Goal: Task Accomplishment & Management: Complete application form

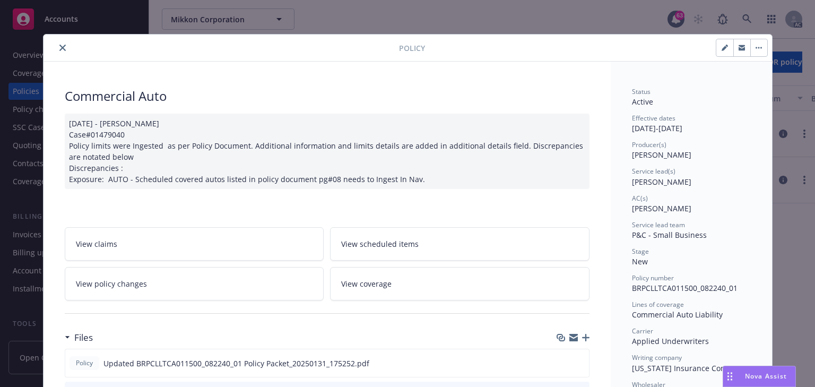
scroll to position [32, 0]
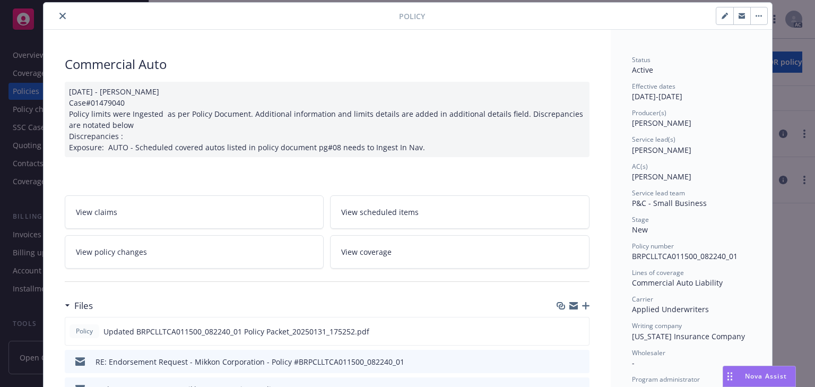
click at [60, 18] on icon "close" at bounding box center [62, 16] width 6 height 6
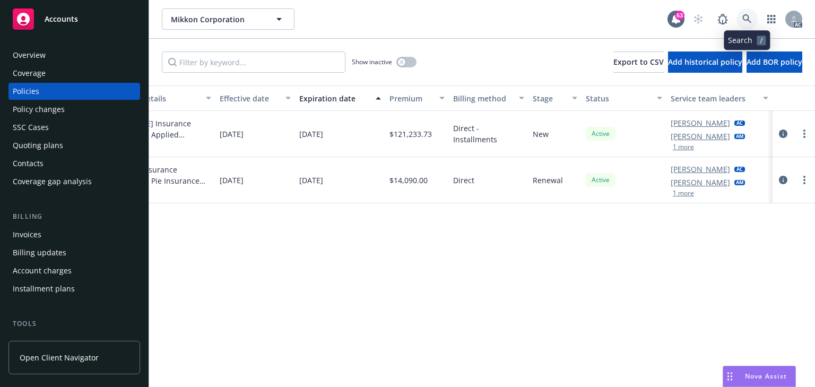
click at [745, 18] on icon at bounding box center [747, 19] width 10 height 10
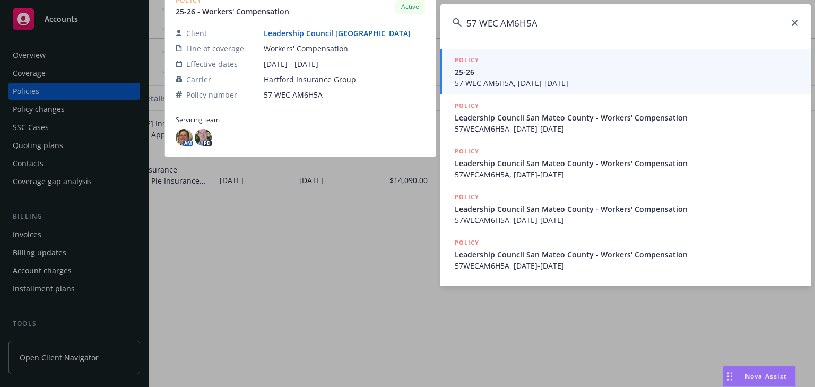
type input "57 WEC AM6H5A"
click at [490, 75] on span "25-26" at bounding box center [626, 71] width 344 height 11
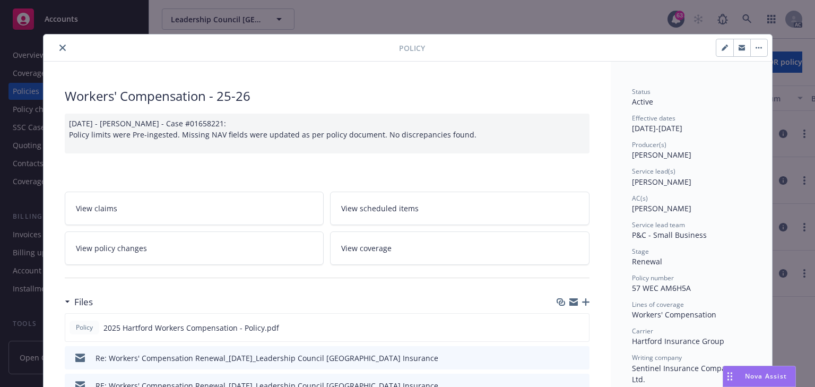
click at [218, 240] on link "View policy changes" at bounding box center [194, 247] width 259 height 33
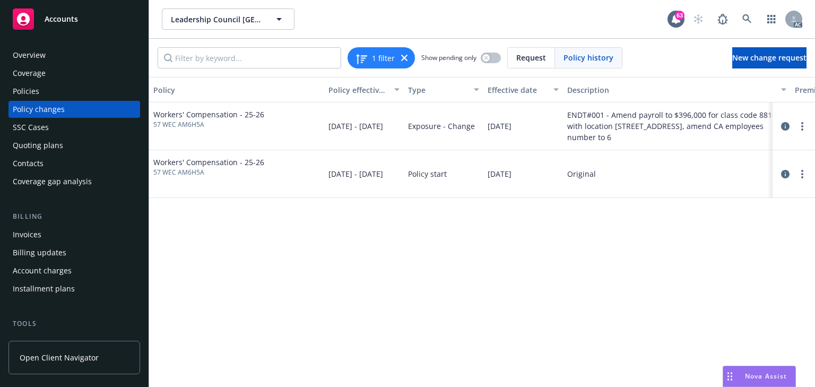
click at [484, 328] on div "Policy Policy effective dates Type Effective date Description Premium change An…" at bounding box center [482, 232] width 666 height 310
click at [34, 88] on div "Policies" at bounding box center [26, 91] width 27 height 17
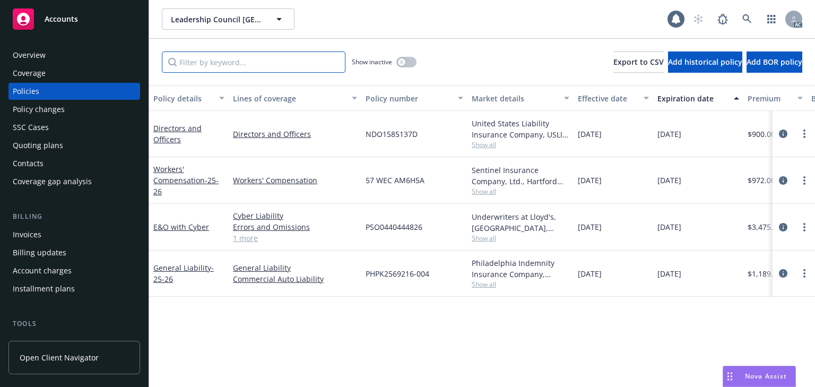
click at [272, 65] on input "Filter by keyword..." at bounding box center [253, 61] width 183 height 21
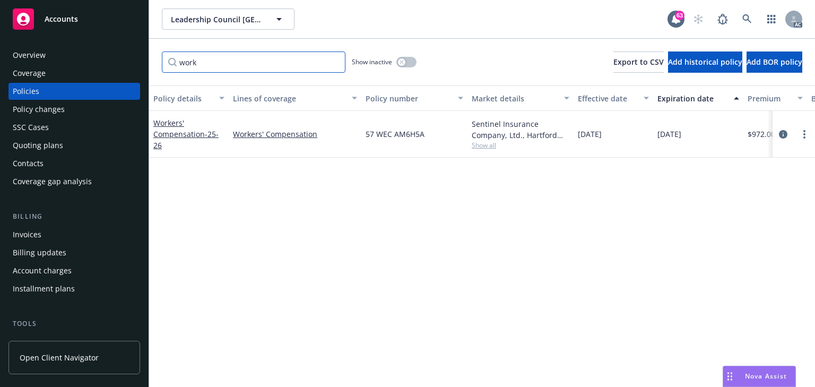
type input "work"
click at [398, 63] on div "button" at bounding box center [401, 61] width 7 height 7
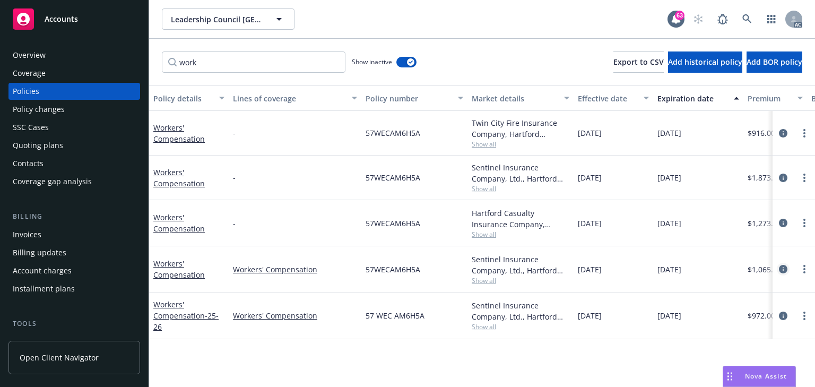
click at [783, 266] on icon "circleInformation" at bounding box center [782, 269] width 8 height 8
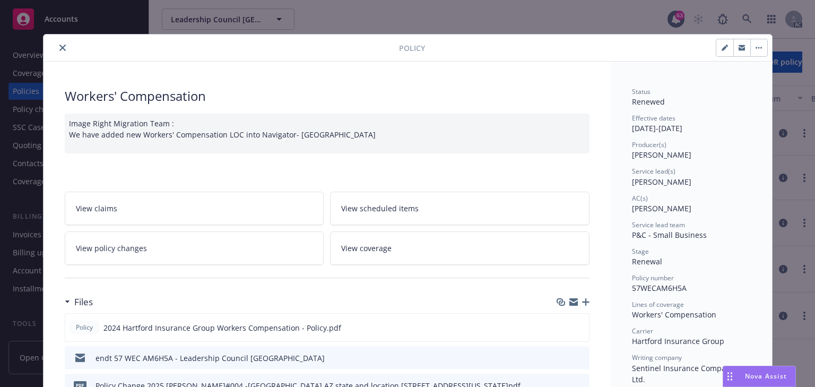
click at [226, 234] on link "View policy changes" at bounding box center [194, 247] width 259 height 33
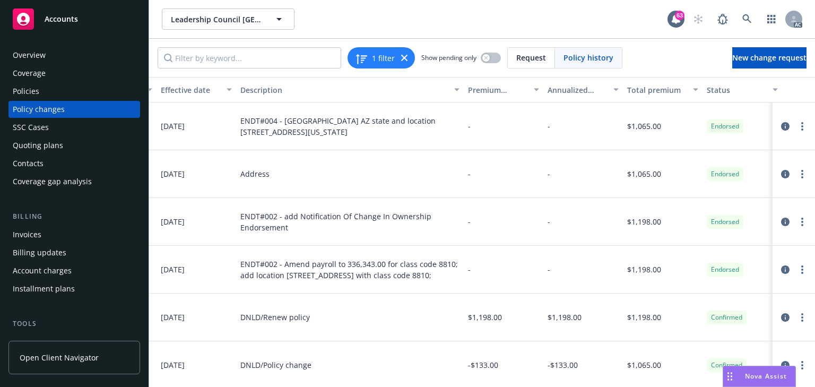
scroll to position [0, 330]
click at [781, 125] on icon "circleInformation" at bounding box center [785, 126] width 8 height 8
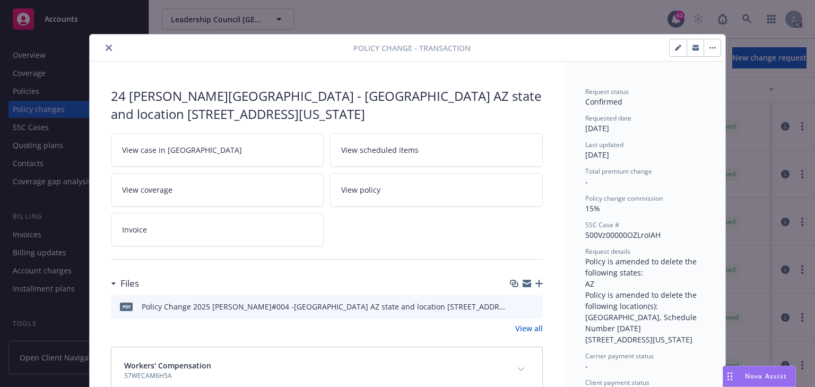
scroll to position [32, 0]
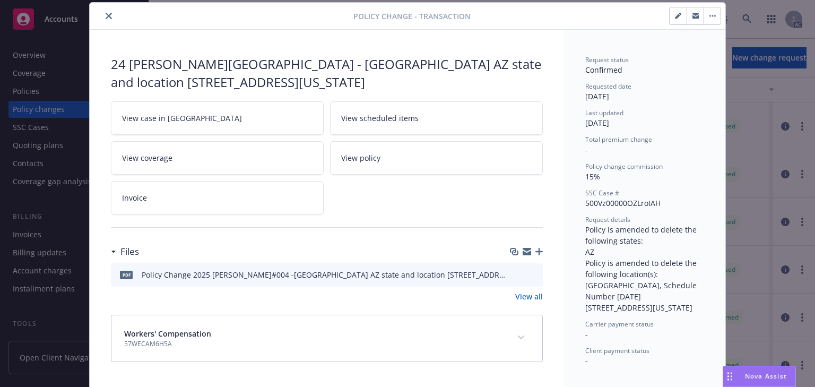
click at [227, 117] on link "View case in SSC" at bounding box center [217, 117] width 213 height 33
click at [103, 12] on button "close" at bounding box center [108, 16] width 13 height 13
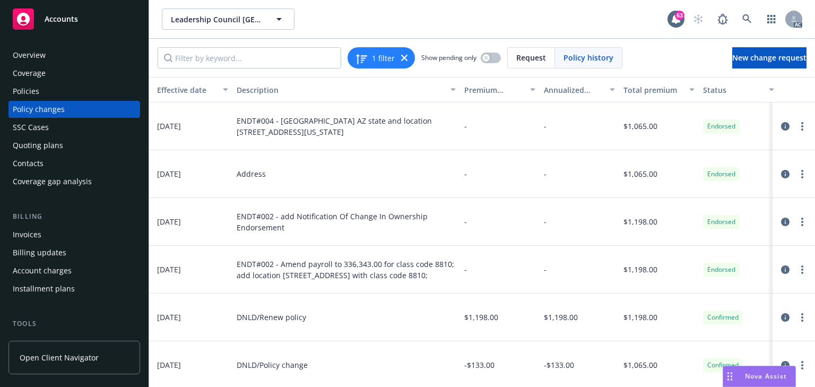
click at [36, 94] on div "Policies" at bounding box center [26, 91] width 27 height 17
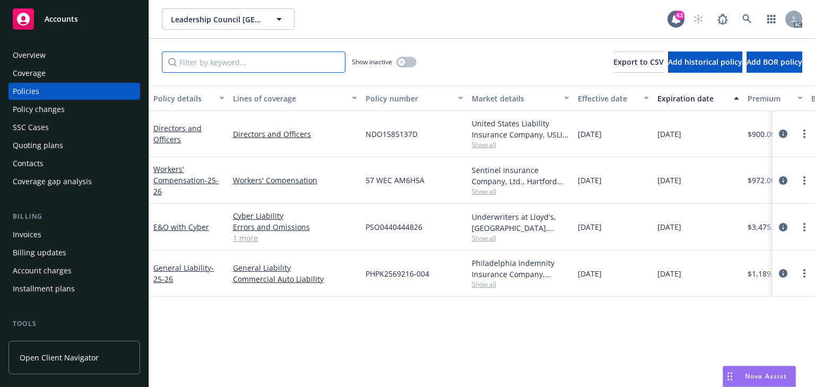
click at [226, 64] on input "Filter by keyword..." at bounding box center [253, 61] width 183 height 21
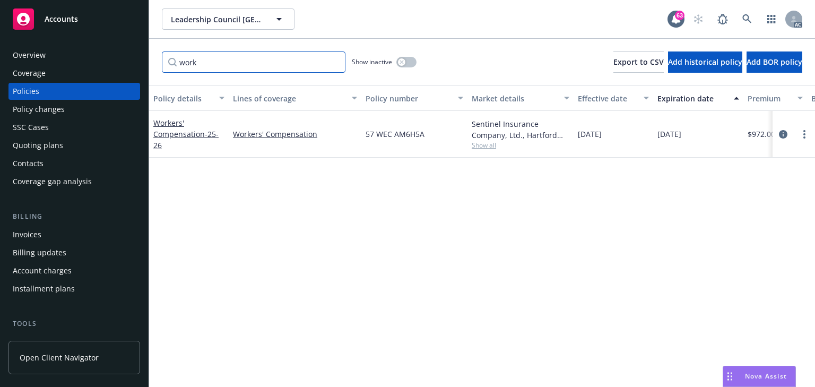
type input "work"
click at [404, 59] on div "button" at bounding box center [401, 61] width 7 height 7
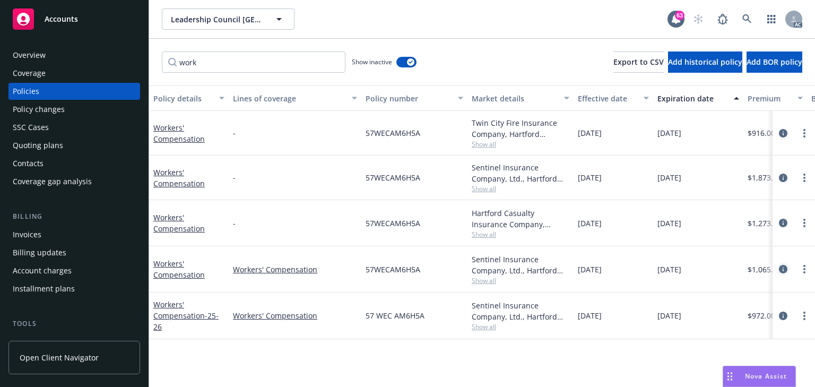
click at [783, 268] on icon "circleInformation" at bounding box center [782, 269] width 8 height 8
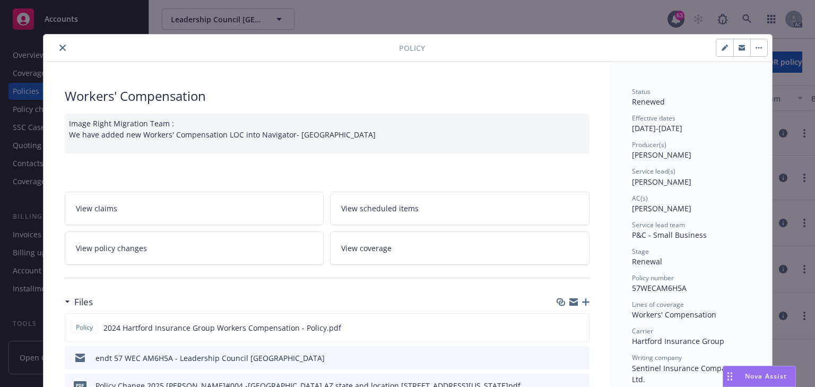
scroll to position [32, 0]
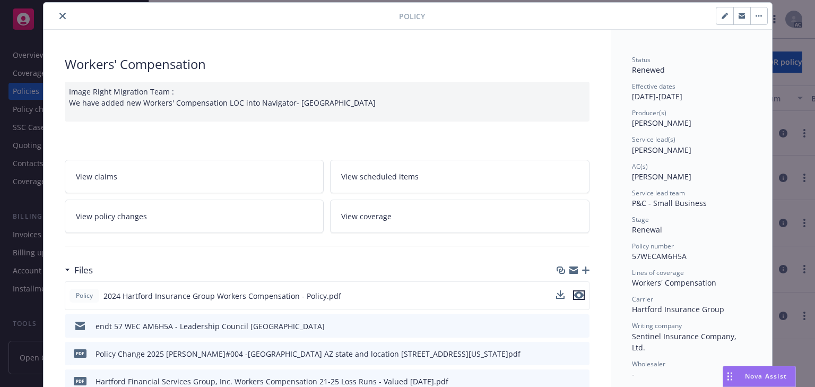
click at [574, 293] on icon "preview file" at bounding box center [579, 294] width 10 height 7
click at [181, 221] on link "View policy changes" at bounding box center [194, 215] width 259 height 33
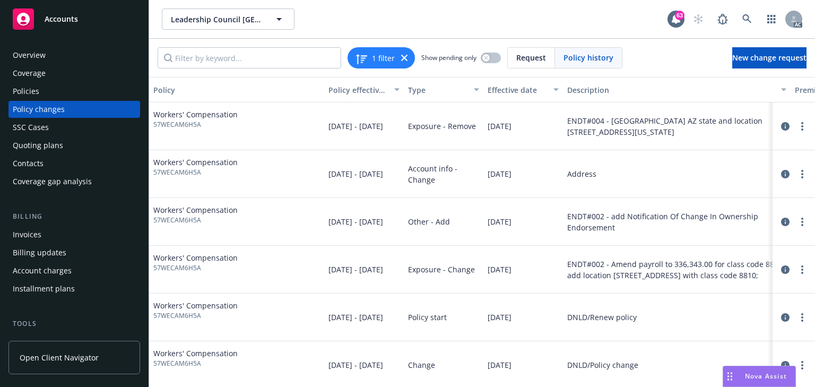
click at [39, 95] on div "Policies" at bounding box center [74, 91] width 123 height 17
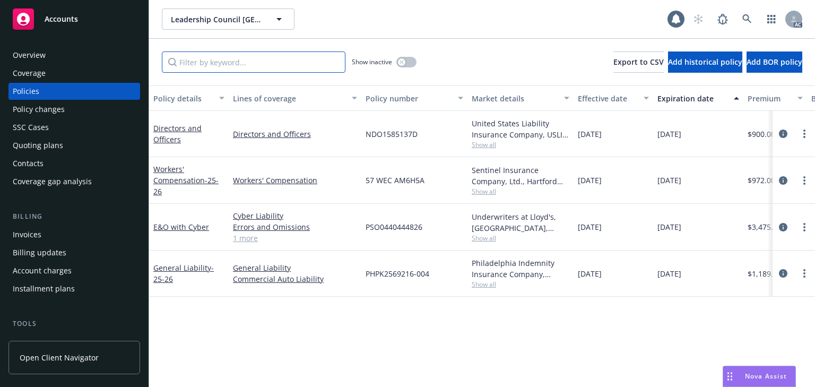
click at [208, 69] on input "Filter by keyword..." at bounding box center [253, 61] width 183 height 21
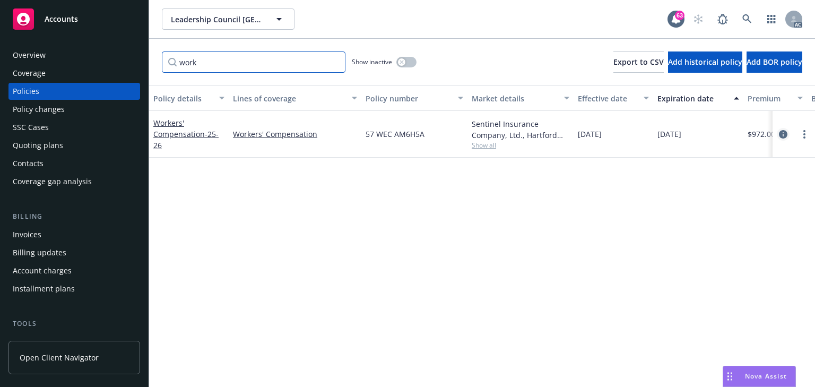
type input "work"
click at [782, 133] on icon "circleInformation" at bounding box center [782, 134] width 8 height 8
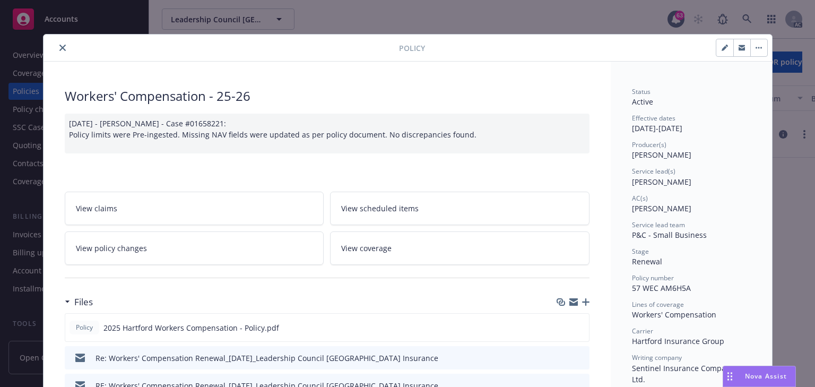
scroll to position [32, 0]
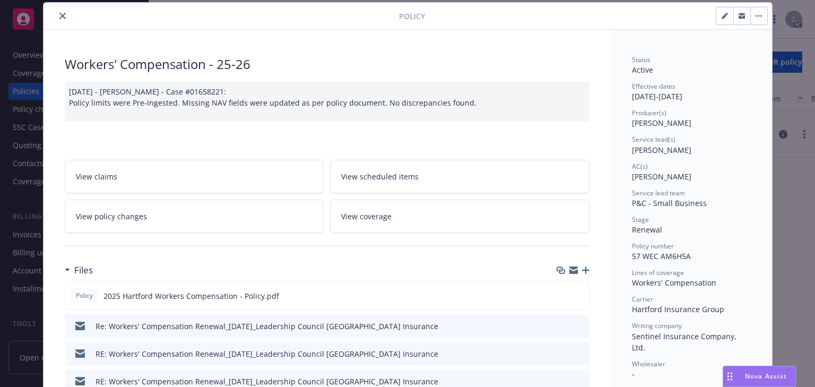
drag, startPoint x: 626, startPoint y: 178, endPoint x: 698, endPoint y: 173, distance: 72.8
copy span "Cassidy Maxwell"
click at [171, 223] on link "View policy changes" at bounding box center [194, 215] width 259 height 33
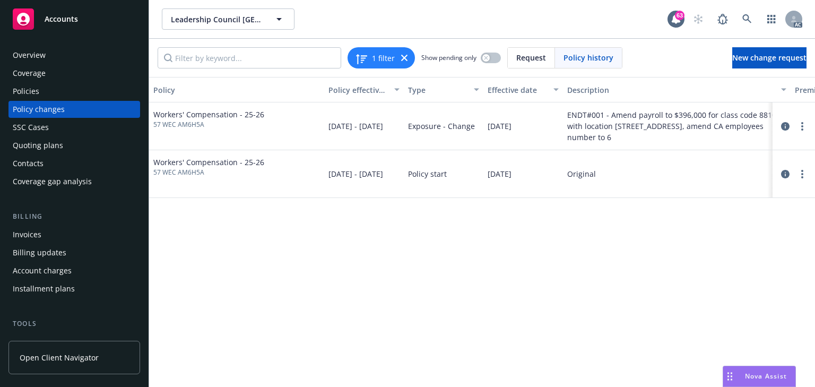
click at [62, 96] on div "Policies" at bounding box center [74, 91] width 123 height 17
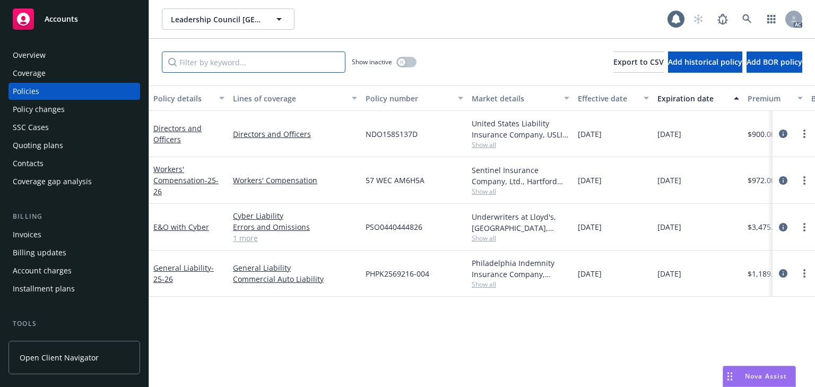
click at [208, 72] on input "Filter by keyword..." at bounding box center [253, 61] width 183 height 21
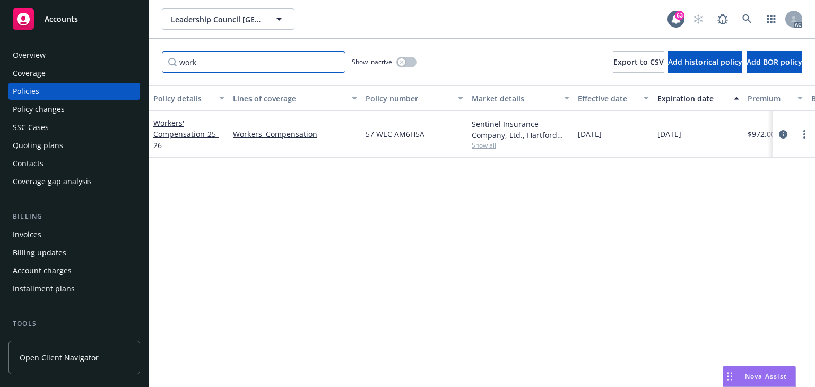
type input "work"
click at [409, 60] on button "button" at bounding box center [406, 62] width 20 height 11
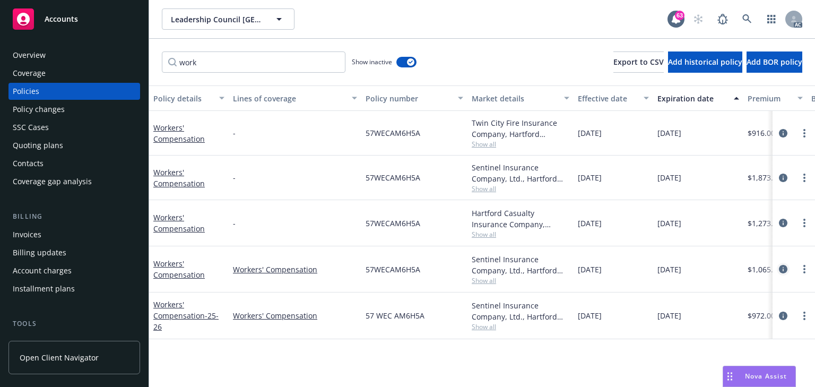
click at [781, 269] on icon "circleInformation" at bounding box center [782, 269] width 8 height 8
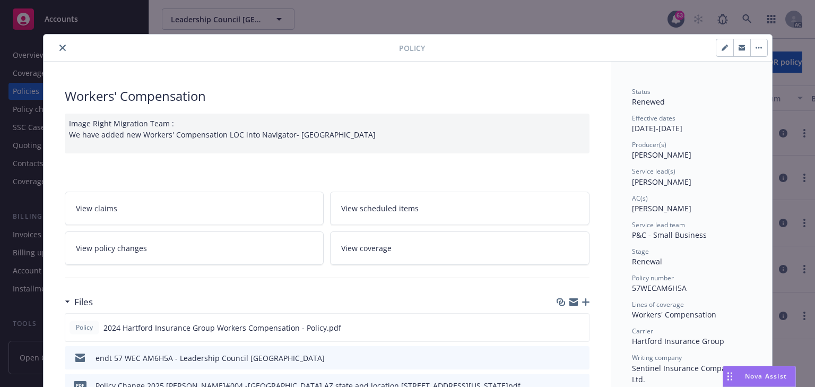
scroll to position [32, 0]
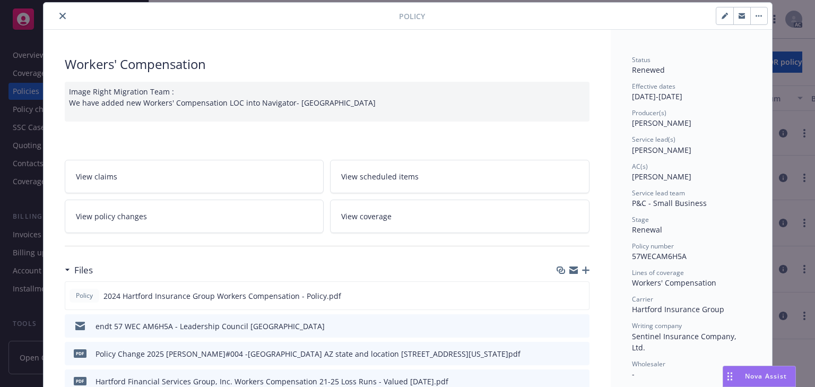
click at [102, 213] on span "View policy changes" at bounding box center [111, 216] width 71 height 11
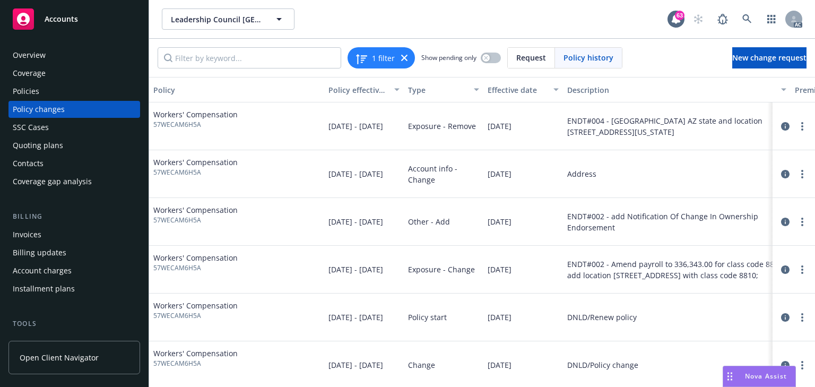
drag, startPoint x: 537, startPoint y: 130, endPoint x: 489, endPoint y: 127, distance: 47.3
click at [489, 127] on div "06/12/2025" at bounding box center [523, 126] width 80 height 48
copy span "6/12/2025"
click at [486, 129] on div "06/12/2025" at bounding box center [523, 126] width 80 height 48
copy span "06/12/2025"
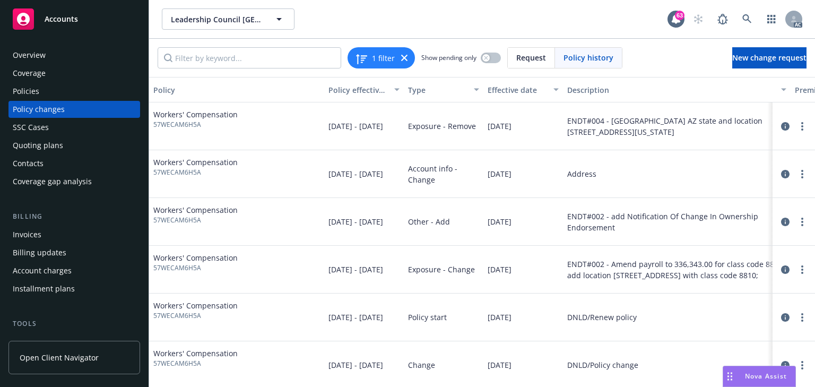
drag, startPoint x: 505, startPoint y: 126, endPoint x: 536, endPoint y: 128, distance: 30.8
click at [536, 128] on div "06/12/2025" at bounding box center [523, 126] width 80 height 48
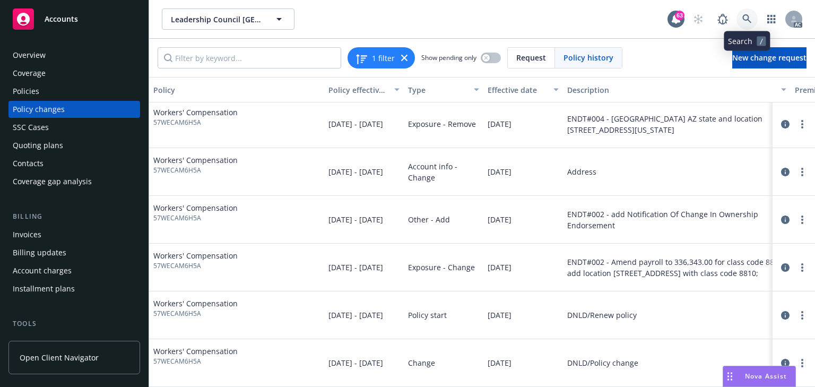
click at [740, 16] on link at bounding box center [746, 18] width 21 height 21
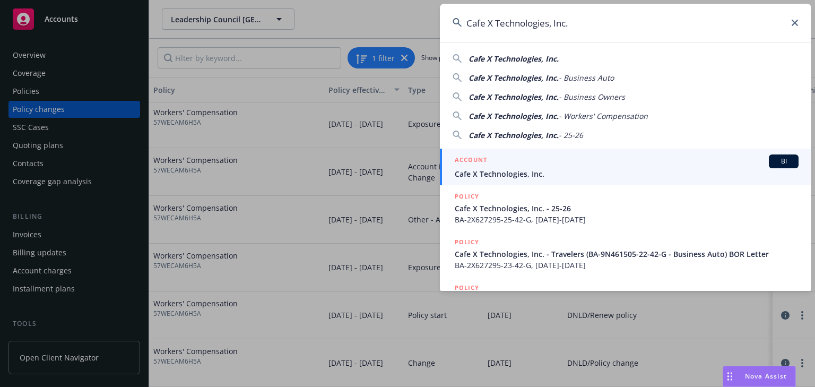
type input "Cafe X Technologies, Inc."
click at [486, 170] on span "Cafe X Technologies, Inc." at bounding box center [626, 173] width 344 height 11
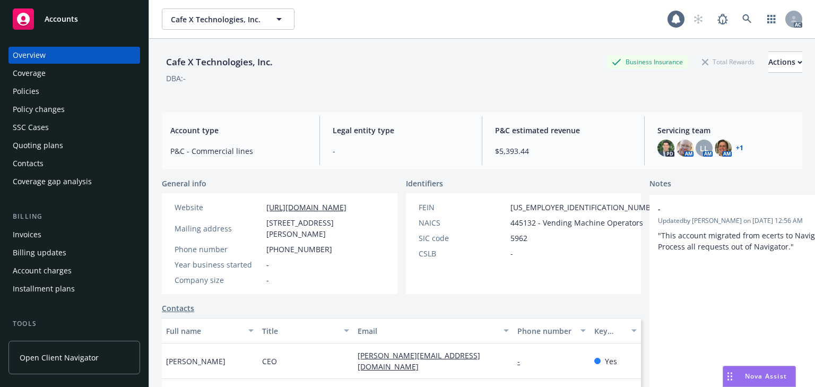
click at [53, 93] on div "Policies" at bounding box center [74, 91] width 123 height 17
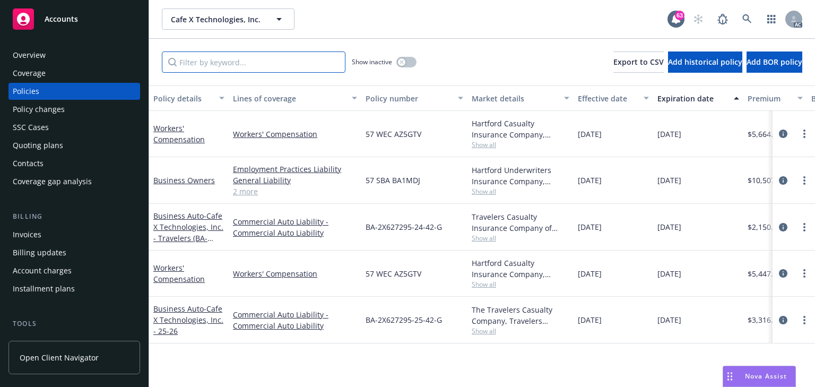
click at [214, 68] on input "Filter by keyword..." at bounding box center [253, 61] width 183 height 21
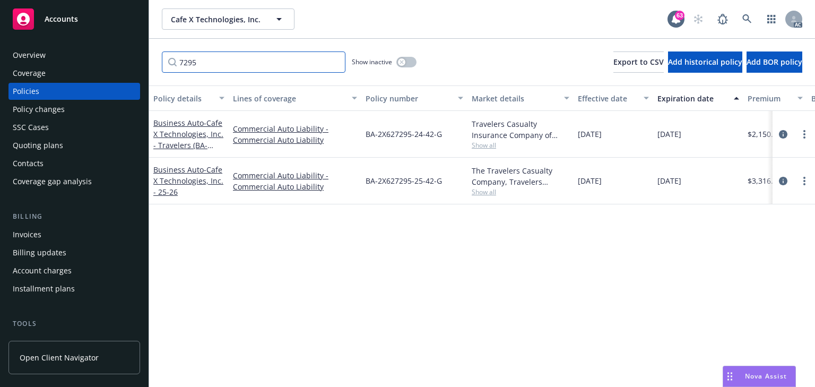
type input "7295"
click at [782, 179] on icon "circleInformation" at bounding box center [782, 181] width 8 height 8
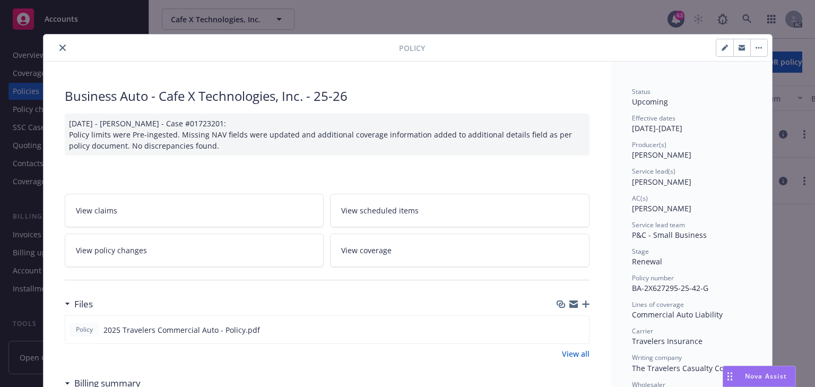
click at [185, 244] on link "View policy changes" at bounding box center [194, 249] width 259 height 33
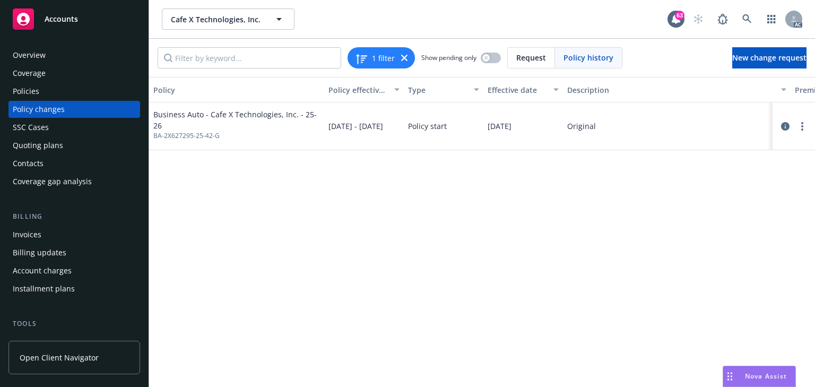
click at [350, 282] on div "Policy Policy effective dates Type Effective date Description Premium change An…" at bounding box center [482, 232] width 666 height 310
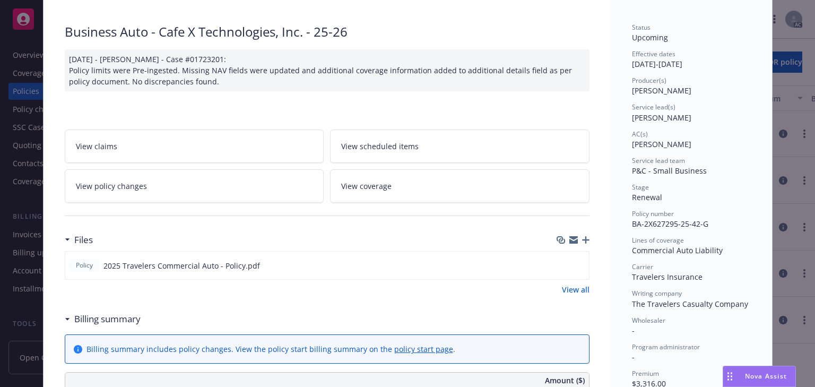
scroll to position [74, 0]
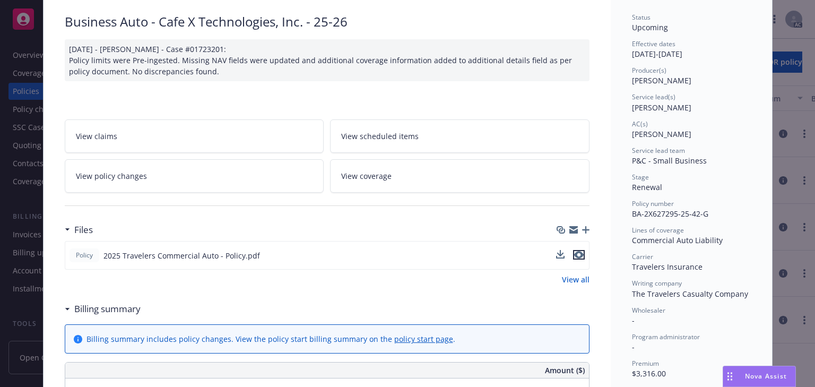
click at [574, 256] on icon "preview file" at bounding box center [579, 254] width 10 height 7
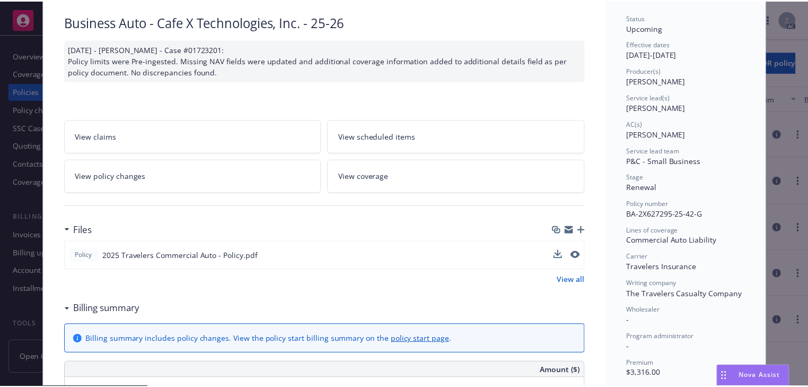
scroll to position [0, 0]
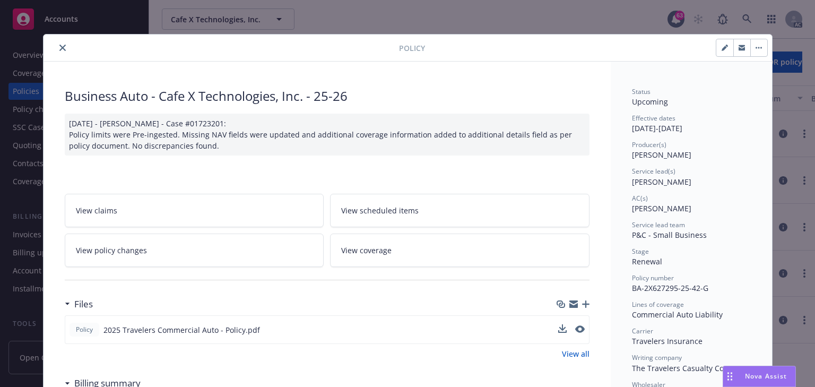
click at [59, 46] on icon "close" at bounding box center [62, 48] width 6 height 6
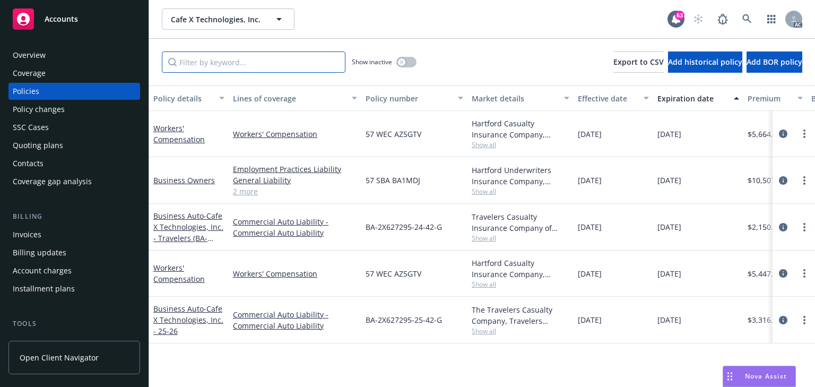
click at [248, 61] on input "Filter by keyword..." at bounding box center [253, 61] width 183 height 21
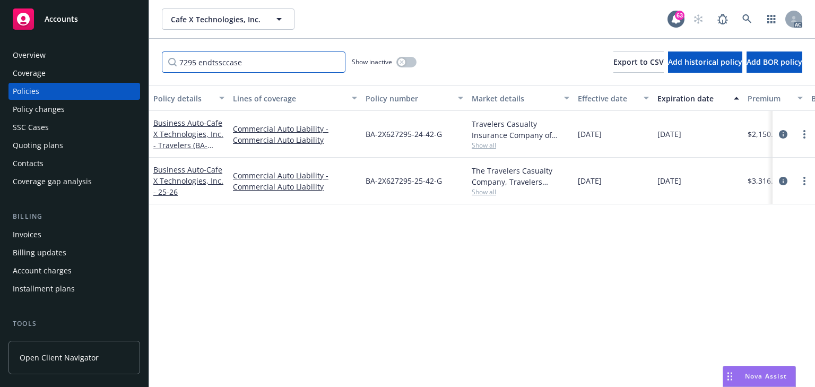
type input "7295"
click at [492, 191] on span "Show all" at bounding box center [520, 191] width 98 height 9
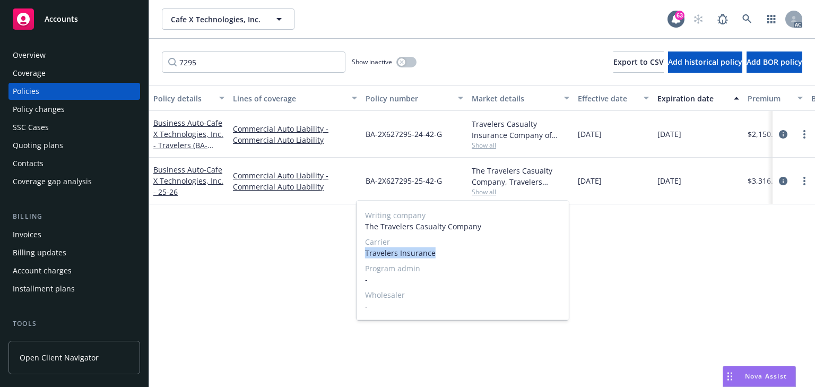
drag, startPoint x: 364, startPoint y: 252, endPoint x: 450, endPoint y: 254, distance: 85.9
click at [450, 254] on div "Writing company The Travelers Casualty Company Carrier Travelers Insurance Prog…" at bounding box center [462, 260] width 212 height 119
copy span "Travelers Insurance"
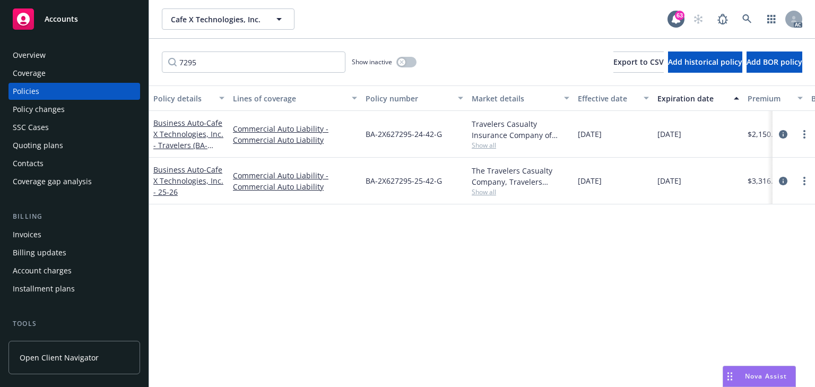
drag, startPoint x: 55, startPoint y: 110, endPoint x: 48, endPoint y: 111, distance: 6.4
click at [55, 110] on div "Policy changes" at bounding box center [39, 109] width 52 height 17
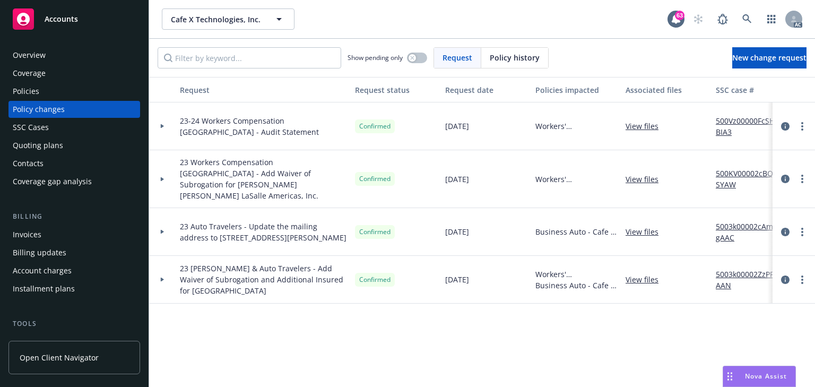
click at [724, 71] on div "Show pending only Request Policy history New change request" at bounding box center [482, 58] width 666 height 38
click at [732, 66] on link "New change request" at bounding box center [769, 57] width 74 height 21
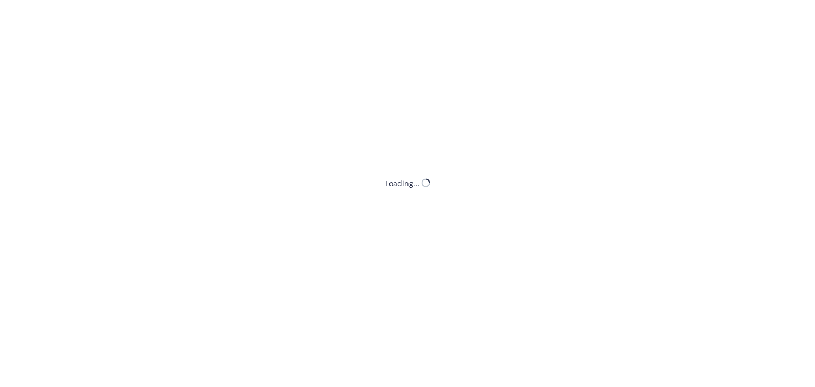
click at [741, 0] on html "Loading... Loading... Nova Assist How can I help you today? I'm Nova Assist, yo…" at bounding box center [407, 0] width 815 height 0
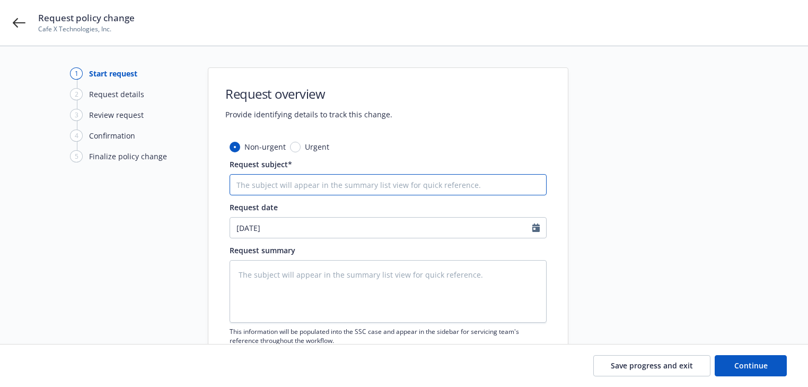
drag, startPoint x: 322, startPoint y: 190, endPoint x: 301, endPoint y: 195, distance: 21.7
click at [322, 190] on input "Request subject*" at bounding box center [388, 184] width 317 height 21
paste input "25 Business Auto Travelers Insurance -"
type textarea "x"
type input "25 Business Auto Travelers Insurance -"
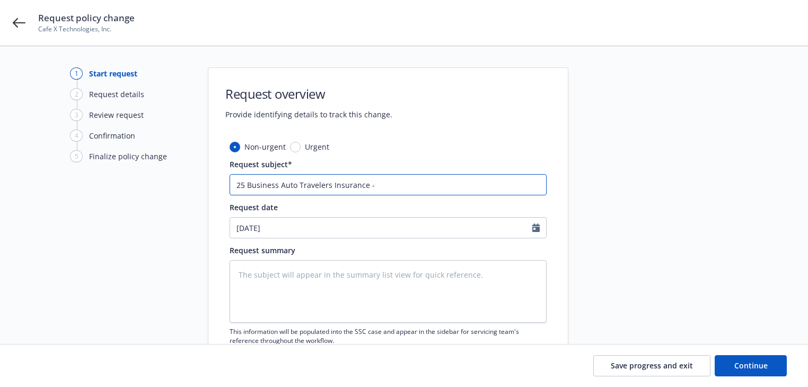
type textarea "x"
type input "25 Business Auto Travelers Insurance -"
click at [399, 180] on input "25 Business Auto Travelers Insurance -" at bounding box center [388, 184] width 317 height 21
type textarea "x"
type input "25 Business Auto Travelers Insurance - A"
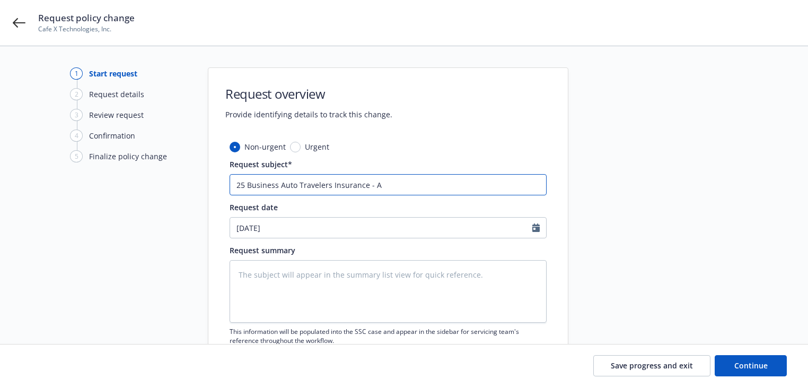
type textarea "x"
type input "25 Business Auto Travelers Insurance - Ad"
type textarea "x"
type input "25 Business Auto Travelers Insurance - Add"
type textarea "x"
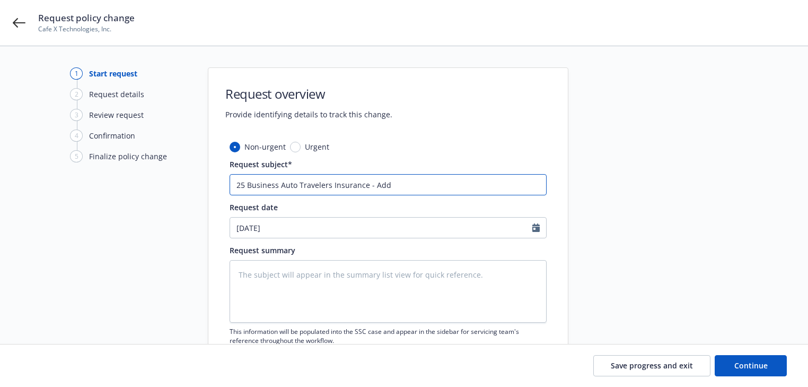
type input "25 Business Auto Travelers Insurance - Add"
type textarea "x"
type input "25 Business Auto Travelers Insurance - Add d"
type textarea "x"
type input "25 Business Auto Travelers Insurance - Add dr"
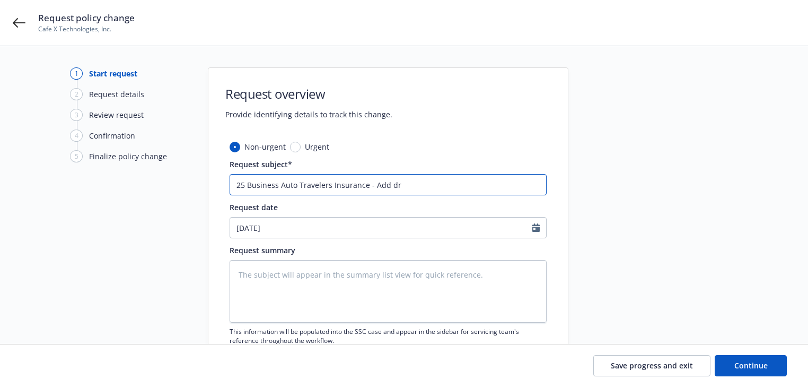
type textarea "x"
type input "25 Business Auto Travelers Insurance - Add dri"
type textarea "x"
type input "25 Business Auto Travelers Insurance - Add driv"
type textarea "x"
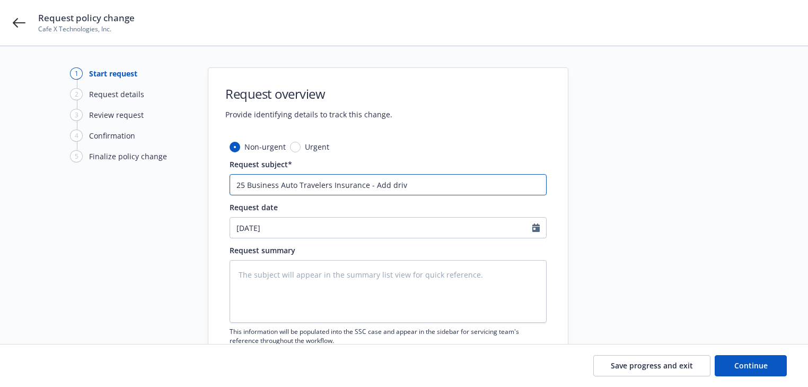
type input "25 Business Auto Travelers Insurance - Add drive"
type textarea "x"
type input "25 Business Auto Travelers Insurance - Add driver"
type textarea "x"
type input "25 Business Auto Travelers Insurance - Add drivers"
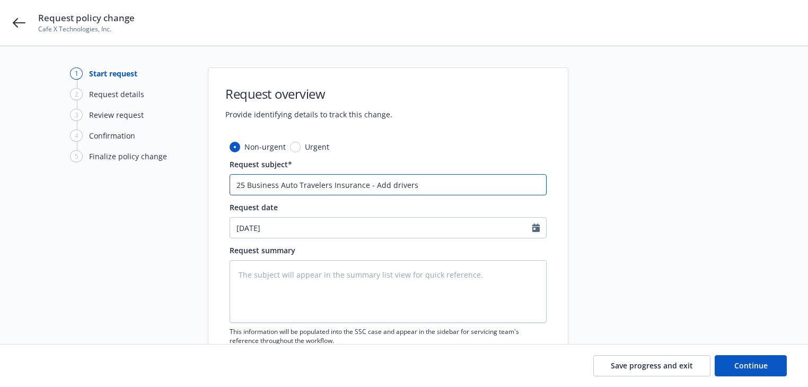
type textarea "x"
type input "25 Business Auto Travelers Insurance - Add drivers"
click at [489, 183] on input "25 Business Auto Travelers Insurance - Add drivers" at bounding box center [388, 184] width 317 height 21
click at [460, 189] on input "25 Business Auto Travelers Insurance - Add drivers" at bounding box center [388, 184] width 317 height 21
paste input "JOHN"
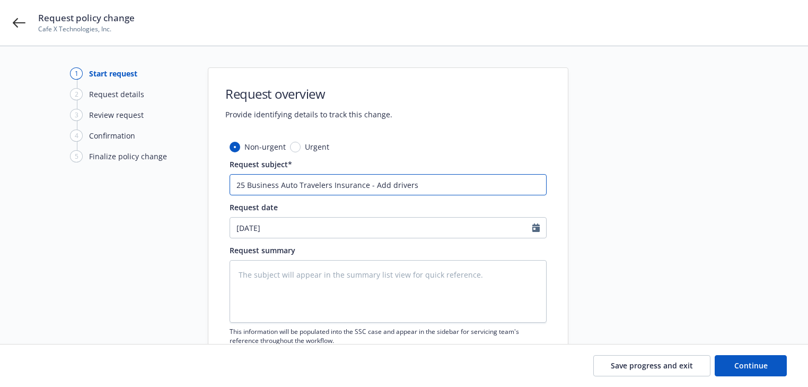
type textarea "x"
type input "25 Business Auto Travelers Insurance - Add drivers JOHN"
type textarea "x"
type input "25 Business Auto Travelers Insurance - Add drivers JOHN"
click at [462, 188] on input "25 Business Auto Travelers Insurance - Add drivers JOHN" at bounding box center [388, 184] width 317 height 21
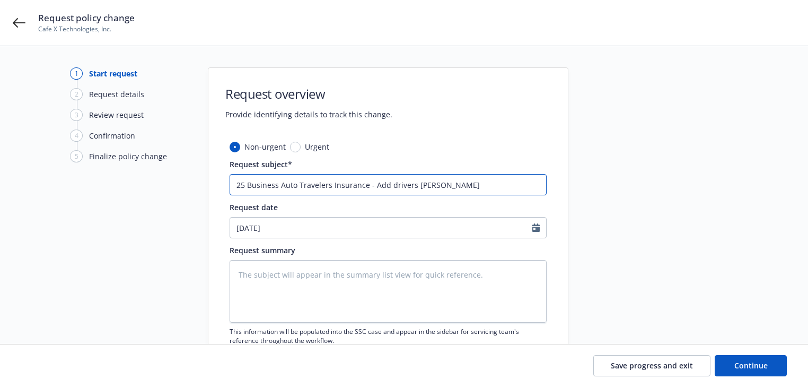
paste input "DAVID"
type textarea "x"
type input "25 Business Auto Travelers Insurance - Add drivers JOHN DAVID"
type textarea "x"
type input "25 Business Auto Travelers Insurance - Add drivers JOHN DAVID"
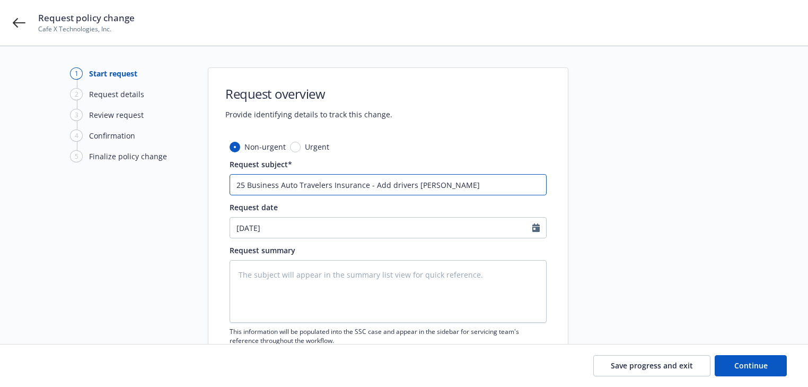
type textarea "x"
type input "25 Business Auto Travelers Insurance - Add drivers JOHN DAVID &"
type textarea "x"
type input "25 Business Auto Travelers Insurance - Add drivers JOHN DAVID &"
click at [484, 186] on input "25 Business Auto Travelers Insurance - Add drivers JOHN DAVID &" at bounding box center [388, 184] width 317 height 21
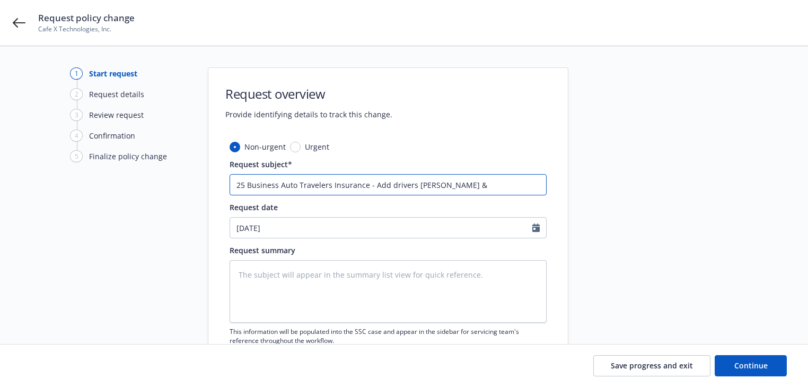
paste input "AGUILAR"
type textarea "x"
type input "25 Business Auto Travelers Insurance - Add drivers JOHN DAVID & AGUILAR"
type textarea "x"
type input "25 Business Auto Travelers Insurance - Add drivers JOHN DAVID & AGUILAR"
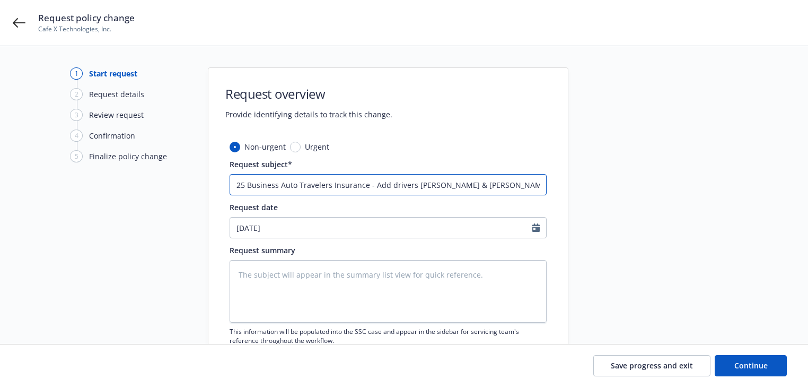
click at [531, 186] on input "25 Business Auto Travelers Insurance - Add drivers JOHN DAVID & AGUILAR" at bounding box center [388, 184] width 317 height 21
paste input "AUSTIN"
type textarea "x"
type input "25 Business Auto Travelers Insurance - Add drivers JOHN DAVID & AGUILAR AUSTIN"
drag, startPoint x: 371, startPoint y: 186, endPoint x: 598, endPoint y: 195, distance: 227.2
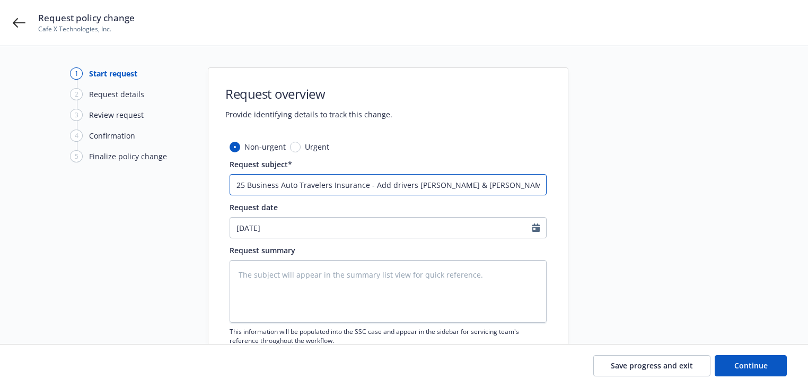
click at [598, 195] on div "1 Start request 2 Request details 3 Review request 4 Confirmation 5 Finalize po…" at bounding box center [404, 231] width 783 height 329
click at [287, 281] on textarea at bounding box center [388, 291] width 317 height 63
paste textarea "Add drivers JOHN DAVID & AGUILAR AUSTIN"
type textarea "x"
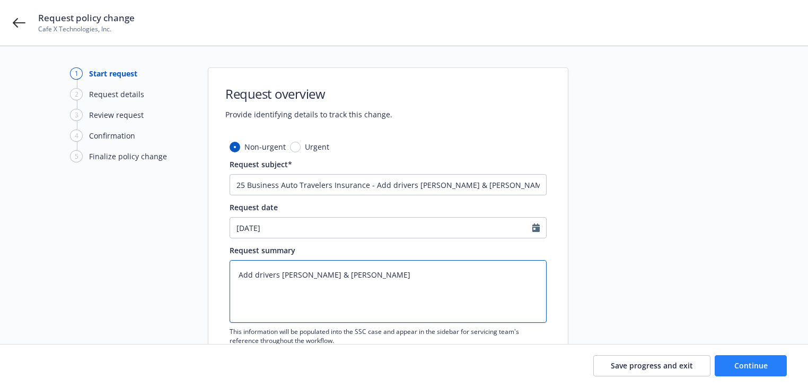
type textarea "Add drivers JOHN DAVID & AGUILAR AUSTIN"
click at [736, 370] on button "Continue" at bounding box center [751, 365] width 72 height 21
type textarea "x"
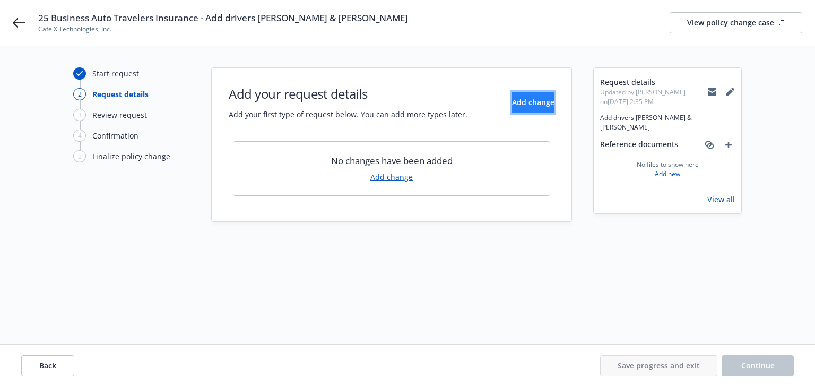
click at [532, 107] on button "Add change" at bounding box center [533, 102] width 42 height 21
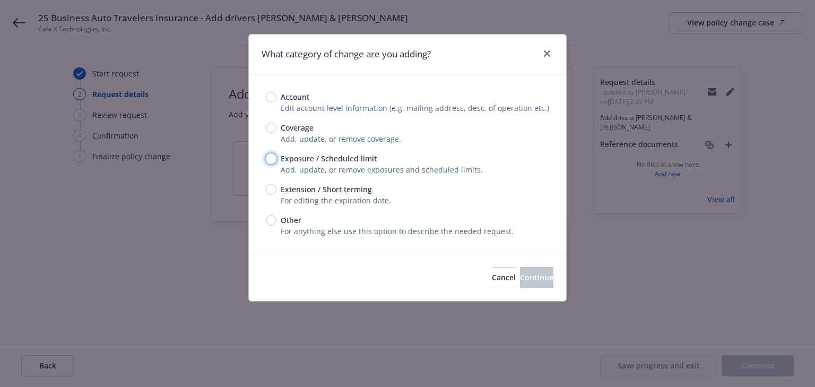
click at [272, 158] on input "Exposure / Scheduled limit" at bounding box center [271, 158] width 11 height 11
radio input "true"
click at [529, 272] on span "Continue" at bounding box center [536, 277] width 33 height 10
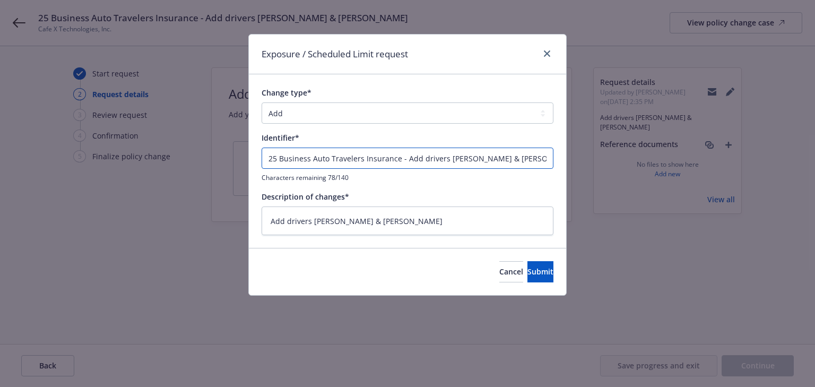
drag, startPoint x: 404, startPoint y: 158, endPoint x: -278, endPoint y: 146, distance: 682.6
click at [0, 146] on html "25 Business Auto Travelers Insurance - Add drivers JOHN DAVID & AGUILAR AUSTIN …" at bounding box center [407, 193] width 815 height 387
type textarea "x"
type input "Add drivers JOHN DAVID & AGUILAR AUSTIN"
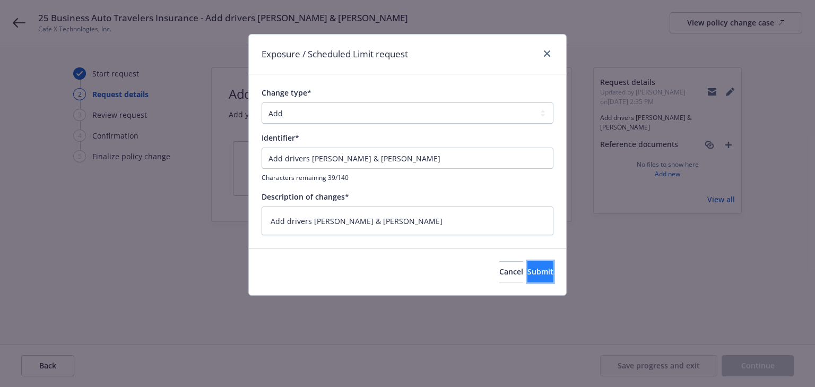
click at [527, 277] on button "Submit" at bounding box center [540, 271] width 26 height 21
type textarea "x"
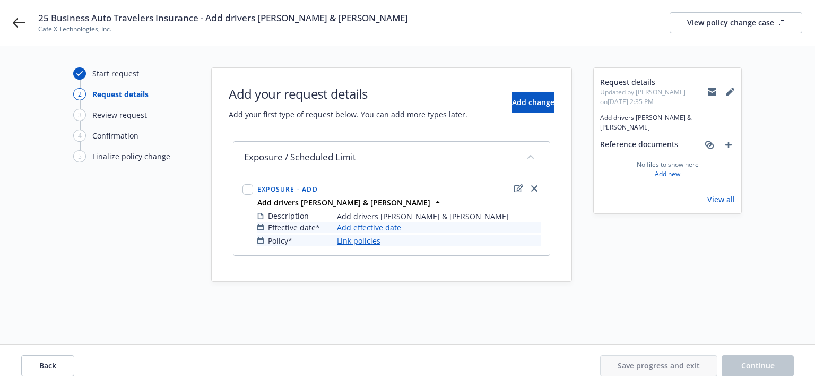
click at [368, 226] on link "Add effective date" at bounding box center [369, 227] width 64 height 11
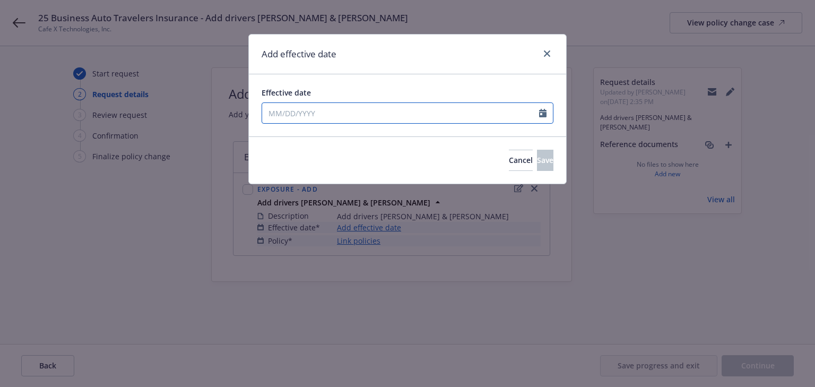
click at [379, 111] on input "Effective date" at bounding box center [400, 113] width 277 height 20
click at [378, 137] on icon "button" at bounding box center [379, 138] width 6 height 6
select select "9"
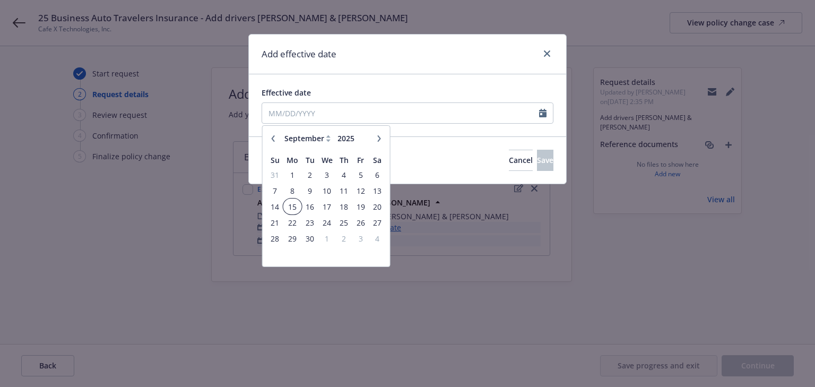
click at [287, 204] on span "15" at bounding box center [292, 206] width 16 height 13
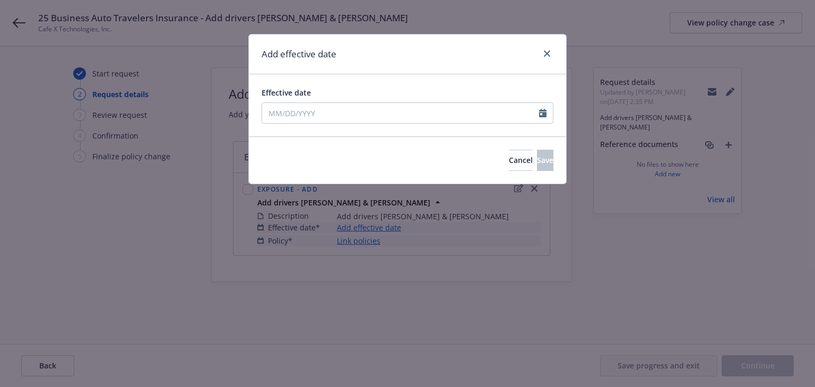
type input "09/15/2025"
click at [537, 163] on button "Save" at bounding box center [545, 160] width 16 height 21
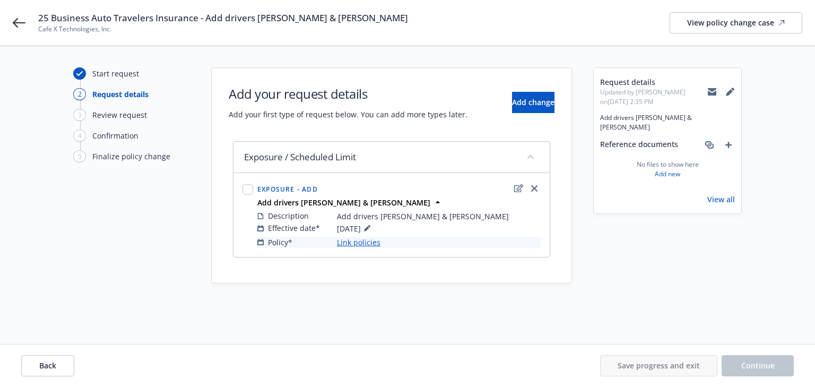
click at [369, 242] on link "Link policies" at bounding box center [358, 242] width 43 height 11
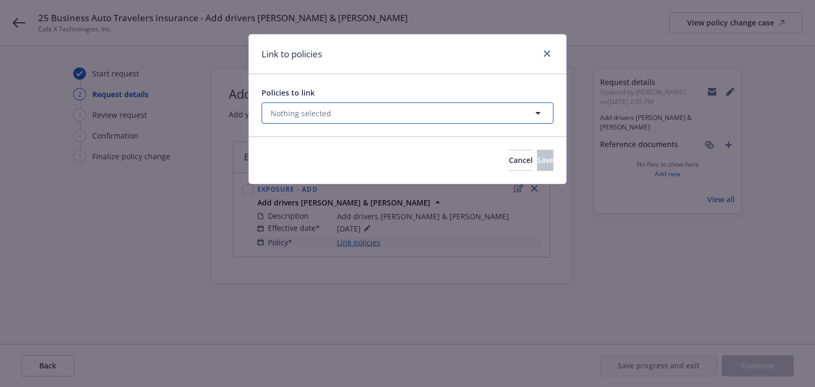
click at [323, 111] on span "Nothing selected" at bounding box center [300, 113] width 60 height 11
select select "ACTIVE"
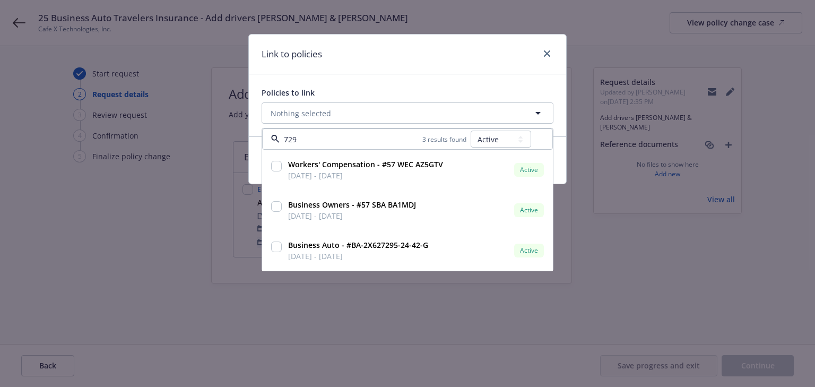
type input "7295"
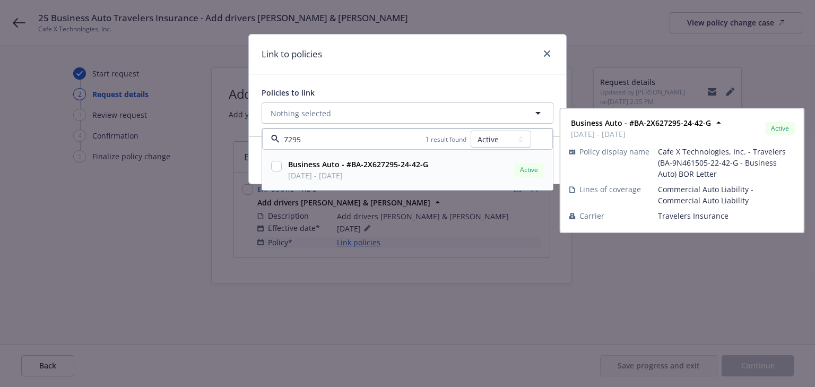
click at [274, 166] on input "checkbox" at bounding box center [276, 166] width 11 height 11
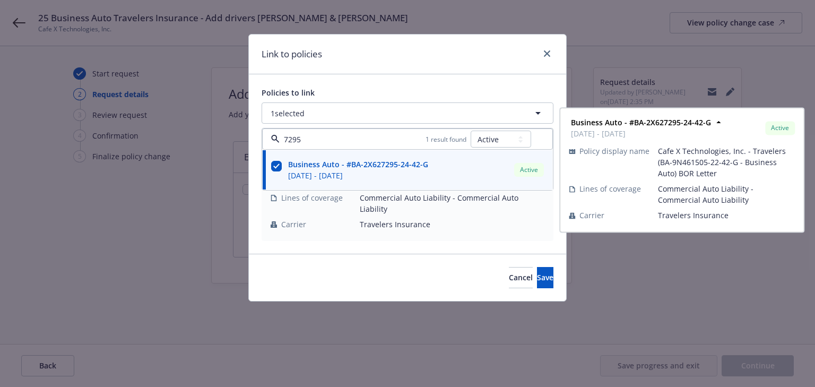
click at [274, 166] on input "checkbox" at bounding box center [276, 166] width 11 height 11
checkbox input "false"
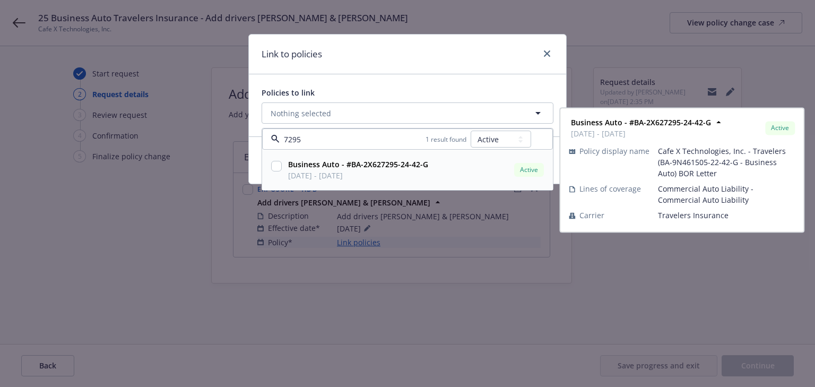
type input "7295"
click at [491, 141] on select "All Active Upcoming Expired Cancelled" at bounding box center [500, 138] width 60 height 17
select select "UPCOMING"
click at [471, 130] on select "All Active Upcoming Expired Cancelled" at bounding box center [500, 138] width 60 height 17
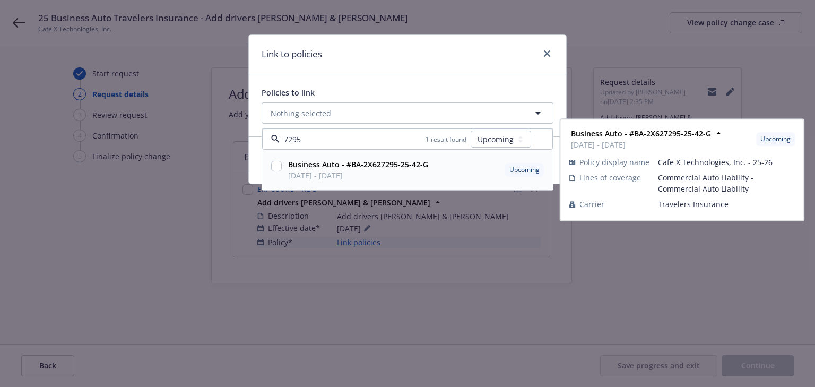
click at [274, 166] on input "checkbox" at bounding box center [276, 166] width 11 height 11
checkbox input "true"
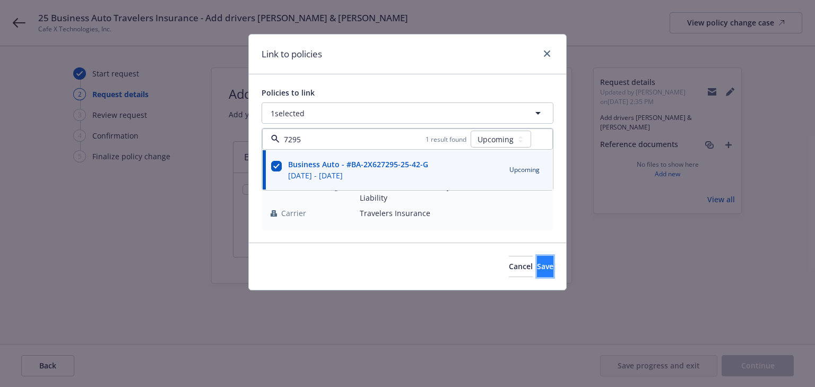
click at [545, 257] on button "Save" at bounding box center [545, 266] width 16 height 21
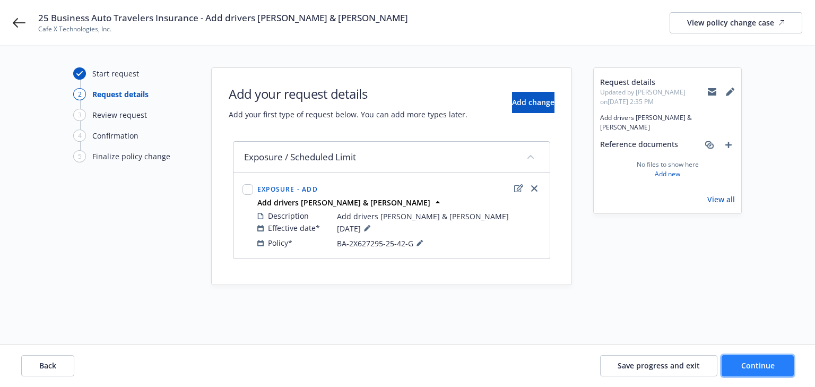
click at [778, 372] on button "Continue" at bounding box center [757, 365] width 72 height 21
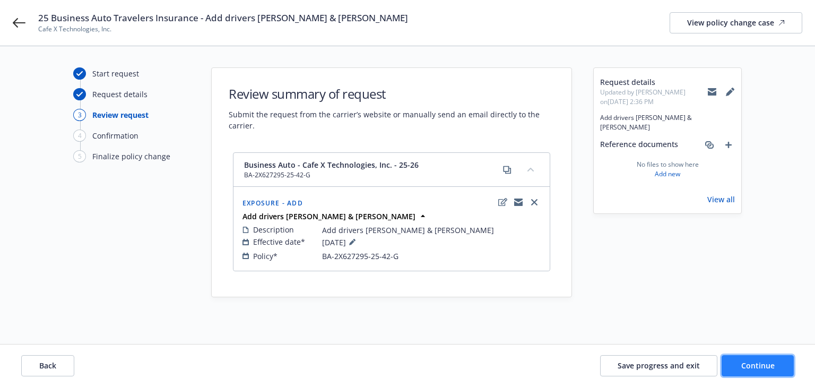
click at [778, 372] on button "Continue" at bounding box center [757, 365] width 72 height 21
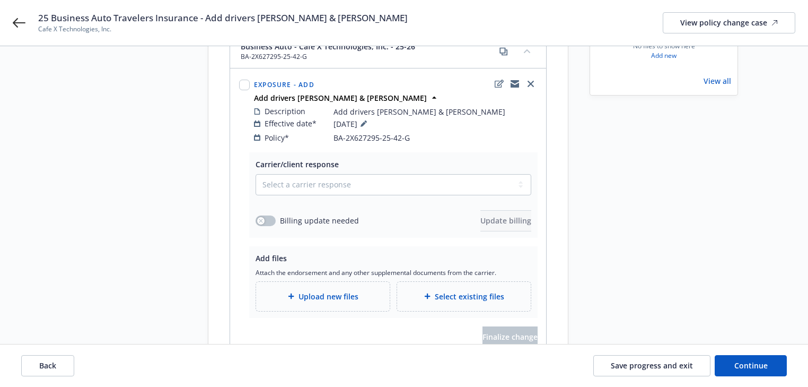
scroll to position [165, 0]
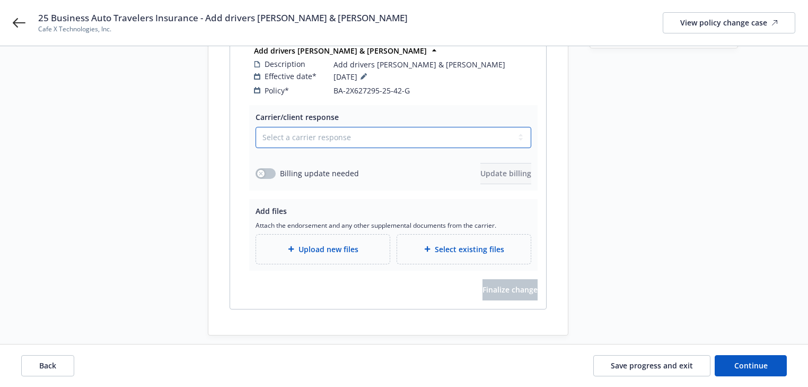
drag, startPoint x: 334, startPoint y: 124, endPoint x: 329, endPoint y: 129, distance: 7.5
click at [334, 127] on select "Select a carrier response Accepted Accepted with revision No endorsement needed…" at bounding box center [394, 137] width 276 height 21
select select "ACCEPTED"
click at [256, 127] on select "Select a carrier response Accepted Accepted with revision No endorsement needed…" at bounding box center [394, 137] width 276 height 21
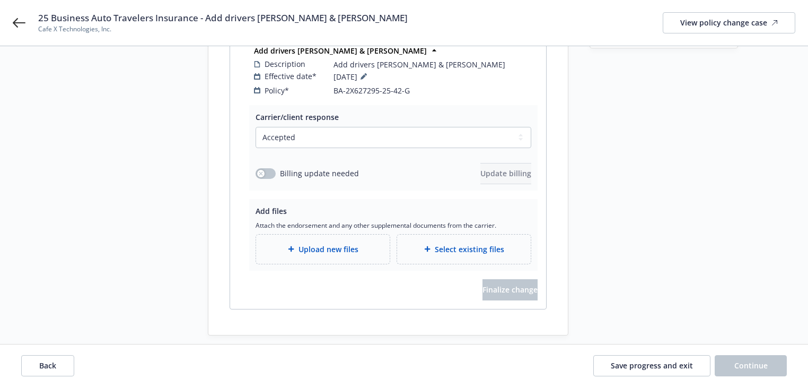
click at [96, 170] on div "Start request Request details Review request 4 Confirmation 5 Finalize policy c…" at bounding box center [128, 118] width 117 height 433
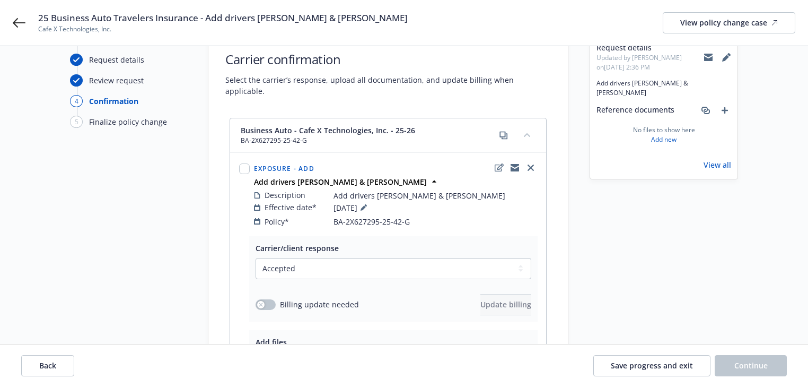
scroll to position [0, 0]
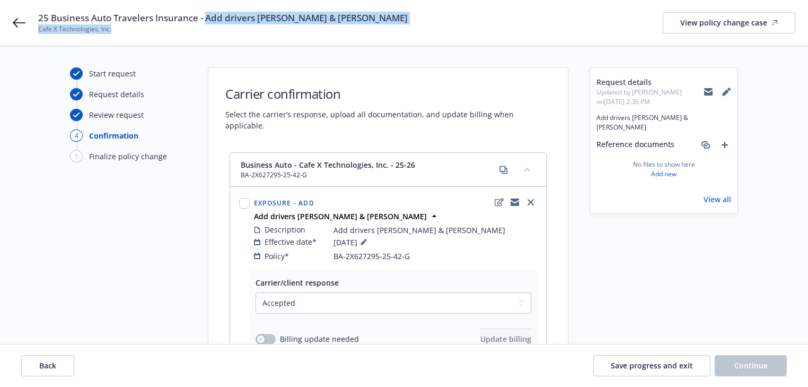
copy div "Add drivers JOHN DAVID & AGUILAR AUSTIN Cafe X Technologies, Inc."
copy span "Add drivers JOHN DAVID & AGUILAR AUSTIN"
drag, startPoint x: 214, startPoint y: 19, endPoint x: 406, endPoint y: 17, distance: 192.0
click at [406, 17] on div "25 Business Auto Travelers Insurance - Add drivers JOHN DAVID & AGUILAR AUSTIN …" at bounding box center [416, 23] width 757 height 22
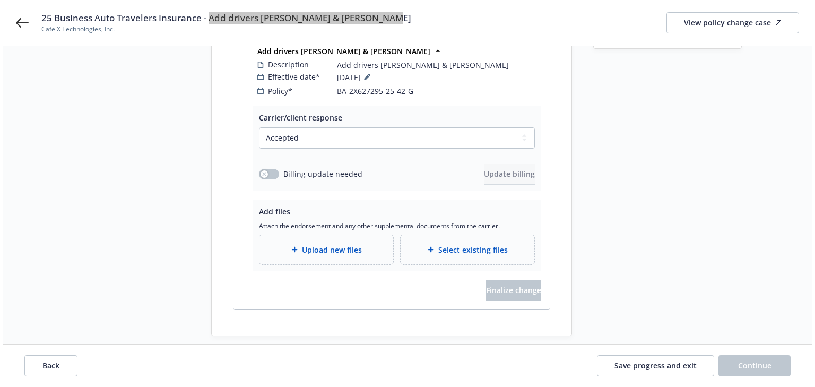
scroll to position [165, 0]
click at [304, 243] on span "Upload new files" at bounding box center [329, 248] width 60 height 11
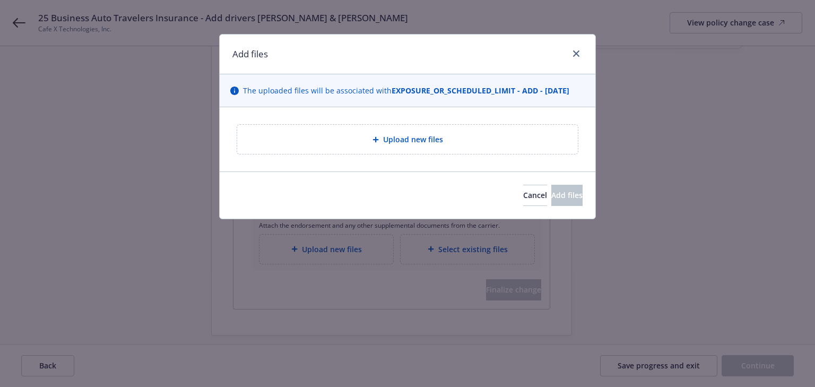
click at [465, 144] on div "Upload new files" at bounding box center [407, 139] width 323 height 12
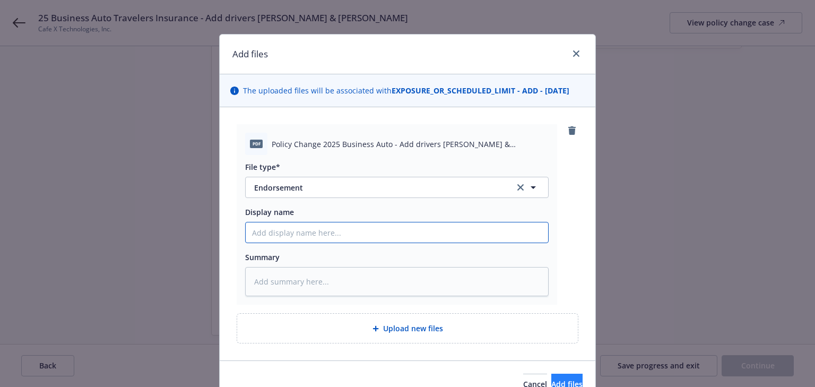
drag, startPoint x: 485, startPoint y: 240, endPoint x: 528, endPoint y: 375, distance: 141.4
click at [520, 333] on div "pdf Policy Change 2025 Business Auto - Add drivers JOHN DAVID & AGUILAR AUSTIN.…" at bounding box center [408, 233] width 342 height 219
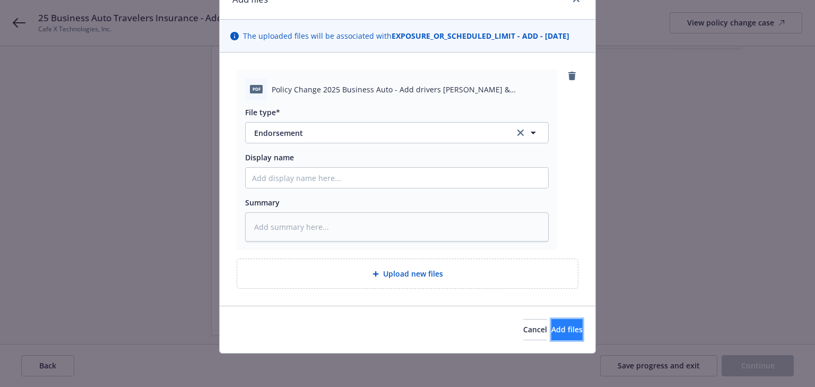
click at [551, 332] on span "Add files" at bounding box center [566, 329] width 31 height 10
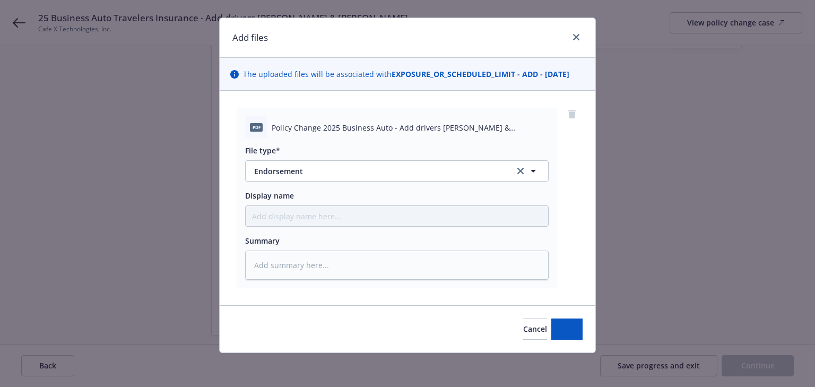
scroll to position [16, 0]
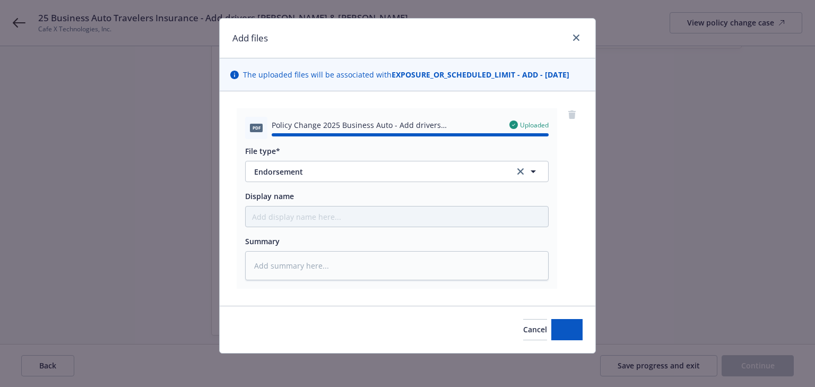
type textarea "x"
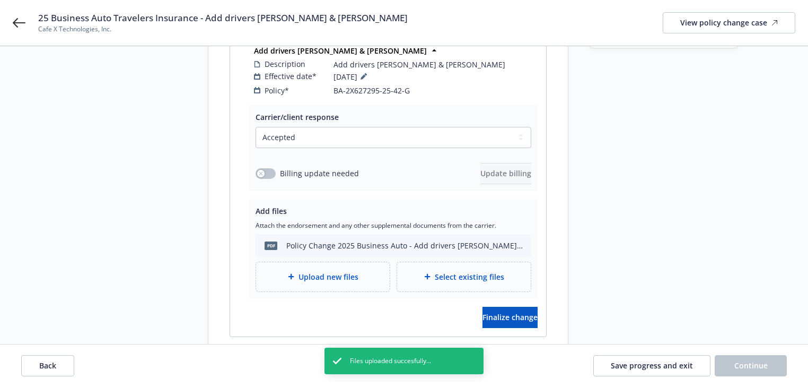
click at [601, 269] on div "Request details Updated by Melody Zhang on 08/28/2025, 2:36 PM Add drivers JOHN…" at bounding box center [664, 132] width 148 height 461
click at [521, 310] on button "Finalize change" at bounding box center [510, 317] width 55 height 21
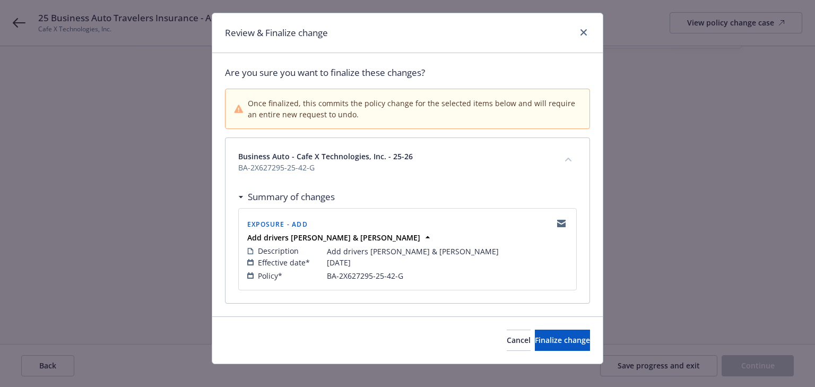
scroll to position [31, 0]
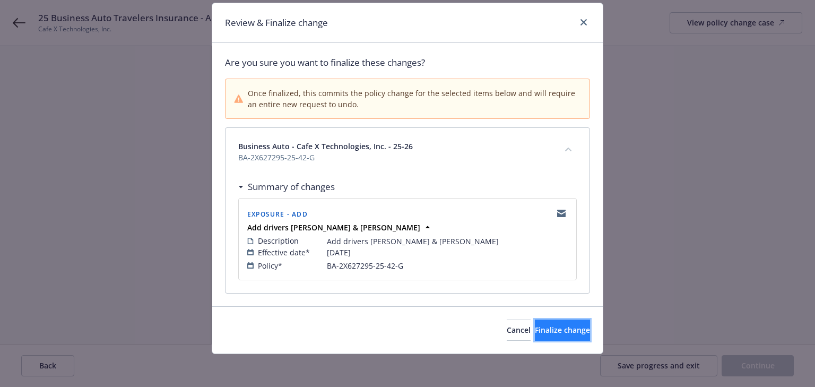
click at [554, 331] on span "Finalize change" at bounding box center [562, 330] width 55 height 10
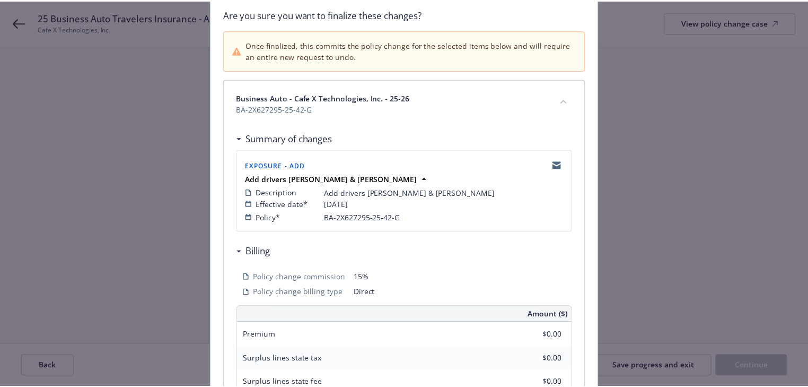
scroll to position [0, 0]
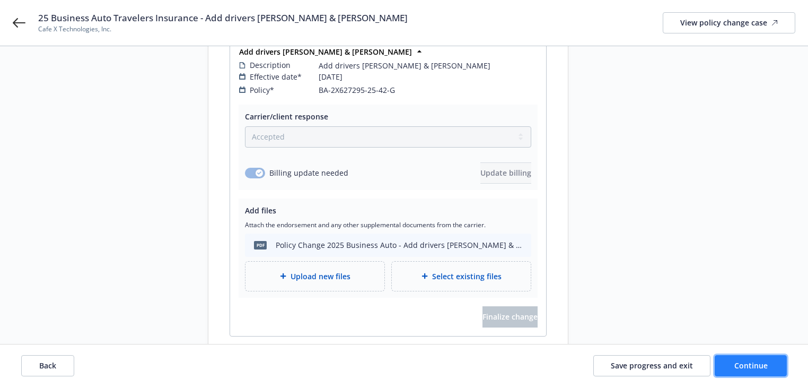
click at [755, 365] on span "Continue" at bounding box center [750, 365] width 33 height 10
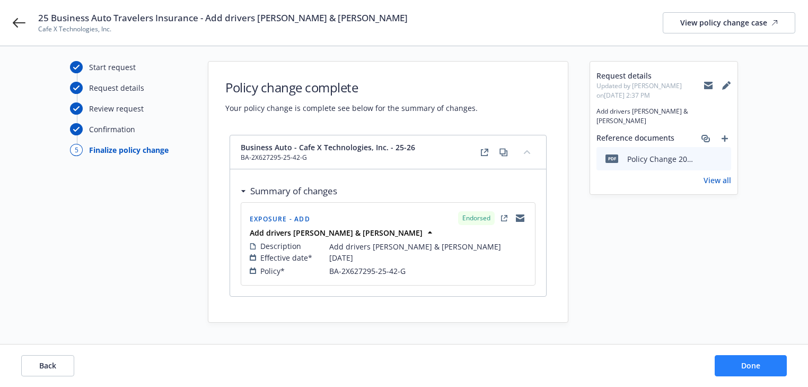
scroll to position [5, 0]
click at [755, 365] on span "Done" at bounding box center [750, 365] width 19 height 10
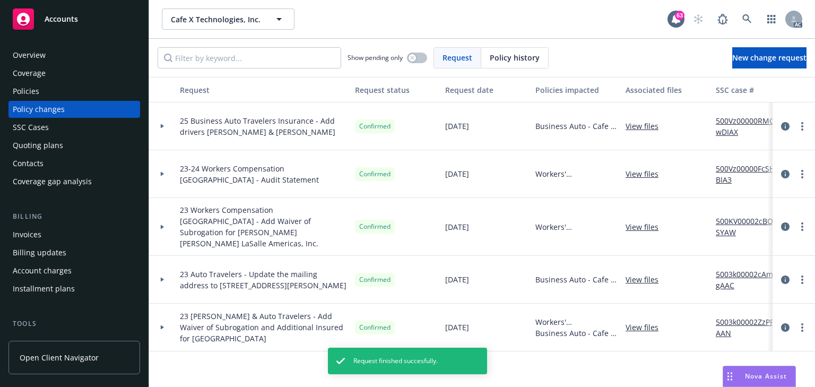
click at [737, 120] on link "500Vz00000RMGwDIAX" at bounding box center [750, 126] width 71 height 22
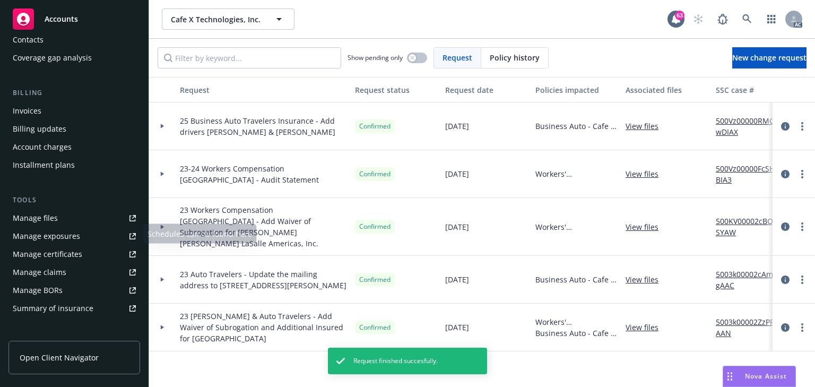
scroll to position [127, 0]
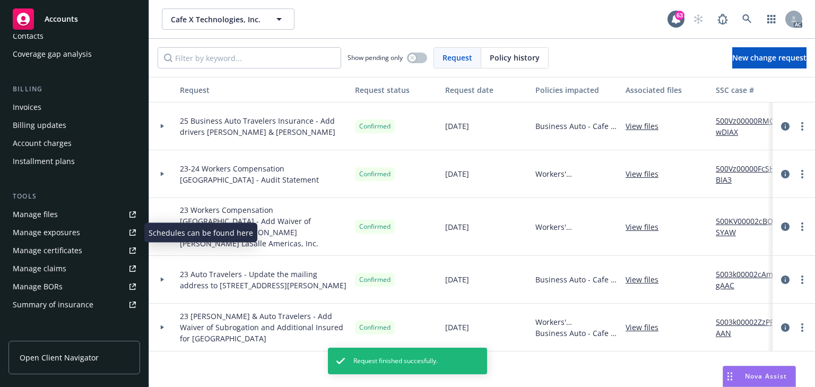
click at [43, 232] on div "Manage exposures" at bounding box center [46, 232] width 67 height 17
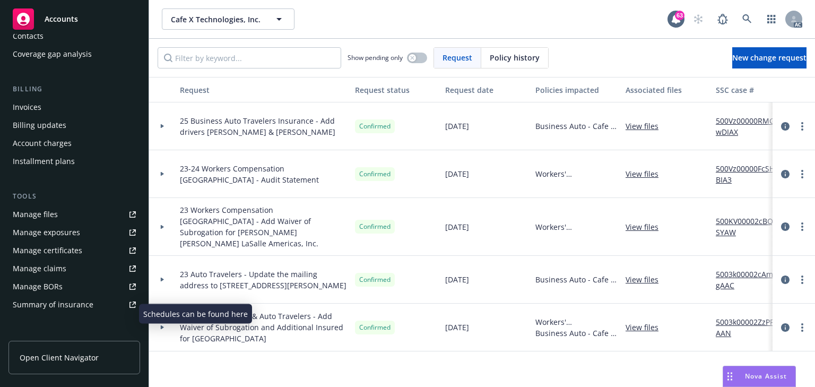
scroll to position [0, 0]
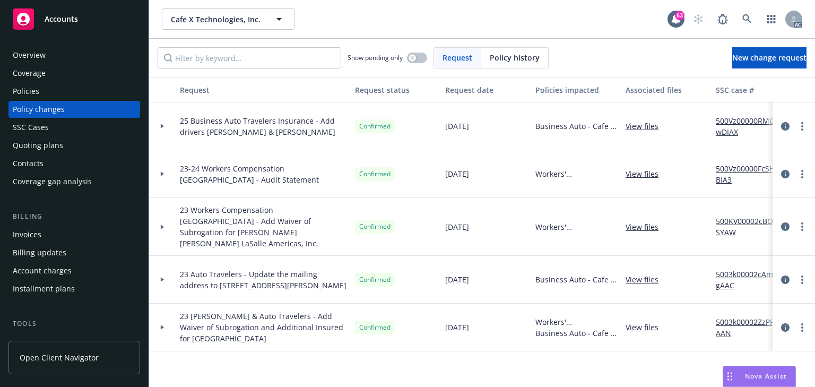
click at [41, 89] on div "Policies" at bounding box center [74, 91] width 123 height 17
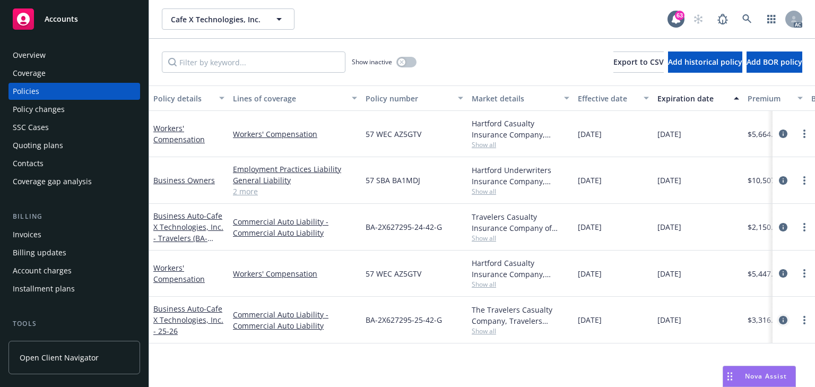
click at [781, 318] on icon "circleInformation" at bounding box center [782, 320] width 8 height 8
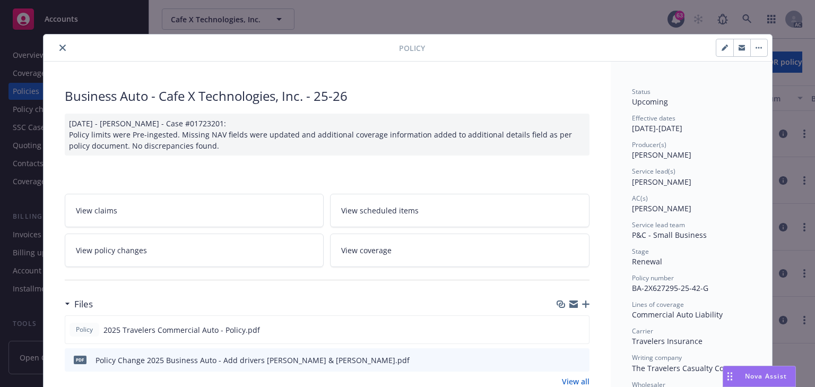
scroll to position [32, 0]
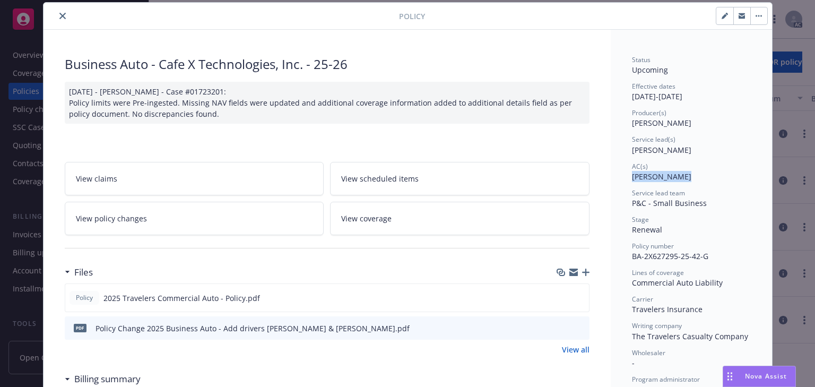
drag, startPoint x: 624, startPoint y: 176, endPoint x: 689, endPoint y: 180, distance: 65.9
copy span "Lacy Lipetzky"
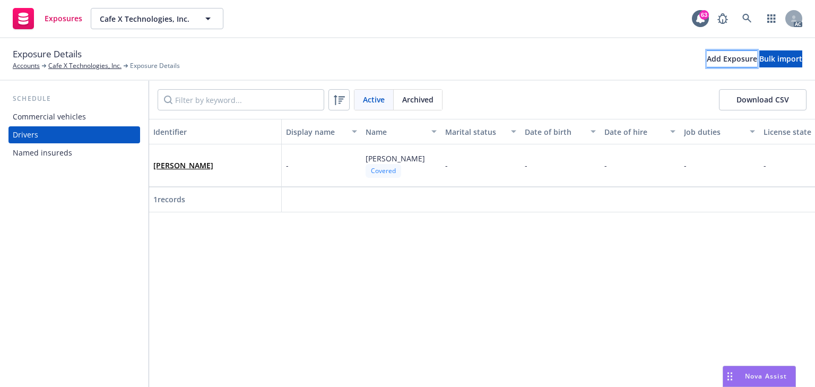
click at [706, 58] on div "Add Exposure" at bounding box center [731, 59] width 50 height 16
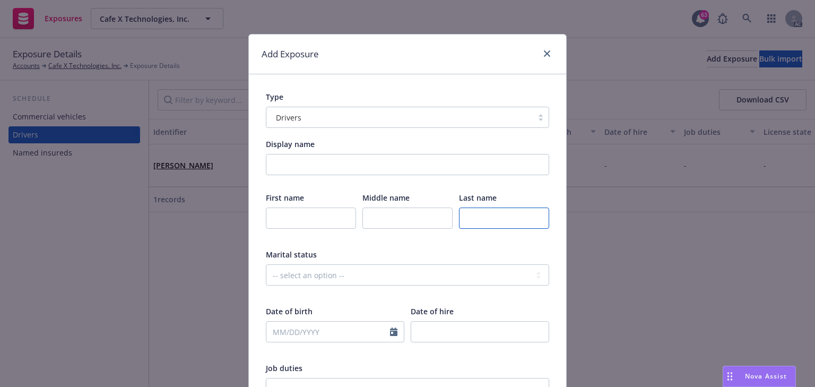
click at [496, 213] on input "text" at bounding box center [504, 217] width 90 height 21
paste input "JOHN"
type input "JOHN"
click at [327, 218] on input "text" at bounding box center [311, 217] width 90 height 21
paste input "JOHN"
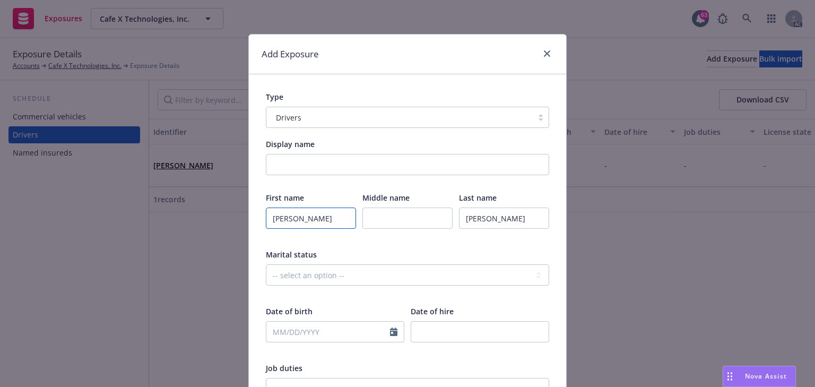
drag, startPoint x: 285, startPoint y: 214, endPoint x: 193, endPoint y: 216, distance: 92.3
click at [196, 216] on div "Add Exposure Type Drivers Display name First name JOHN Middle name Last name JO…" at bounding box center [407, 193] width 815 height 387
paste input "DAVID"
type input "DAVID"
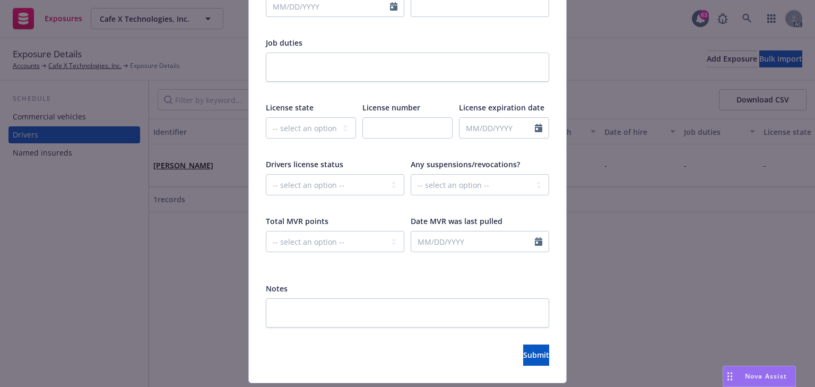
scroll to position [355, 0]
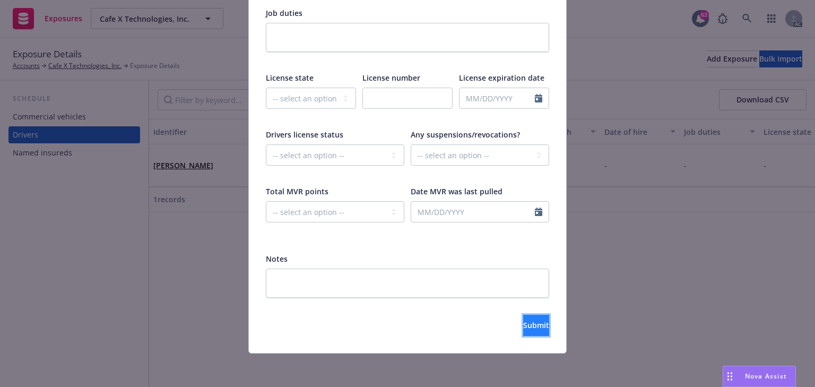
click at [523, 333] on button "Submit" at bounding box center [536, 324] width 26 height 21
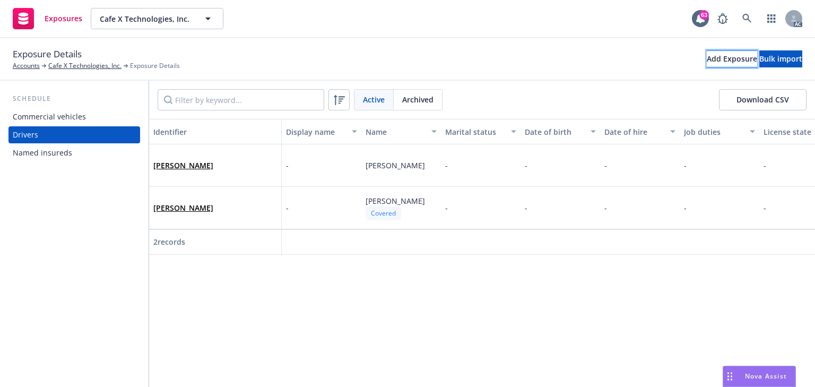
click at [706, 64] on div "Add Exposure" at bounding box center [731, 59] width 50 height 16
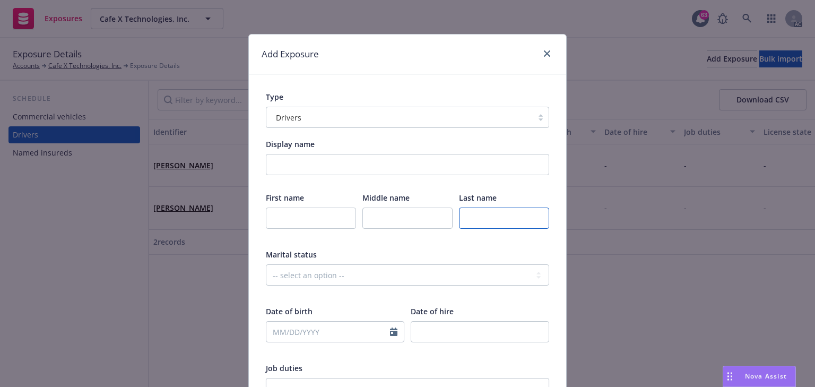
click at [504, 225] on input "text" at bounding box center [504, 217] width 90 height 21
paste input "AGUILAR"
type input "AGUILAR"
click at [329, 224] on input "text" at bounding box center [311, 217] width 90 height 21
paste input "AGUILAR"
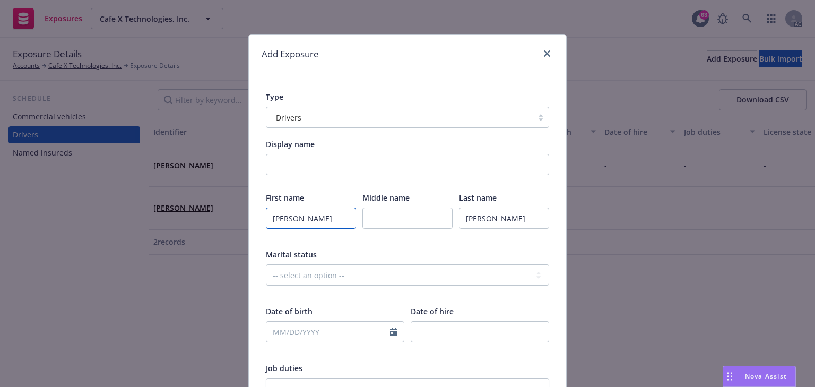
type input "AGUILAR"
click at [386, 245] on div "First name AGUILAR Middle name Last name AGUILAR Marital status -- select an op…" at bounding box center [407, 391] width 283 height 399
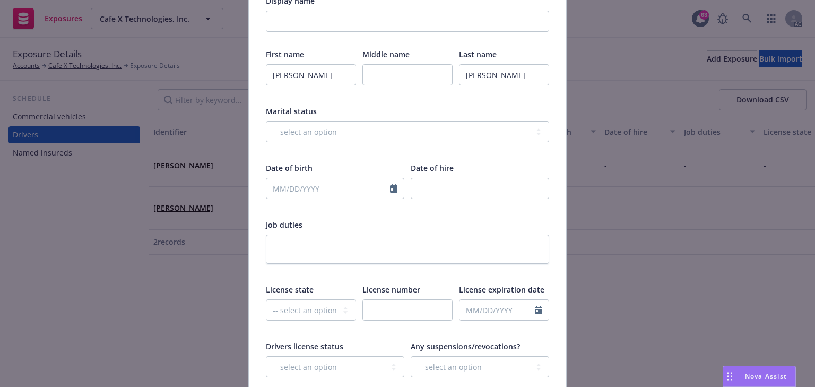
scroll to position [297, 0]
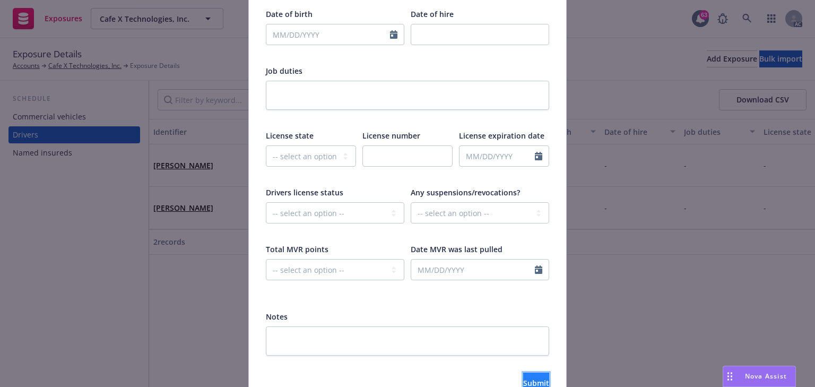
click at [532, 382] on button "Submit" at bounding box center [536, 382] width 26 height 21
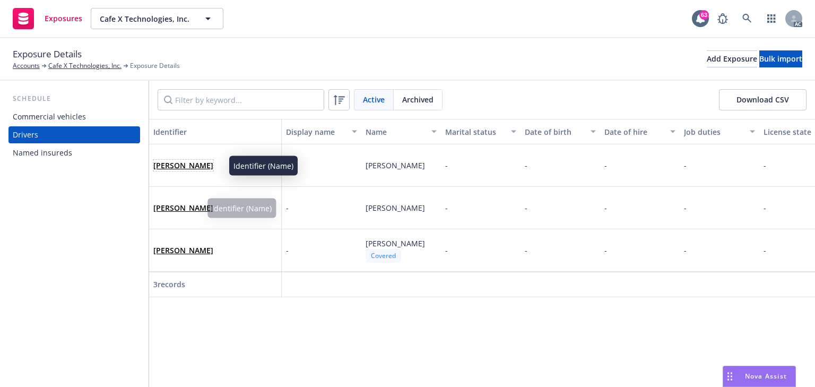
click at [213, 167] on link "AGUILAR AGUILAR" at bounding box center [183, 165] width 60 height 10
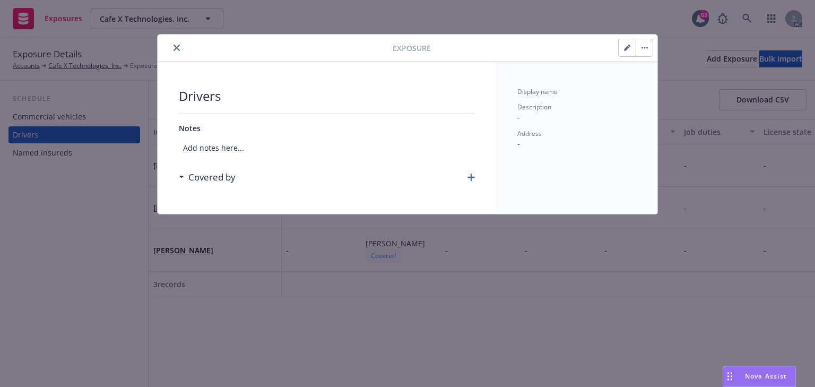
click at [621, 51] on button "button" at bounding box center [626, 47] width 17 height 17
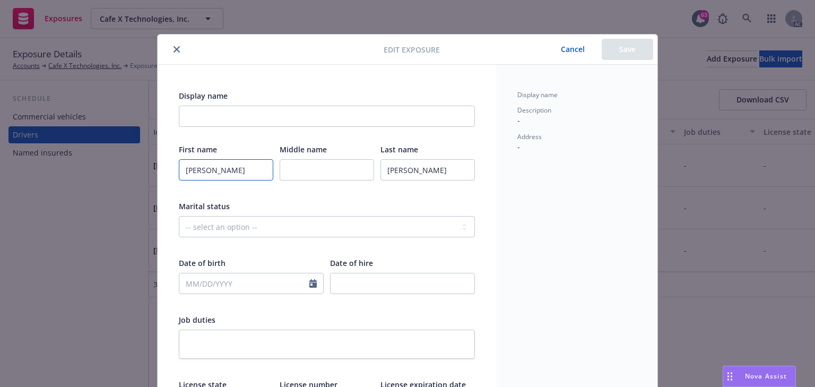
drag, startPoint x: 224, startPoint y: 171, endPoint x: -15, endPoint y: 165, distance: 239.2
click at [0, 165] on html "Exposures Cafe X Technologies, Inc. Cafe X Technologies, Inc. 63 AC Exposure De…" at bounding box center [407, 193] width 815 height 387
paste input "USTIN"
type input "AUSTIN"
click at [343, 204] on div "Marital status" at bounding box center [327, 205] width 296 height 11
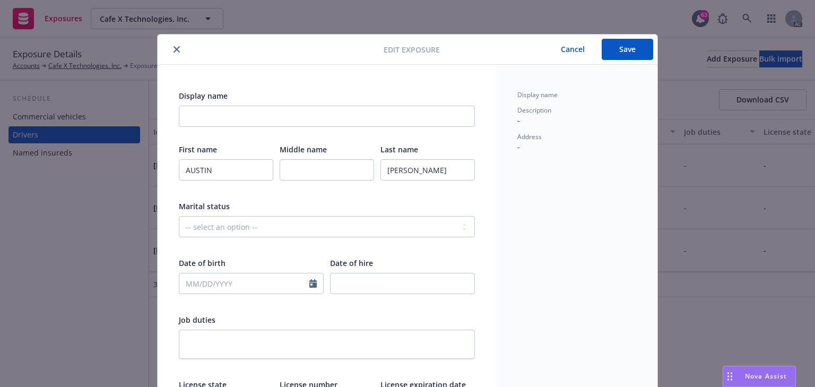
click at [638, 54] on button "Save" at bounding box center [626, 49] width 51 height 21
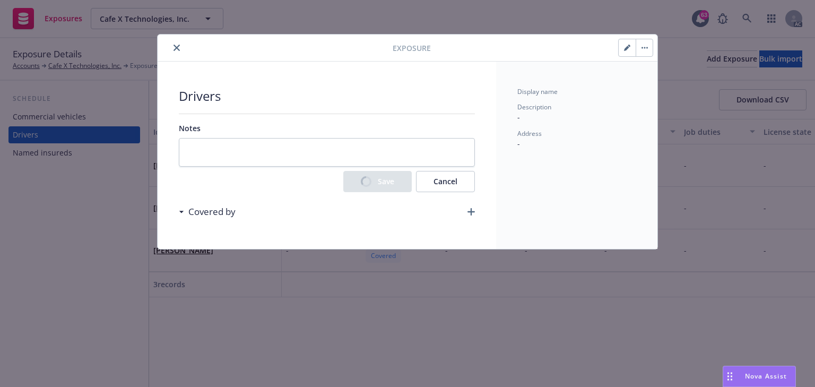
click at [469, 212] on div "Drivers Notes Save Cancel Covered by" at bounding box center [327, 155] width 338 height 187
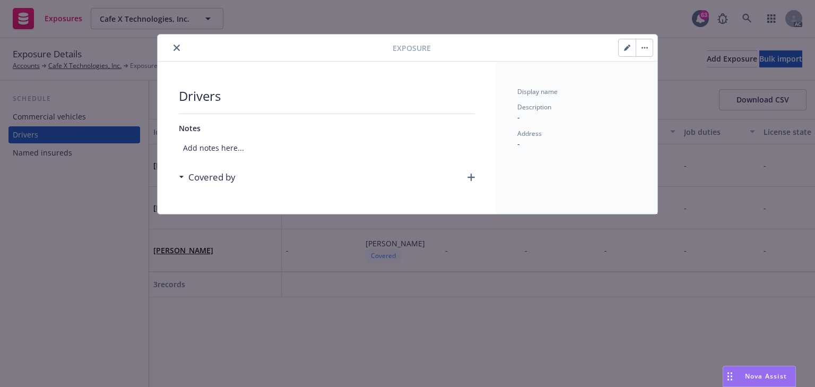
click at [470, 178] on icon "button" at bounding box center [470, 176] width 7 height 7
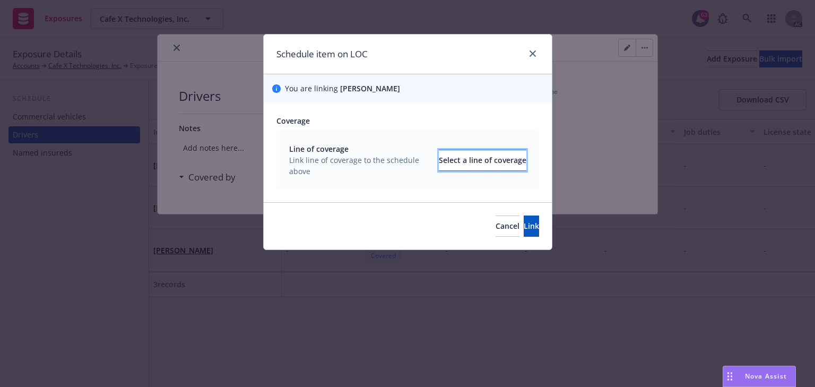
click at [467, 163] on div "Select a line of coverage" at bounding box center [483, 160] width 88 height 20
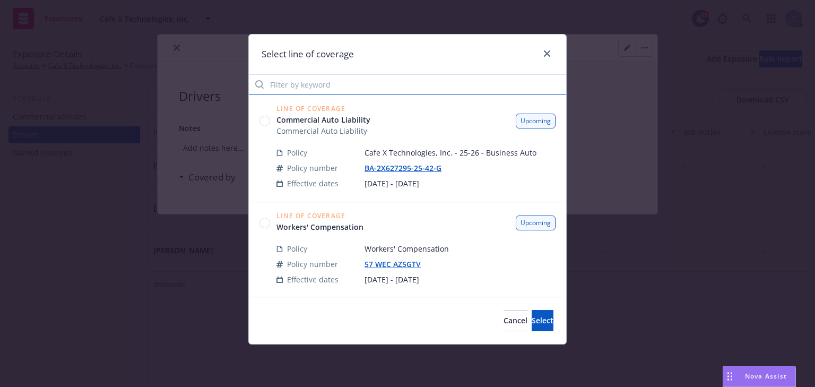
click at [316, 89] on input "Filter by keyword" at bounding box center [407, 84] width 317 height 21
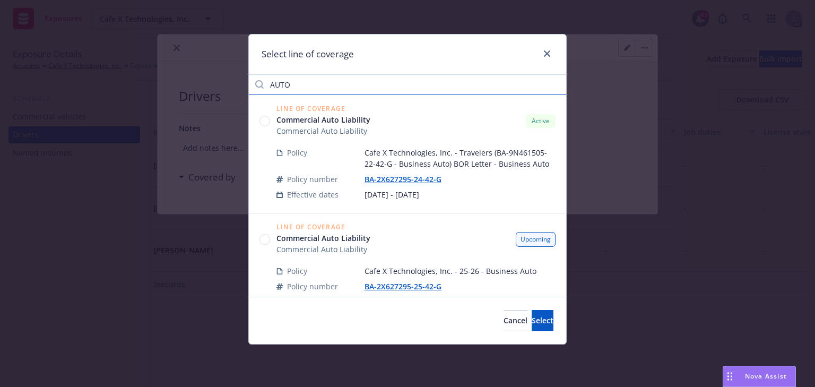
type input "AUTO"
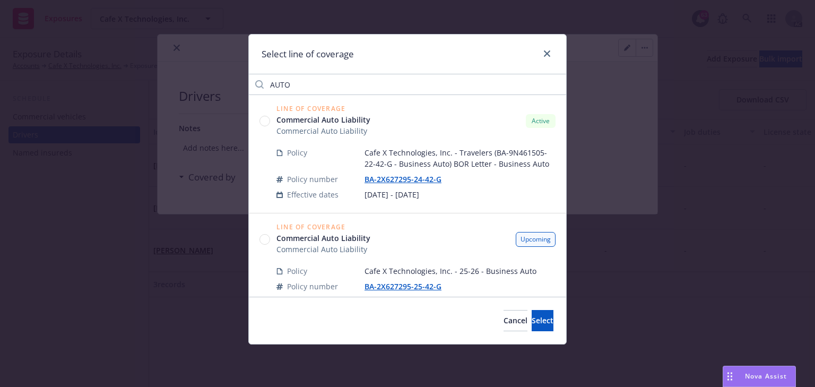
click at [264, 239] on circle at bounding box center [265, 239] width 10 height 10
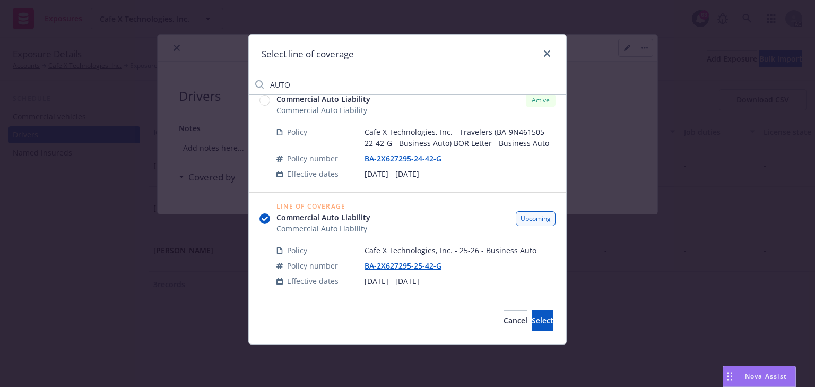
scroll to position [32, 0]
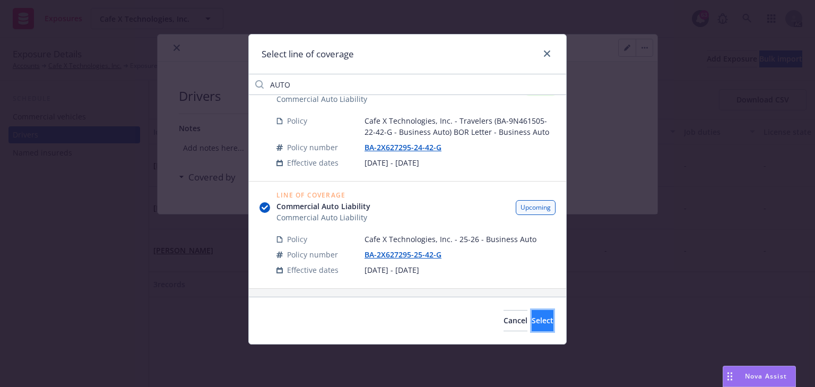
click at [531, 317] on button "Select" at bounding box center [542, 320] width 22 height 21
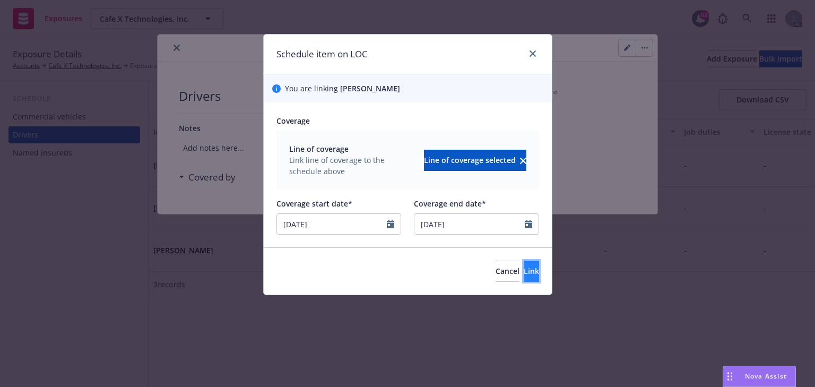
click at [523, 276] on button "Link" at bounding box center [530, 270] width 15 height 21
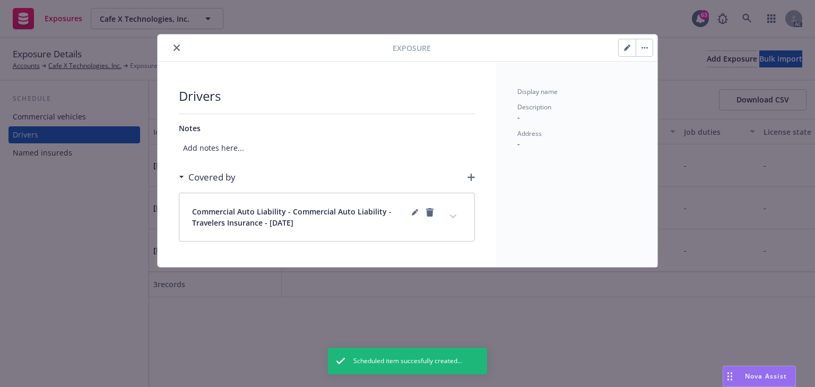
click at [451, 218] on button "expand content" at bounding box center [452, 216] width 17 height 17
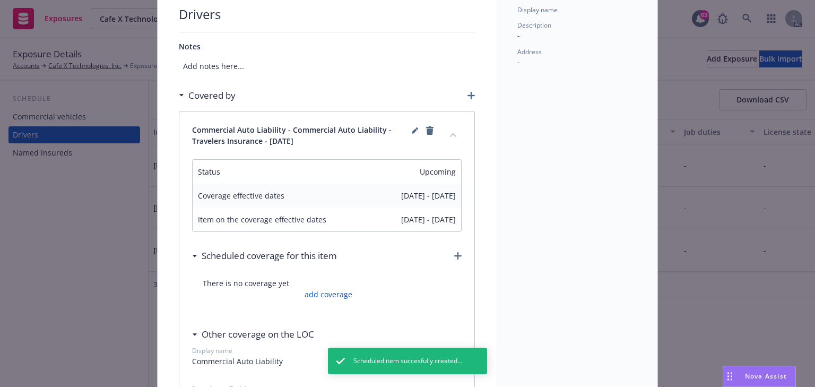
scroll to position [212, 0]
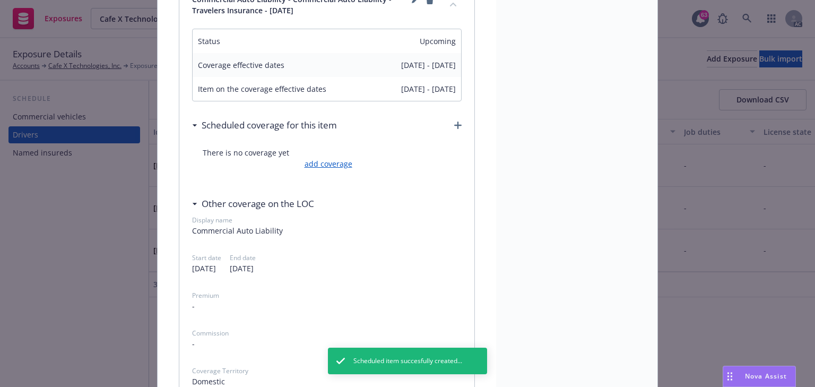
click at [333, 165] on link "add coverage" at bounding box center [327, 163] width 50 height 11
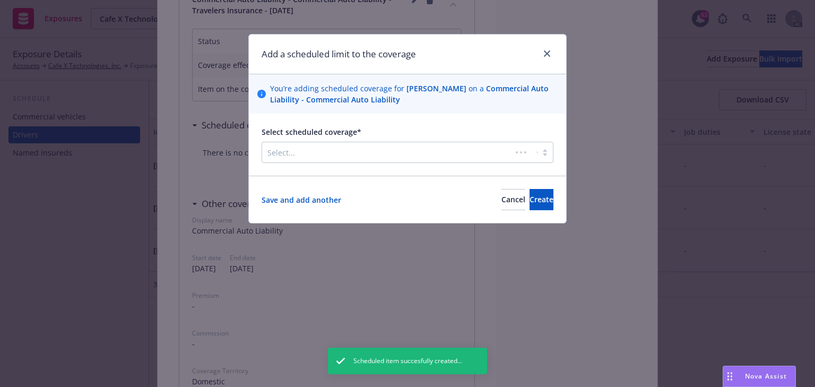
click at [330, 150] on div at bounding box center [386, 152] width 239 height 13
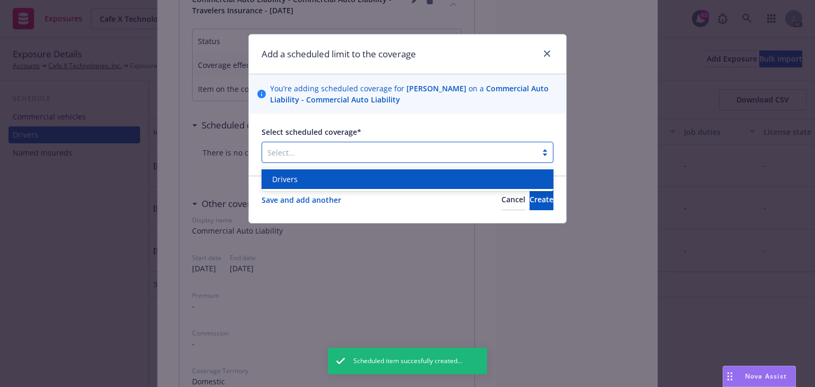
click at [326, 182] on div "Drivers" at bounding box center [407, 178] width 279 height 11
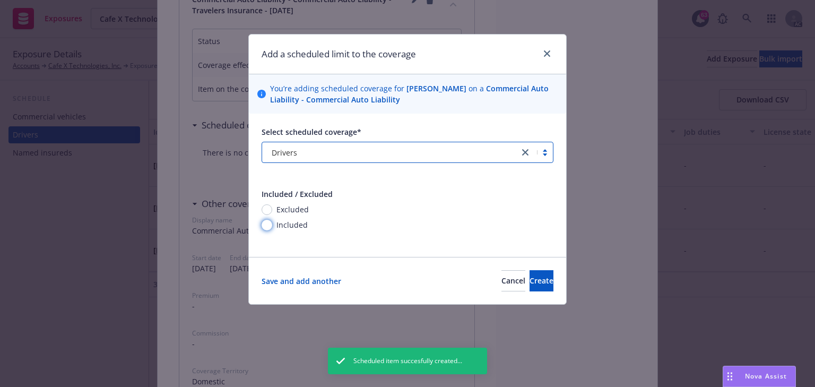
click at [265, 220] on input "Included" at bounding box center [266, 225] width 11 height 11
radio input "true"
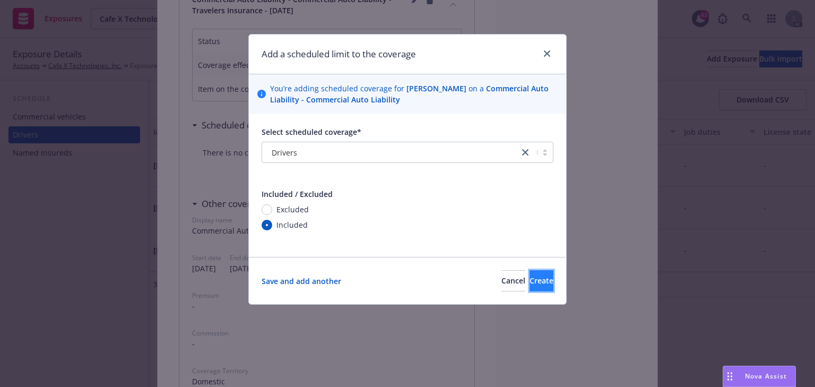
click at [529, 284] on span "Create" at bounding box center [541, 280] width 24 height 10
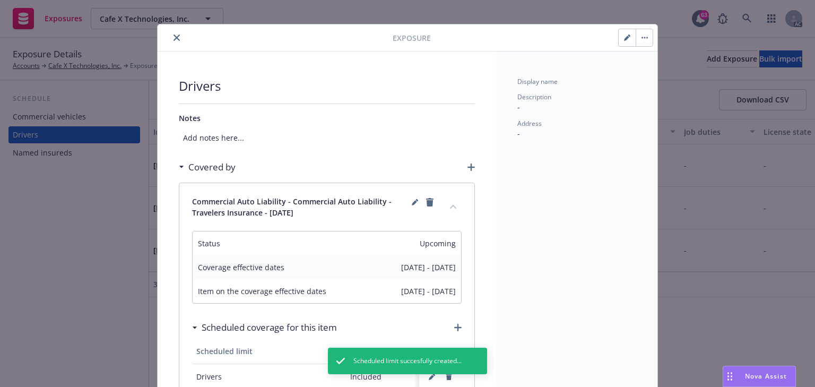
scroll to position [0, 0]
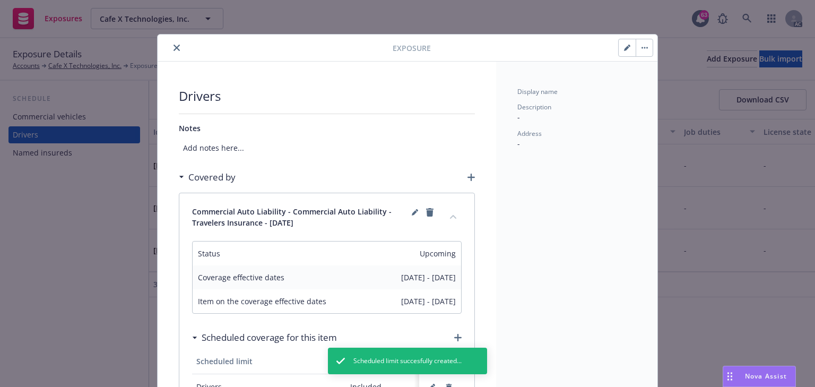
click at [176, 48] on icon "close" at bounding box center [176, 48] width 6 height 6
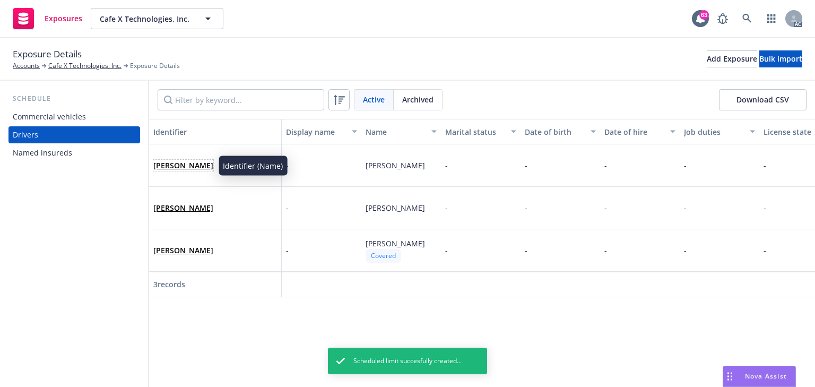
click at [189, 166] on link "AUSTIN AGUILAR" at bounding box center [183, 165] width 60 height 10
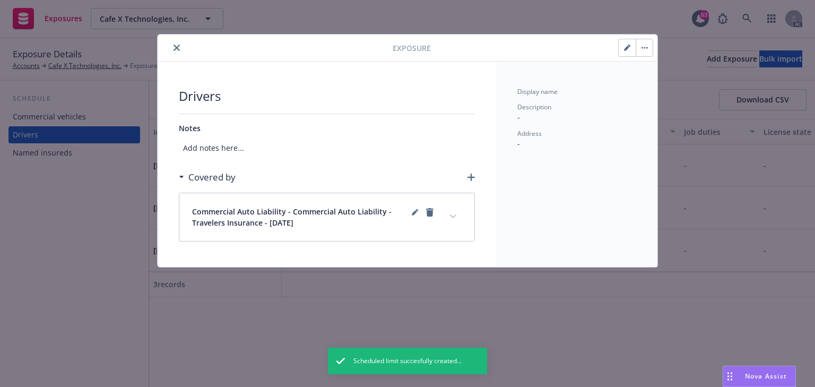
click at [176, 47] on icon "close" at bounding box center [176, 48] width 6 height 6
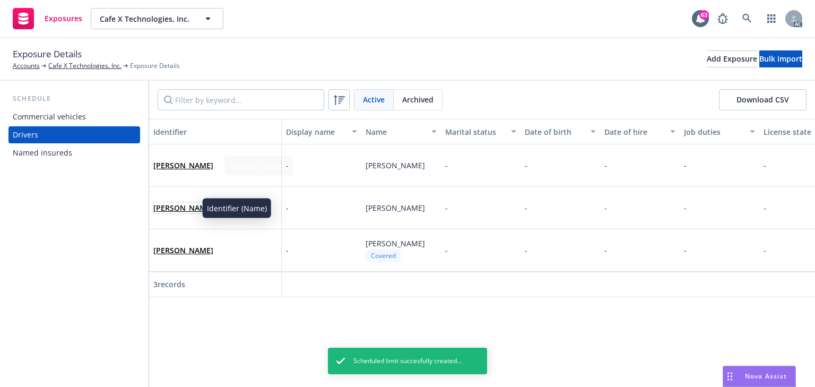
click at [179, 204] on link "DAVID JOHN" at bounding box center [183, 208] width 60 height 10
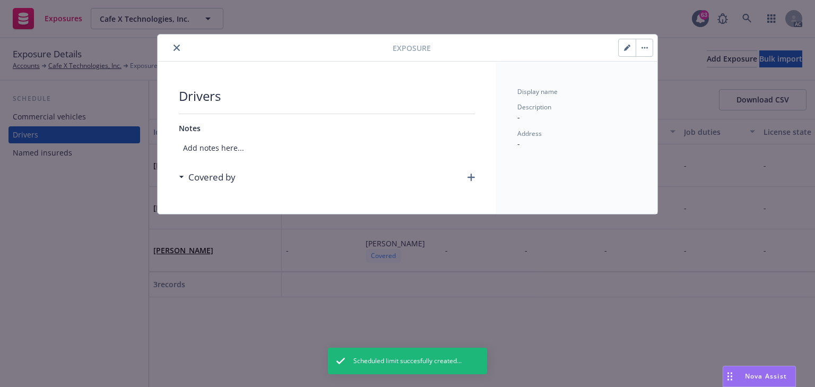
click at [469, 176] on icon "button" at bounding box center [470, 176] width 7 height 7
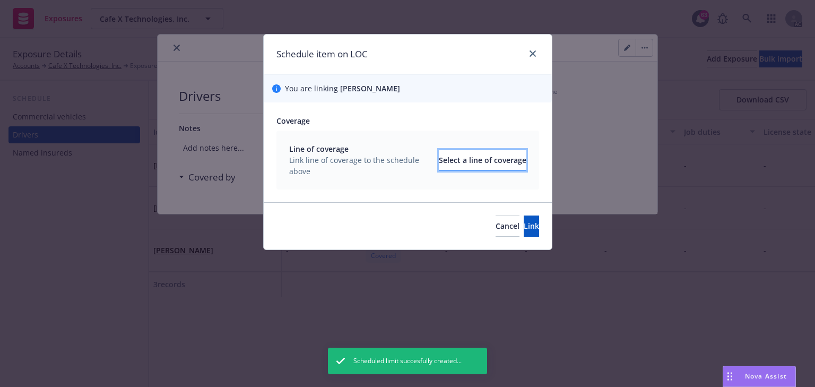
click at [469, 154] on div "Select a line of coverage" at bounding box center [483, 160] width 88 height 20
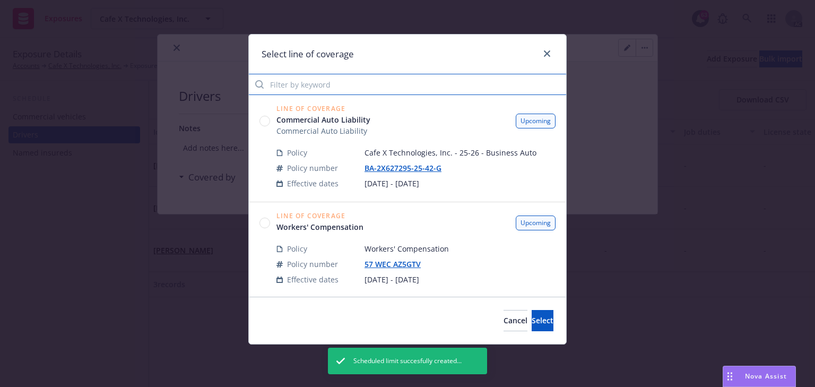
click at [307, 83] on input "Filter by keyword" at bounding box center [407, 84] width 317 height 21
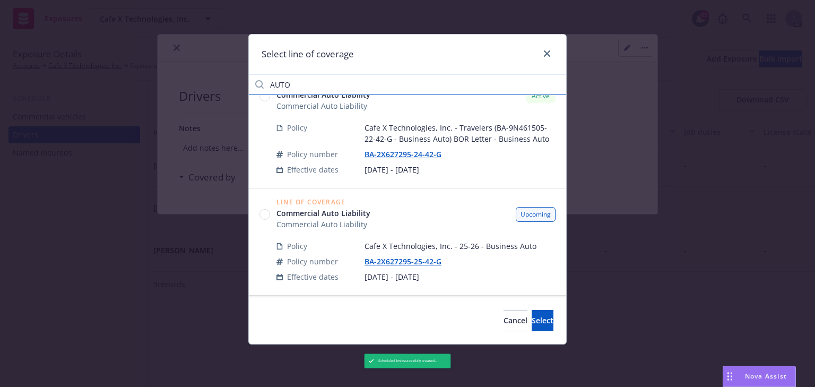
scroll to position [32, 0]
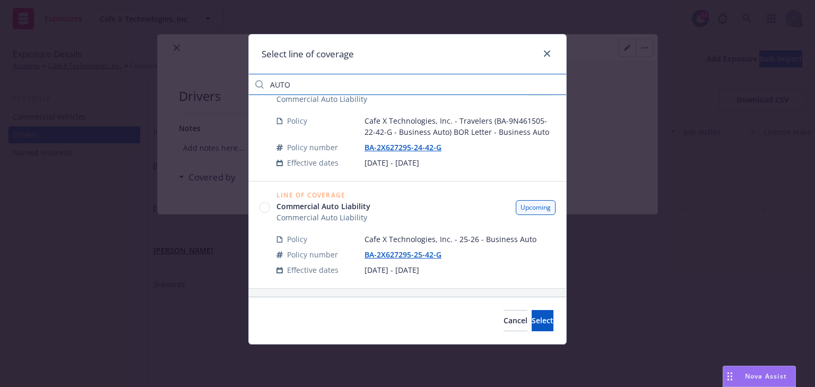
type input "AUTO"
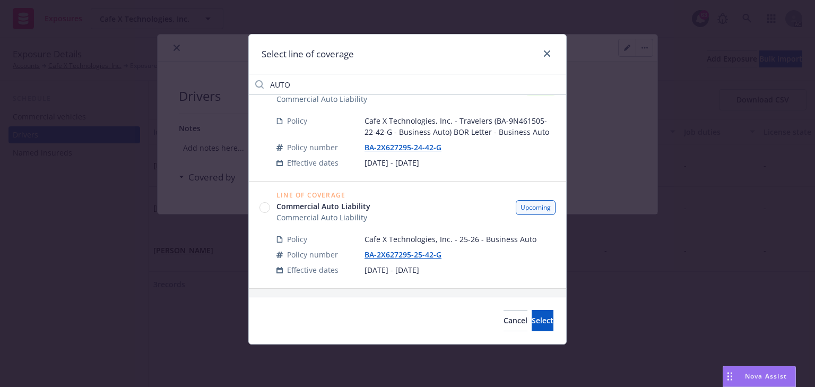
click at [264, 208] on circle at bounding box center [265, 208] width 10 height 10
click at [531, 321] on button "Select" at bounding box center [542, 320] width 22 height 21
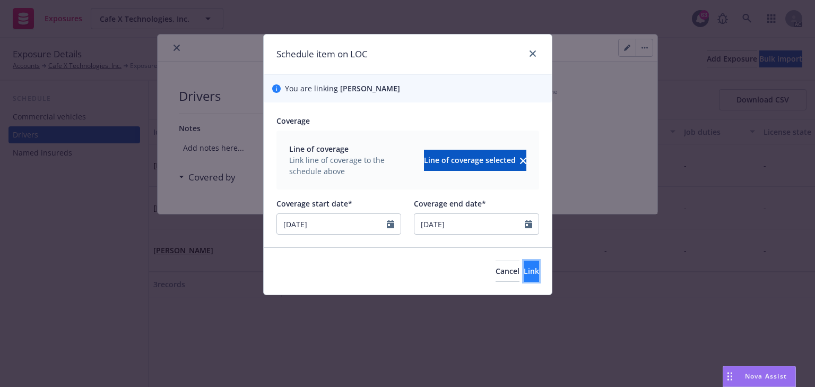
click at [523, 272] on button "Link" at bounding box center [530, 270] width 15 height 21
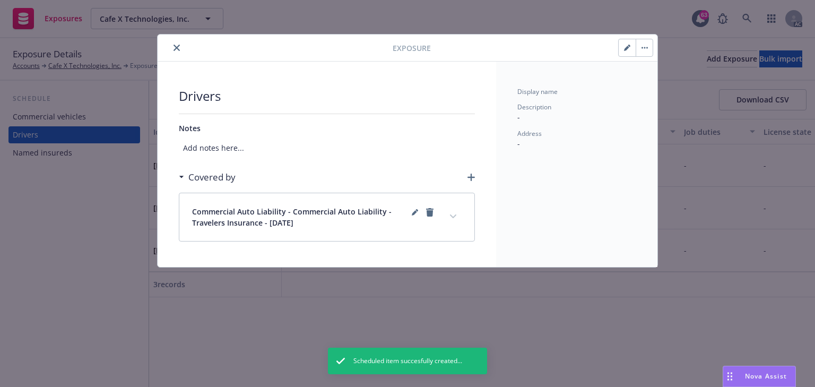
click at [456, 220] on button "expand content" at bounding box center [452, 216] width 17 height 17
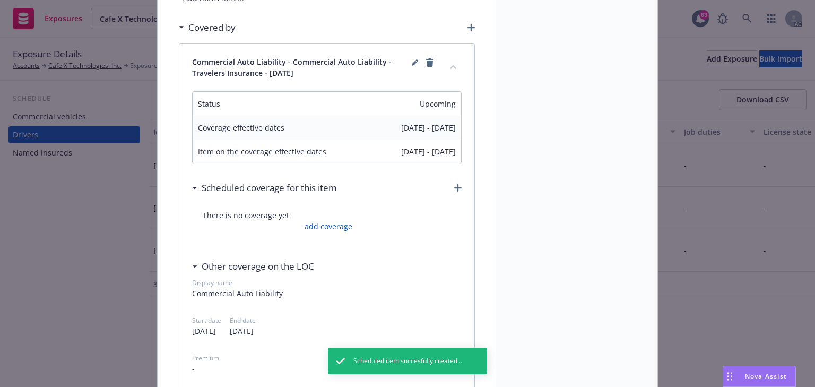
scroll to position [170, 0]
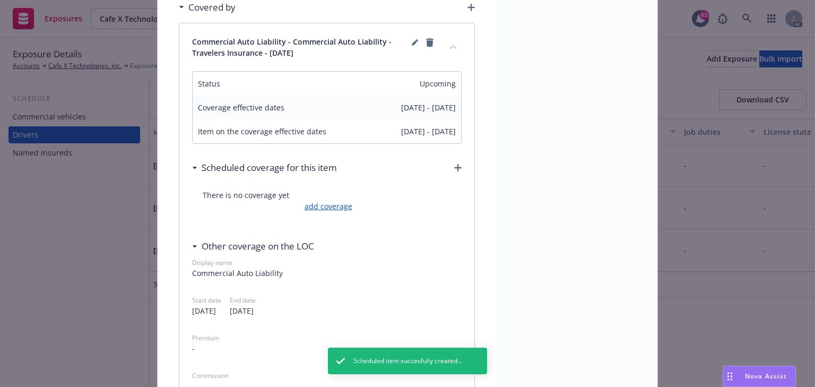
drag, startPoint x: 335, startPoint y: 212, endPoint x: 335, endPoint y: 204, distance: 8.5
click at [335, 209] on div "There is no coverage yet add coverage" at bounding box center [326, 200] width 269 height 43
click at [335, 204] on link "add coverage" at bounding box center [327, 205] width 50 height 11
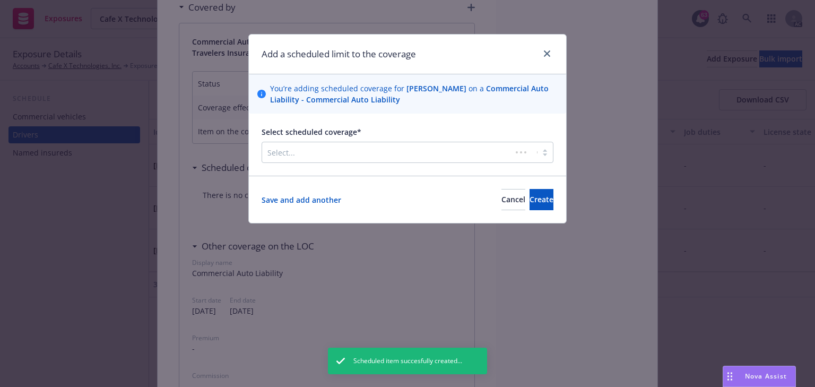
click at [307, 153] on div at bounding box center [386, 152] width 239 height 13
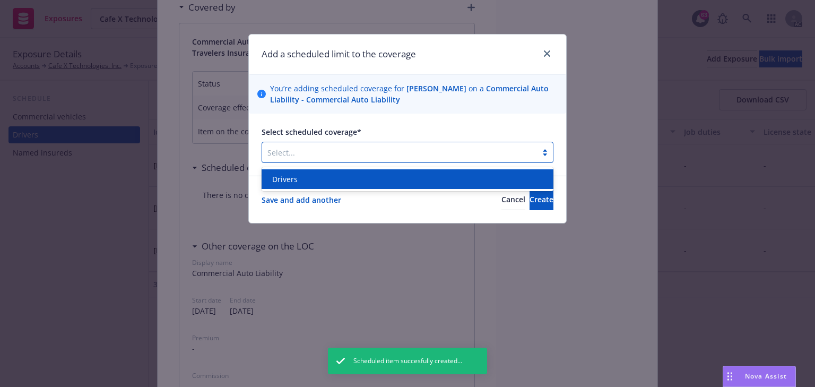
click at [300, 182] on div "Drivers" at bounding box center [407, 178] width 279 height 11
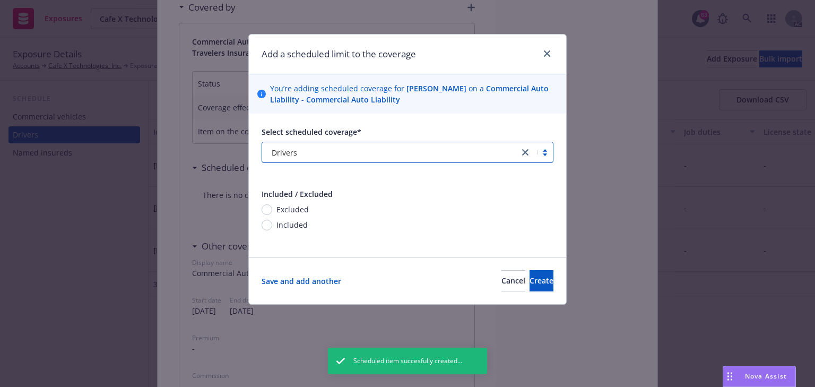
click at [283, 230] on div "Excluded Included" at bounding box center [407, 224] width 292 height 40
click at [280, 222] on span "Included" at bounding box center [291, 224] width 31 height 11
click at [272, 222] on input "Included" at bounding box center [266, 225] width 11 height 11
radio input "true"
click at [531, 282] on span "Create" at bounding box center [541, 280] width 24 height 10
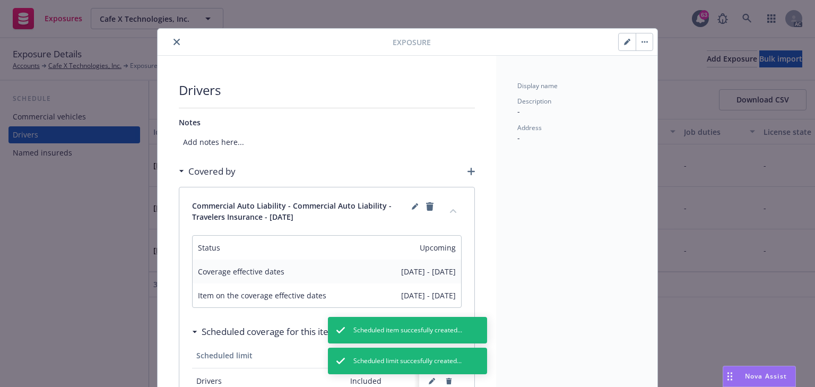
scroll to position [0, 0]
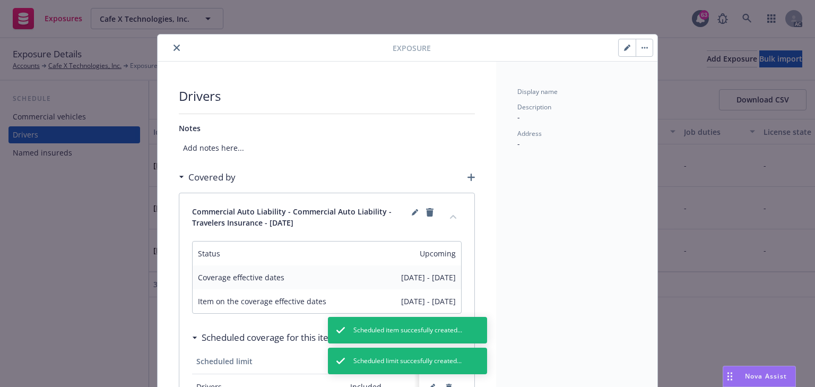
click at [173, 46] on icon "close" at bounding box center [176, 48] width 6 height 6
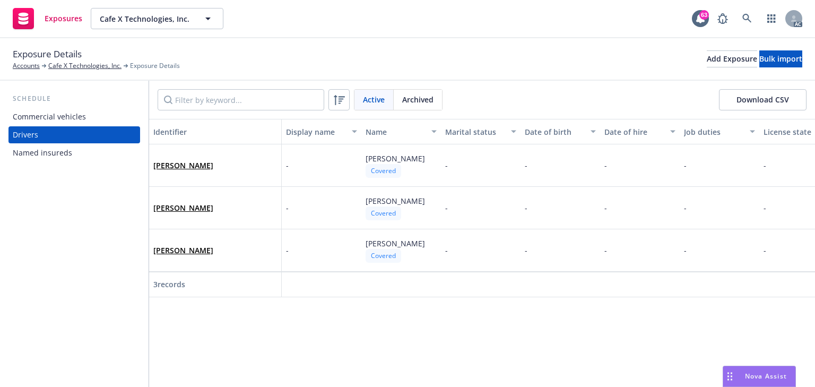
scroll to position [0, 413]
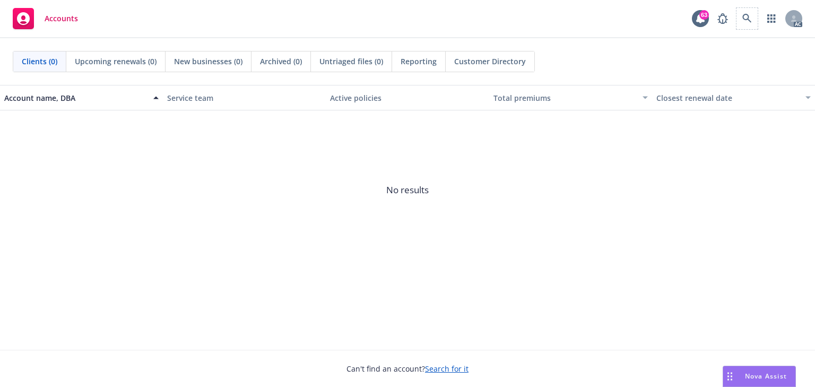
click at [739, 27] on span at bounding box center [746, 18] width 21 height 21
click at [745, 23] on icon at bounding box center [747, 19] width 10 height 10
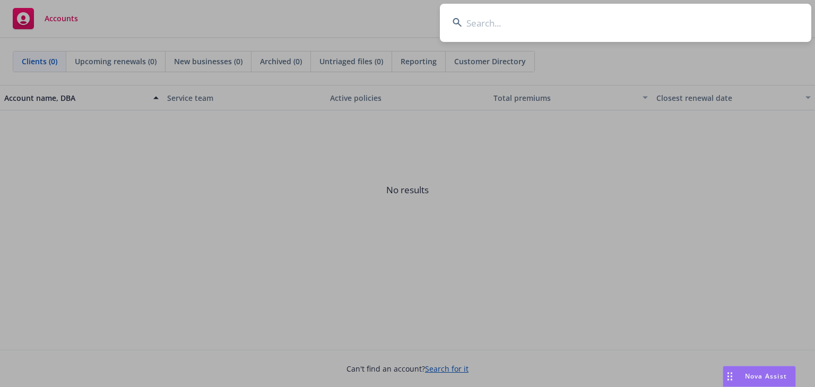
click at [543, 25] on input at bounding box center [625, 23] width 371 height 38
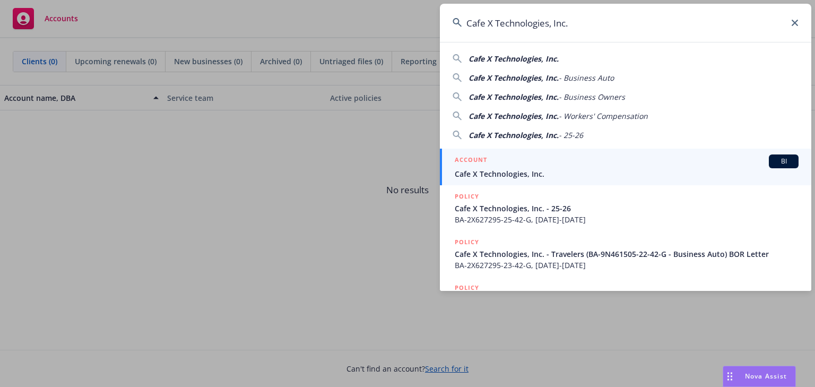
type input "Cafe X Technologies, Inc."
click at [505, 174] on span "Cafe X Technologies, Inc." at bounding box center [626, 173] width 344 height 11
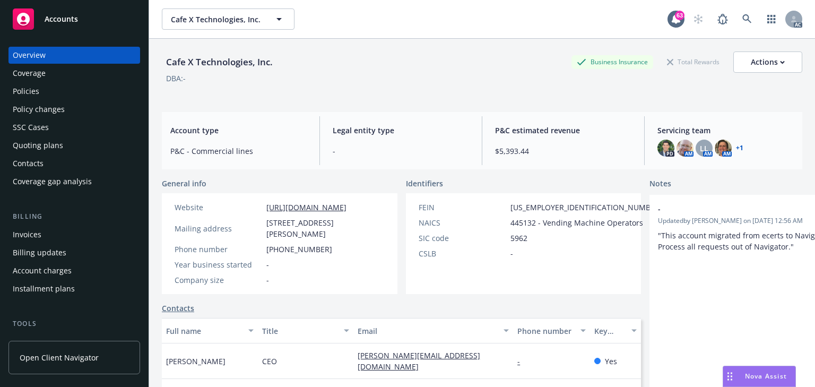
click at [38, 87] on div "Policies" at bounding box center [26, 91] width 27 height 17
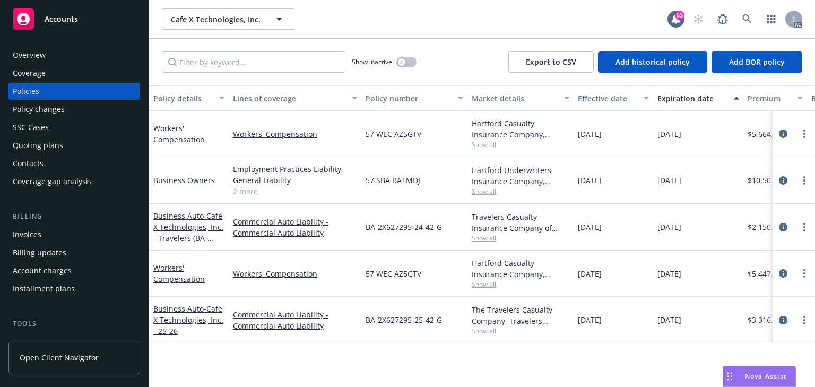
click at [783, 319] on icon "circleInformation" at bounding box center [782, 320] width 8 height 8
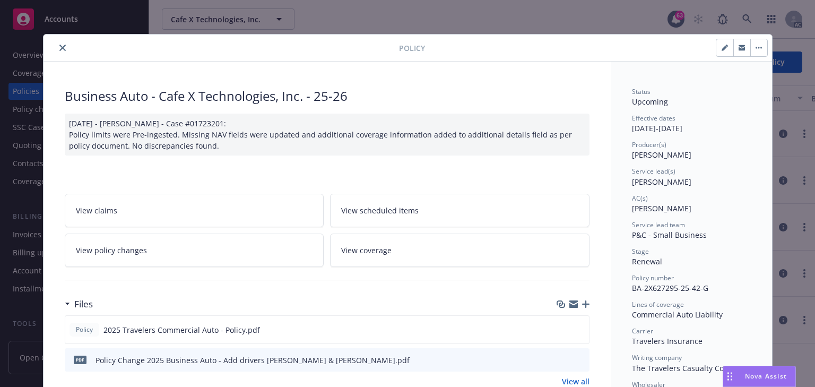
click at [128, 255] on link "View policy changes" at bounding box center [194, 249] width 259 height 33
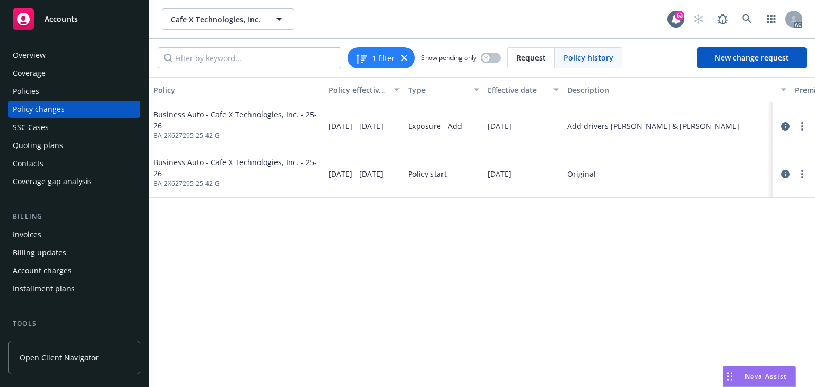
click at [651, 314] on div "Policy Policy effective dates Type Effective date Description Premium change An…" at bounding box center [482, 232] width 666 height 310
click at [740, 20] on link at bounding box center [746, 18] width 21 height 21
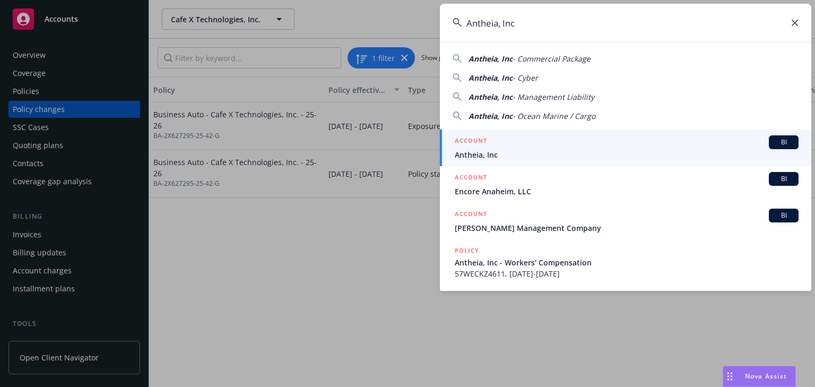
type input "Antheia, Inc"
click at [482, 141] on h5 "ACCOUNT" at bounding box center [470, 141] width 32 height 13
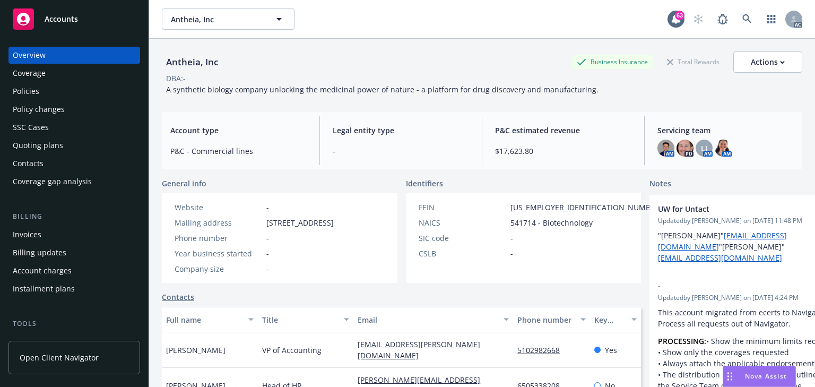
click at [41, 81] on div "Coverage" at bounding box center [29, 73] width 33 height 17
click at [42, 91] on div "Policies" at bounding box center [74, 91] width 123 height 17
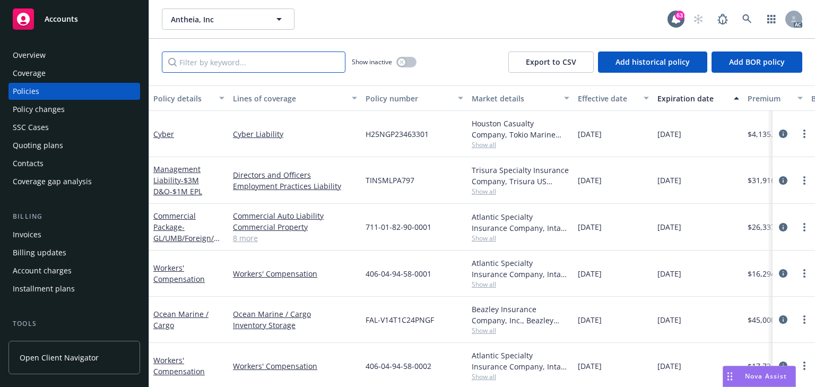
click at [263, 64] on input "Filter by keyword..." at bounding box center [253, 61] width 183 height 21
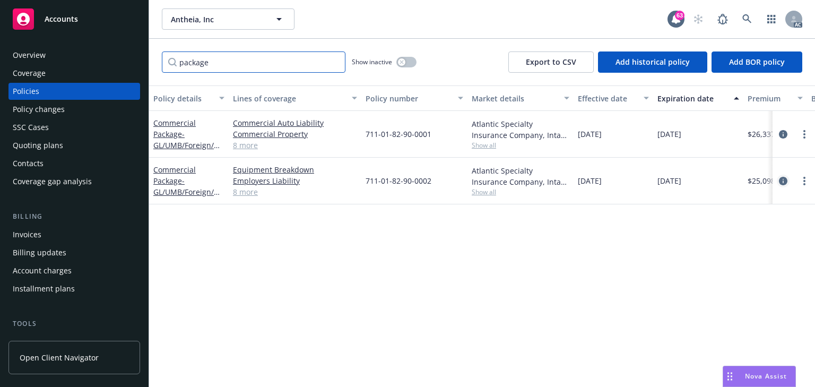
type input "package"
drag, startPoint x: 783, startPoint y: 179, endPoint x: 766, endPoint y: 182, distance: 17.4
click at [783, 179] on icon "circleInformation" at bounding box center [782, 181] width 8 height 8
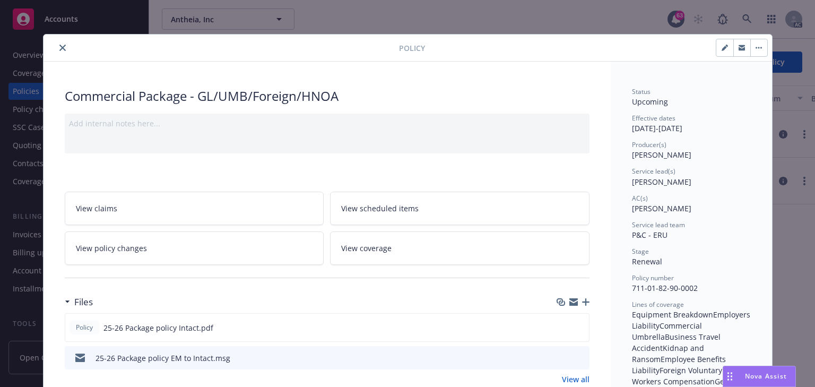
click at [166, 256] on link "View policy changes" at bounding box center [194, 247] width 259 height 33
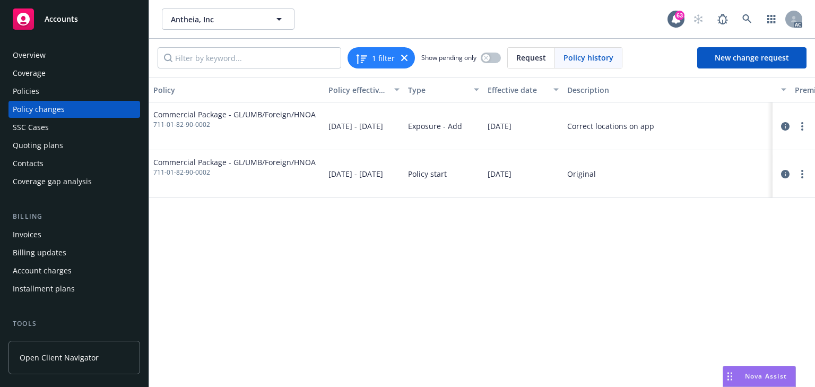
click at [539, 284] on div "Policy Policy effective dates Type Effective date Description Premium change An…" at bounding box center [482, 232] width 666 height 310
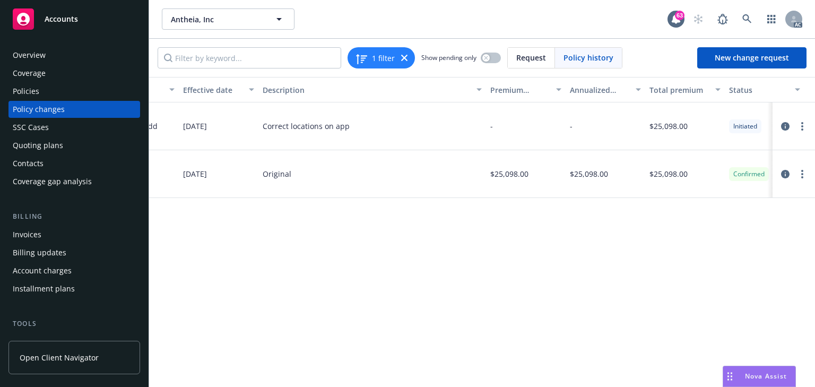
scroll to position [0, 336]
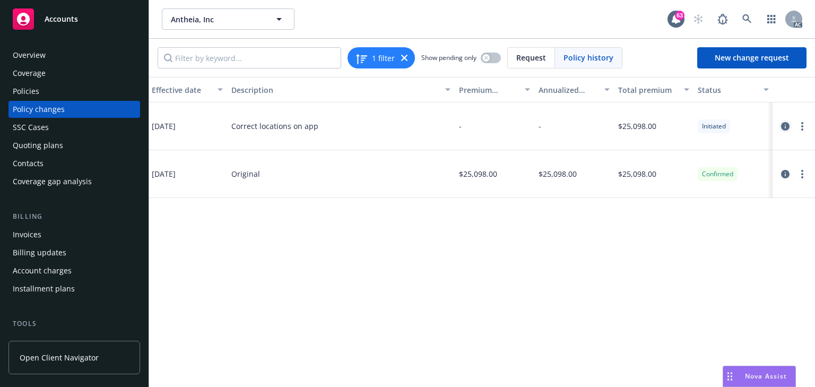
click at [783, 125] on icon "circleInformation" at bounding box center [785, 126] width 8 height 8
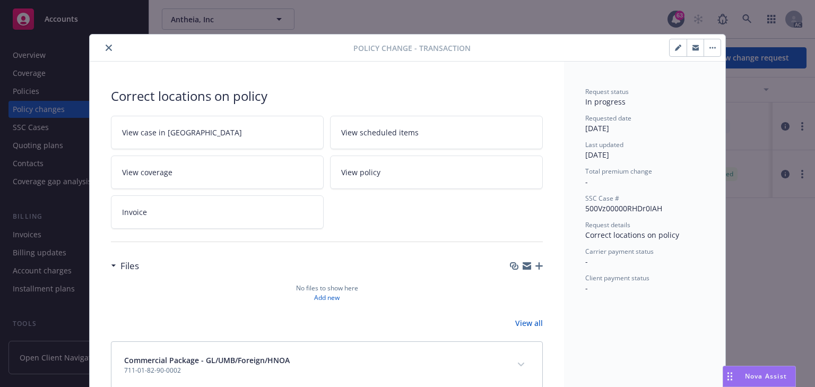
scroll to position [23, 0]
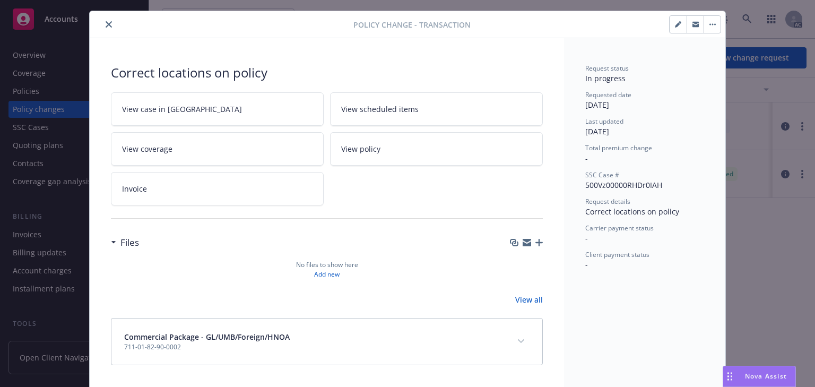
click at [198, 106] on link "View case in SSC" at bounding box center [217, 108] width 213 height 33
click at [102, 27] on button "close" at bounding box center [108, 24] width 13 height 13
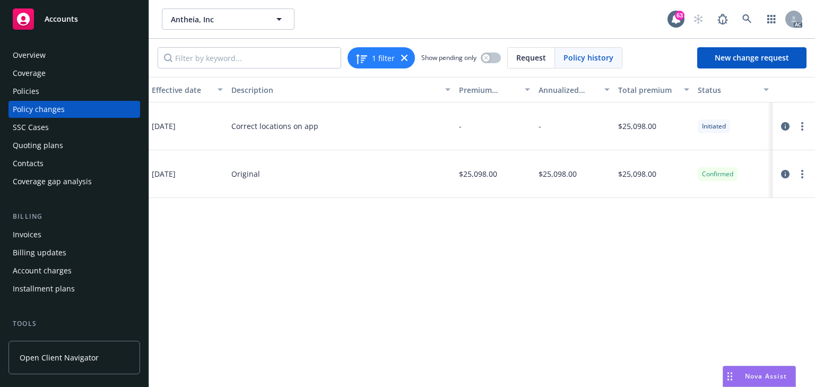
click at [368, 288] on div "Policy Policy effective dates Type Effective date Description Premium change An…" at bounding box center [482, 232] width 666 height 310
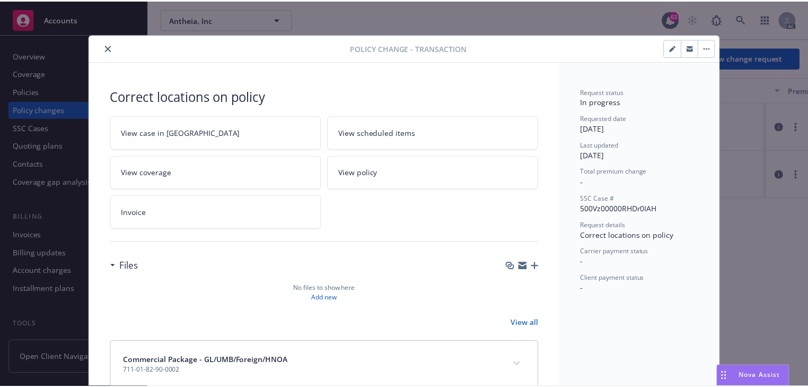
scroll to position [23, 0]
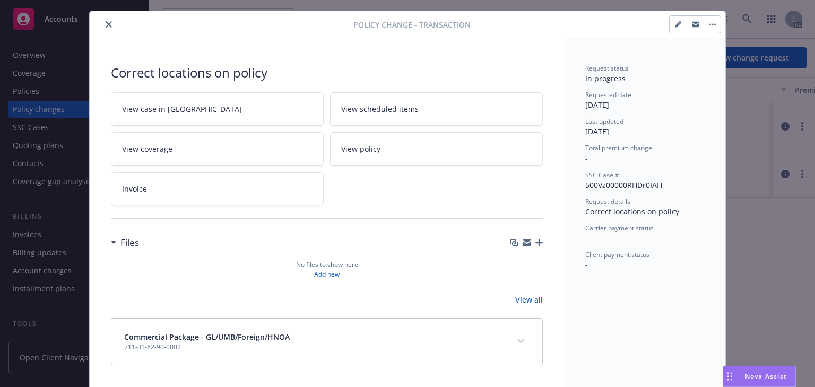
click at [104, 18] on button "close" at bounding box center [108, 24] width 13 height 13
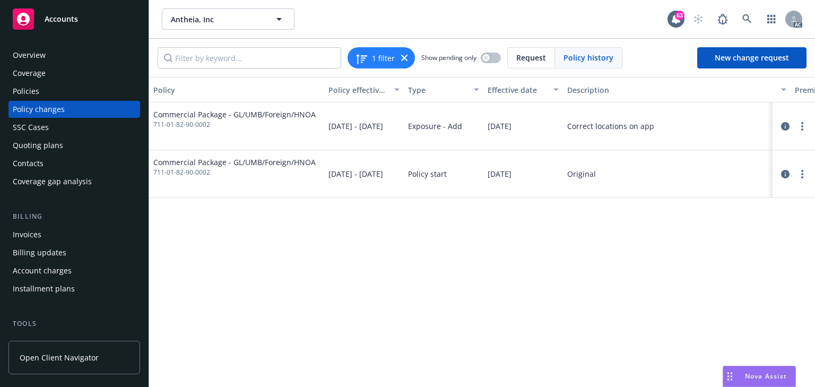
click at [35, 93] on div "Policies" at bounding box center [26, 91] width 27 height 17
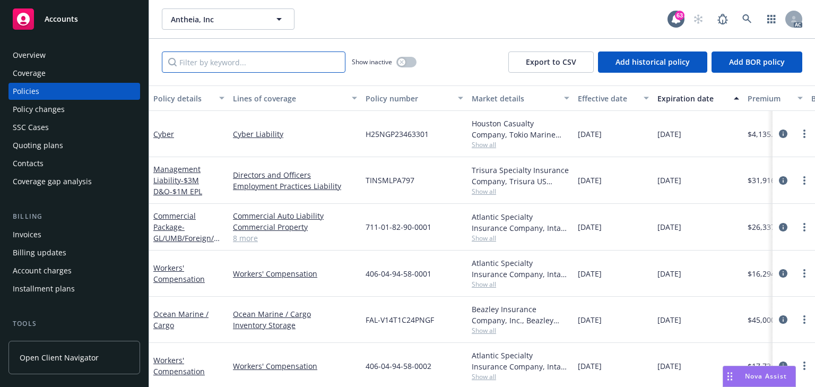
click at [179, 64] on input "Filter by keyword..." at bounding box center [253, 61] width 183 height 21
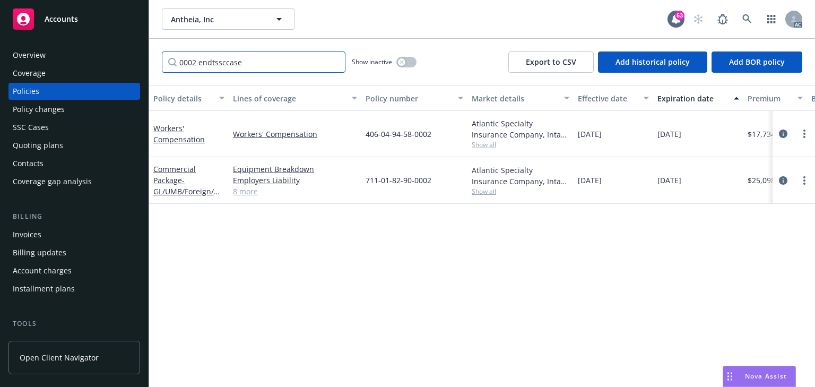
type input "0002"
click at [485, 190] on span "Show all" at bounding box center [520, 191] width 98 height 9
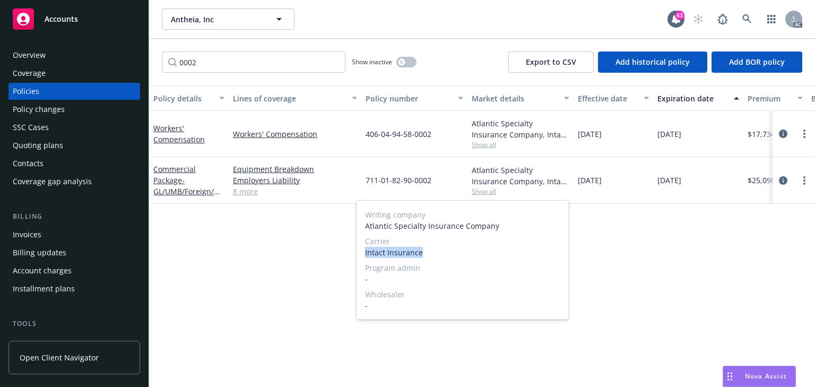
drag, startPoint x: 362, startPoint y: 253, endPoint x: 436, endPoint y: 254, distance: 74.3
click at [436, 254] on div "Writing company Atlantic Specialty Insurance Company Carrier Intact Insurance P…" at bounding box center [462, 259] width 212 height 119
copy span "Intact Insurance"
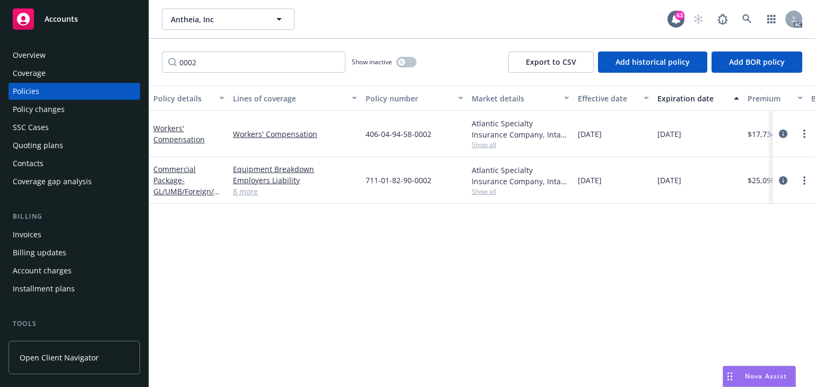
drag, startPoint x: 76, startPoint y: 109, endPoint x: 65, endPoint y: 108, distance: 10.7
click at [76, 109] on div "Policy changes" at bounding box center [74, 109] width 123 height 17
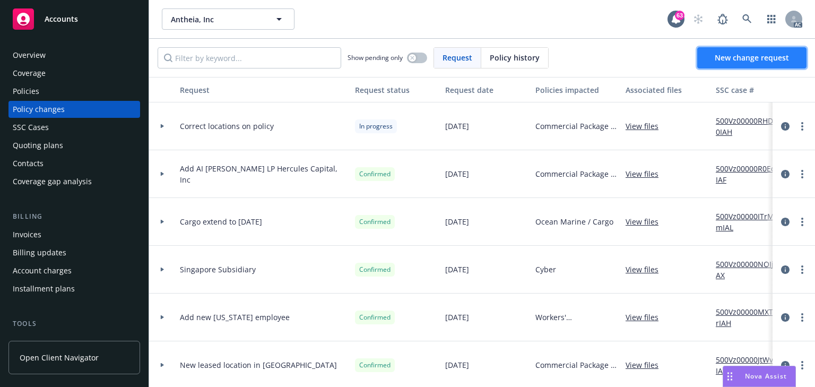
click at [740, 59] on span "New change request" at bounding box center [751, 58] width 74 height 10
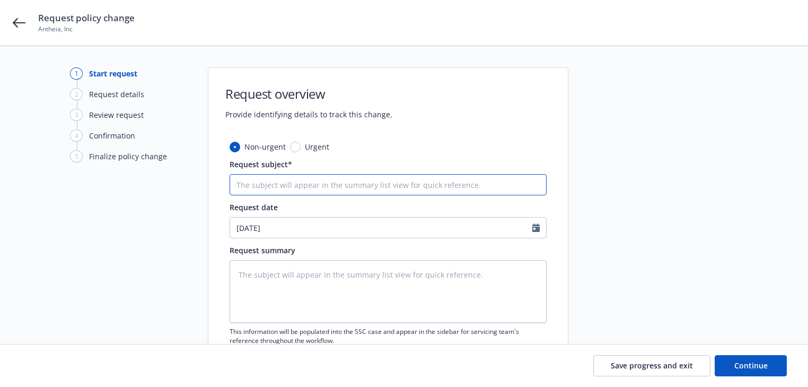
click at [286, 188] on input "Request subject*" at bounding box center [388, 184] width 317 height 21
paste input "25 Commercial Package Intact Insurance -"
type textarea "x"
type input "25 Commercial Package Intact Insurance -"
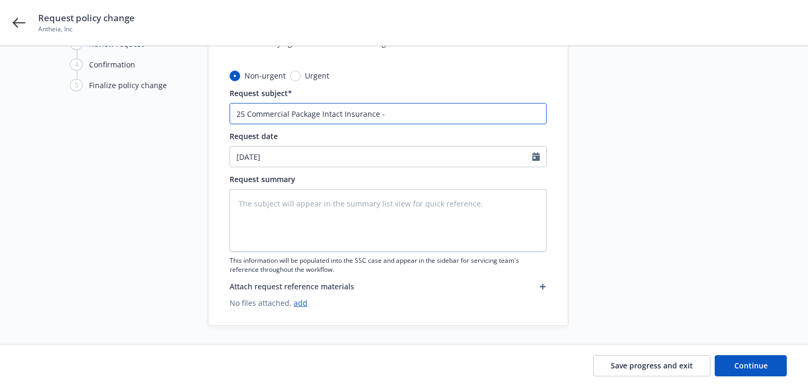
scroll to position [74, 0]
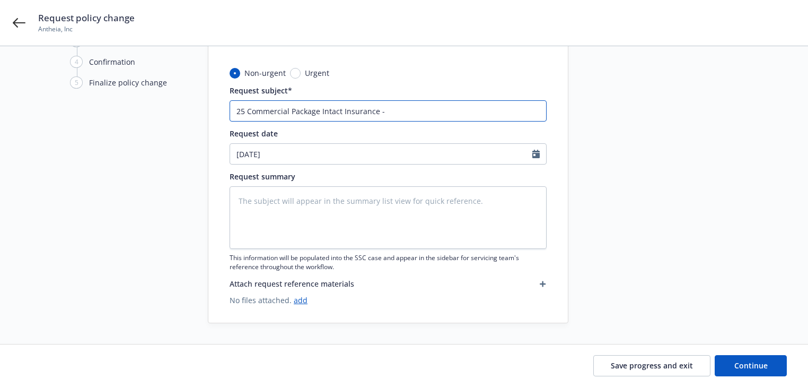
click at [430, 114] on input "25 Commercial Package Intact Insurance -" at bounding box center [388, 110] width 317 height 21
type textarea "x"
type input "25 Commercial Package Intact Insurance - A"
type textarea "x"
type input "25 Commercial Package Intact Insurance - Ad"
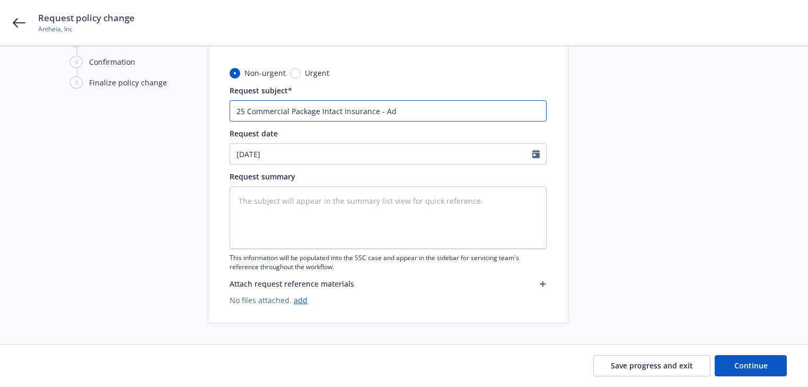
type textarea "x"
type input "25 Commercial Package Intact Insurance - Add"
type textarea "x"
type input "25 Commercial Package Intact Insurance - Add"
type textarea "x"
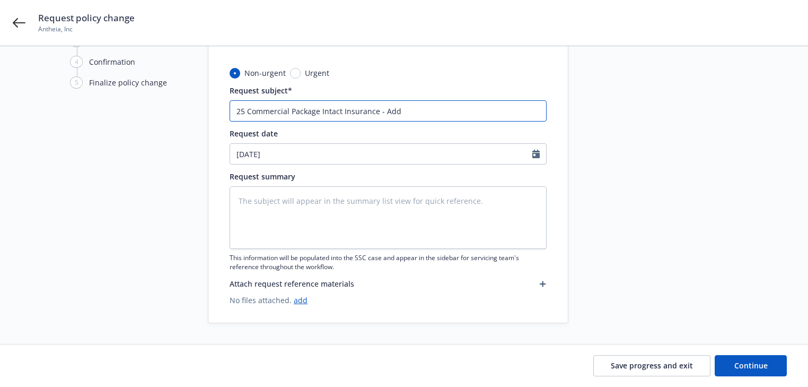
type input "25 Commercial Package Intact Insurance - Add N"
type textarea "x"
type input "25 Commercial Package Intact Insurance - Add NO"
type textarea "x"
type input "25 Commercial Package Intact Insurance - Add NOC"
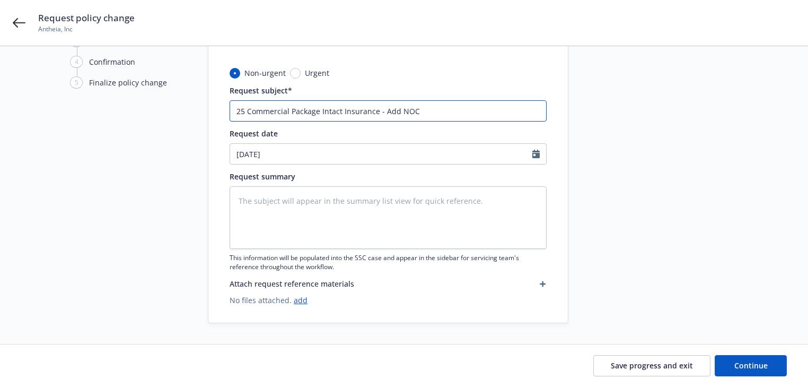
type textarea "x"
type input "25 Commercial Package Intact Insurance - Add NOC,"
type textarea "x"
type input "25 Commercial Package Intact Insurance - Add NOC,"
type textarea "x"
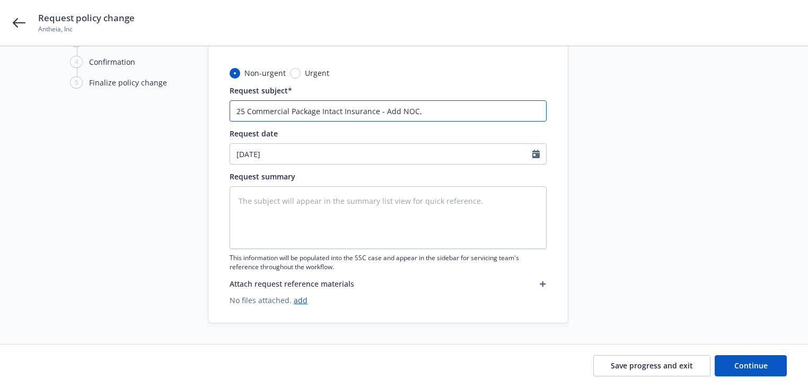
type input "25 Commercial Package Intact Insurance - Add NOC, A"
type textarea "x"
type input "25 Commercial Package Intact Insurance - Add NOC, AU"
type textarea "x"
type input "25 Commercial Package Intact Insurance - Add NOC, A"
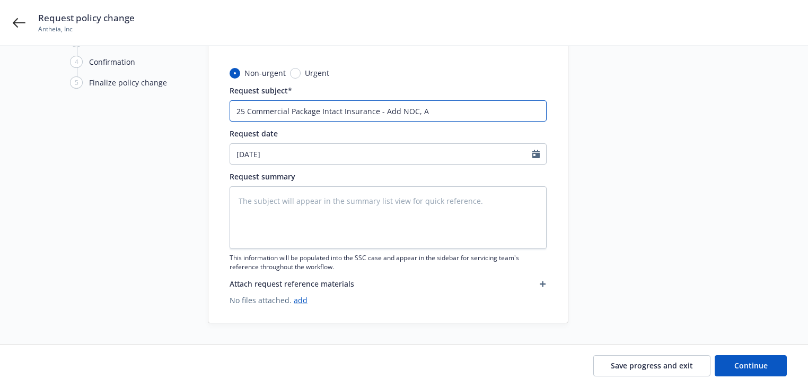
type textarea "x"
type input "25 Commercial Package Intact Insurance - Add NOC, AI"
type textarea "x"
type input "25 Commercial Package Intact Insurance - Add NOC, AI"
type textarea "x"
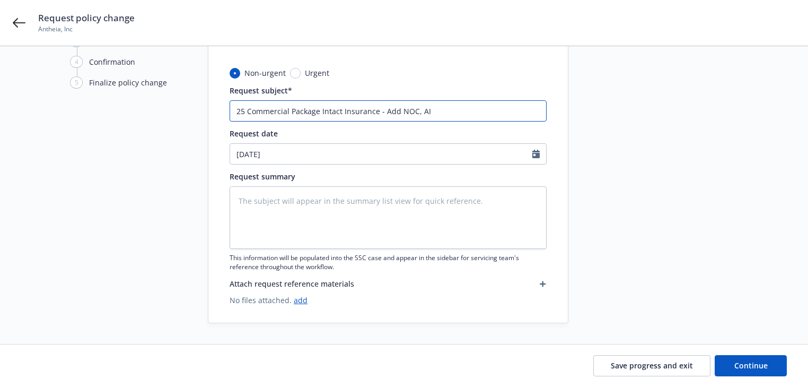
type input "25 Commercial Package Intact Insurance - Add NOC, AI A"
type textarea "x"
type input "25 Commercial Package Intact Insurance - Add NOC, AI"
type textarea "x"
type input "25 Commercial Package Intact Insurance - Add NOC, AI n"
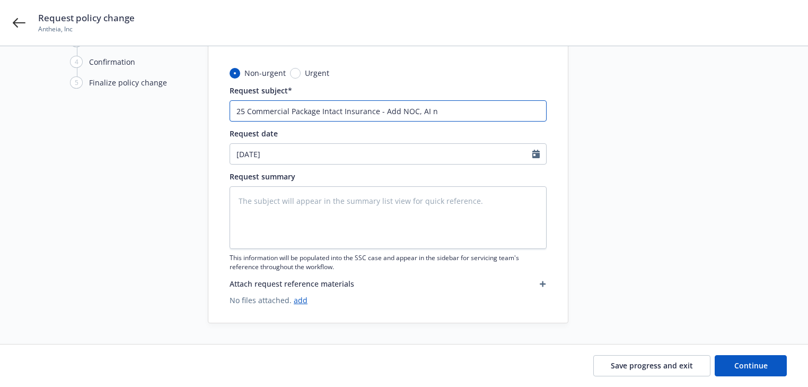
type textarea "x"
type input "25 Commercial Package Intact Insurance - Add NOC, AI"
type textarea "x"
type input "25 Commercial Package Intact Insurance - Add NOC, AI a"
type textarea "x"
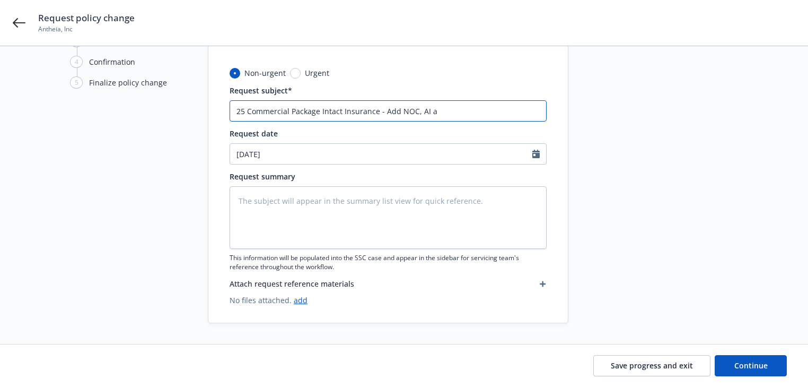
type input "25 Commercial Package Intact Insurance - Add NOC, AI an"
type textarea "x"
type input "25 Commercial Package Intact Insurance - Add NOC, AI and"
type textarea "x"
type input "25 Commercial Package Intact Insurance - Add NOC, AI and"
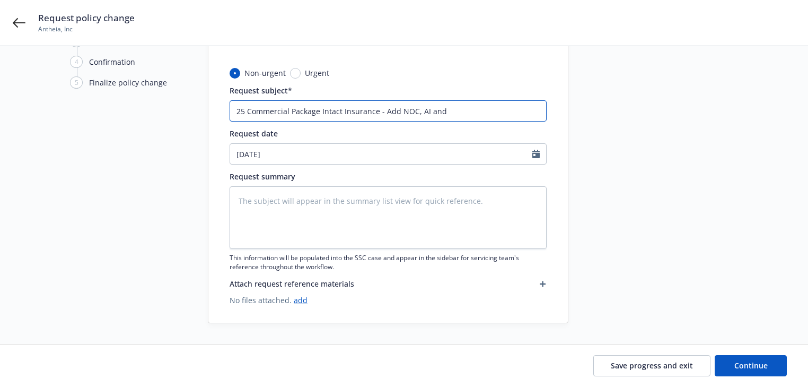
type textarea "x"
type input "25 Commercial Package Intact Insurance - Add NOC, AI and W"
type textarea "x"
type input "25 Commercial Package Intact Insurance - Add NOC, AI and WO"
type textarea "x"
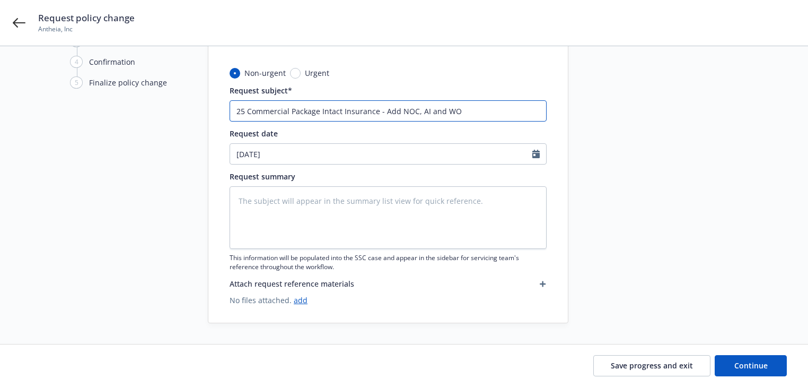
type input "25 Commercial Package Intact Insurance - Add NOC, AI and WOS"
type textarea "x"
type input "25 Commercial Package Intact Insurance - Add NOC, AI and WOS"
type textarea "x"
type input "25 Commercial Package Intact Insurance - Add NOC, AI and WOS f"
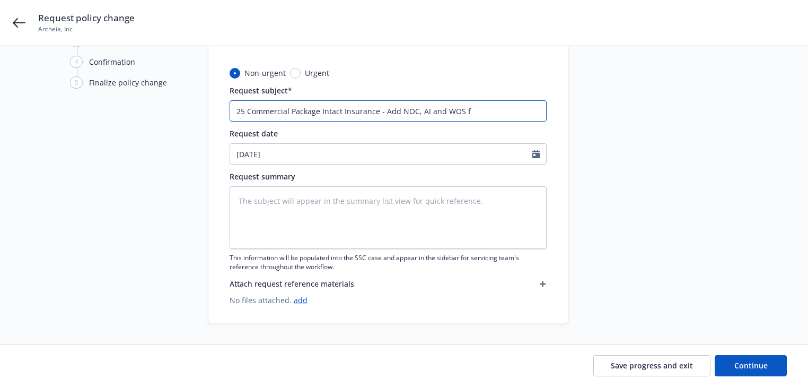
type textarea "x"
type input "25 Commercial Package Intact Insurance - Add NOC, AI and WOS fo"
type textarea "x"
type input "25 Commercial Package Intact Insurance - Add NOC, AI and WOS foe"
type textarea "x"
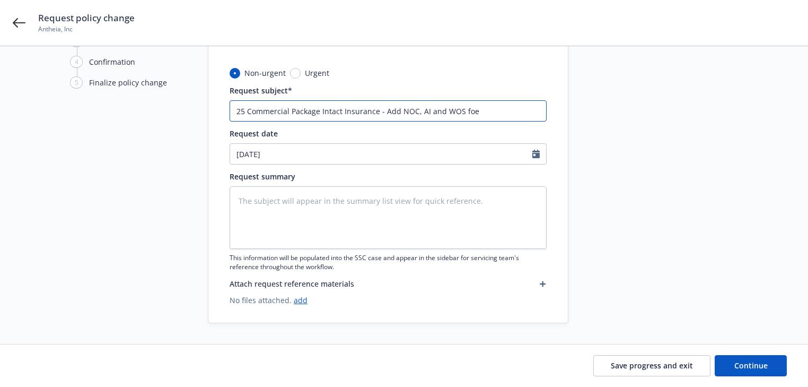
type input "25 Commercial Package Intact Insurance - Add NOC, AI and WOS foer"
type textarea "x"
type input "25 Commercial Package Intact Insurance - Add NOC, AI and WOS foer"
type textarea "x"
type input "25 Commercial Package Intact Insurance - Add NOC, AI and WOS foer"
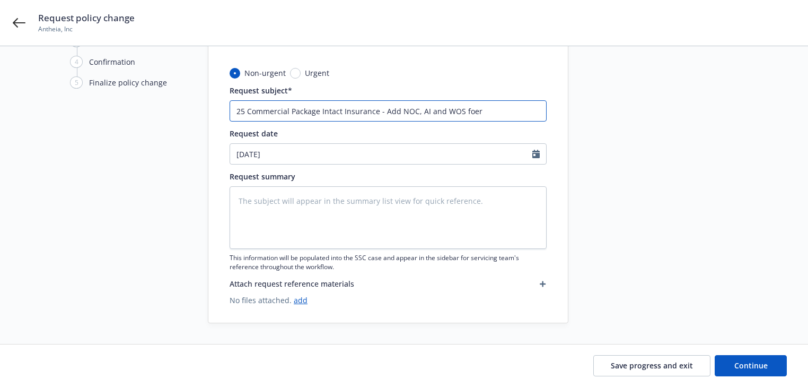
type textarea "x"
type input "25 Commercial Package Intact Insurance - Add NOC, AI and WOS foer="
type textarea "x"
type input "25 Commercial Package Intact Insurance - Add NOC, AI and WOS foer"
type textarea "x"
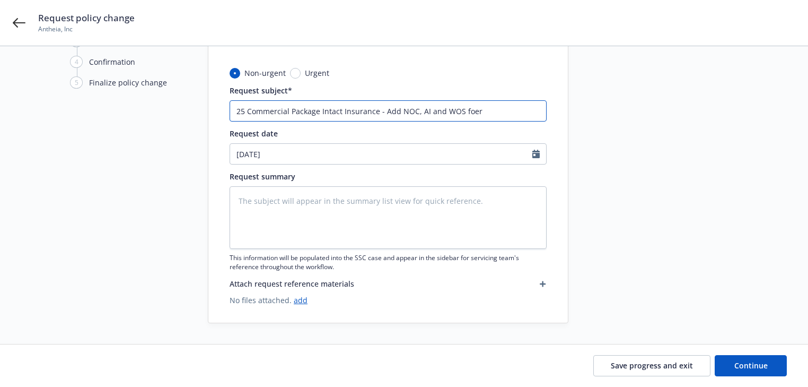
type input "25 Commercial Package Intact Insurance - Add NOC, AI and WOS foe"
type textarea "x"
type input "25 Commercial Package Intact Insurance - Add NOC, AI and WOS fo"
type textarea "x"
type input "25 Commercial Package Intact Insurance - Add NOC, AI and WOS foe"
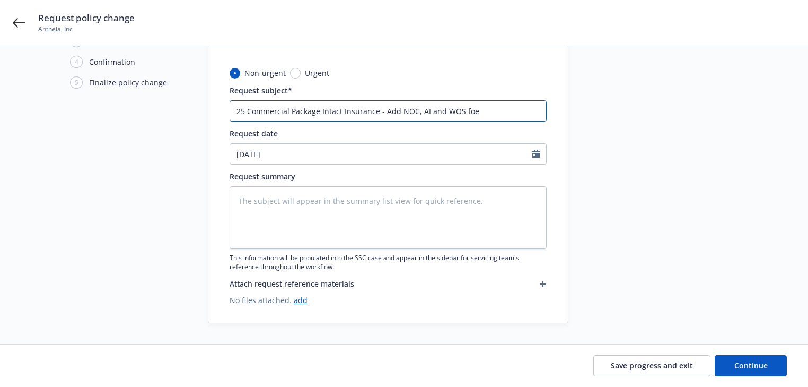
type textarea "x"
type input "25 Commercial Package Intact Insurance - Add NOC, AI and WOS fo"
type textarea "x"
type input "25 Commercial Package Intact Insurance - Add NOC, AI and WOS for"
type textarea "x"
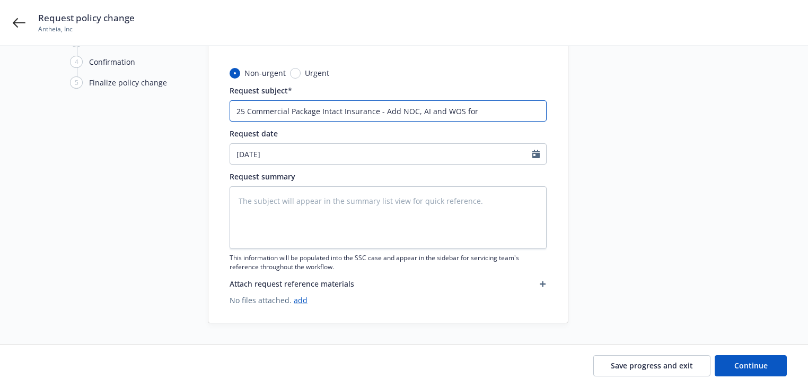
type input "25 Commercial Package Intact Insurance - Add NOC, AI and WOS for"
click at [521, 110] on input "25 Commercial Package Intact Insurance - Add NOC, AI and WOS for" at bounding box center [388, 110] width 317 height 21
paste input "HERCULES CAPITAL, INC., AS AGENT AND ITS SUCCESSORS AND/OR ASSIGNS"
type textarea "x"
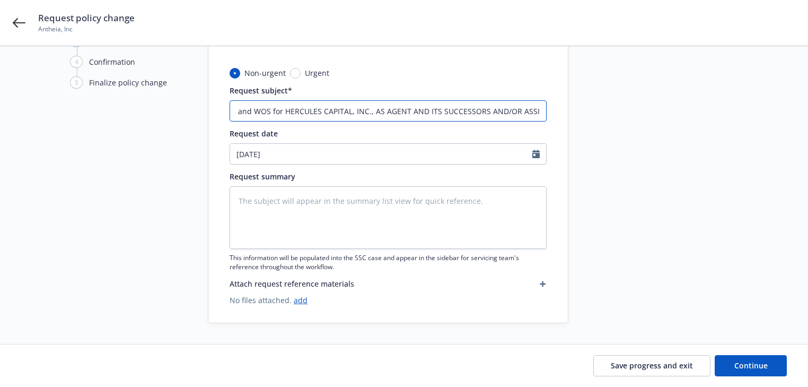
drag, startPoint x: 382, startPoint y: 112, endPoint x: 708, endPoint y: 128, distance: 326.5
click at [708, 128] on div "1 Start request 2 Request details 3 Review request 4 Confirmation 5 Finalize po…" at bounding box center [404, 158] width 783 height 329
type input "25 Commercial Package Intact Insurance - Add NOC, AI and WOS for HERCULES CAPIT…"
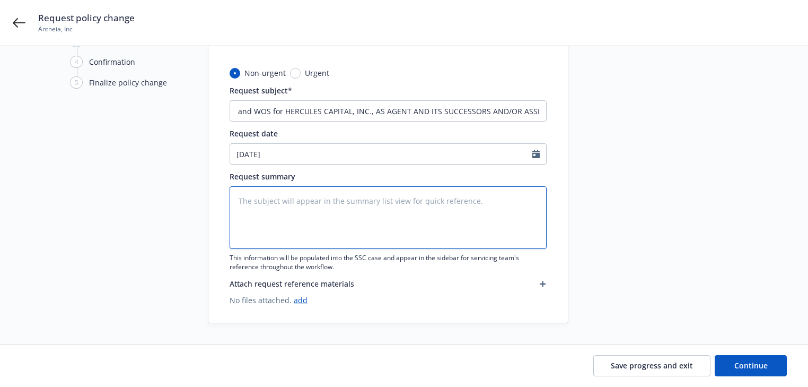
click at [326, 209] on textarea at bounding box center [388, 217] width 317 height 63
paste textarea "Add NOC, AI and WOS for HERCULES CAPITAL, INC., AS AGENT AND ITS SUCCESSORS AND…"
type textarea "x"
type textarea "Add NOC, AI and WOS for HERCULES CAPITAL, INC., AS AGENT AND ITS SUCCESSORS AND…"
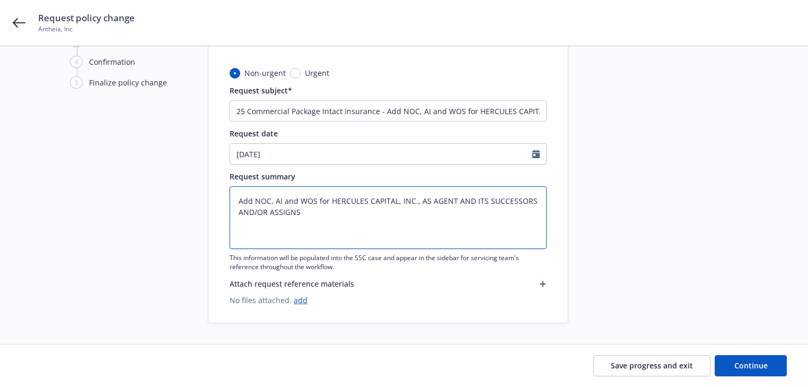
click at [307, 213] on textarea "Add NOC, AI and WOS for HERCULES CAPITAL, INC., AS AGENT AND ITS SUCCESSORS AND…" at bounding box center [388, 217] width 317 height 63
type textarea "x"
paste textarea "1 N B ST STE 2000 SAN MATEO, CA 94401-3967"
type textarea "Add NOC, AI and WOS for HERCULES CAPITAL, INC., AS AGENT AND ITS SUCCESSORS AND…"
type textarea "x"
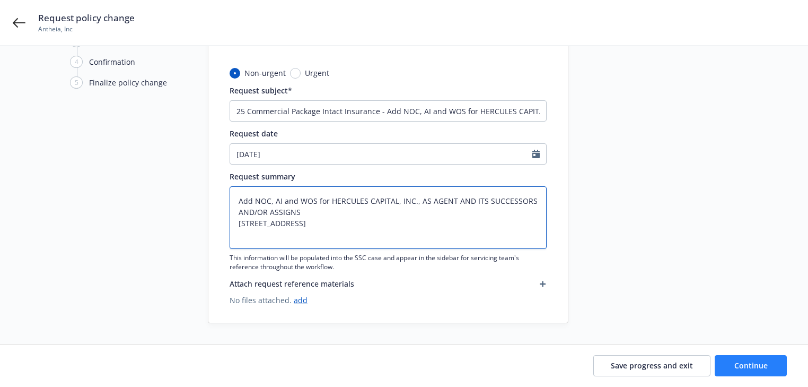
type textarea "Add NOC, AI and WOS for HERCULES CAPITAL, INC., AS AGENT AND ITS SUCCESSORS AND…"
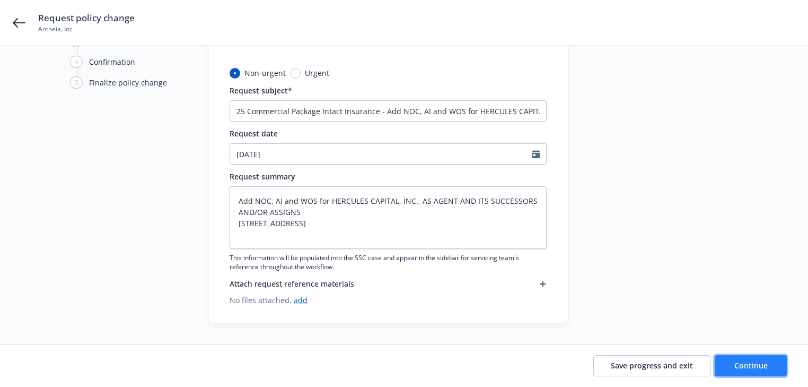
click at [763, 369] on span "Continue" at bounding box center [750, 365] width 33 height 10
type textarea "x"
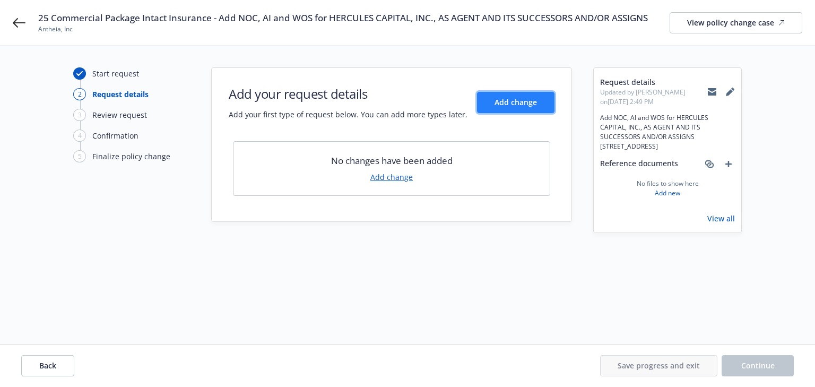
click at [516, 98] on span "Add change" at bounding box center [515, 102] width 42 height 10
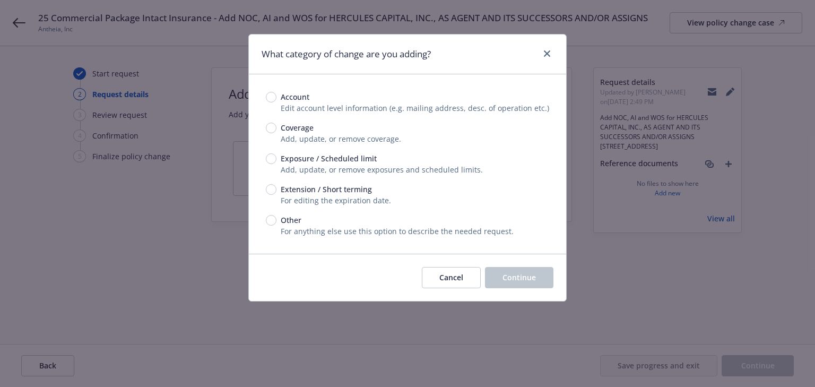
click at [266, 224] on div "Other" at bounding box center [407, 219] width 283 height 11
click at [266, 224] on input "Other" at bounding box center [271, 220] width 11 height 11
radio input "true"
click at [518, 283] on button "Continue" at bounding box center [519, 277] width 68 height 21
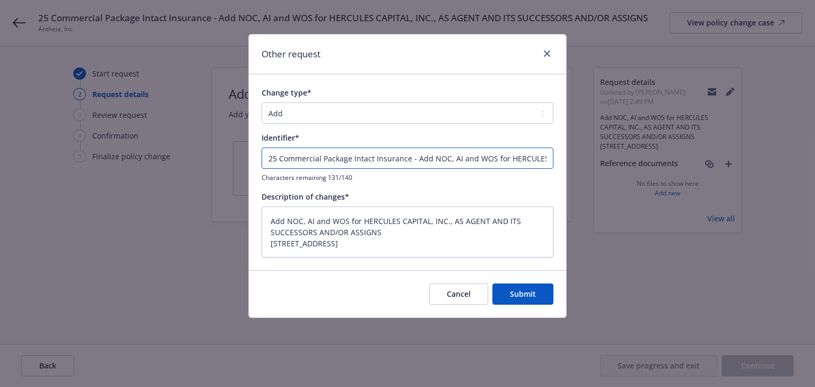
drag, startPoint x: 408, startPoint y: 159, endPoint x: -608, endPoint y: 159, distance: 1015.5
click at [0, 159] on html "25 Commercial Package Intact Insurance - Add NOC, AI and WOS for HERCULES CAPIT…" at bounding box center [407, 193] width 815 height 387
type textarea "x"
type input "- Add NOC, AI and WOS for HERCULES CAPITAL, INC., AS AGENT AND ITS SUCCESSORS A…"
type textarea "x"
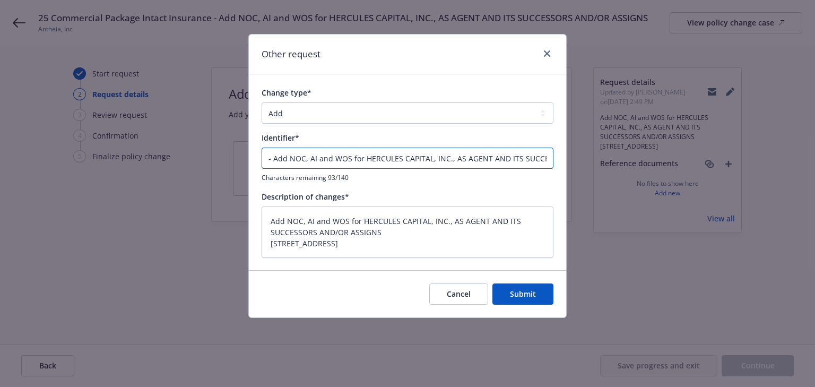
type input "E - Add NOC, AI and WOS for HERCULES CAPITAL, INC., AS AGENT AND ITS SUCCESSORS…"
type textarea "x"
type input "EN - Add NOC, AI and WOS for HERCULES CAPITAL, INC., AS AGENT AND ITS SUCCESSOR…"
type textarea "x"
type input "END - Add NOC, AI and WOS for HERCULES CAPITAL, INC., AS AGENT AND ITS SUCCESSO…"
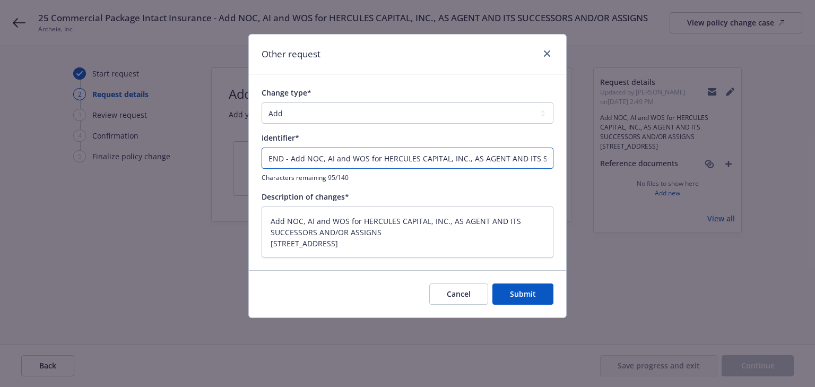
type textarea "x"
type input "ENDT - Add NOC, AI and WOS for HERCULES CAPITAL, INC., AS AGENT AND ITS SUCCESS…"
type textarea "x"
type input "ENDT# - Add NOC, AI and WOS for HERCULES CAPITAL, INC., AS AGENT AND ITS SUCCES…"
type textarea "x"
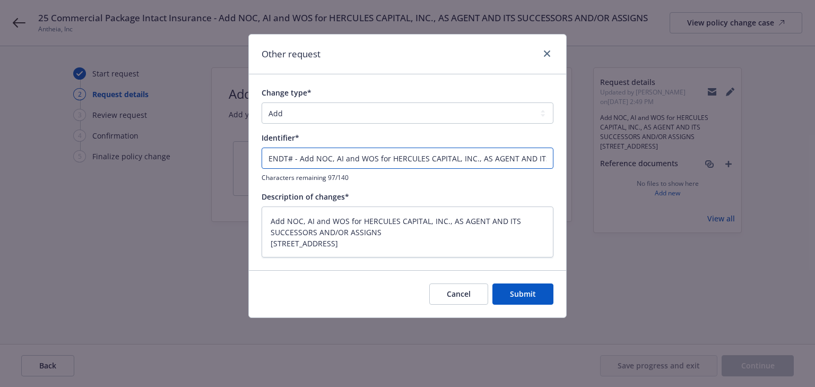
type input "ENDT#! - Add NOC, AI and WOS for HERCULES CAPITAL, INC., AS AGENT AND ITS SUCCE…"
type textarea "x"
type input "ENDT# - Add NOC, AI and WOS for HERCULES CAPITAL, INC., AS AGENT AND ITS SUCCES…"
type textarea "x"
type input "ENDT#` - Add NOC, AI and WOS for HERCULES CAPITAL, INC., AS AGENT AND ITS SUCCE…"
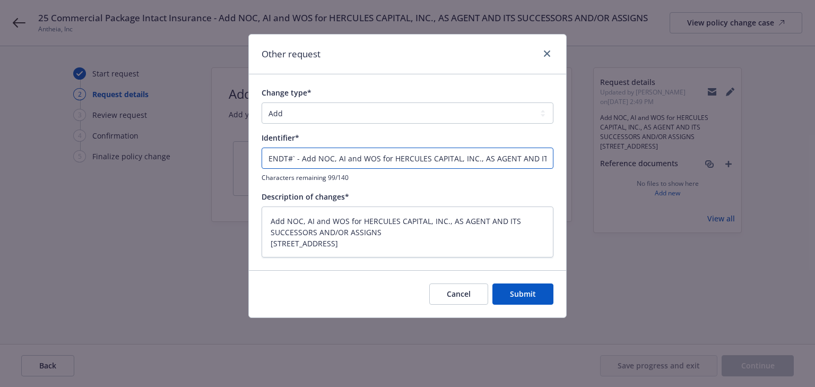
type textarea "x"
type input "ENDT# - Add NOC, AI and WOS for HERCULES CAPITAL, INC., AS AGENT AND ITS SUCCES…"
type textarea "x"
type input "ENDT#1 - Add NOC, AI and WOS for HERCULES CAPITAL, INC., AS AGENT AND ITS SUCCE…"
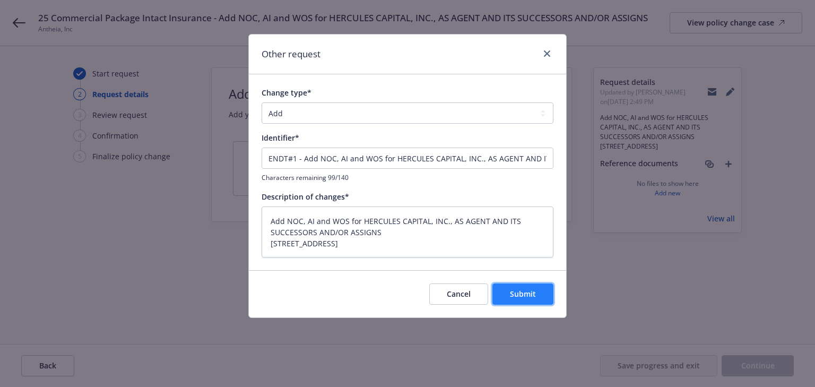
click at [507, 294] on button "Submit" at bounding box center [522, 293] width 61 height 21
type textarea "x"
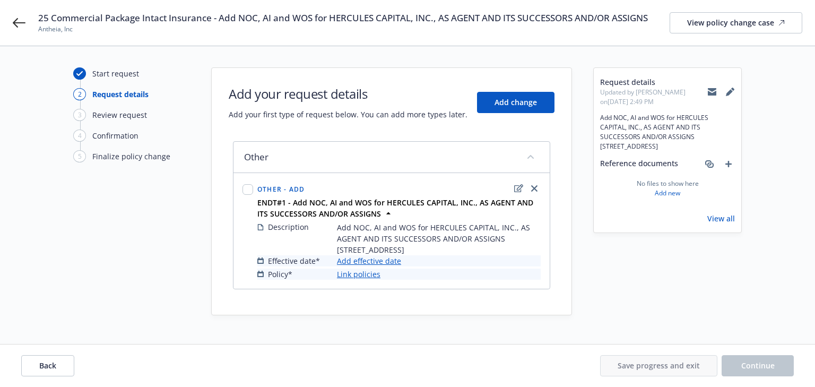
click at [393, 262] on link "Add effective date" at bounding box center [369, 260] width 64 height 11
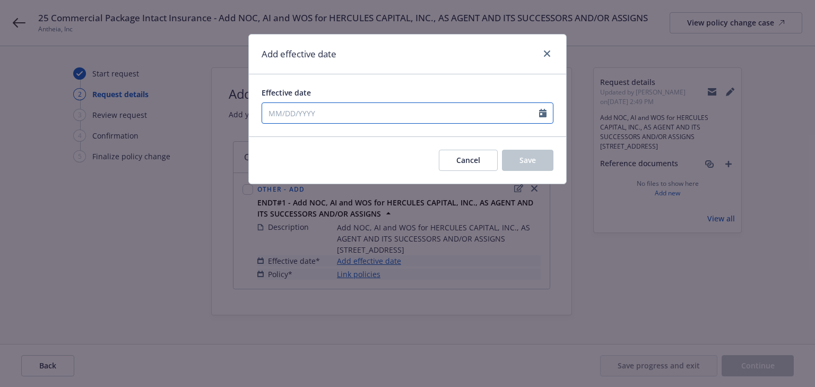
click at [327, 120] on div at bounding box center [407, 112] width 292 height 21
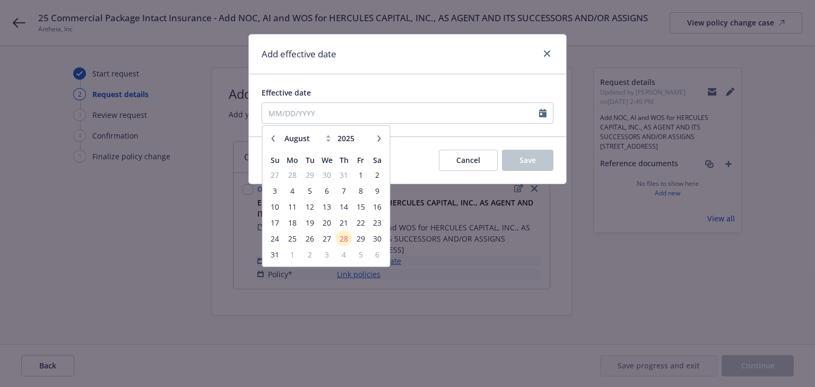
click at [371, 142] on div "January February March April May June July August September October November De…" at bounding box center [325, 138] width 93 height 16
click at [377, 141] on button "button" at bounding box center [379, 138] width 13 height 13
select select "9"
click at [361, 171] on span "5" at bounding box center [360, 174] width 14 height 13
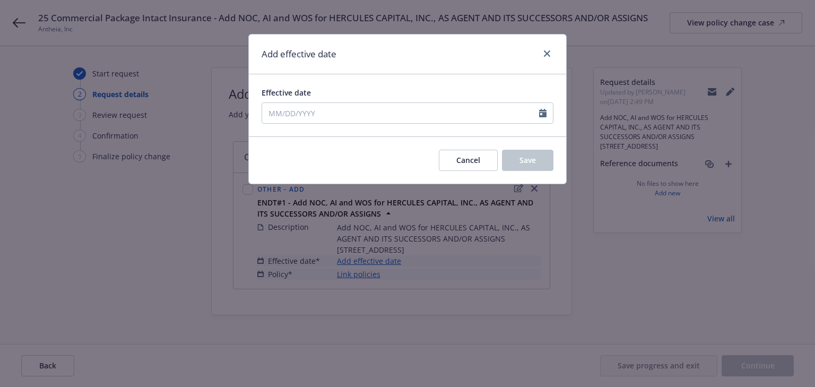
type input "09/05/2025"
click at [515, 159] on button "Save" at bounding box center [527, 160] width 51 height 21
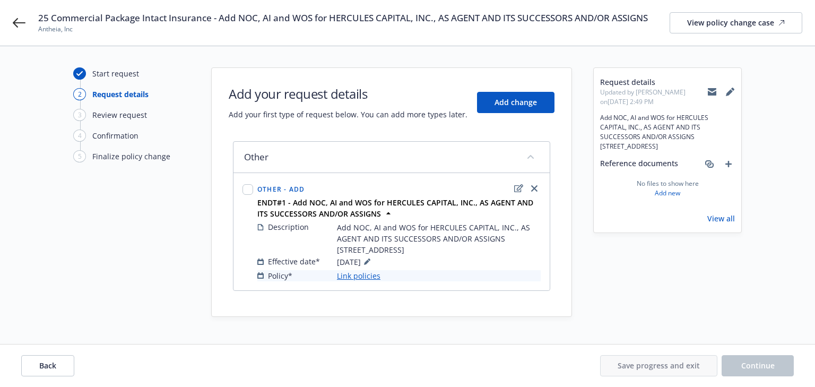
click at [373, 275] on link "Link policies" at bounding box center [358, 275] width 43 height 11
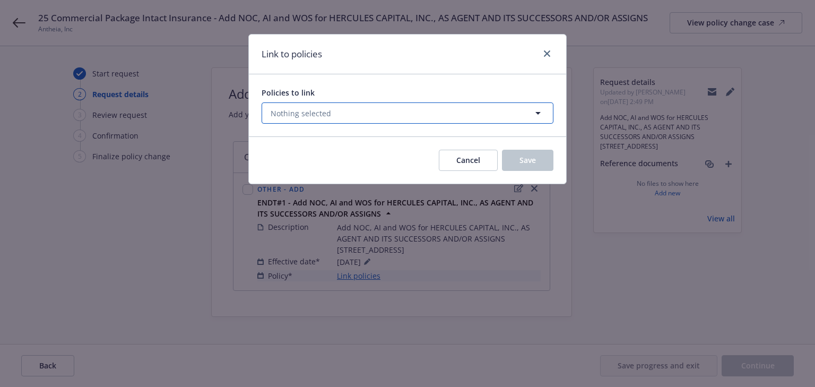
click at [335, 115] on button "Nothing selected" at bounding box center [407, 112] width 292 height 21
select select "ACTIVE"
type input "0002"
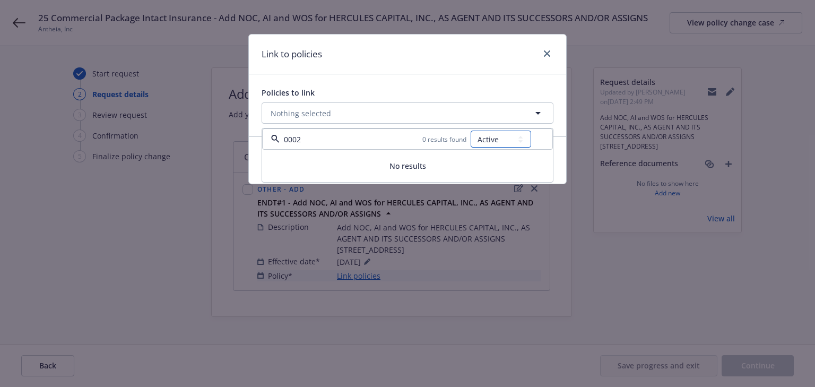
click at [501, 140] on select "All Active Upcoming Expired Cancelled" at bounding box center [500, 138] width 60 height 17
select select "UPCOMING"
click at [471, 130] on select "All Active Upcoming Expired Cancelled" at bounding box center [500, 138] width 60 height 17
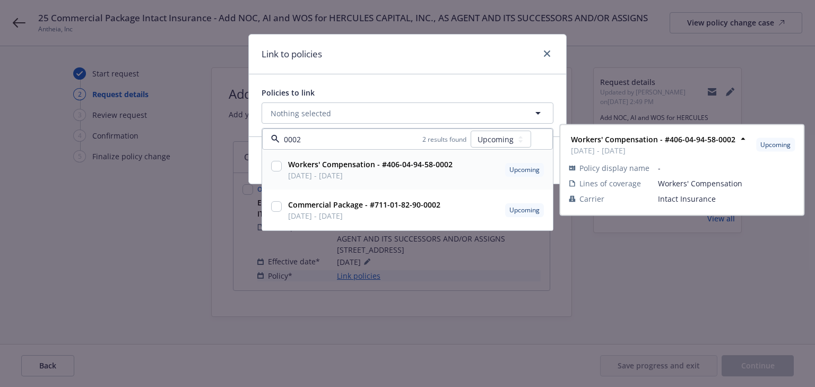
click at [277, 164] on input "checkbox" at bounding box center [276, 166] width 11 height 11
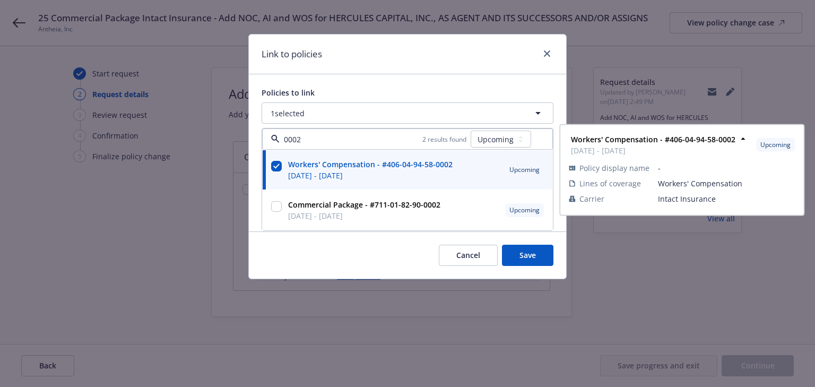
click at [277, 164] on input "checkbox" at bounding box center [276, 166] width 11 height 11
checkbox input "false"
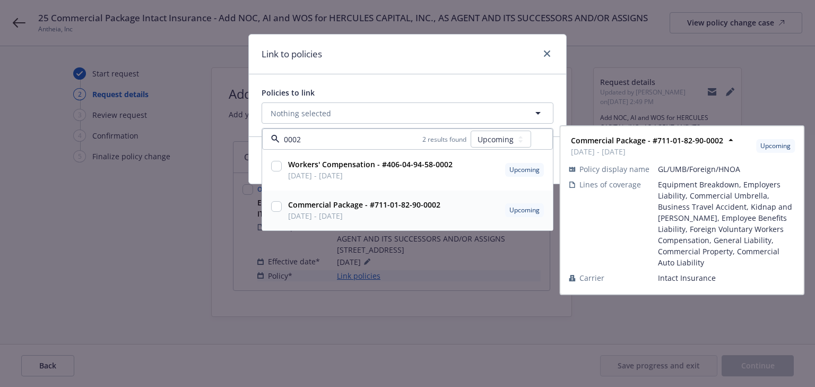
click at [276, 207] on input "checkbox" at bounding box center [276, 206] width 11 height 11
checkbox input "true"
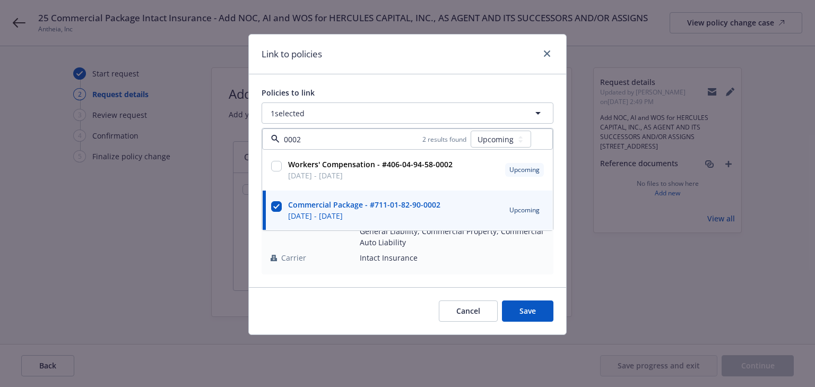
click at [463, 281] on div "Policies to link 1 selected 0002 2 results found All Active Upcoming Expired Ca…" at bounding box center [407, 180] width 317 height 213
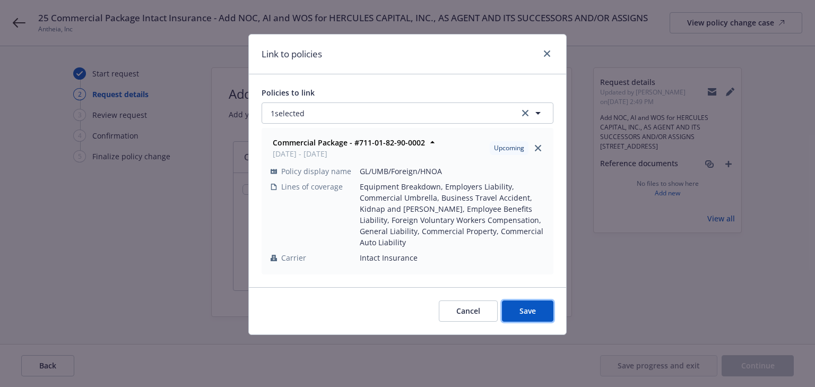
click at [526, 312] on span "Save" at bounding box center [527, 310] width 16 height 10
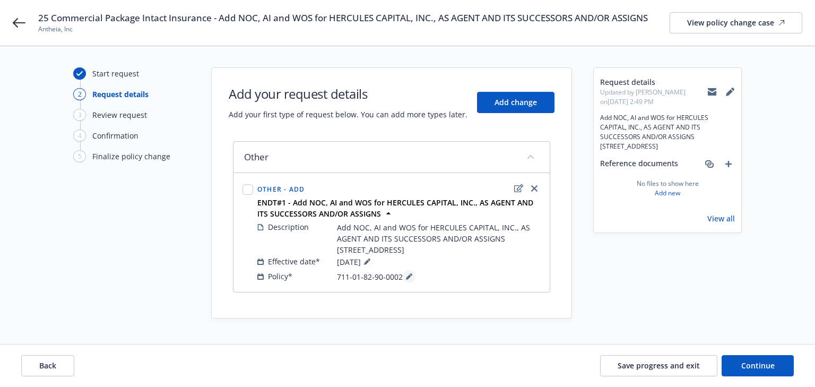
click at [406, 274] on icon at bounding box center [409, 276] width 6 height 6
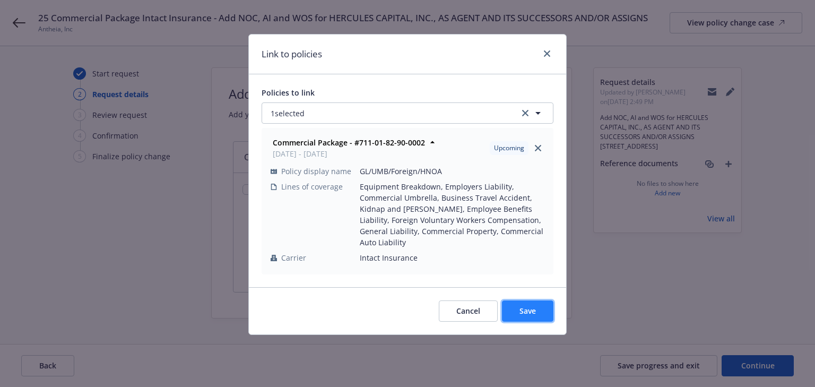
click at [536, 313] on button "Save" at bounding box center [527, 310] width 51 height 21
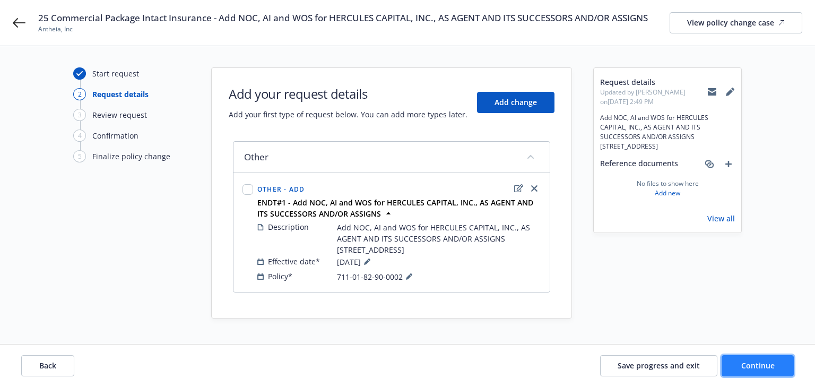
click at [752, 361] on span "Continue" at bounding box center [757, 365] width 33 height 10
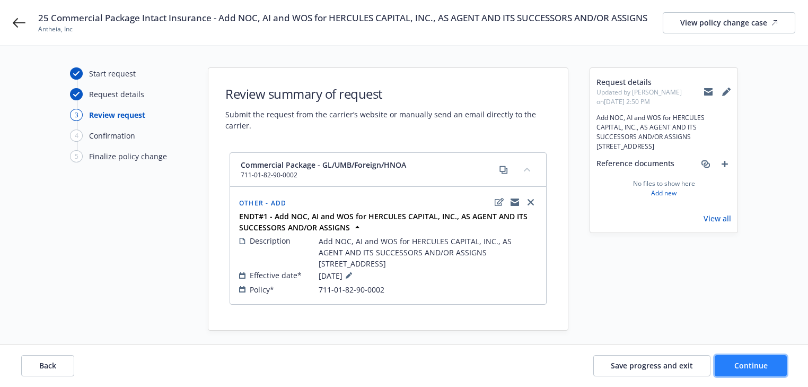
click at [752, 361] on span "Continue" at bounding box center [750, 365] width 33 height 10
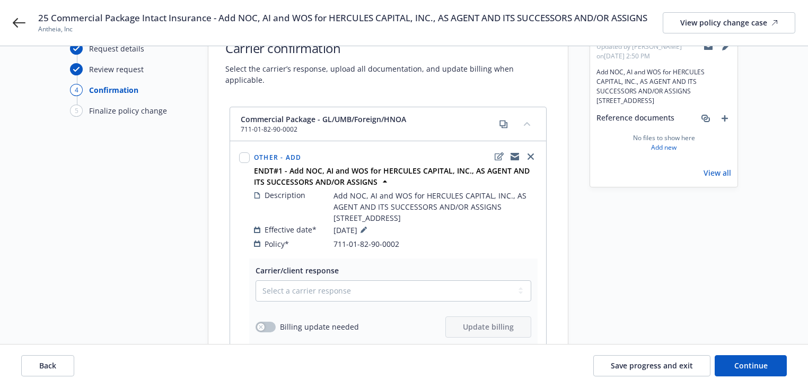
scroll to position [49, 0]
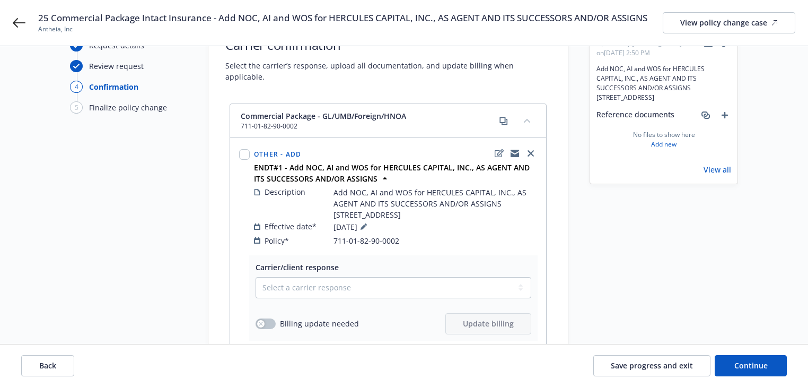
click at [339, 261] on div "Carrier/client response" at bounding box center [394, 266] width 276 height 11
click at [339, 277] on select "Select a carrier response Accepted Accepted with revision No endorsement needed…" at bounding box center [394, 287] width 276 height 21
select select "ACCEPTED"
click at [256, 277] on select "Select a carrier response Accepted Accepted with revision No endorsement needed…" at bounding box center [394, 287] width 276 height 21
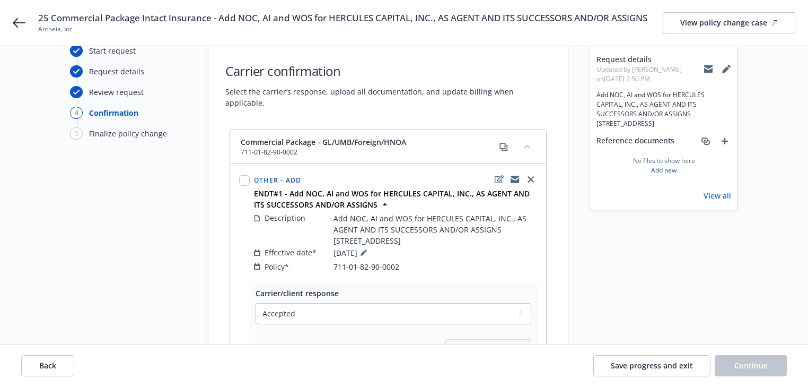
scroll to position [0, 0]
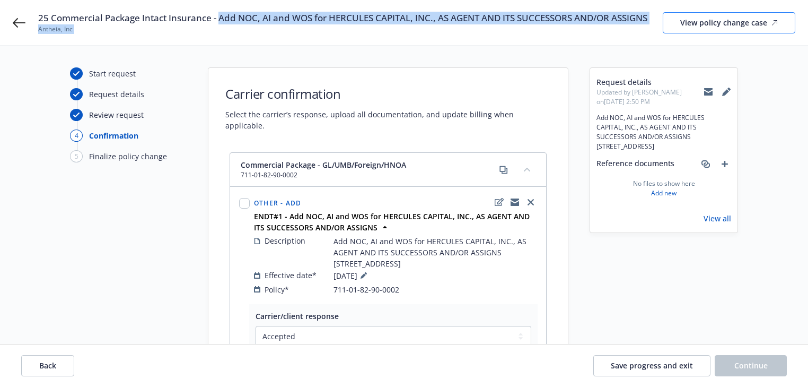
copy div "Add NOC, AI and WOS for HERCULES CAPITAL, INC., AS AGENT AND ITS SUCCESSORS AND…"
copy span "Add NOC, AI and WOS for HERCULES CAPITAL, INC., AS AGENT AND ITS SUCCESSORS AND…"
drag, startPoint x: 220, startPoint y: 17, endPoint x: 653, endPoint y: 15, distance: 433.3
click at [653, 15] on div "25 Commercial Package Intact Insurance - Add NOC, AI and WOS for HERCULES CAPIT…" at bounding box center [416, 23] width 757 height 22
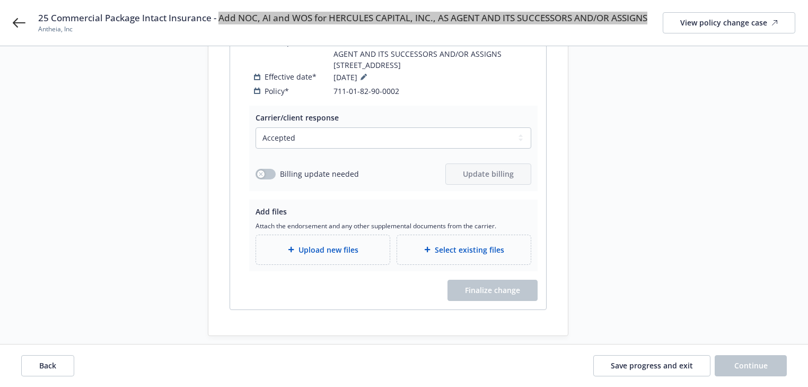
scroll to position [199, 0]
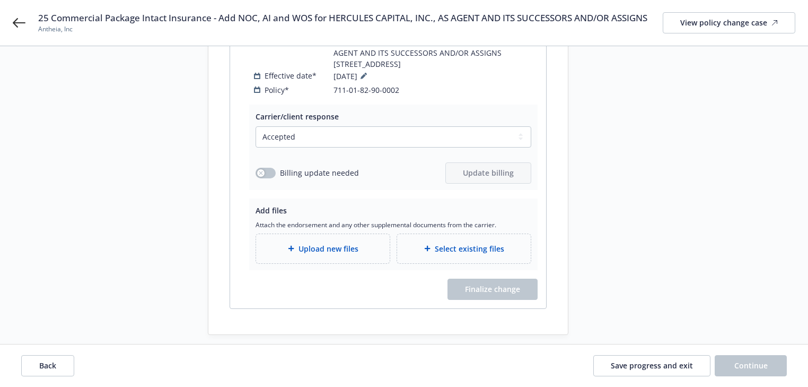
click at [334, 243] on div "Upload new files" at bounding box center [323, 248] width 134 height 29
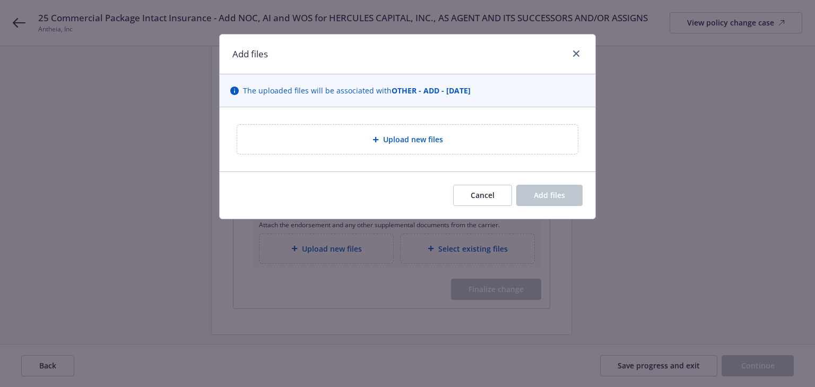
click at [383, 143] on span "Upload new files" at bounding box center [413, 139] width 60 height 11
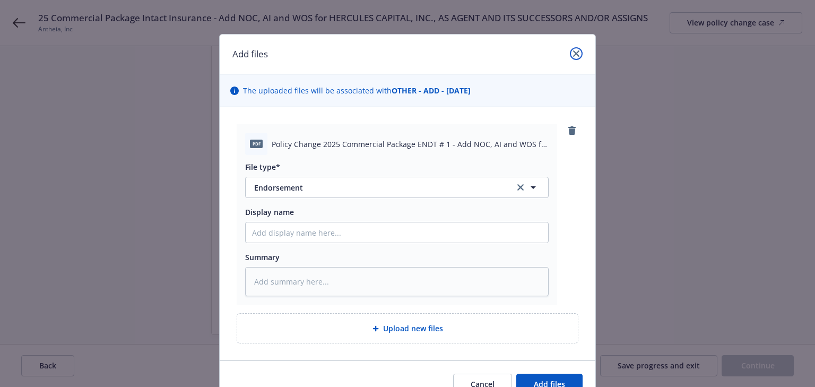
click at [570, 55] on link "close" at bounding box center [576, 53] width 13 height 13
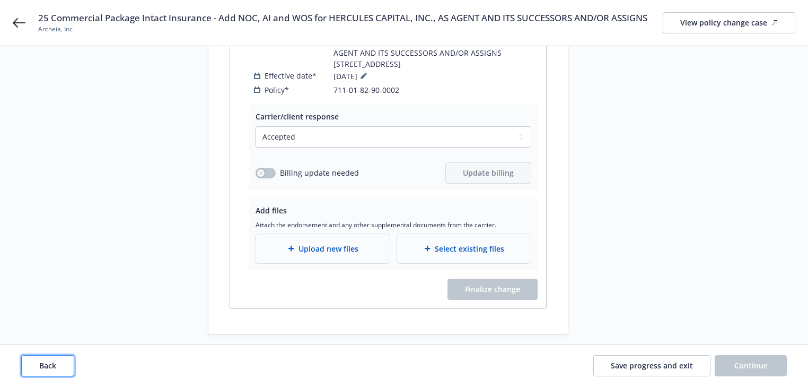
click at [64, 360] on button "Back" at bounding box center [47, 365] width 53 height 21
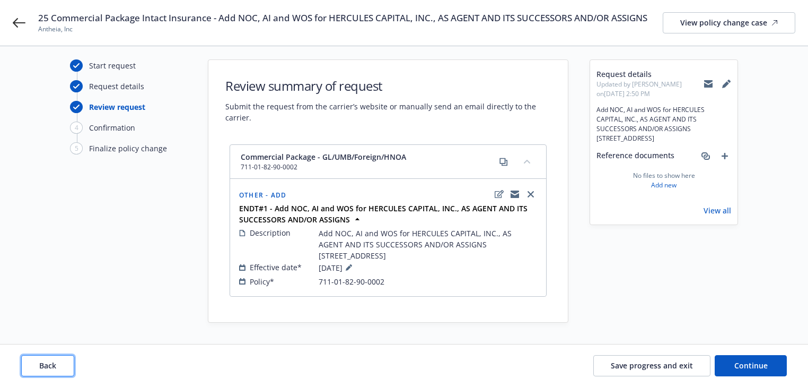
scroll to position [6, 0]
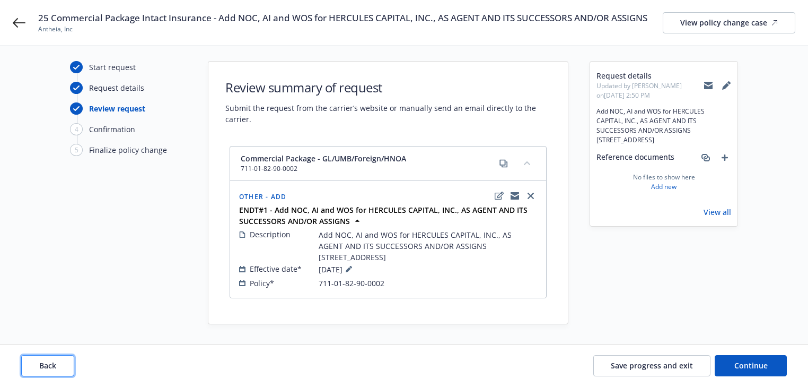
click at [64, 360] on button "Back" at bounding box center [47, 365] width 53 height 21
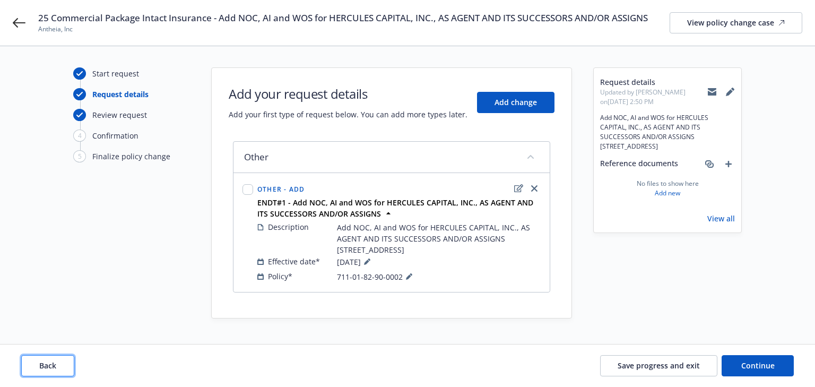
click at [64, 360] on button "Back" at bounding box center [47, 365] width 53 height 21
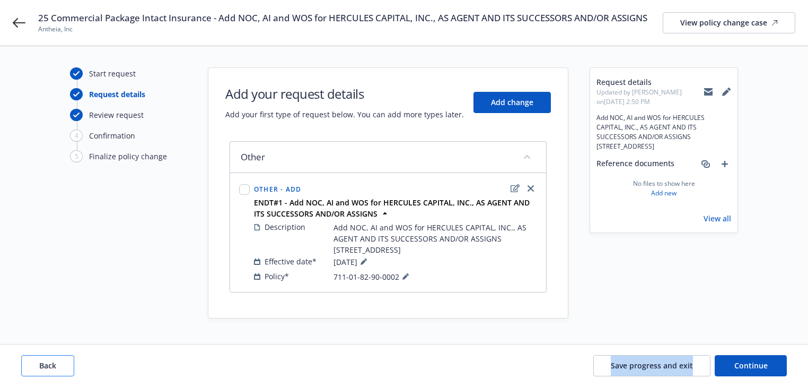
click at [64, 360] on div "Back Save progress and exit Continue" at bounding box center [404, 365] width 766 height 21
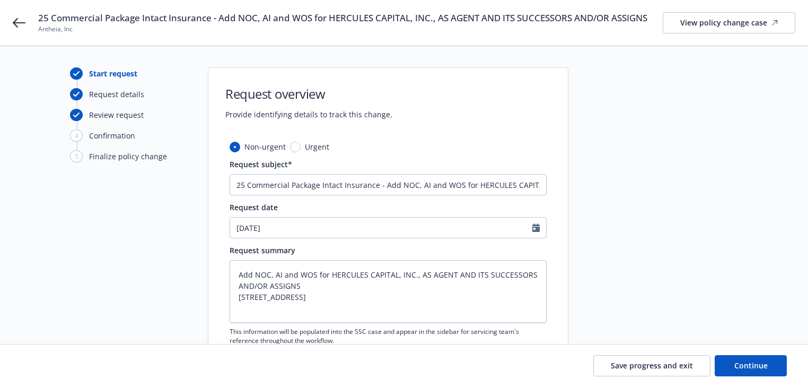
click at [79, 285] on div "Start request Request details Review request 4 Confirmation 5 Finalize policy c…" at bounding box center [128, 231] width 117 height 329
click at [275, 274] on textarea "Add NOC, AI and WOS for HERCULES CAPITAL, INC., AS AGENT AND ITS SUCCESSORS AND…" at bounding box center [388, 291] width 317 height 63
type textarea "x"
type textarea "Add NOC, and WOS for HERCULES CAPITAL, INC., AS AGENT AND ITS SUCCESSORS AND/OR…"
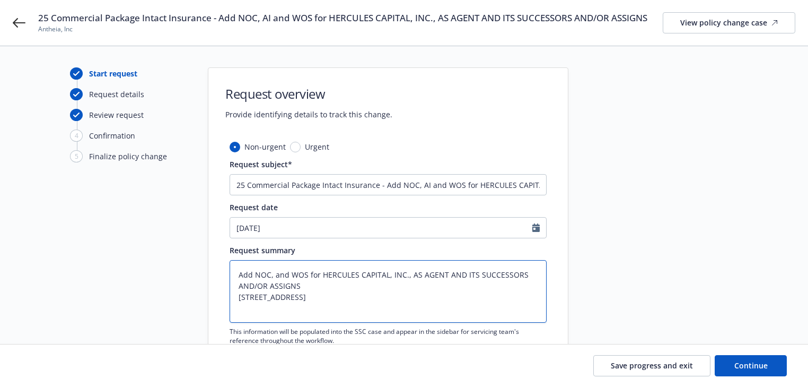
click at [410, 299] on textarea "Add NOC, and WOS for HERCULES CAPITAL, INC., AS AGENT AND ITS SUCCESSORS AND/OR…" at bounding box center [388, 291] width 317 height 63
type textarea "x"
type textarea "Add NOC, and WOS for HERCULES CAPITAL, INC., AS AGENT AND ITS SUCCESSORS AND/OR…"
type textarea "x"
type textarea "Add NOC, and WOS for HERCULES CAPITAL, INC., AS AGENT AND ITS SUCCESSORS AND/OR…"
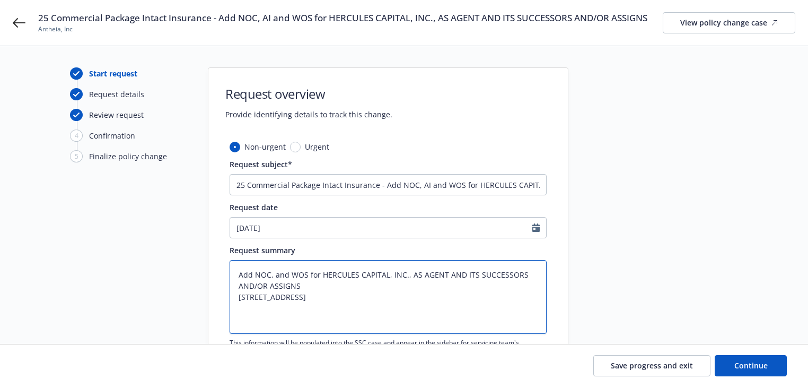
type textarea "x"
type textarea "Add NOC, and WOS for HERCULES CAPITAL, INC., AS AGENT AND ITS SUCCESSORS AND/OR…"
type textarea "x"
type textarea "Add NOC, and WOS for HERCULES CAPITAL, INC., AS AGENT AND ITS SUCCESSORS AND/OR…"
type textarea "x"
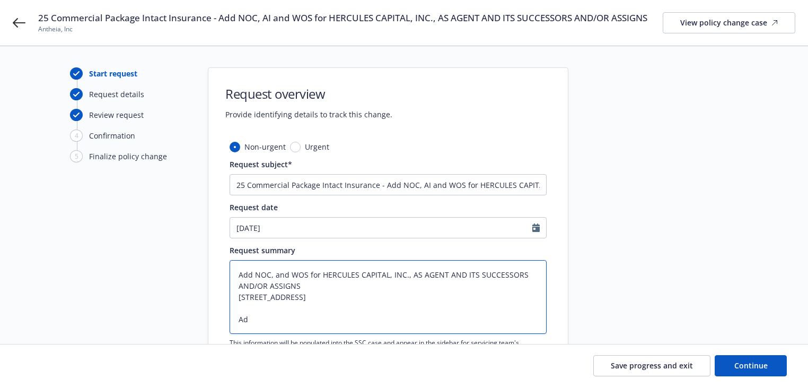
type textarea "Add NOC, and WOS for HERCULES CAPITAL, INC., AS AGENT AND ITS SUCCESSORS AND/OR…"
type textarea "x"
type textarea "Add NOC, and WOS for HERCULES CAPITAL, INC., AS AGENT AND ITS SUCCESSORS AND/OR…"
type textarea "x"
type textarea "Add NOC, and WOS for HERCULES CAPITAL, INC., AS AGENT AND ITS SUCCESSORS AND/OR…"
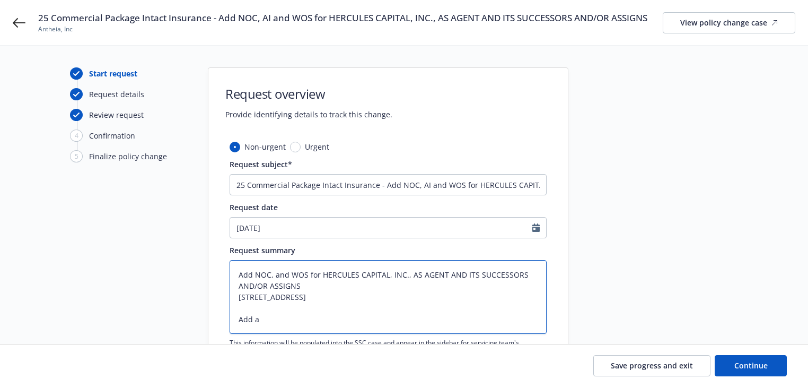
type textarea "x"
type textarea "Add NOC, and WOS for HERCULES CAPITAL, INC., AS AGENT AND ITS SUCCESSORS AND/OR…"
type textarea "x"
type textarea "Add NOC, and WOS for HERCULES CAPITAL, INC., AS AGENT AND ITS SUCCESSORS AND/OR…"
type textarea "x"
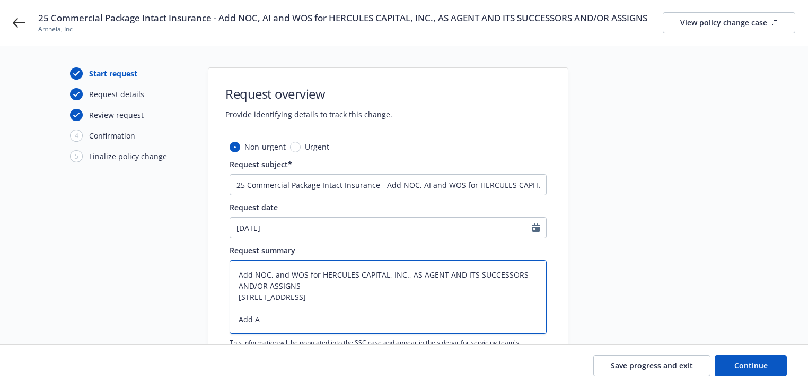
type textarea "Add NOC, and WOS for HERCULES CAPITAL, INC., AS AGENT AND ITS SUCCESSORS AND/OR…"
type textarea "x"
type textarea "Add NOC, and WOS for HERCULES CAPITAL, INC., AS AGENT AND ITS SUCCESSORS AND/OR…"
type textarea "x"
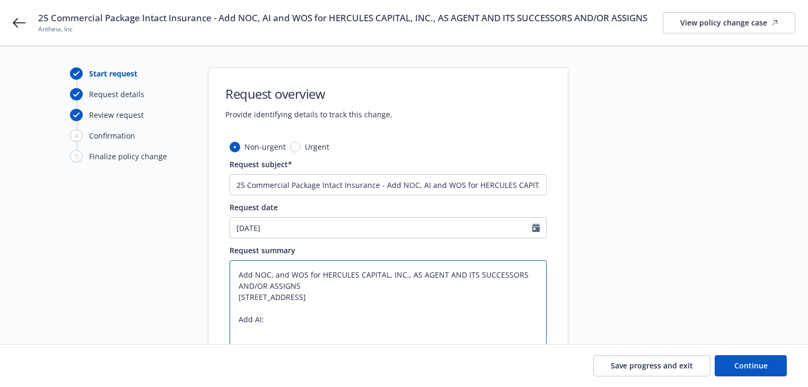
type textarea "Add NOC, and WOS for HERCULES CAPITAL, INC., AS AGENT AND ITS SUCCESSORS AND/OR…"
click at [273, 320] on textarea "Add NOC, and WOS for HERCULES CAPITAL, INC., AS AGENT AND ITS SUCCESSORS AND/OR…" at bounding box center [388, 302] width 317 height 85
type textarea "x"
type textarea "Add NOC, and WOS for HERCULES CAPITAL, INC., AS AGENT AND ITS SUCCESSORS AND/OR…"
paste textarea "OXFORD FINANCE, LLC, AS COLLATERAL AGENT ITS SUCCESSORS AND/OR ASSIGNED AGENTS.…"
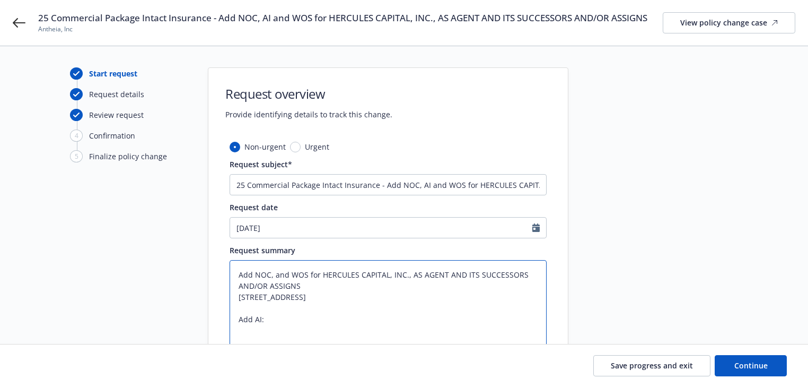
type textarea "x"
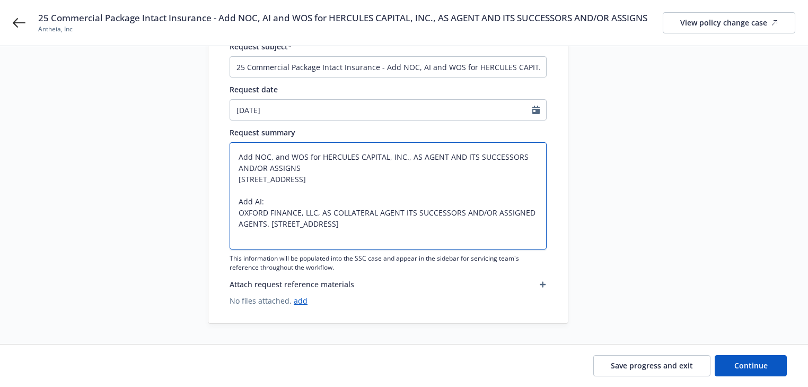
scroll to position [118, 0]
type textarea "Add NOC, and WOS for HERCULES CAPITAL, INC., AS AGENT AND ITS SUCCESSORS AND/OR…"
click at [421, 68] on input "25 Commercial Package Intact Insurance - Add NOC, AI and WOS for HERCULES CAPIT…" at bounding box center [388, 66] width 317 height 21
type textarea "x"
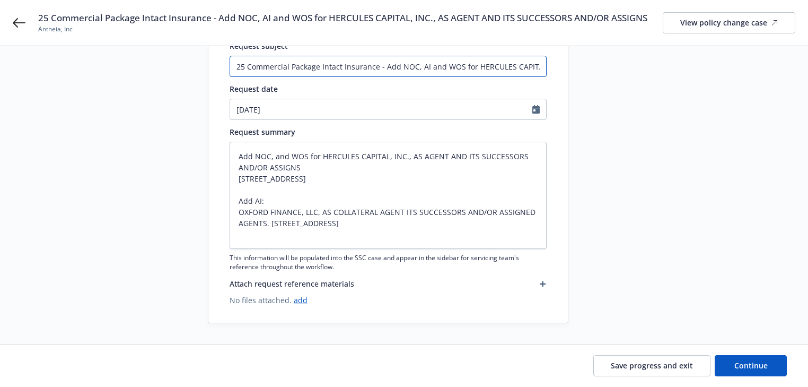
type input "25 Commercial Package Intact Insurance - Add NOC, and WOS for HERCULES CAPITAL,…"
type textarea "x"
type input "25 Commercial Package Intact Insurance - Add NOC,and WOS for HERCULES CAPITAL, …"
type textarea "x"
type input "25 Commercial Package Intact Insurance - Add NOC,=and WOS for HERCULES CAPITAL,…"
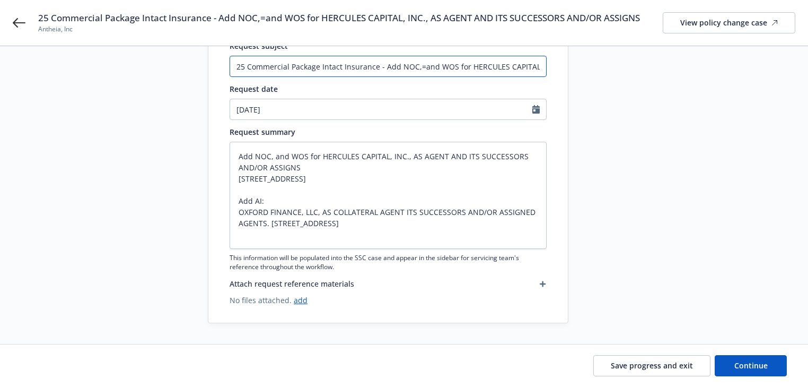
type textarea "x"
type input "25 Commercial Package Intact Insurance - Add NOC,and WOS for HERCULES CAPITAL, …"
type textarea "x"
type input "25 Commercial Package Intact Insurance - Add NOCand WOS for HERCULES CAPITAL, I…"
type textarea "x"
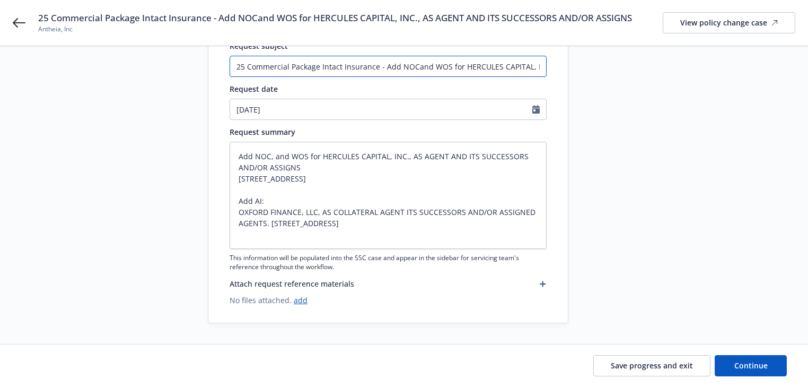
type input "25 Commercial Package Intact Insurance - Add NOC and WOS for HERCULES CAPITAL, …"
type textarea "x"
type input "25 Commercial Package Intact Insurance - Add NOC and WOS for HERCULES CAPITAL, …"
type textarea "x"
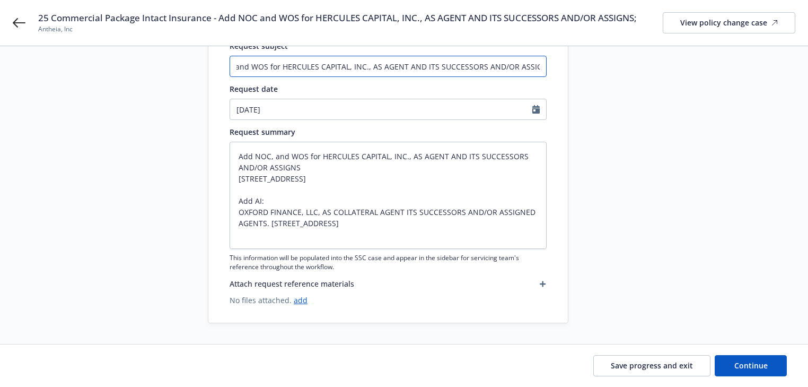
type input "25 Commercial Package Intact Insurance - Add NOC and WOS for HERCULES CAPITAL, …"
type textarea "x"
type input "25 Commercial Package Intact Insurance - Add NOC and WOS for HERCULES CAPITAL, …"
type textarea "x"
type input "25 Commercial Package Intact Insurance - Add NOC and WOS for HERCULES CAPITAL, …"
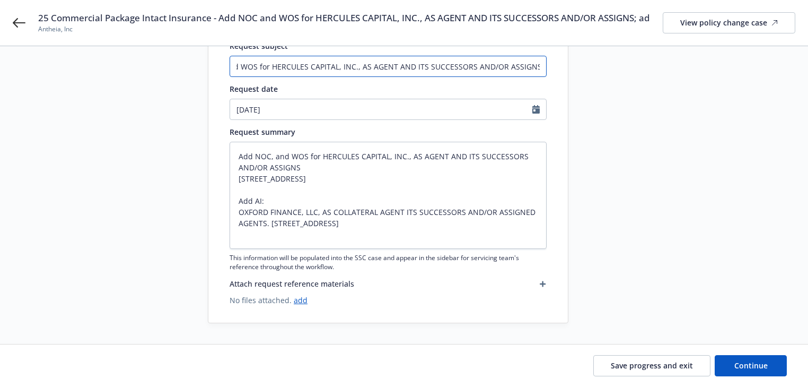
type textarea "x"
type input "25 Commercial Package Intact Insurance - Add NOC and WOS for HERCULES CAPITAL, …"
type textarea "x"
type input "25 Commercial Package Intact Insurance - Add NOC and WOS for HERCULES CAPITAL, …"
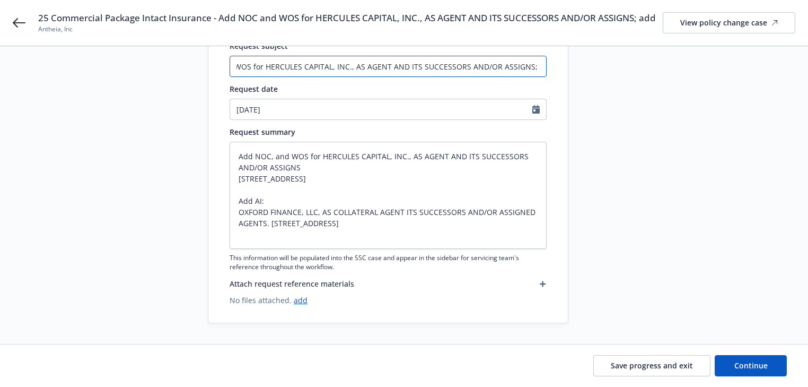
type textarea "x"
type input "25 Commercial Package Intact Insurance - Add NOC and WOS for HERCULES CAPITAL, …"
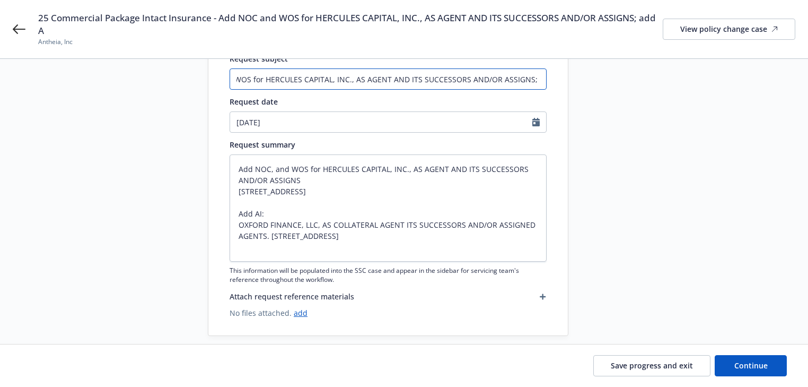
scroll to position [131, 0]
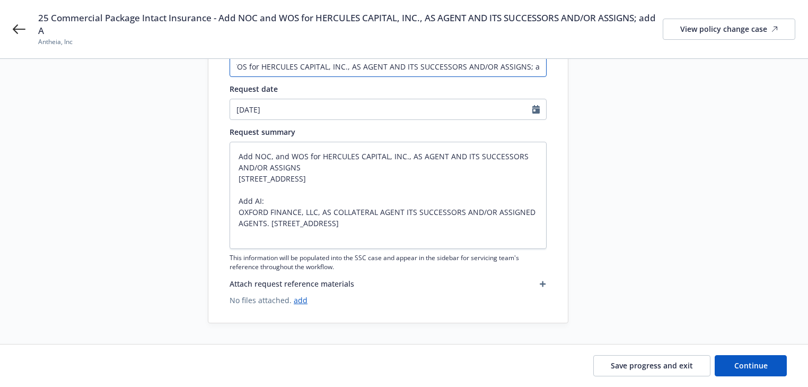
type textarea "x"
type input "25 Commercial Package Intact Insurance - Add NOC and WOS for HERCULES CAPITAL, …"
type textarea "x"
type input "25 Commercial Package Intact Insurance - Add NOC and WOS for HERCULES CAPITAL, …"
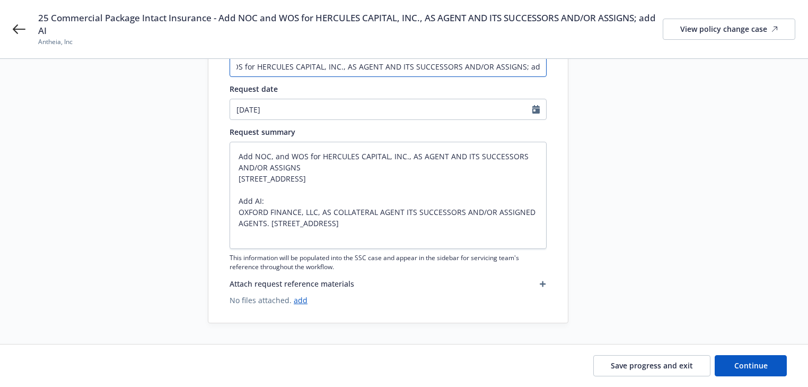
type textarea "x"
type input "25 Commercial Package Intact Insurance - Add NOC and WOS for HERCULES CAPITAL, …"
type textarea "x"
type input "25 Commercial Package Intact Insurance - Add NOC and WOS for HERCULES CAPITAL, …"
type textarea "x"
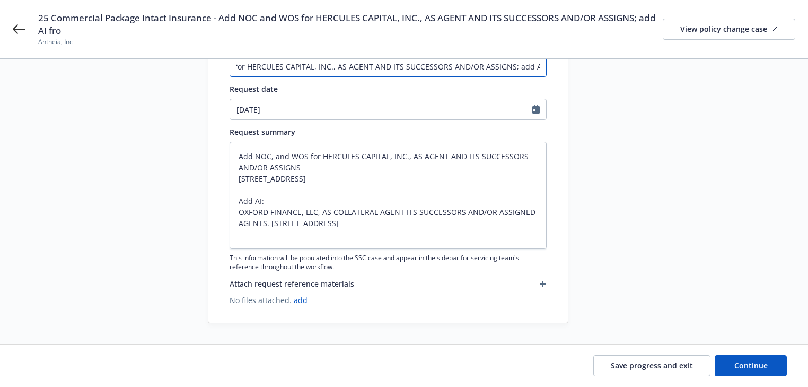
type input "25 Commercial Package Intact Insurance - Add NOC and WOS for HERCULES CAPITAL, …"
paste input "OXFORD FINANCE, LLC, AS COLLATERAL AGENT ITS SUCCESSORS AND/OR ASSIGNED AGENTS."
type textarea "x"
type input "25 Commercial Package Intact Insurance - Add NOC and WOS for HERCULES CAPITAL, …"
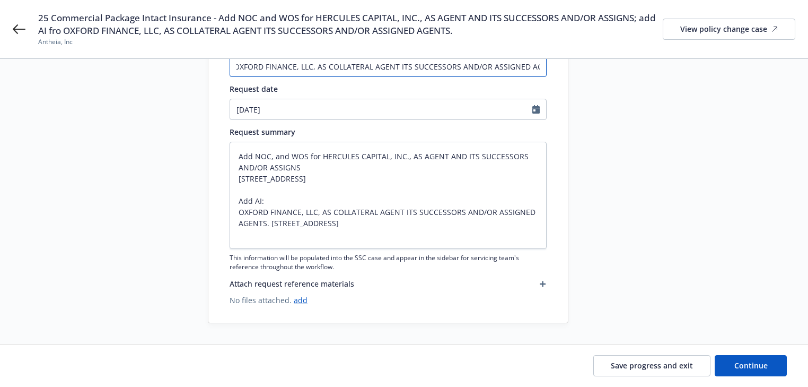
scroll to position [0, 0]
click at [519, 66] on input "25 Commercial Package Intact Insurance - Add NOC and WOS for HERCULES CAPITAL, …" at bounding box center [388, 66] width 317 height 21
click at [492, 64] on input "25 Commercial Package Intact Insurance - Add NOC and WOS for HERCULES CAPITAL, …" at bounding box center [388, 66] width 317 height 21
type textarea "x"
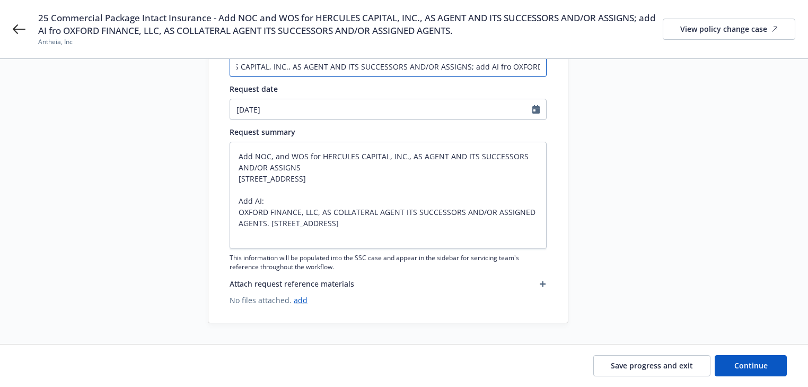
type input "25 Commercial Package Intact Insurance - Add NOC and WOS for HERCULES CAPITAL, …"
type textarea "x"
type input "25 Commercial Package Intact Insurance - Add NOC and WOS for HERCULES CAPITAL, …"
click at [366, 198] on textarea "Add NOC, and WOS for HERCULES CAPITAL, INC., AS AGENT AND ITS SUCCESSORS AND/OR…" at bounding box center [388, 195] width 317 height 107
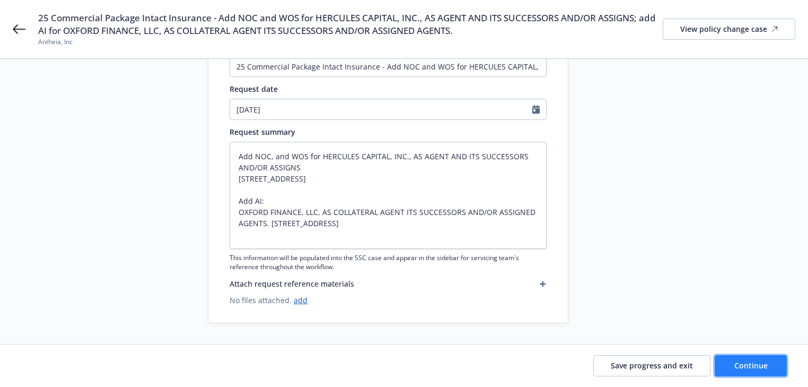
click at [758, 375] on button "Continue" at bounding box center [751, 365] width 72 height 21
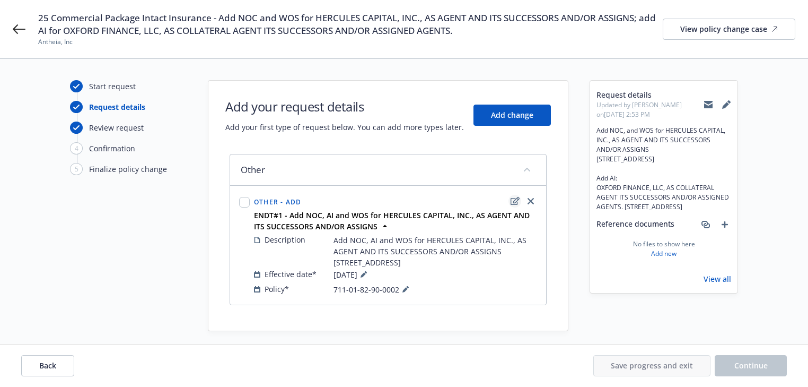
click at [512, 202] on icon "edit" at bounding box center [515, 201] width 9 height 8
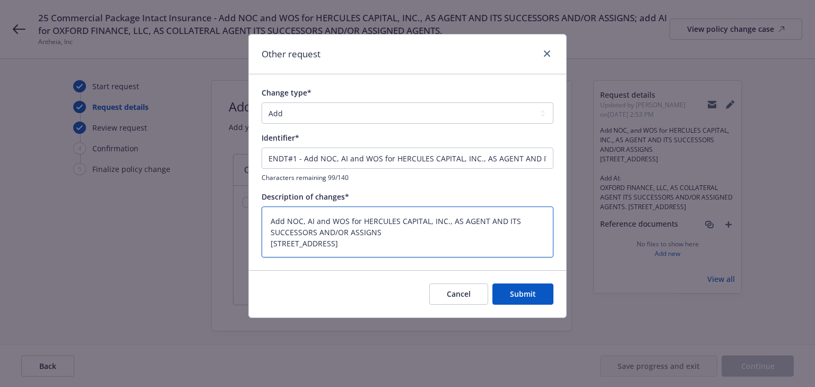
click at [407, 225] on textarea "Add NOC, AI and WOS for HERCULES CAPITAL, INC., AS AGENT AND ITS SUCCESSORS AND…" at bounding box center [407, 231] width 292 height 51
paste textarea "and WOS for HERCULES CAPITAL, INC., AS AGENT AND ITS SUCCESSORS AND/OR ASSIGNS …"
type textarea "x"
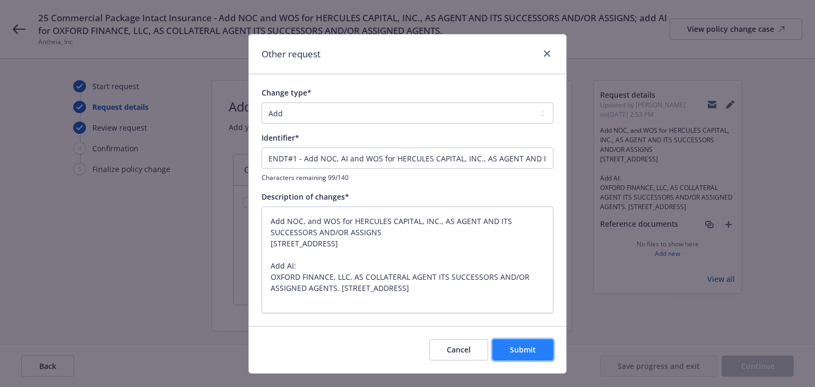
click at [524, 347] on span "Submit" at bounding box center [523, 349] width 26 height 10
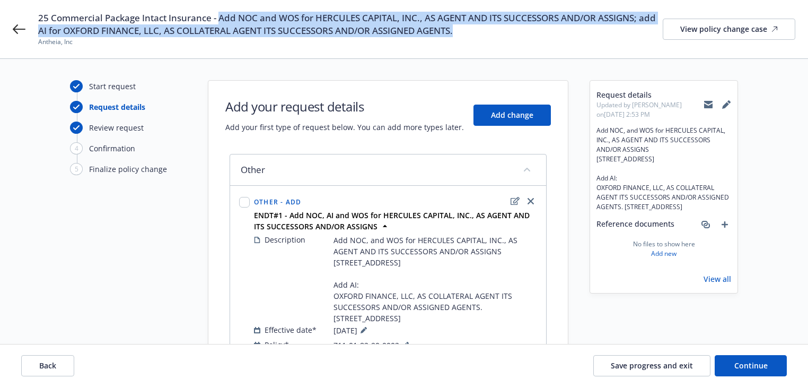
drag, startPoint x: 218, startPoint y: 18, endPoint x: 497, endPoint y: 36, distance: 279.5
click at [497, 36] on span "25 Commercial Package Intact Insurance - Add NOC and WOS for HERCULES CAPITAL, …" at bounding box center [350, 24] width 625 height 25
copy span "Add NOC and WOS for HERCULES CAPITAL, INC., AS AGENT AND ITS SUCCESSORS AND/OR …"
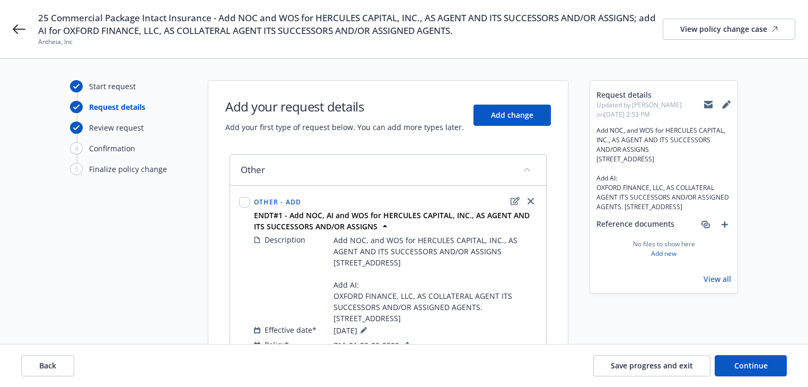
click at [511, 199] on icon "edit" at bounding box center [515, 201] width 9 height 8
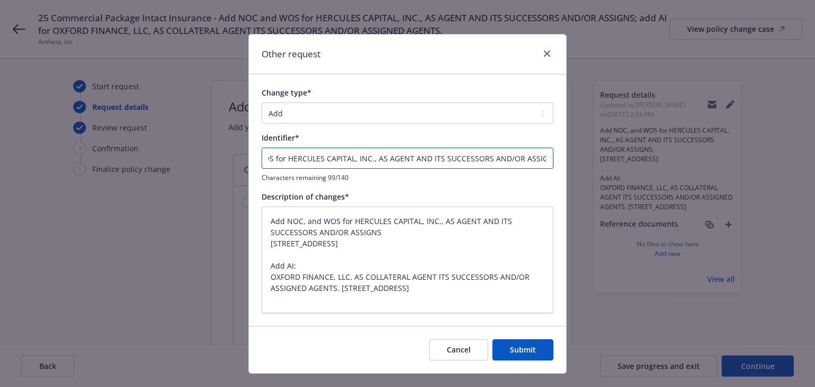
drag, startPoint x: 299, startPoint y: 159, endPoint x: 724, endPoint y: 177, distance: 425.1
click at [724, 177] on div "Other request Change type* Add Audit Change Remove Identifier* ENDT#1 - Add NOC…" at bounding box center [407, 193] width 815 height 387
paste input "and WOS for HERCULES CAPITAL, INC., AS AGENT AND ITS SUCCESSORS AND/OR ASSIGNS;…"
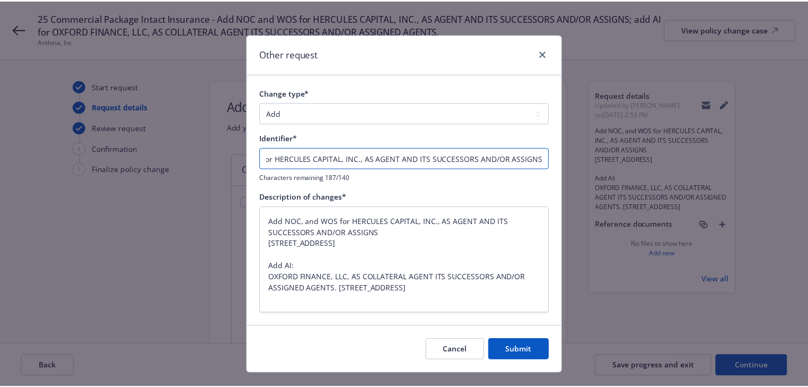
scroll to position [0, 461]
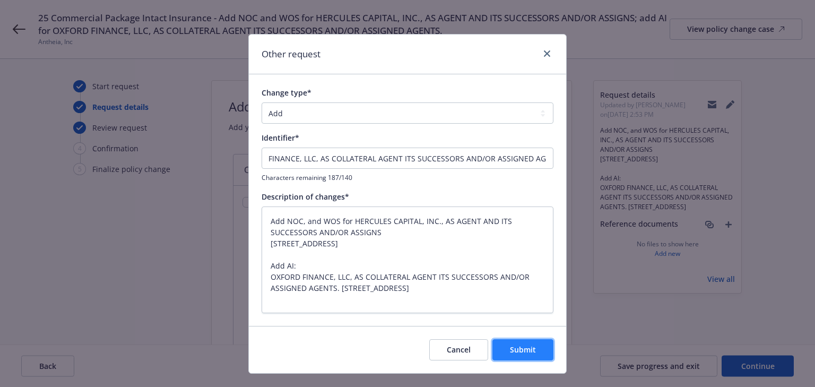
click at [528, 343] on button "Submit" at bounding box center [522, 349] width 61 height 21
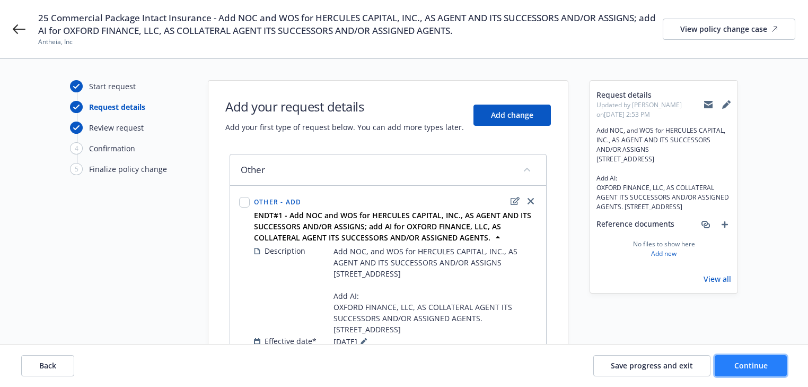
click at [770, 367] on button "Continue" at bounding box center [751, 365] width 72 height 21
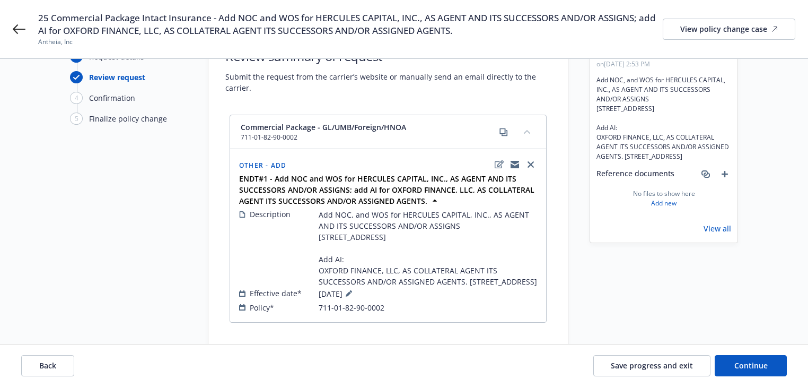
scroll to position [86, 0]
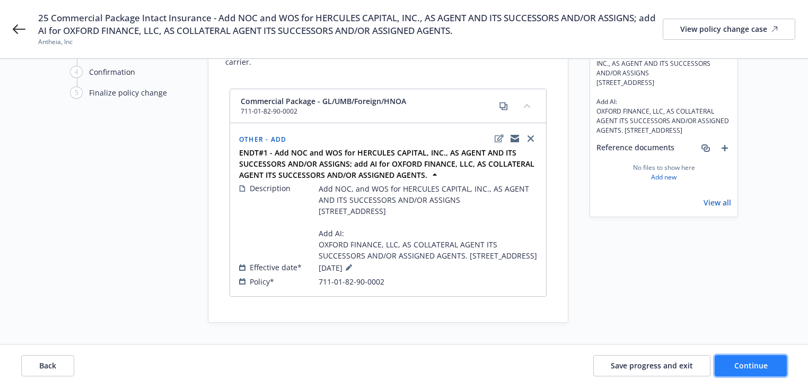
click at [750, 355] on button "Continue" at bounding box center [751, 365] width 72 height 21
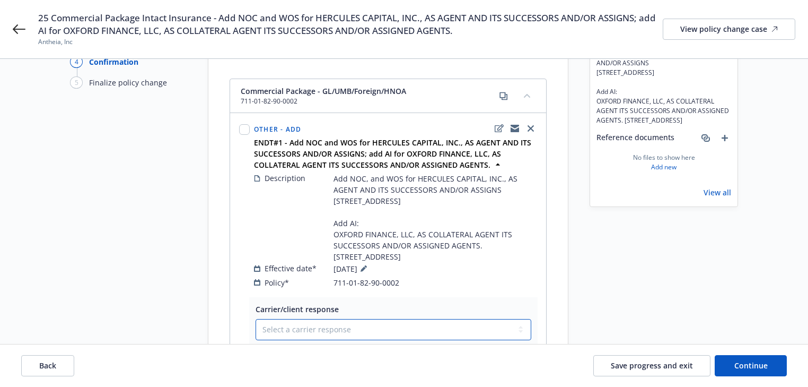
click at [326, 319] on select "Select a carrier response Accepted Accepted with revision No endorsement needed…" at bounding box center [394, 329] width 276 height 21
click at [256, 319] on select "Select a carrier response Accepted Accepted with revision No endorsement needed…" at bounding box center [394, 329] width 276 height 21
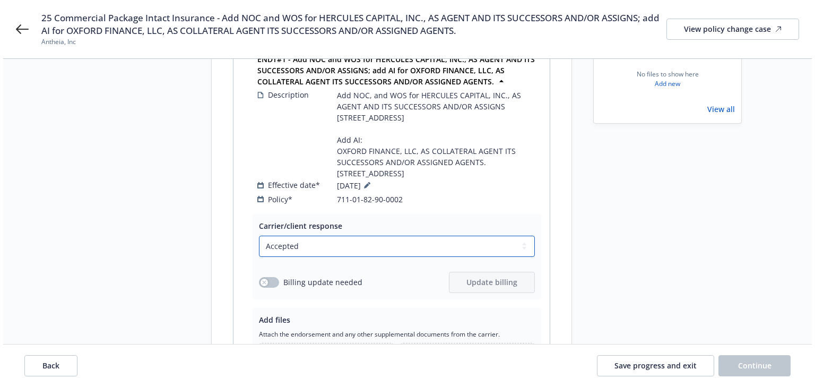
scroll to position [278, 0]
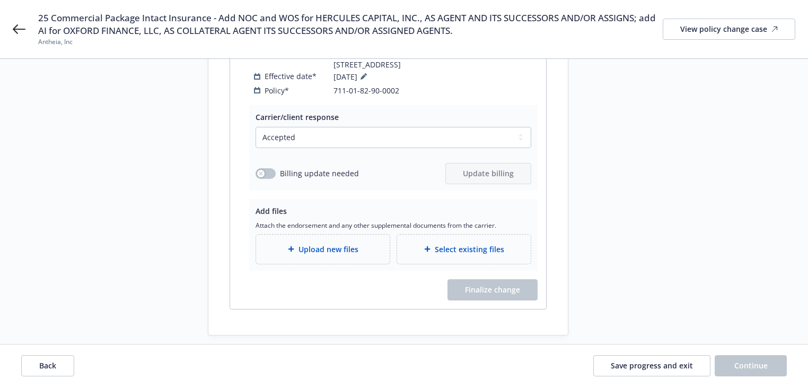
click at [316, 234] on div "Upload new files" at bounding box center [323, 248] width 134 height 29
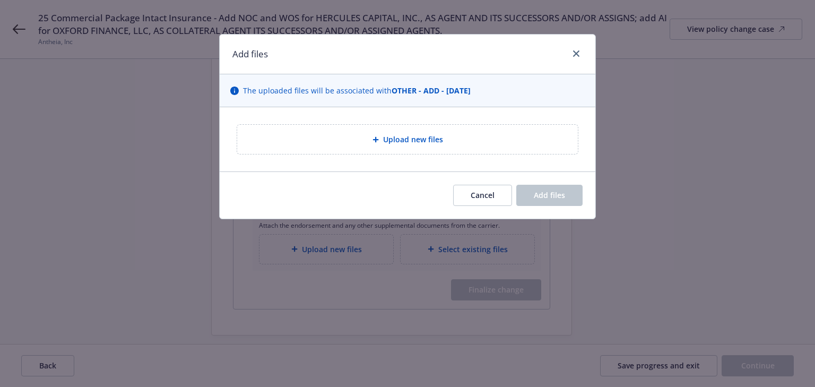
click at [424, 146] on div "Upload new files" at bounding box center [407, 139] width 340 height 29
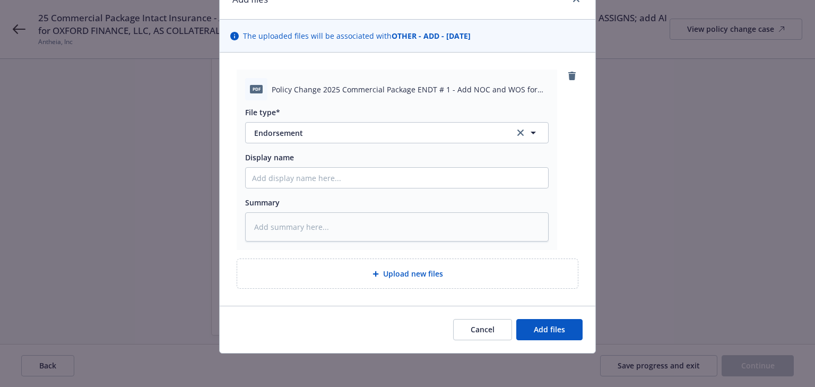
drag, startPoint x: 590, startPoint y: 323, endPoint x: 579, endPoint y: 330, distance: 12.8
click at [588, 325] on div "Cancel Add files" at bounding box center [407, 328] width 375 height 47
click at [571, 330] on button "Add files" at bounding box center [549, 329] width 66 height 21
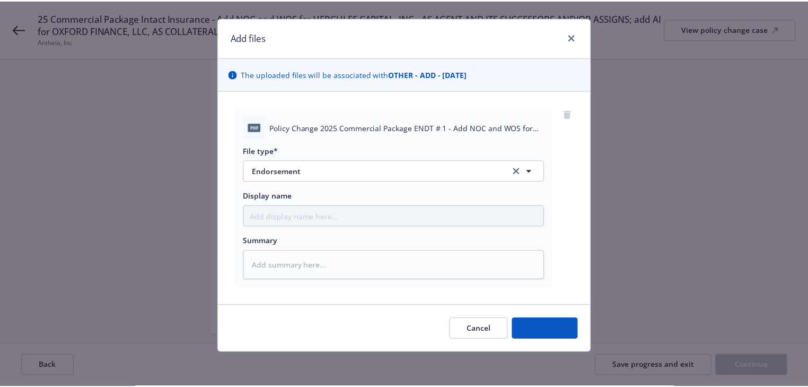
scroll to position [16, 0]
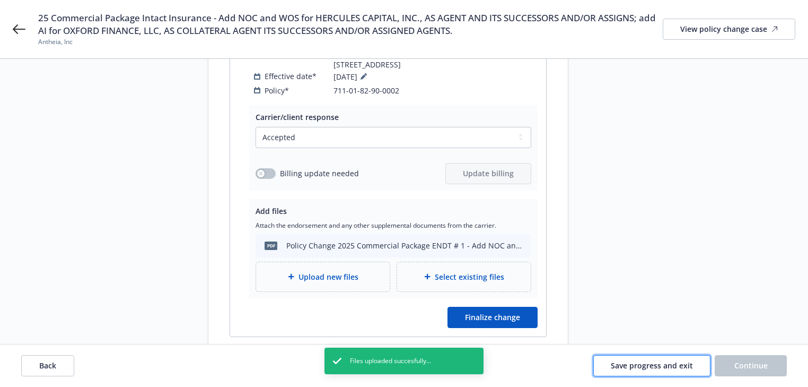
click at [666, 363] on span "Save progress and exit" at bounding box center [652, 365] width 82 height 10
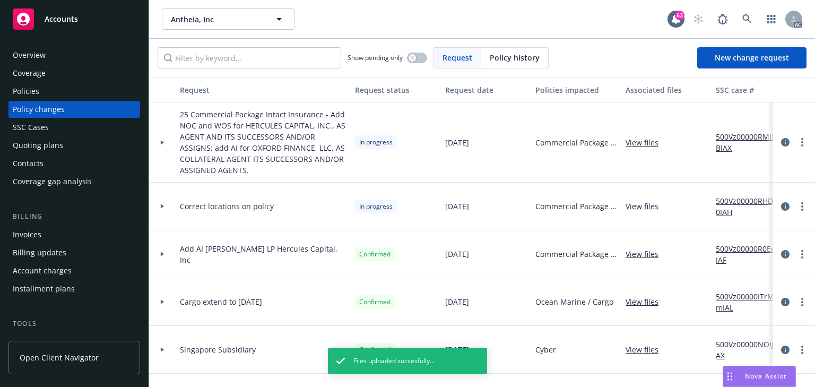
click at [37, 88] on div "Policies" at bounding box center [26, 91] width 27 height 17
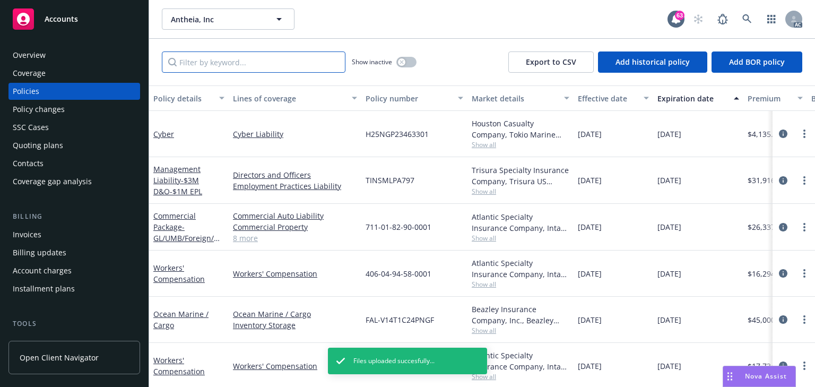
click at [199, 61] on input "Filter by keyword..." at bounding box center [253, 61] width 183 height 21
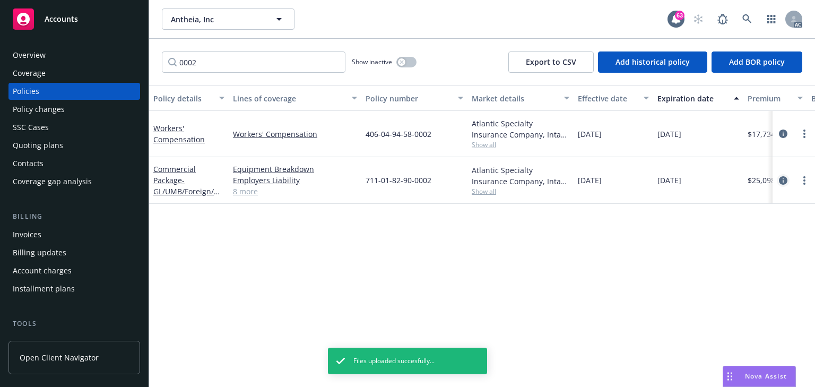
click at [779, 182] on icon "circleInformation" at bounding box center [782, 180] width 8 height 8
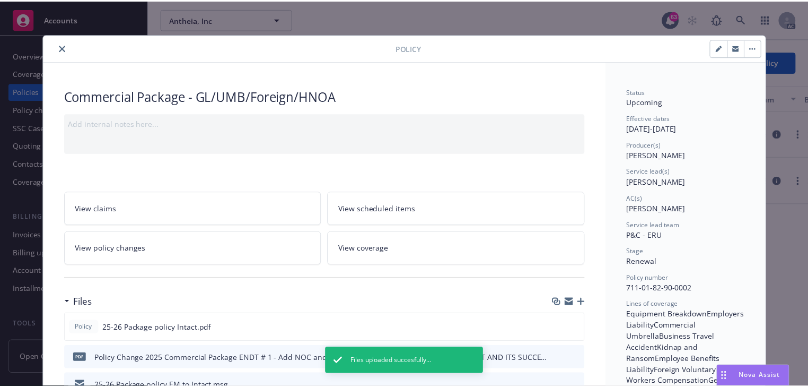
scroll to position [32, 0]
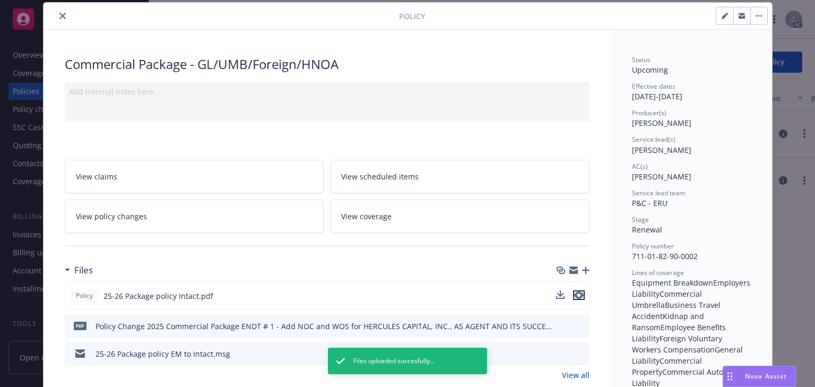
click at [574, 295] on icon "preview file" at bounding box center [579, 294] width 10 height 7
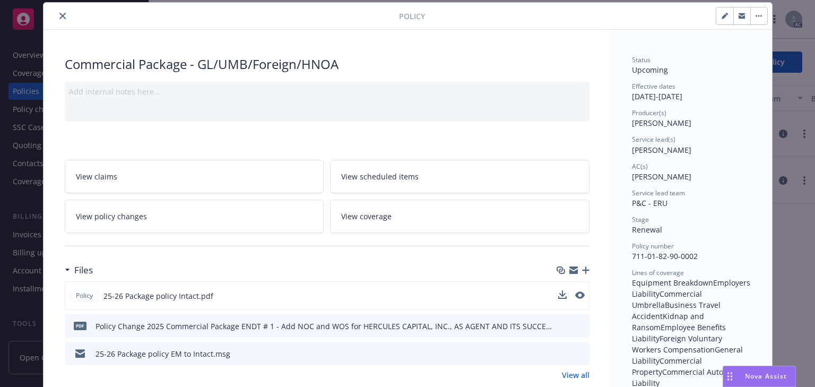
click at [63, 16] on button "close" at bounding box center [62, 16] width 13 height 13
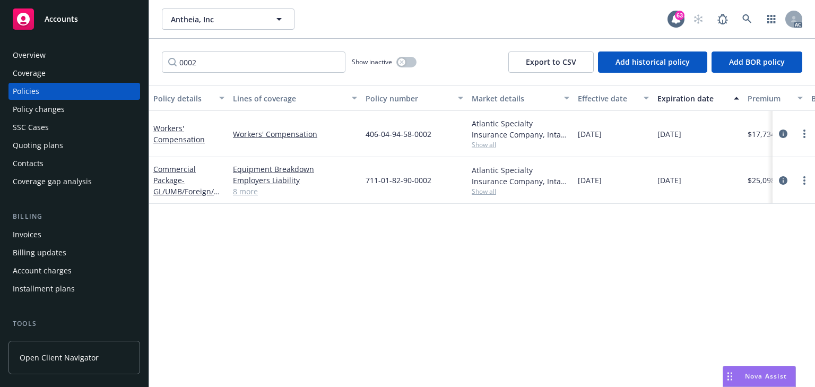
click at [70, 117] on div "Policy changes" at bounding box center [74, 109] width 123 height 17
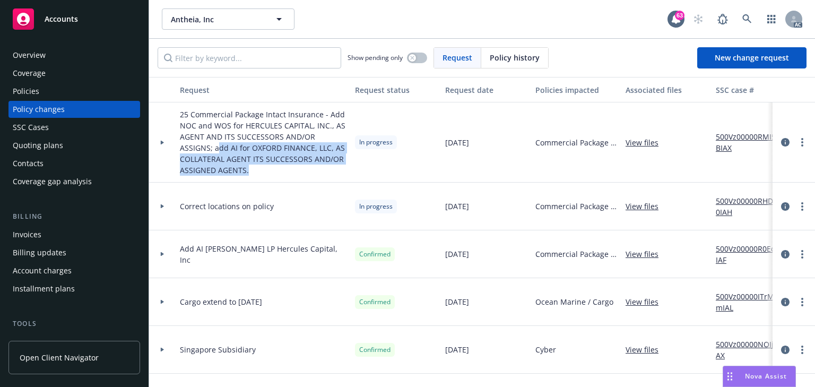
drag, startPoint x: 182, startPoint y: 145, endPoint x: 333, endPoint y: 174, distance: 153.4
click at [333, 174] on span "25 Commercial Package Intact Insurance - Add NOC and WOS for HERCULES CAPITAL, …" at bounding box center [263, 142] width 167 height 67
click at [299, 175] on span "25 Commercial Package Intact Insurance - Add NOC and WOS for HERCULES CAPITAL, …" at bounding box center [263, 142] width 167 height 67
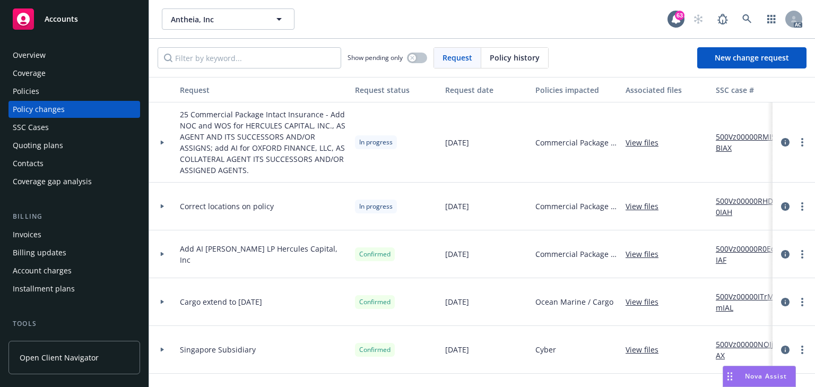
click at [793, 150] on div at bounding box center [793, 142] width 42 height 80
click at [795, 147] on link "more" at bounding box center [801, 142] width 13 height 13
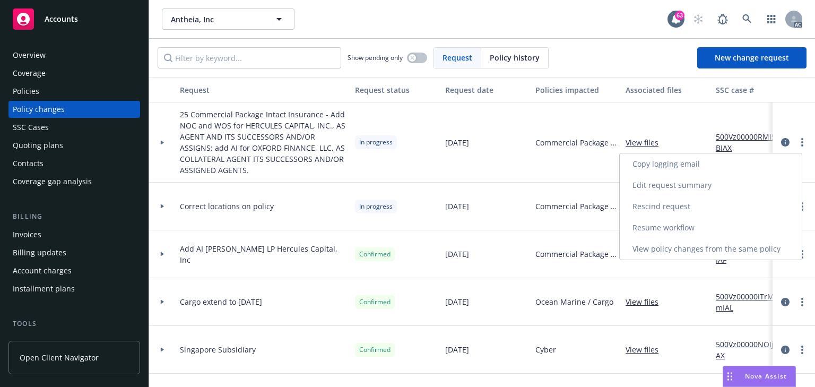
click at [704, 234] on link "Resume workflow" at bounding box center [710, 227] width 182 height 21
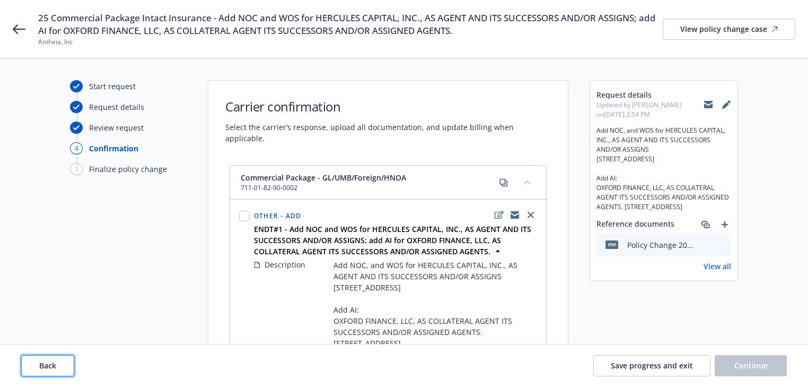
click at [42, 363] on span "Back" at bounding box center [47, 365] width 17 height 10
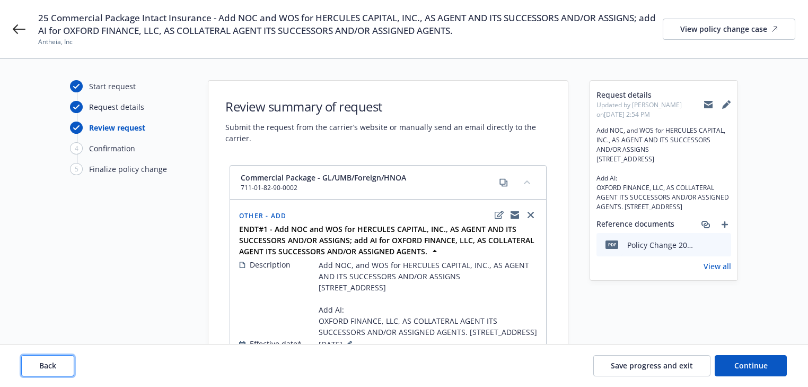
click at [42, 363] on span "Back" at bounding box center [47, 365] width 17 height 10
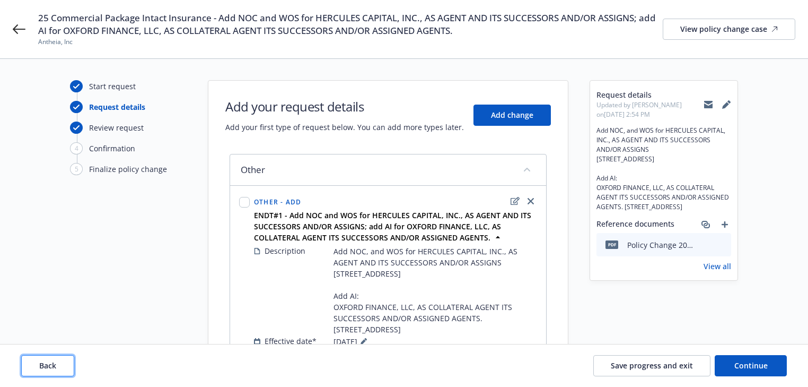
click at [42, 363] on span "Back" at bounding box center [47, 365] width 17 height 10
click at [42, 363] on div "Back Save progress and exit Continue" at bounding box center [404, 365] width 766 height 21
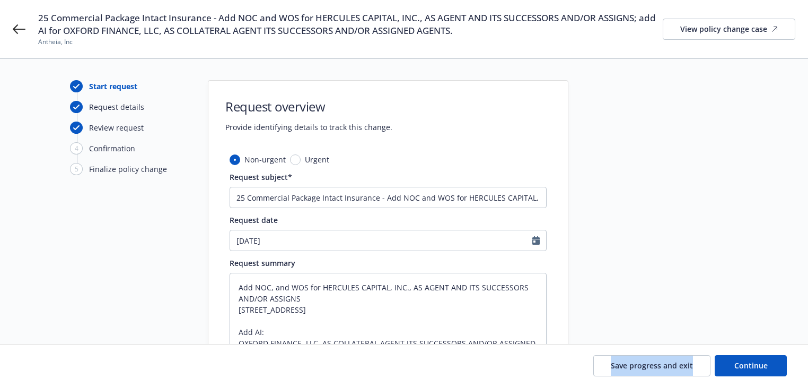
click at [42, 363] on div "Save progress and exit Continue" at bounding box center [404, 365] width 766 height 21
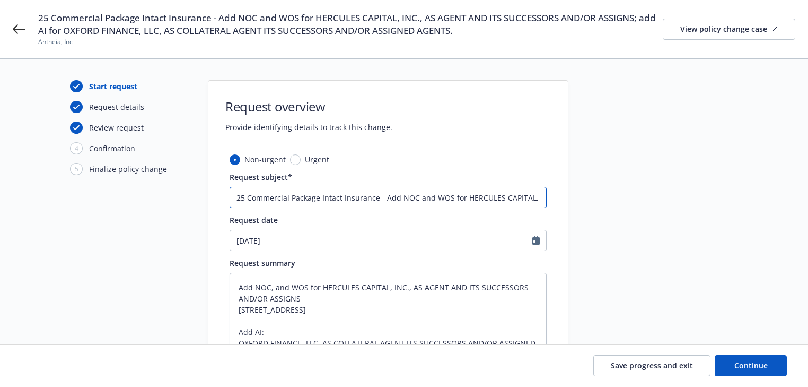
click at [523, 197] on input "25 Commercial Package Intact Insurance - Add NOC and WOS for HERCULES CAPITAL, …" at bounding box center [388, 197] width 317 height 21
drag, startPoint x: 542, startPoint y: 198, endPoint x: 288, endPoint y: 201, distance: 254.0
click at [288, 201] on input "25 Commercial Package Intact Insurance - Add NOC and WOS for HERCULES CAPITAL, …" at bounding box center [388, 197] width 317 height 21
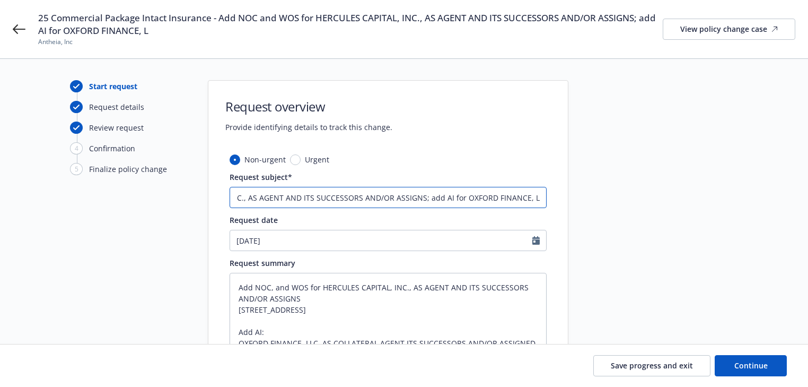
scroll to position [0, 294]
drag, startPoint x: 433, startPoint y: 197, endPoint x: 624, endPoint y: 213, distance: 191.0
click at [624, 213] on div "Start request Request details Review request 4 Confirmation 5 Finalize policy c…" at bounding box center [404, 273] width 783 height 386
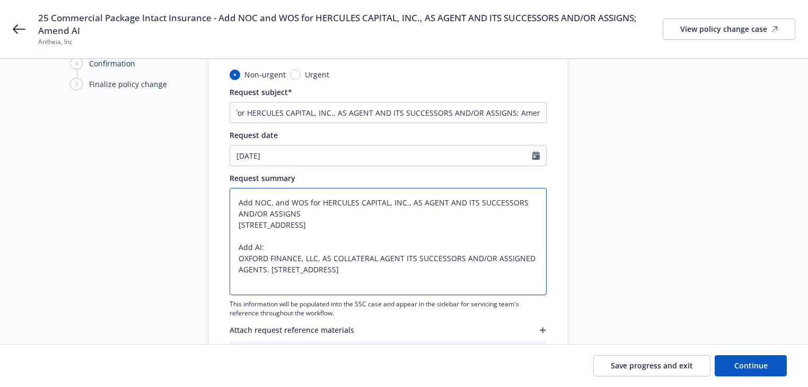
scroll to position [0, 0]
click at [249, 249] on textarea "Add NOC, and WOS for HERCULES CAPITAL, INC., AS AGENT AND ITS SUCCESSORS AND/OR…" at bounding box center [388, 241] width 317 height 107
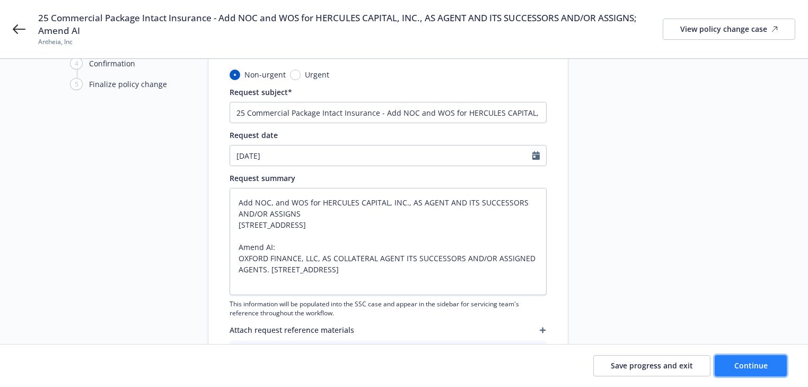
click at [755, 367] on span "Continue" at bounding box center [750, 365] width 33 height 10
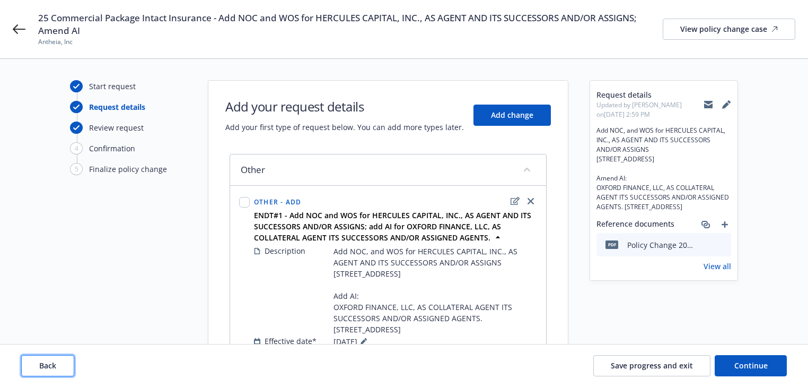
click at [70, 361] on button "Back" at bounding box center [47, 365] width 53 height 21
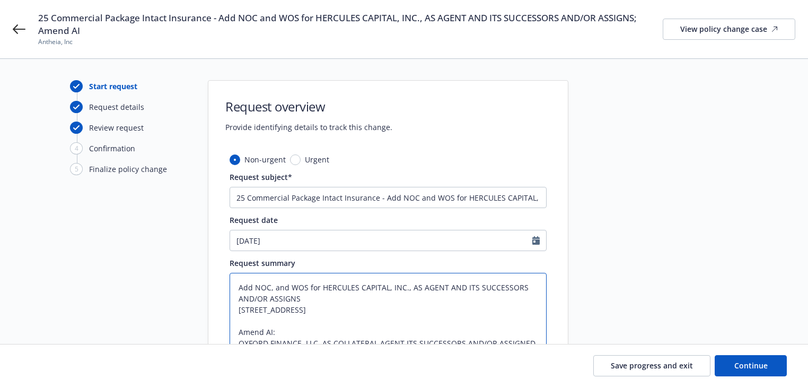
click at [292, 310] on textarea "Add NOC, and WOS for HERCULES CAPITAL, INC., AS AGENT AND ITS SUCCESSORS AND/OR…" at bounding box center [388, 326] width 317 height 107
click at [780, 363] on button "Continue" at bounding box center [751, 365] width 72 height 21
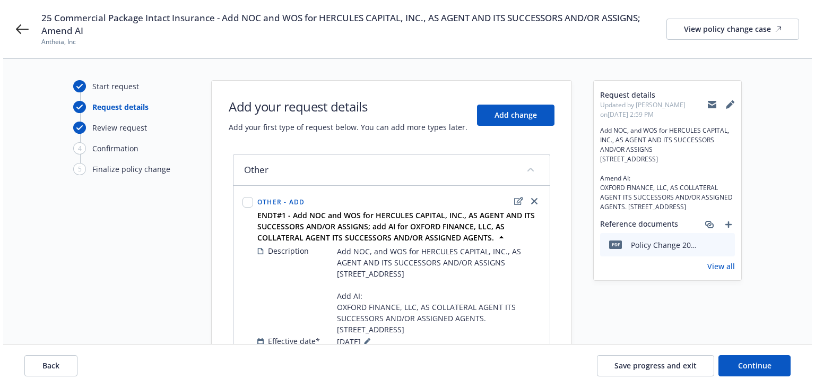
scroll to position [74, 0]
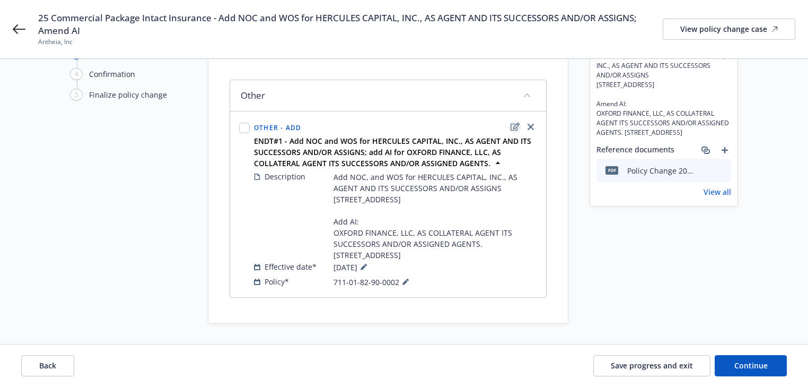
click at [516, 127] on icon "edit" at bounding box center [515, 127] width 9 height 8
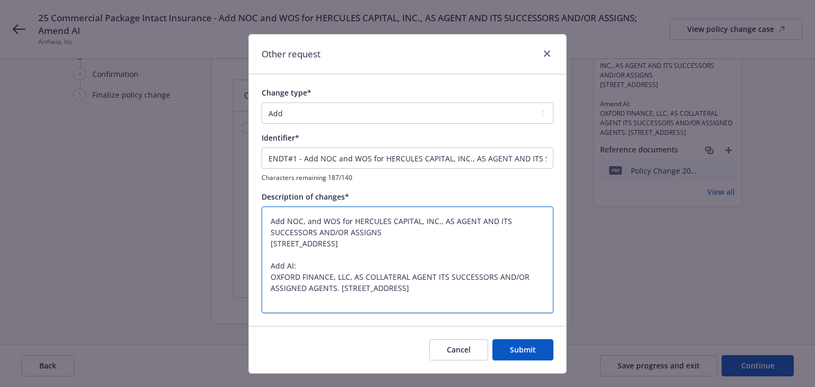
click at [442, 207] on textarea "Add NOC, and WOS for HERCULES CAPITAL, INC., AS AGENT AND ITS SUCCESSORS AND/OR…" at bounding box center [407, 259] width 292 height 107
paste textarea "men"
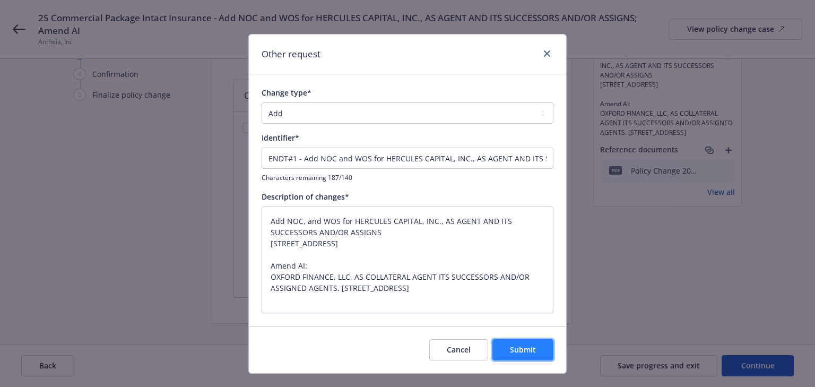
click at [532, 348] on button "Submit" at bounding box center [522, 349] width 61 height 21
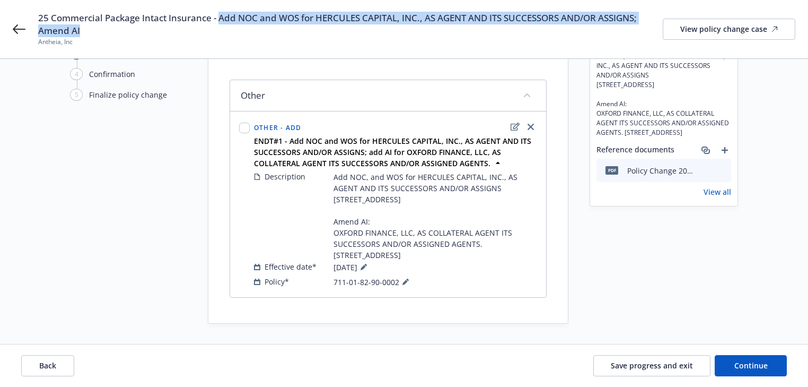
copy span "Add NOC and WOS for HERCULES CAPITAL, INC., AS AGENT AND ITS SUCCESSORS AND/OR …"
drag, startPoint x: 221, startPoint y: 15, endPoint x: 225, endPoint y: 28, distance: 13.4
click at [225, 28] on span "25 Commercial Package Intact Insurance - Add NOC and WOS for HERCULES CAPITAL, …" at bounding box center [350, 24] width 625 height 25
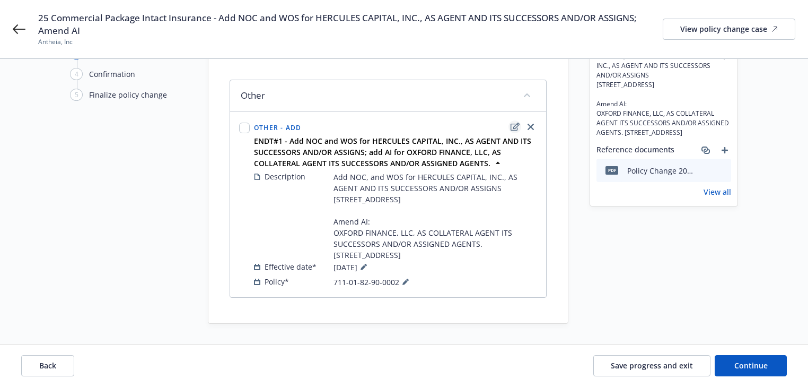
click at [513, 123] on icon "edit" at bounding box center [515, 127] width 9 height 8
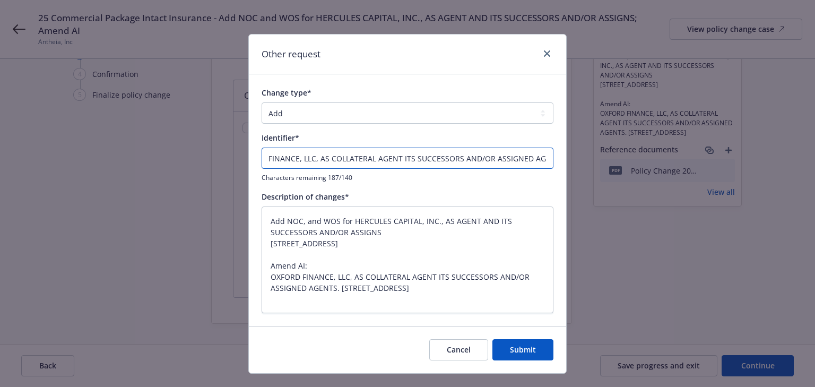
drag, startPoint x: 298, startPoint y: 159, endPoint x: 753, endPoint y: 212, distance: 458.5
click at [753, 212] on div "Other request Change type* Add Audit Change Remove Identifier* ENDT#1 - Add NOC…" at bounding box center [407, 193] width 815 height 387
paste input "Add NOC and WOS for HERCULES CAPITAL, INC., AS AGENT AND ITS SUCCESSORS AND/OR …"
click at [297, 157] on input "ENDT#1 -Add NOC and WOS for HERCULES CAPITAL, INC., AS AGENT AND ITS SUCCESSORS…" at bounding box center [407, 157] width 292 height 21
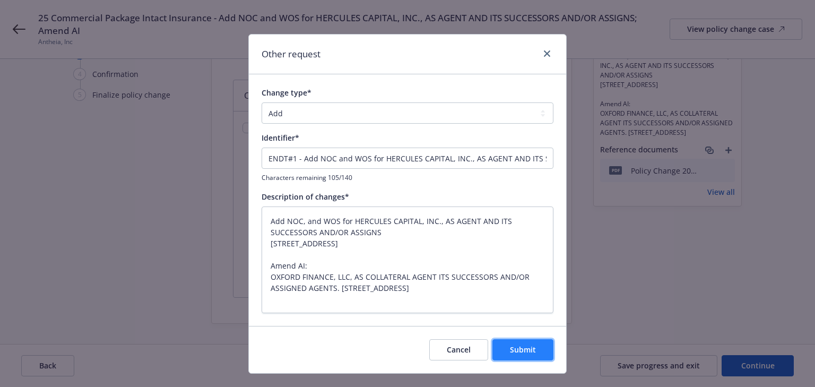
click at [527, 357] on button "Submit" at bounding box center [522, 349] width 61 height 21
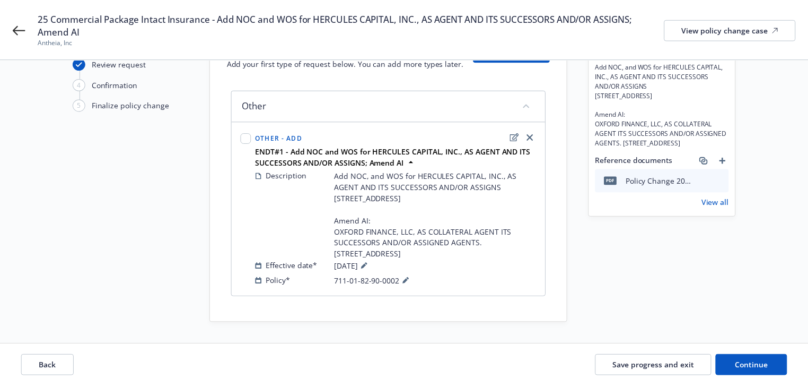
scroll to position [63, 0]
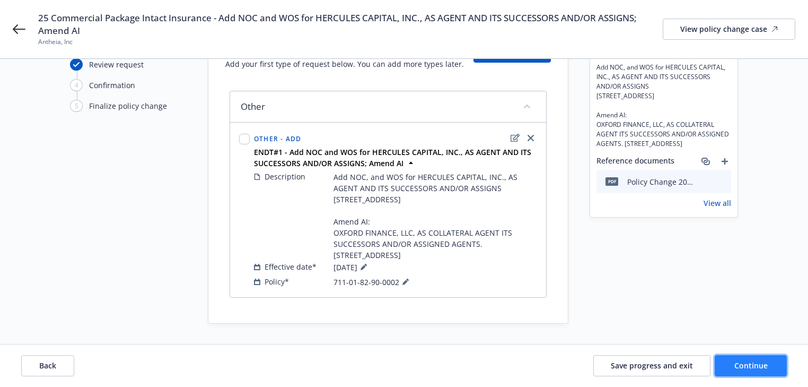
click at [753, 369] on span "Continue" at bounding box center [750, 365] width 33 height 10
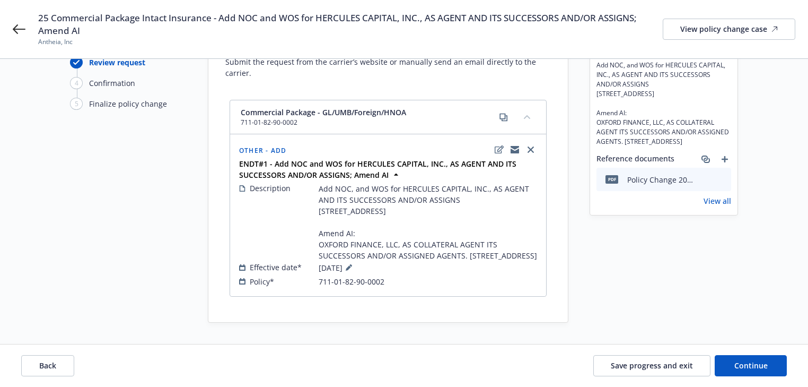
scroll to position [75, 0]
click at [773, 378] on div "Back Save progress and exit Continue" at bounding box center [404, 365] width 808 height 42
click at [768, 371] on button "Continue" at bounding box center [751, 365] width 72 height 21
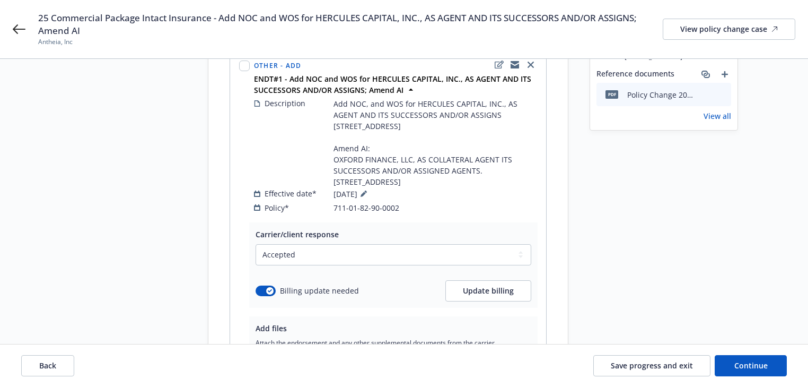
scroll to position [117, 0]
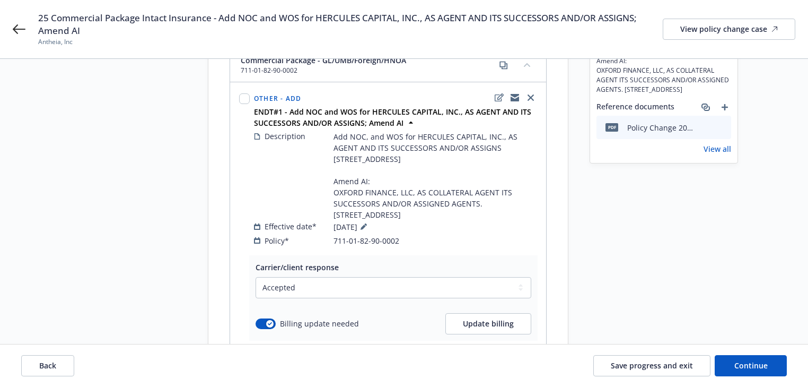
click at [717, 154] on link "View all" at bounding box center [718, 148] width 28 height 11
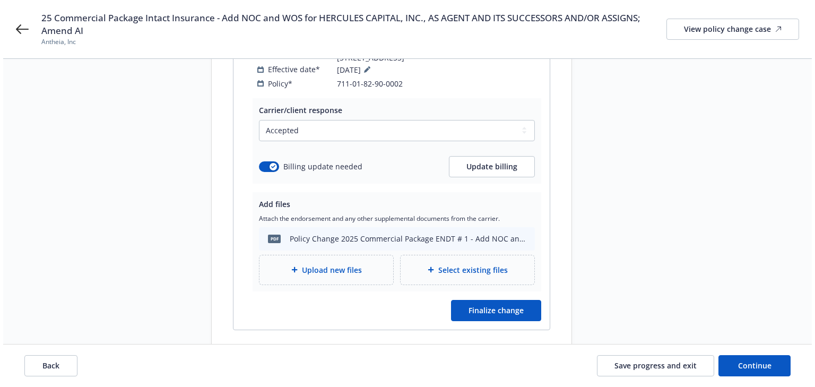
scroll to position [295, 0]
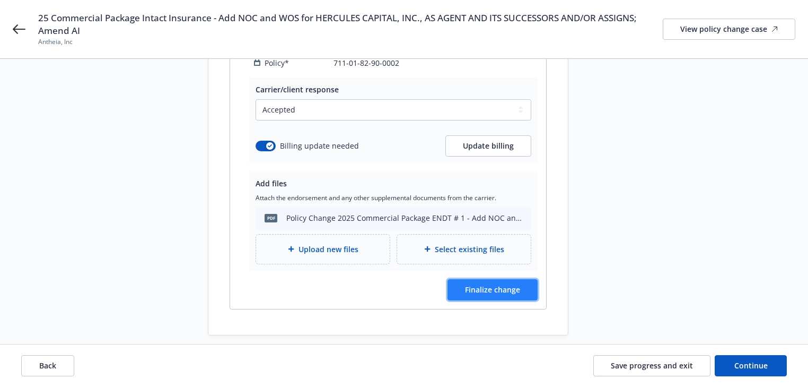
click at [515, 285] on button "Finalize change" at bounding box center [493, 289] width 90 height 21
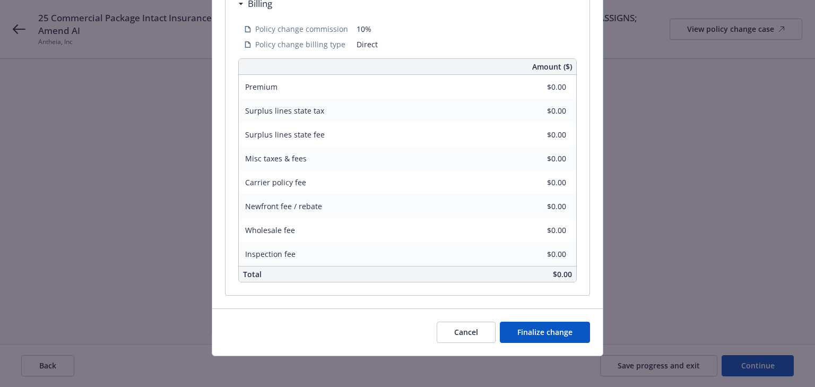
scroll to position [418, 0]
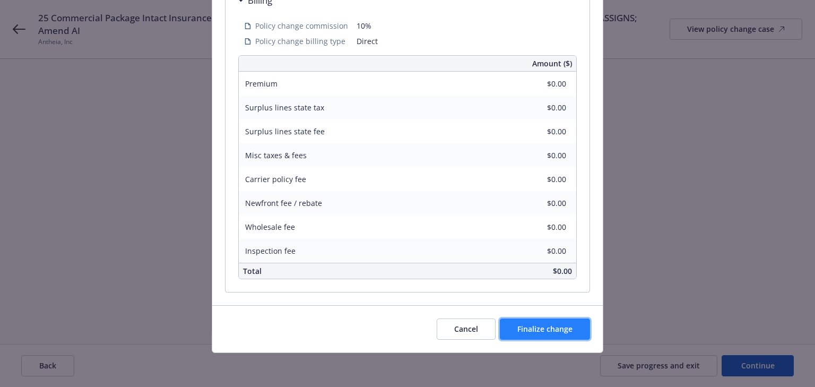
click at [565, 331] on span "Finalize change" at bounding box center [544, 328] width 55 height 10
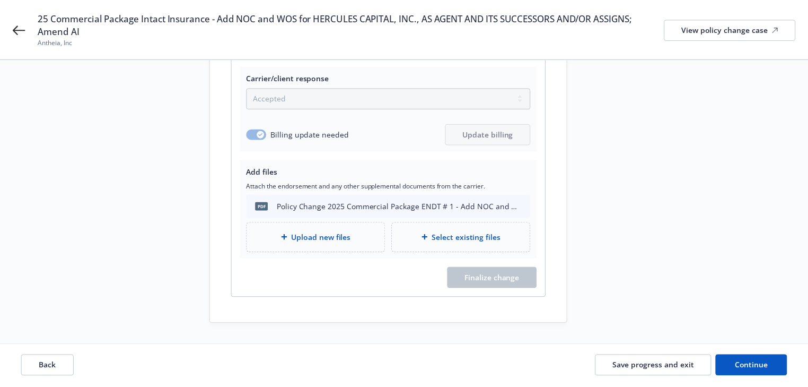
scroll to position [295, 0]
click at [747, 365] on span "Continue" at bounding box center [750, 365] width 33 height 10
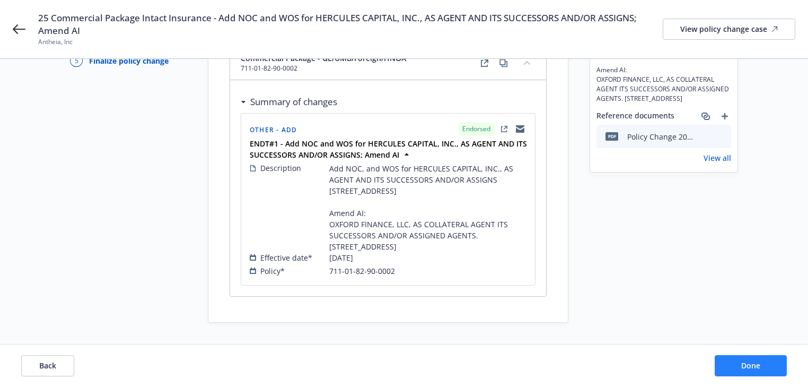
scroll to position [107, 0]
click at [747, 365] on span "Done" at bounding box center [750, 365] width 19 height 10
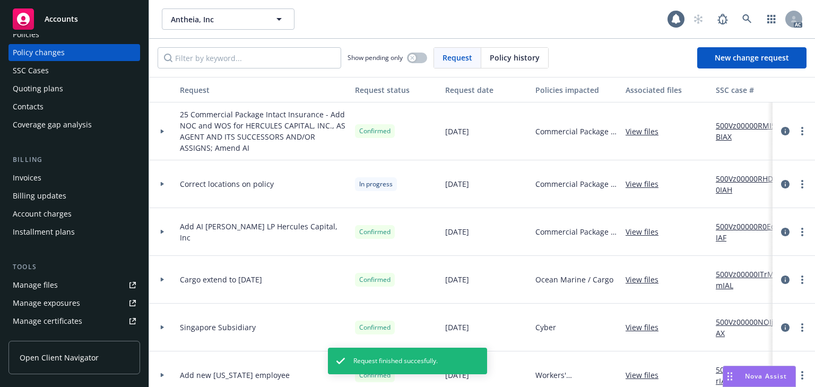
scroll to position [127, 0]
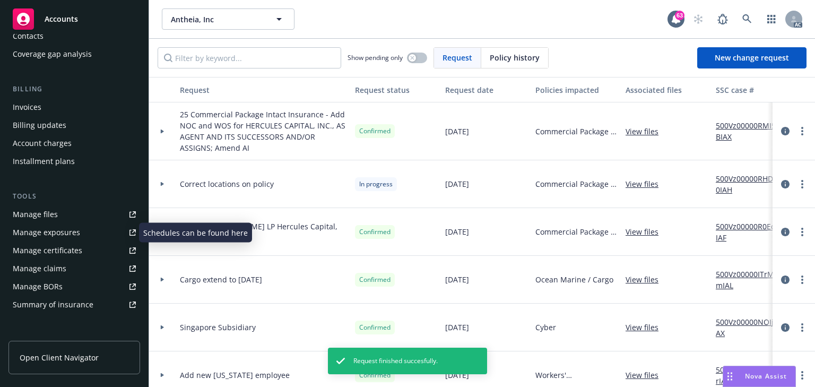
click at [72, 234] on div "Manage exposures" at bounding box center [46, 232] width 67 height 17
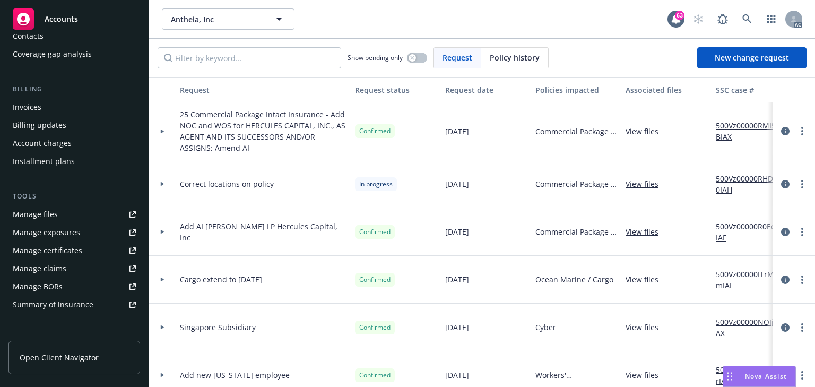
click at [750, 124] on link "500Vz00000RMI5BIAX" at bounding box center [750, 131] width 71 height 22
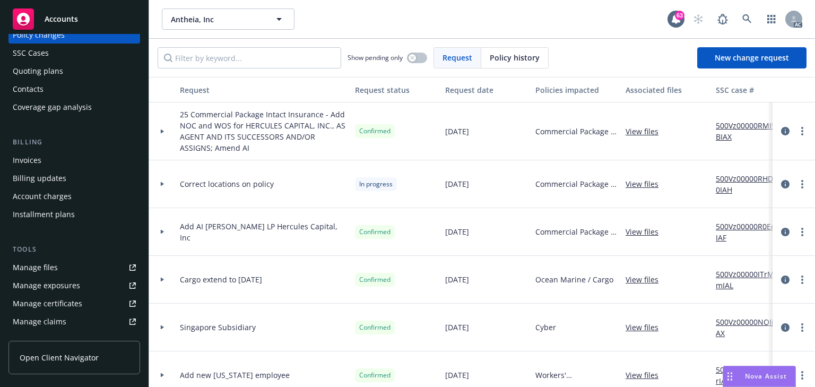
scroll to position [0, 0]
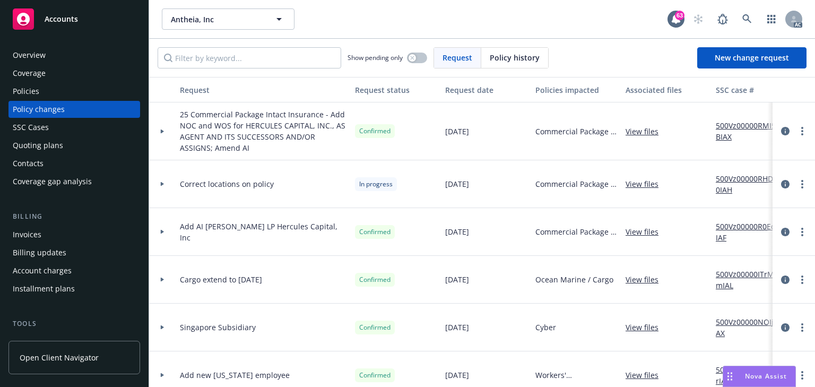
click at [54, 96] on div "Policies" at bounding box center [74, 91] width 123 height 17
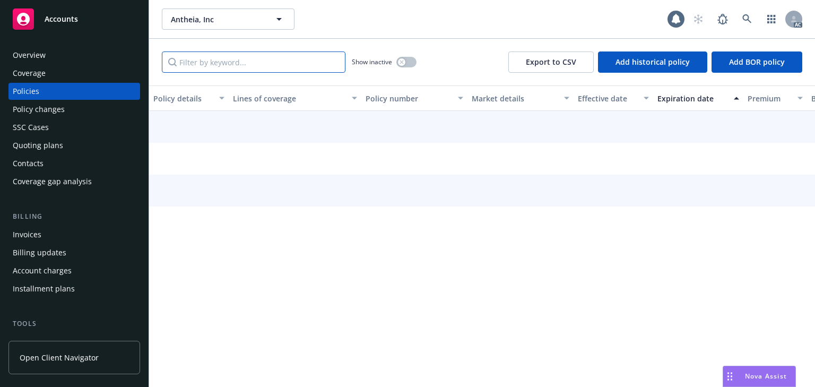
click at [287, 66] on input "Filter by keyword..." at bounding box center [253, 61] width 183 height 21
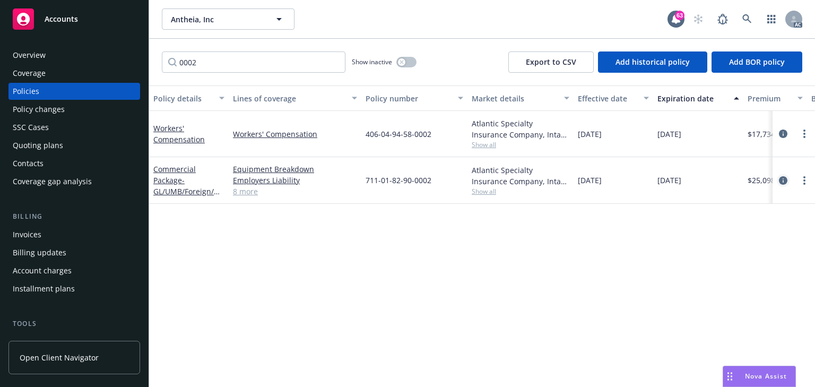
click at [784, 179] on icon "circleInformation" at bounding box center [782, 180] width 8 height 8
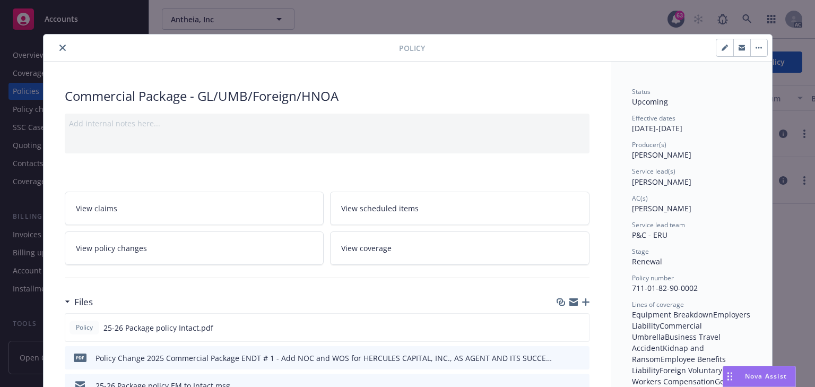
scroll to position [32, 0]
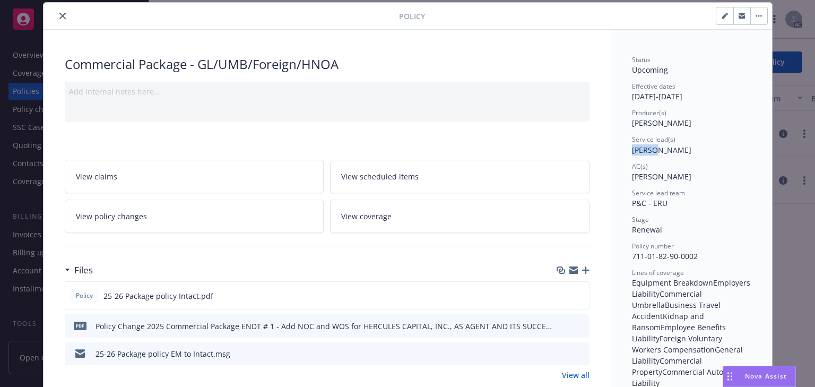
drag, startPoint x: 627, startPoint y: 148, endPoint x: 647, endPoint y: 151, distance: 20.3
drag, startPoint x: 630, startPoint y: 178, endPoint x: 700, endPoint y: 181, distance: 70.1
click at [700, 181] on div "AC(s) Cameron Hardwick" at bounding box center [691, 172] width 119 height 20
click at [149, 214] on link "View policy changes" at bounding box center [194, 215] width 259 height 33
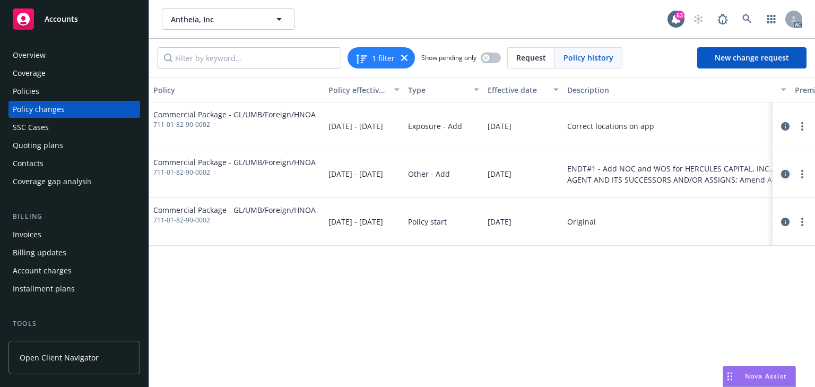
click at [785, 172] on icon "circleInformation" at bounding box center [785, 174] width 8 height 8
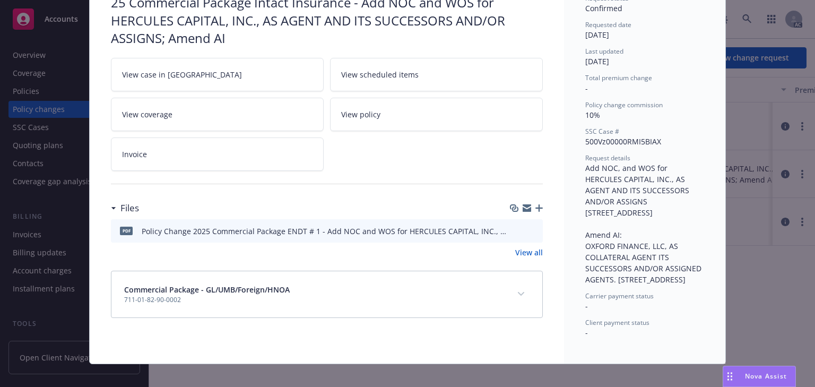
scroll to position [115, 0]
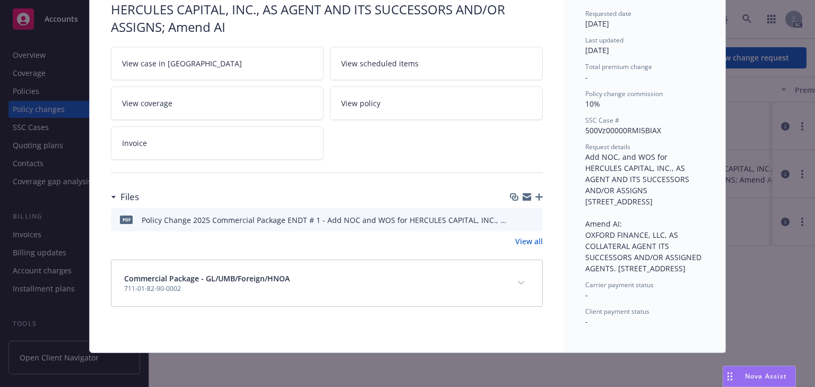
click at [522, 274] on button "expand content" at bounding box center [520, 282] width 17 height 17
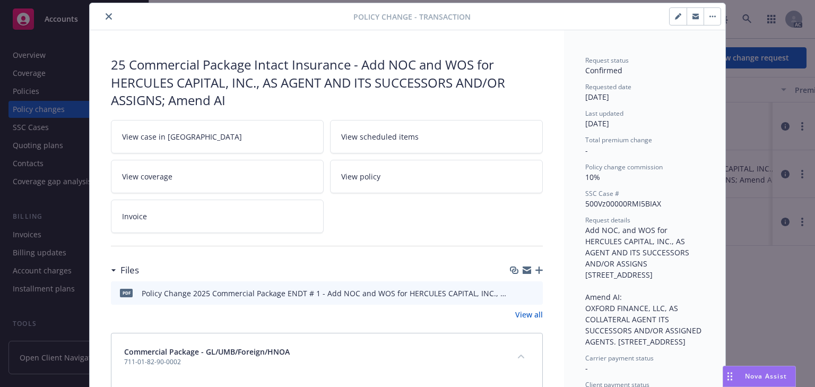
scroll to position [0, 0]
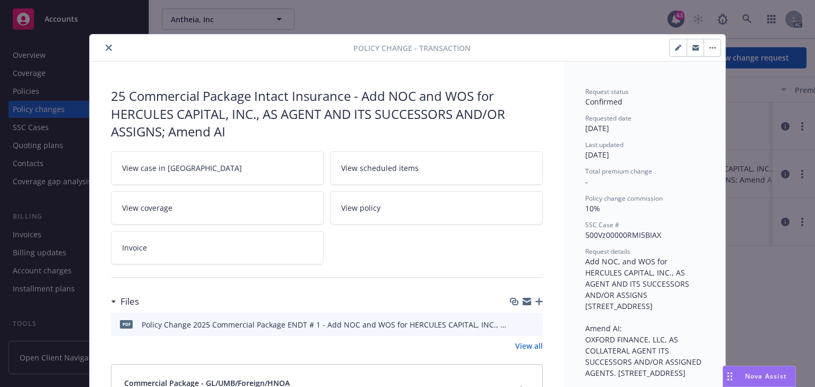
click at [106, 46] on icon "close" at bounding box center [109, 48] width 6 height 6
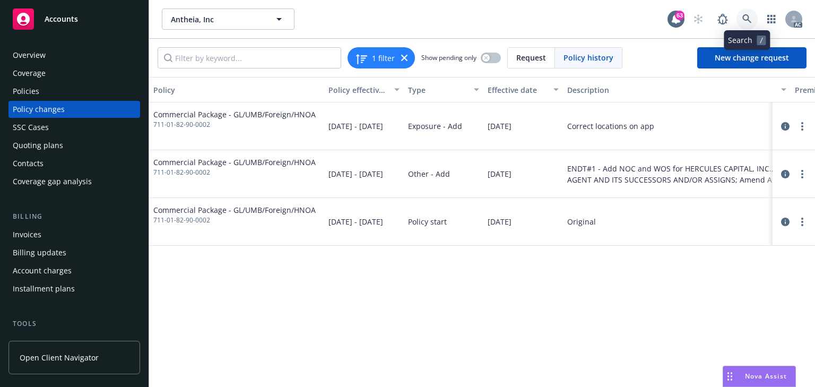
click at [744, 23] on icon at bounding box center [747, 19] width 10 height 10
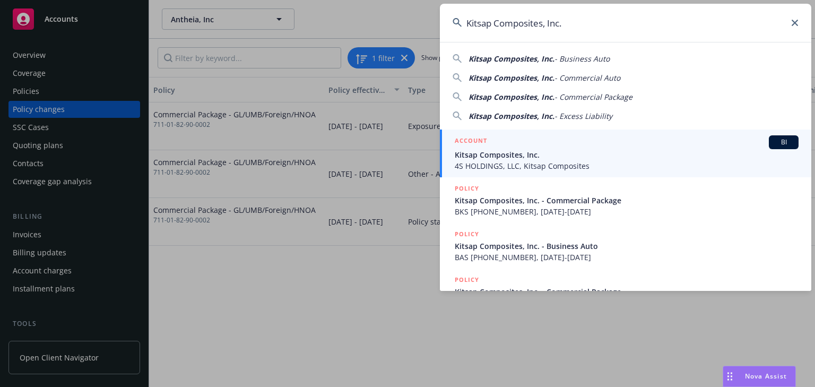
click at [524, 157] on span "Kitsap Composites, Inc." at bounding box center [626, 154] width 344 height 11
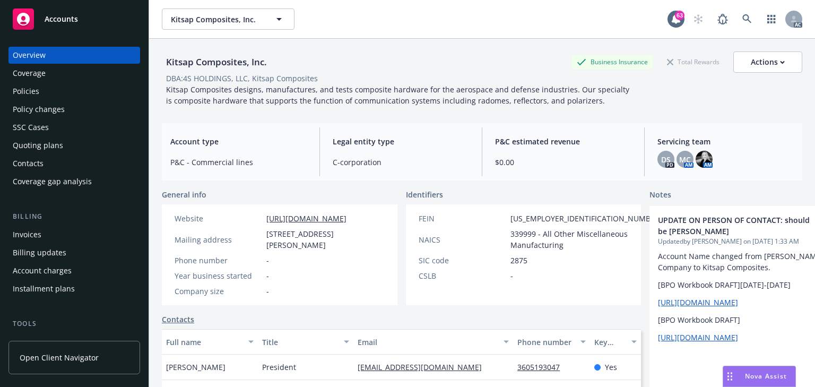
click at [50, 88] on div "Policies" at bounding box center [74, 91] width 123 height 17
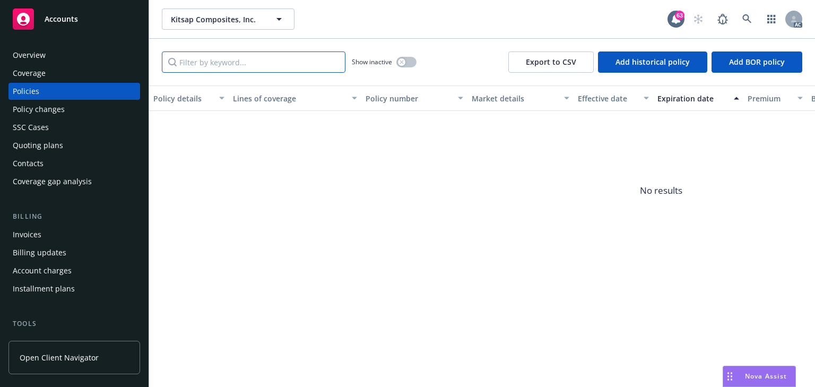
click at [261, 62] on input "Filter by keyword..." at bounding box center [253, 61] width 183 height 21
click at [403, 57] on button "button" at bounding box center [406, 62] width 20 height 11
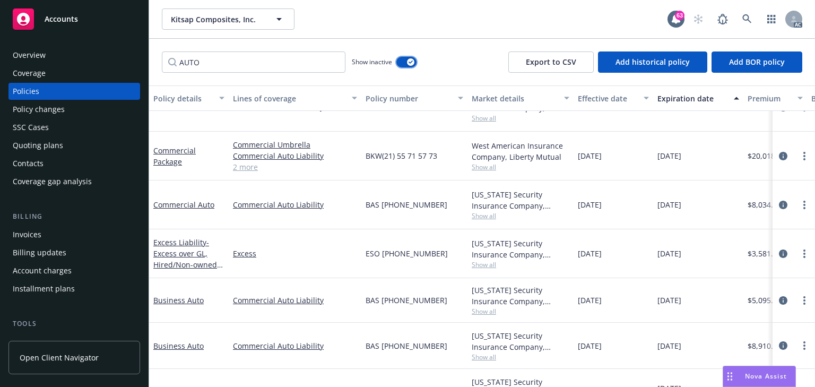
scroll to position [146, 0]
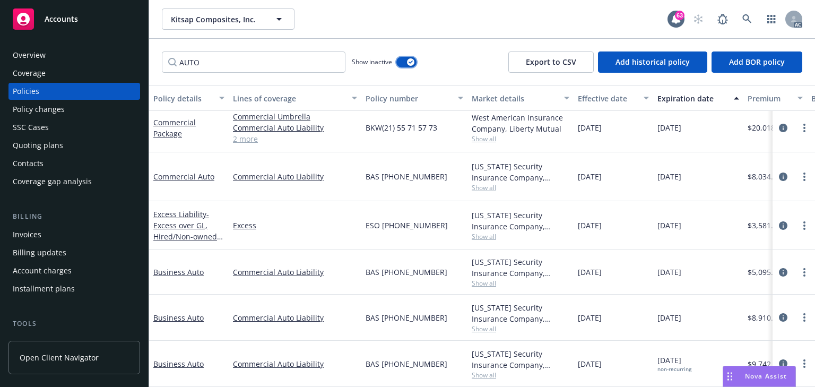
click at [414, 62] on button "button" at bounding box center [406, 62] width 20 height 11
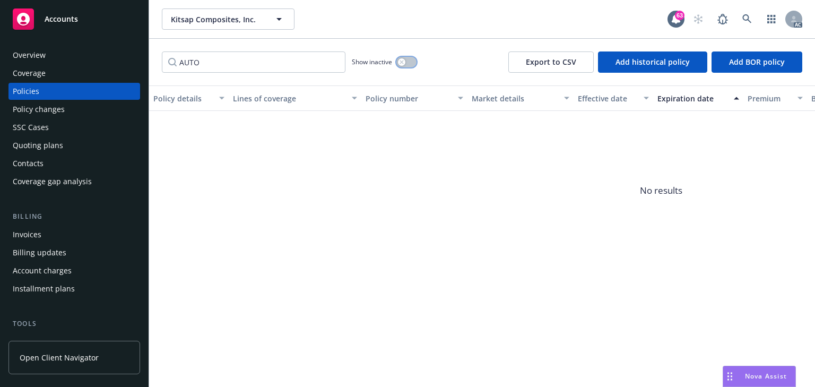
click at [414, 62] on button "button" at bounding box center [406, 62] width 20 height 11
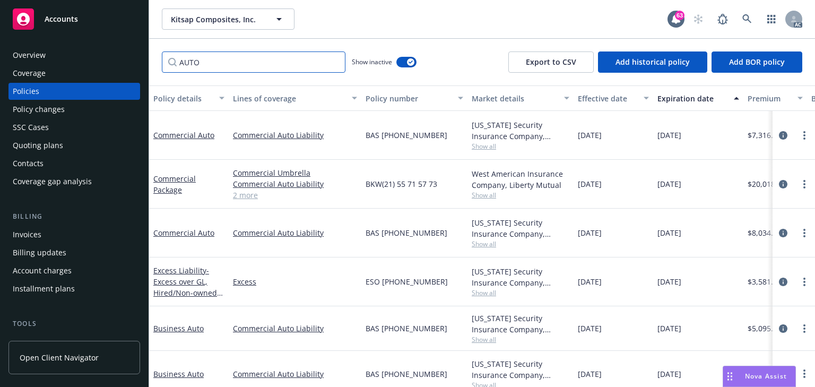
click at [288, 63] on input "AUTO" at bounding box center [253, 61] width 183 height 21
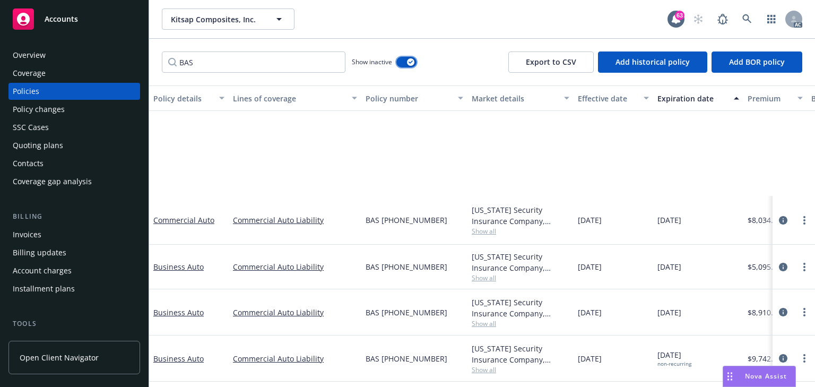
click at [404, 61] on button "button" at bounding box center [406, 62] width 20 height 11
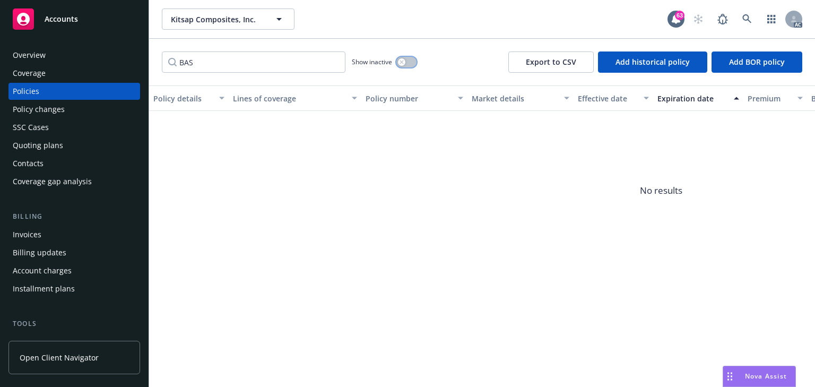
click at [404, 61] on div "button" at bounding box center [401, 61] width 7 height 7
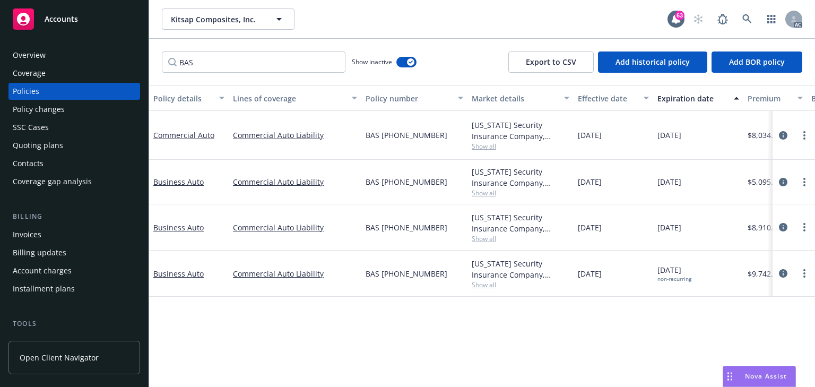
click at [437, 356] on div "Policy details Lines of coverage Policy number Market details Effective date Ex…" at bounding box center [482, 235] width 666 height 301
click at [784, 274] on icon "circleInformation" at bounding box center [782, 273] width 8 height 8
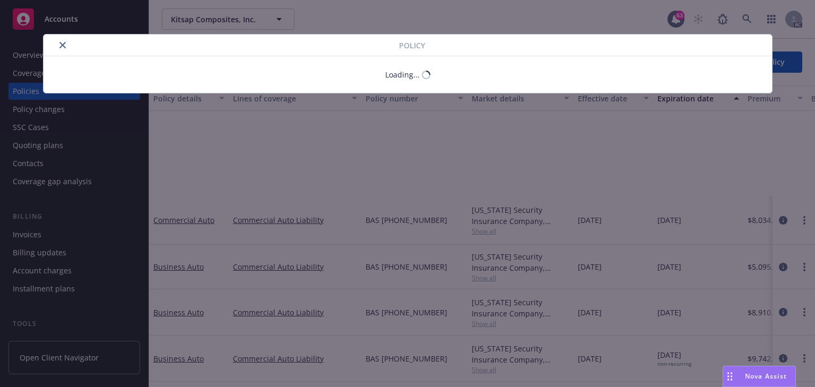
scroll to position [1, 0]
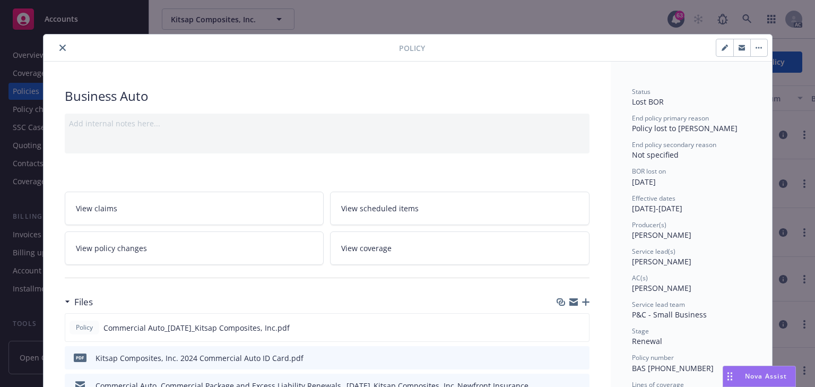
click at [199, 244] on link "View policy changes" at bounding box center [194, 247] width 259 height 33
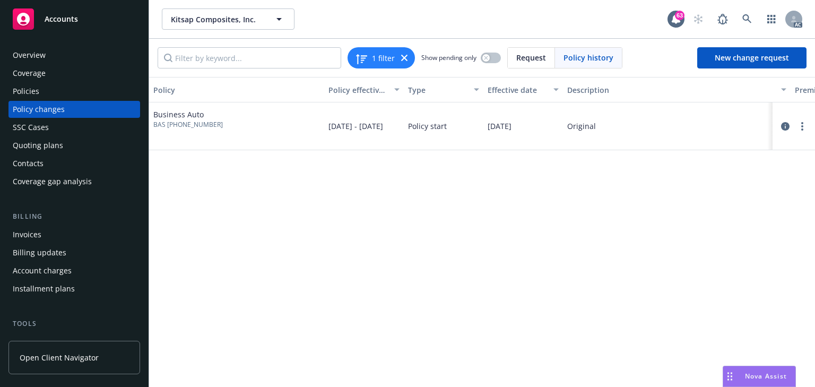
click at [281, 252] on div "Policy Policy effective dates Type Effective date Description Premium change An…" at bounding box center [482, 232] width 666 height 310
click at [47, 91] on div "Policies" at bounding box center [74, 91] width 123 height 17
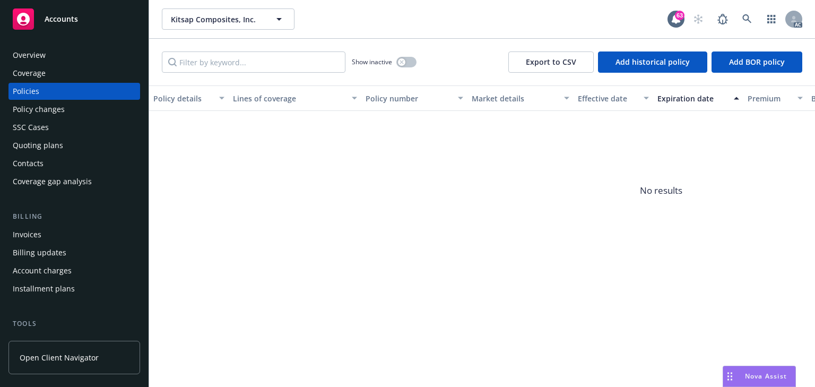
click at [329, 246] on span "No results" at bounding box center [660, 190] width 1023 height 159
click at [39, 89] on div "Policies" at bounding box center [74, 91] width 123 height 17
click at [28, 110] on div "Policy changes" at bounding box center [39, 109] width 52 height 17
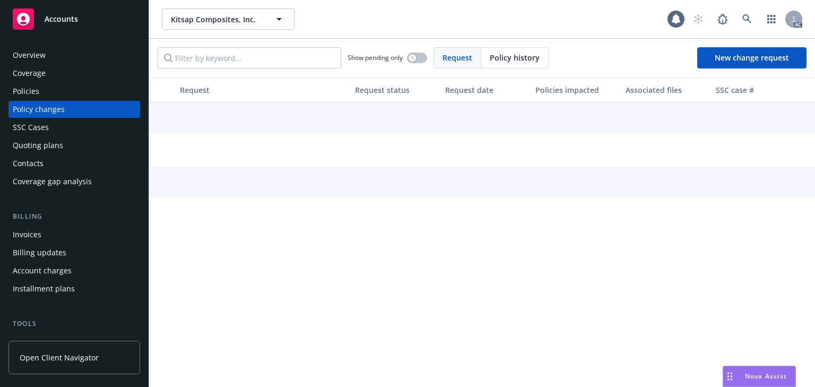
click at [32, 95] on div "Policies" at bounding box center [26, 91] width 27 height 17
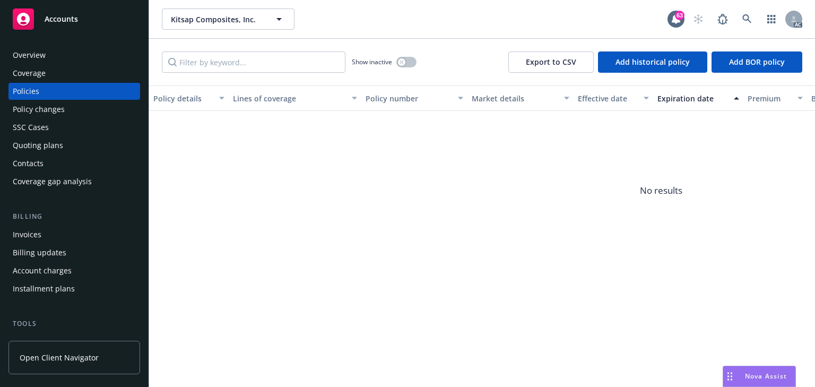
click at [47, 109] on div "Policy changes" at bounding box center [39, 109] width 52 height 17
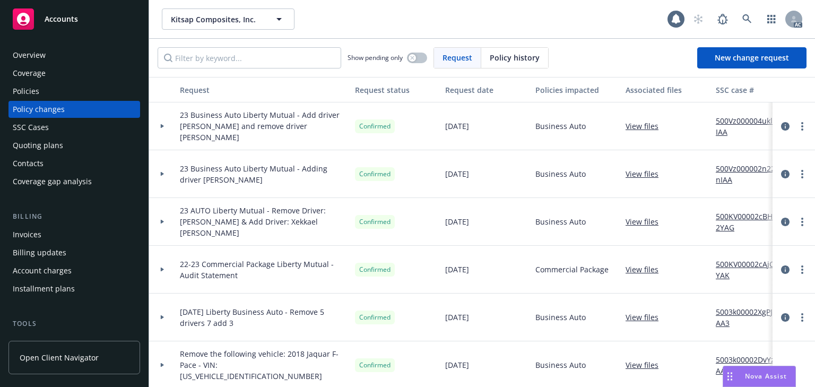
click at [42, 91] on div "Policies" at bounding box center [74, 91] width 123 height 17
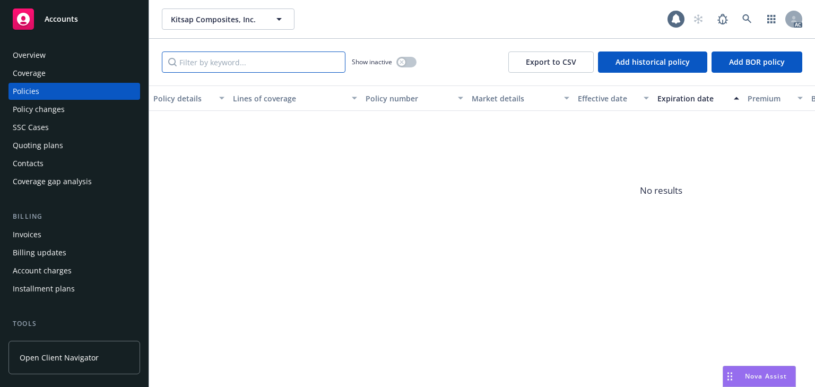
click at [270, 62] on input "Filter by keyword..." at bounding box center [253, 61] width 183 height 21
click at [407, 57] on button "button" at bounding box center [406, 62] width 20 height 11
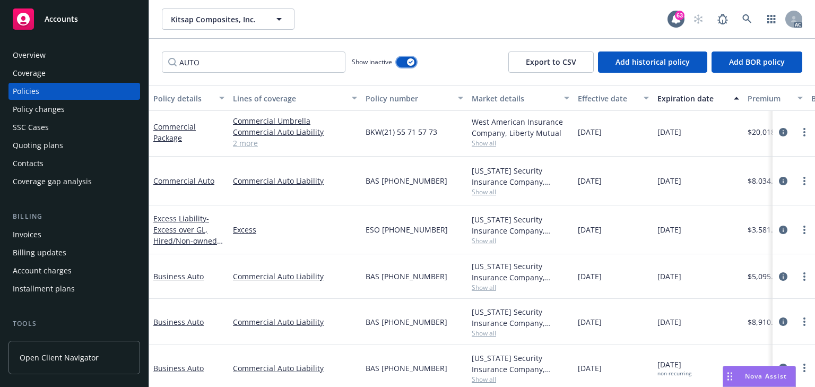
scroll to position [146, 0]
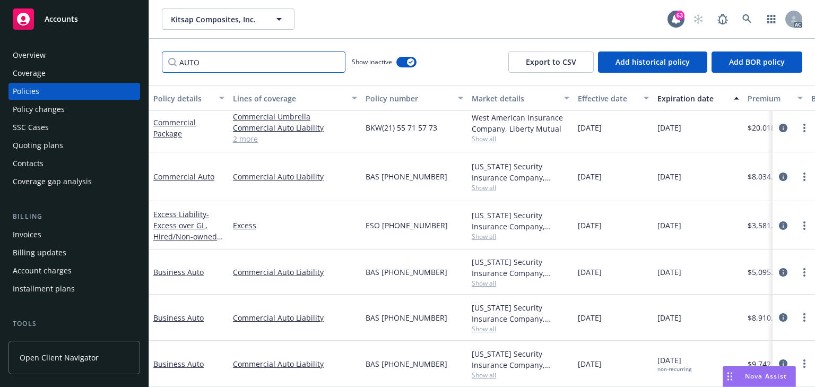
drag, startPoint x: 225, startPoint y: 57, endPoint x: 24, endPoint y: 54, distance: 201.0
click at [49, 53] on div "Accounts Overview Coverage Policies Policy changes SSC Cases Quoting plans Cont…" at bounding box center [407, 193] width 815 height 387
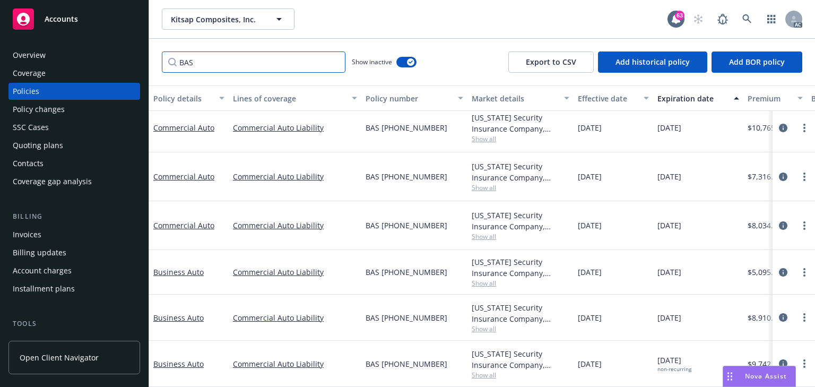
scroll to position [13, 0]
click at [410, 65] on div "button" at bounding box center [410, 61] width 7 height 7
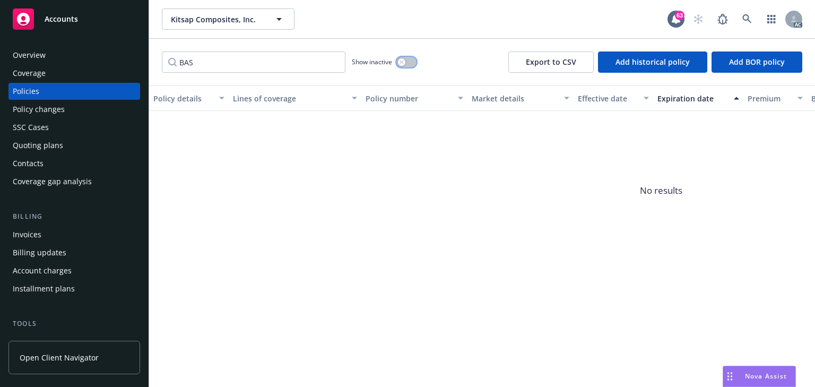
click at [410, 65] on button "button" at bounding box center [406, 62] width 20 height 11
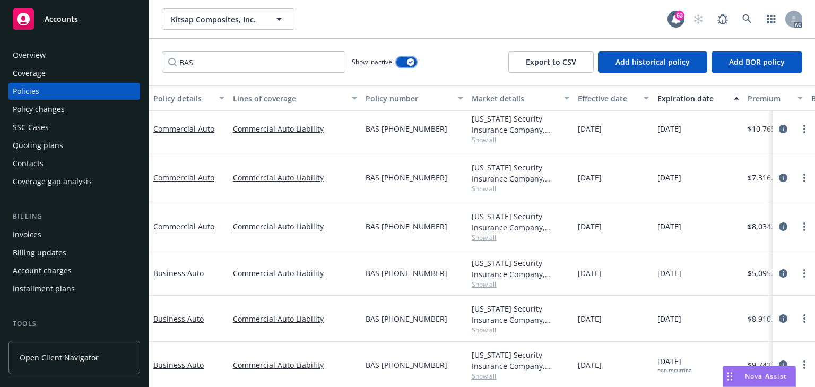
scroll to position [13, 0]
click at [778, 359] on icon "circleInformation" at bounding box center [782, 363] width 8 height 8
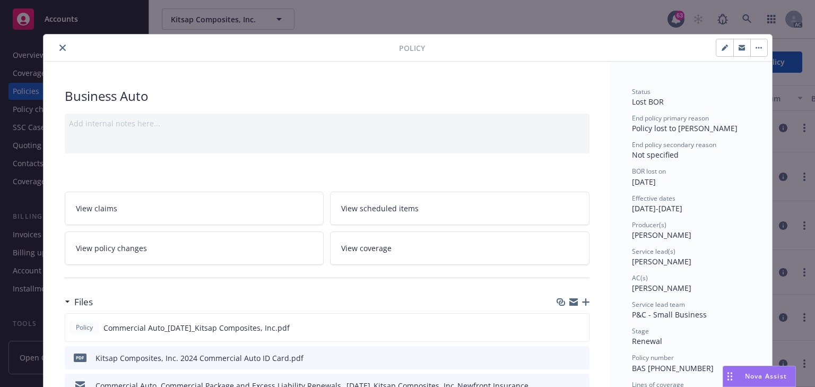
scroll to position [32, 0]
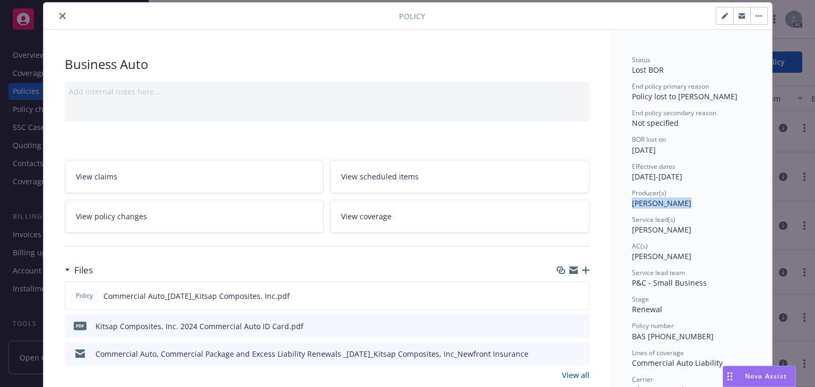
drag, startPoint x: 625, startPoint y: 205, endPoint x: 696, endPoint y: 208, distance: 70.6
copy span "Debra Scalice"
copy span "Sarah Bowman"
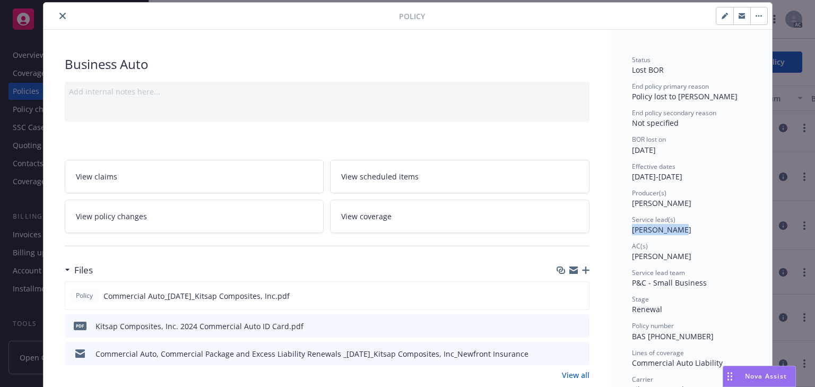
drag, startPoint x: 626, startPoint y: 228, endPoint x: 723, endPoint y: 236, distance: 97.4
drag, startPoint x: 623, startPoint y: 257, endPoint x: 687, endPoint y: 258, distance: 64.7
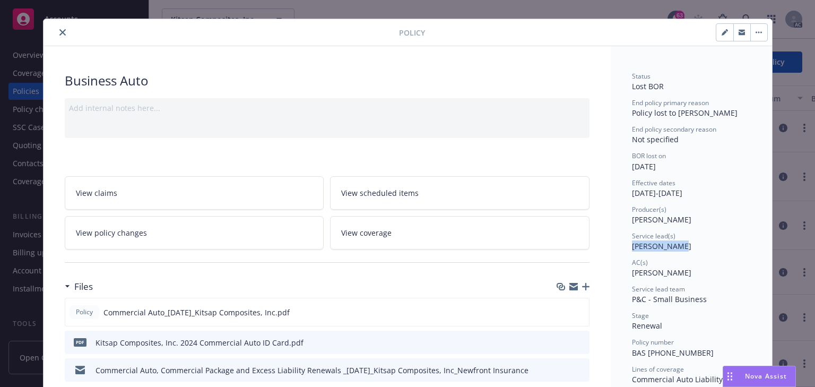
scroll to position [0, 0]
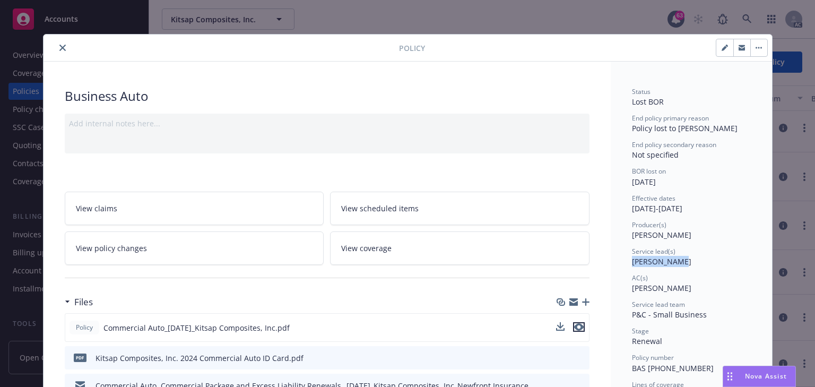
click at [574, 327] on icon "preview file" at bounding box center [579, 326] width 10 height 7
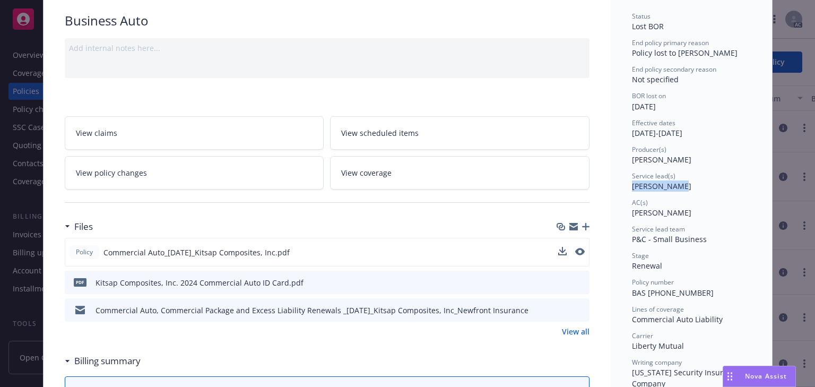
scroll to position [85, 0]
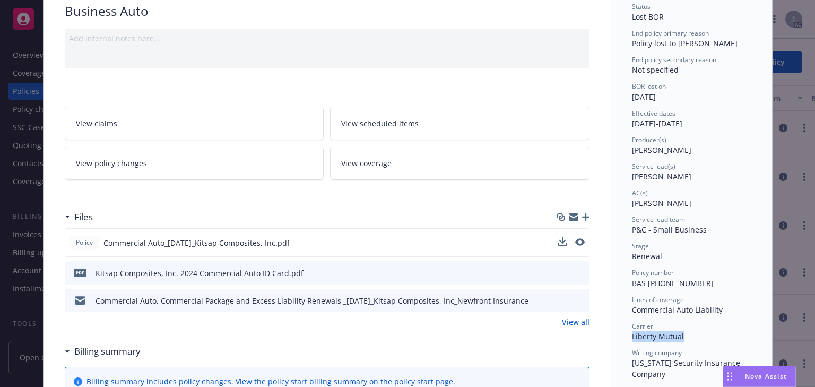
drag, startPoint x: 627, startPoint y: 335, endPoint x: 718, endPoint y: 340, distance: 90.3
copy span "Liberty Mutual"
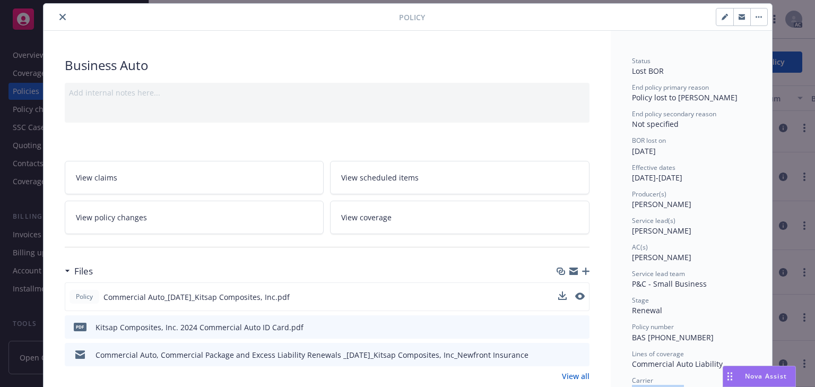
scroll to position [0, 0]
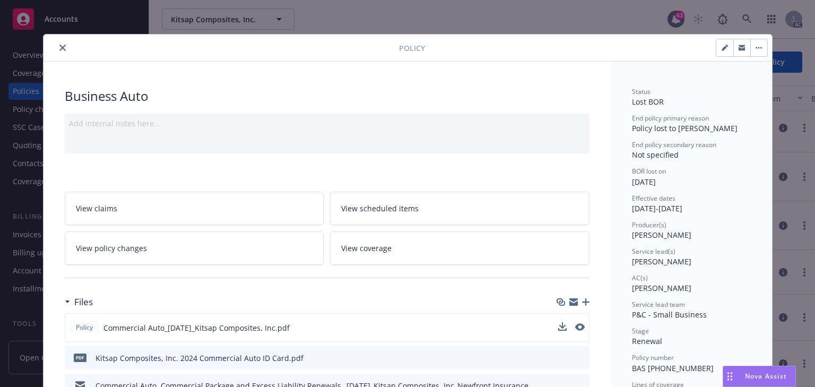
click at [59, 49] on icon "close" at bounding box center [62, 48] width 6 height 6
click at [745, 21] on div "Policy Business Auto Add internal notes here... View claims View scheduled item…" at bounding box center [407, 193] width 815 height 387
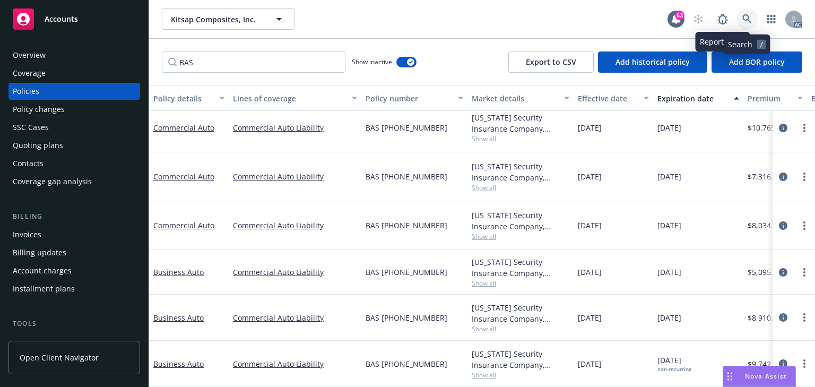
click at [745, 24] on link at bounding box center [746, 18] width 21 height 21
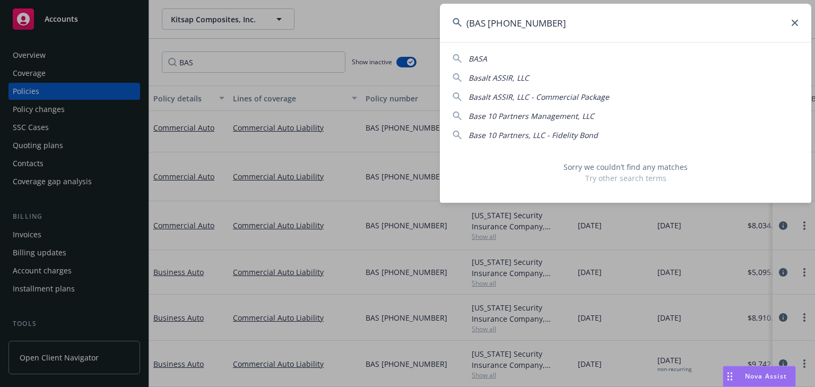
click at [468, 26] on input "(BAS (26) 55 71 57 73" at bounding box center [625, 23] width 371 height 38
click at [794, 23] on icon at bounding box center [794, 23] width 6 height 6
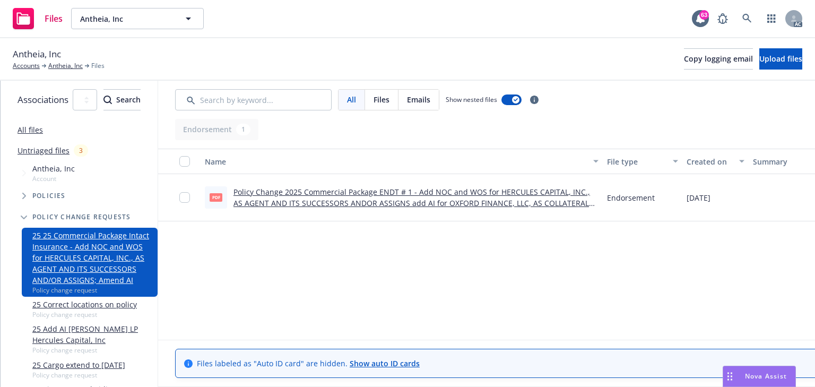
scroll to position [0, 194]
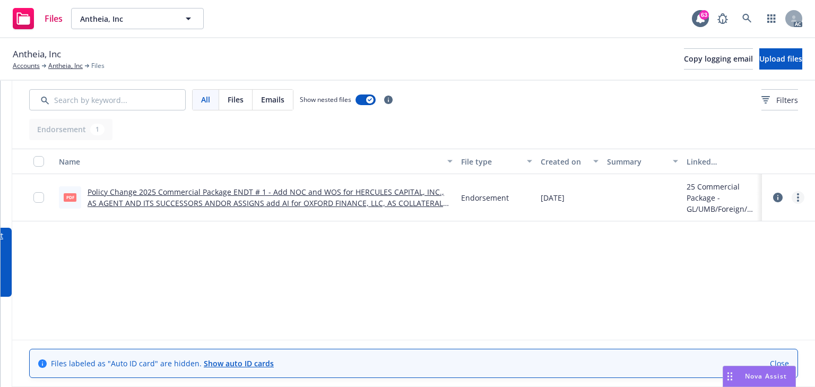
click at [792, 194] on link "more" at bounding box center [797, 197] width 13 height 13
click at [709, 261] on link "Edit" at bounding box center [745, 261] width 106 height 21
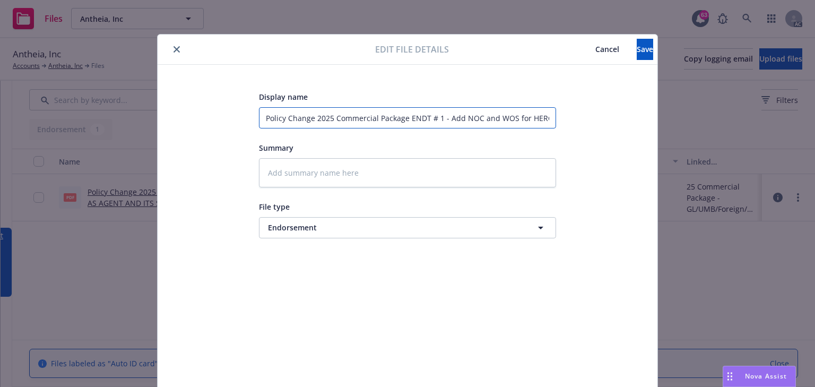
scroll to position [0, 594]
drag, startPoint x: 443, startPoint y: 117, endPoint x: 794, endPoint y: 142, distance: 351.9
click at [794, 142] on div "Edit file details Cancel Save Display name Policy Change 2025 Commercial Packag…" at bounding box center [407, 193] width 815 height 387
paste input "/OR ASSIGNS; Amend AI"
type textarea "x"
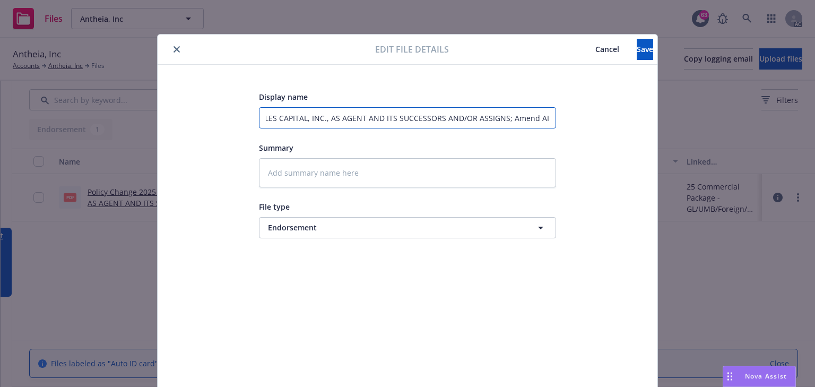
scroll to position [0, 277]
type input "Policy Change 2025 Commercial Package ENDT # 1 - Add NOC and WOS for HERCULES C…"
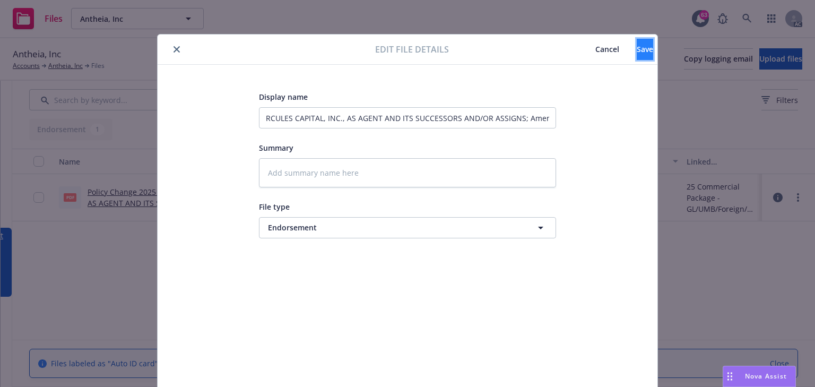
click at [636, 42] on button "Save" at bounding box center [644, 49] width 16 height 21
type textarea "x"
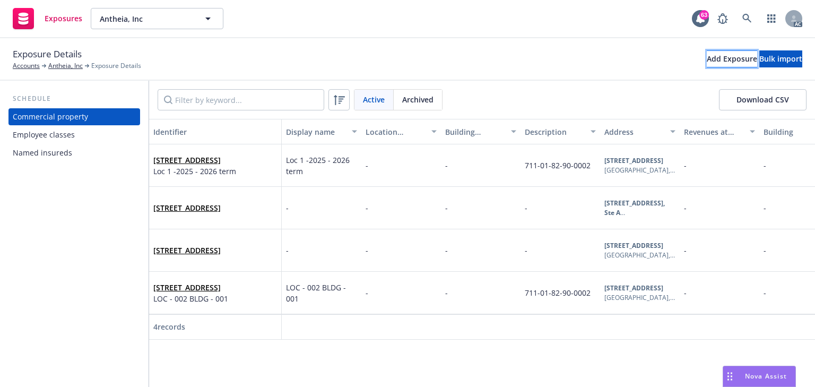
click at [706, 60] on div "Add Exposure" at bounding box center [731, 59] width 50 height 16
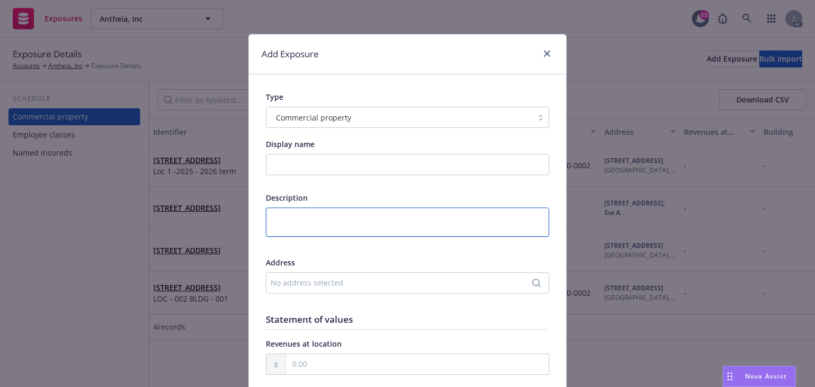
click at [309, 213] on textarea at bounding box center [407, 221] width 283 height 29
paste textarea "HERCULES CAPITAL, INC., AS AGENT AND ITS SUCCESSORS AND/OR ASSIGNS"
type textarea "x"
type textarea "HERCULES CAPITAL, INC., AS AGENT AND ITS SUCCESSORS AND/OR ASSIGNS"
type textarea "x"
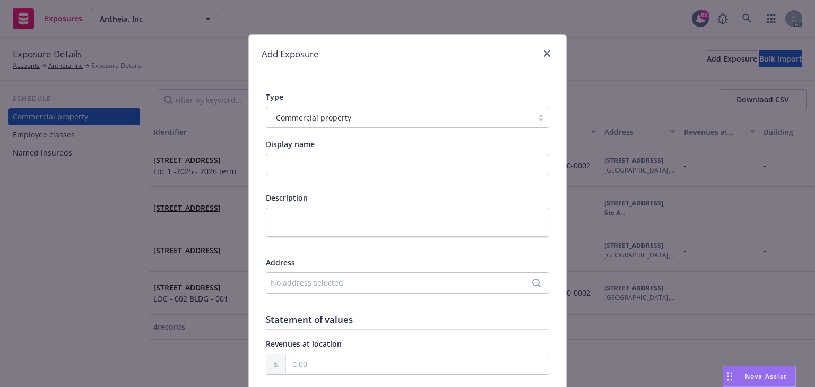
click at [318, 117] on span "Commercial property" at bounding box center [313, 117] width 75 height 11
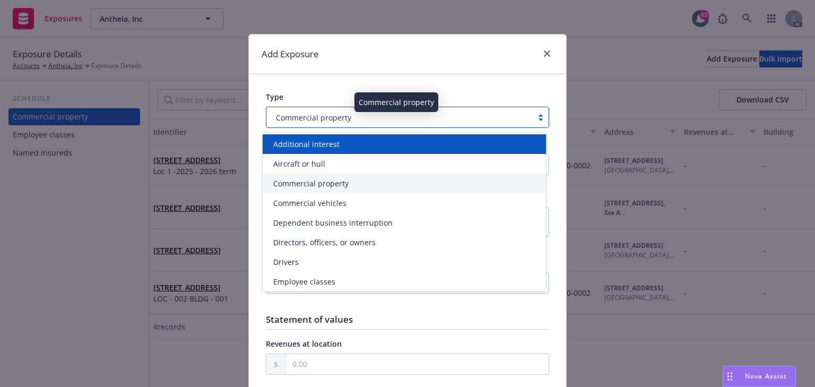
click at [320, 142] on span "Additional interest" at bounding box center [306, 143] width 66 height 11
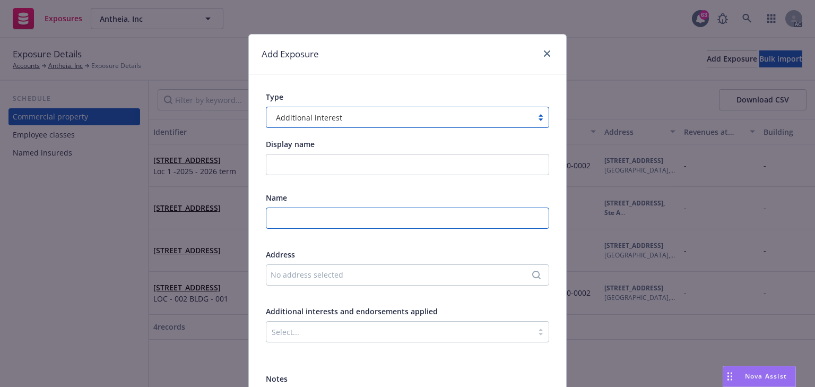
click at [306, 225] on input "text" at bounding box center [407, 217] width 283 height 21
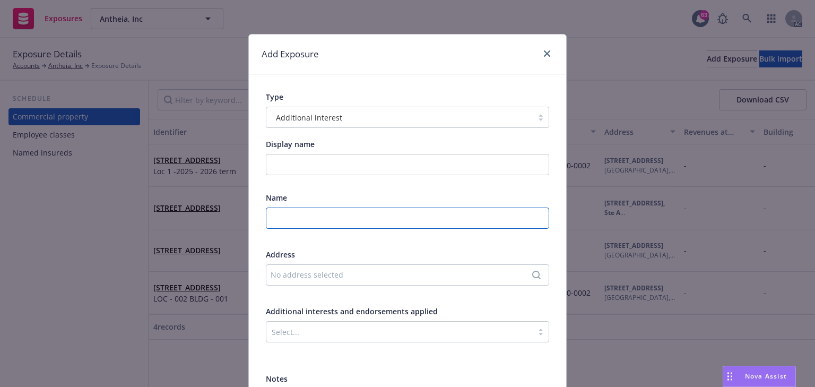
paste input "HERCULES CAPITAL, INC., AS AGENT AND ITS SUCCESSORS AND/OR ASSIGNS"
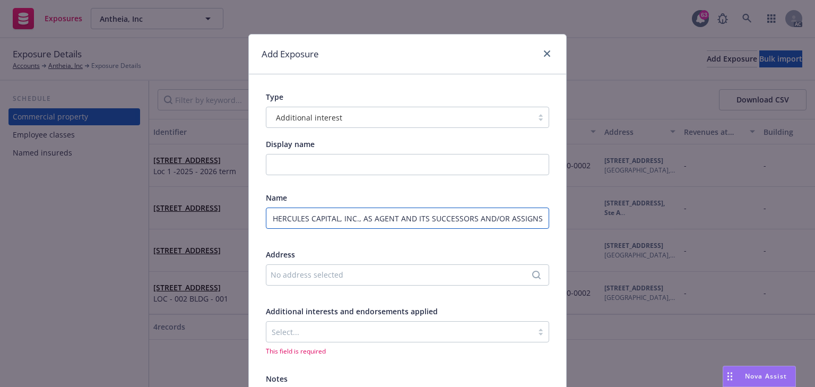
type input "HERCULES CAPITAL, INC., AS AGENT AND ITS SUCCESSORS AND/OR ASSIGNS"
click at [329, 271] on div "No address selected" at bounding box center [401, 274] width 263 height 11
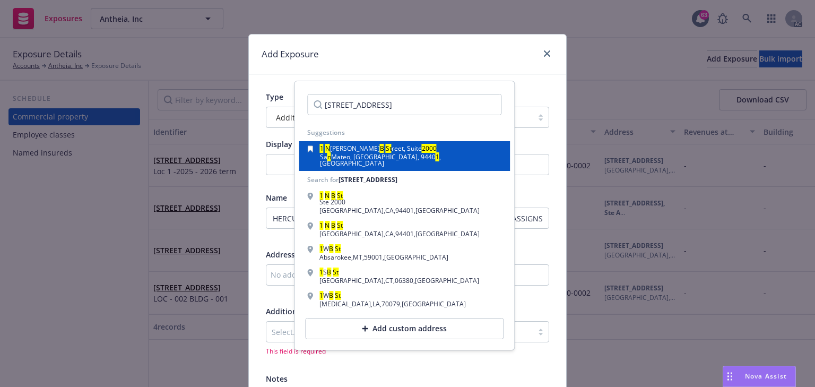
type input "[STREET_ADDRESS]"
click at [395, 155] on span ", [GEOGRAPHIC_DATA]" at bounding box center [380, 159] width 121 height 15
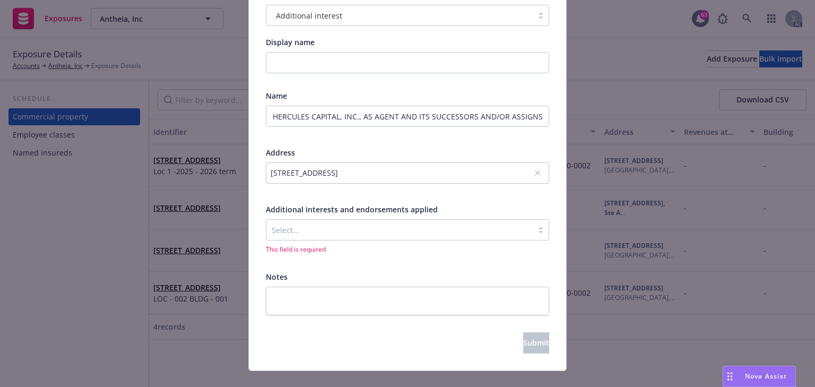
scroll to position [119, 0]
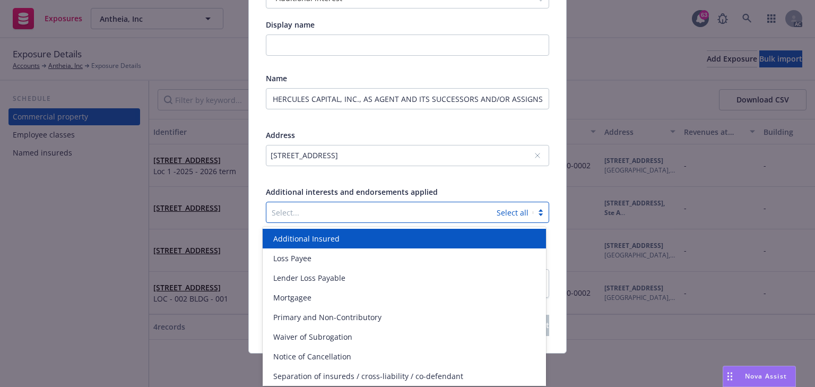
click at [302, 206] on div at bounding box center [382, 212] width 220 height 13
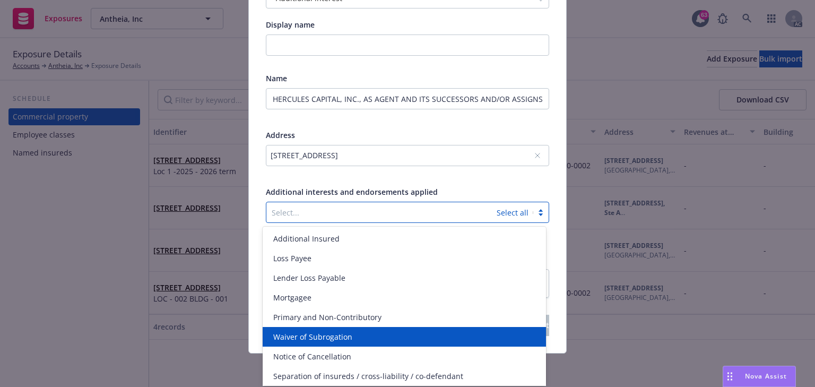
click at [326, 339] on span "Waiver of Subrogation" at bounding box center [312, 336] width 79 height 11
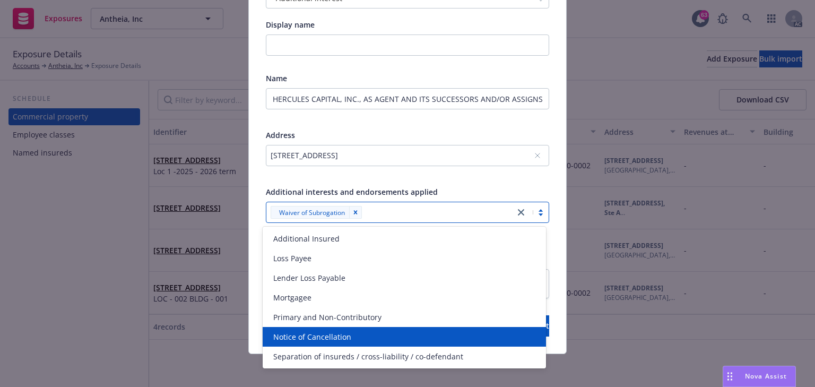
click at [320, 339] on span "Notice of Cancellation" at bounding box center [312, 336] width 78 height 11
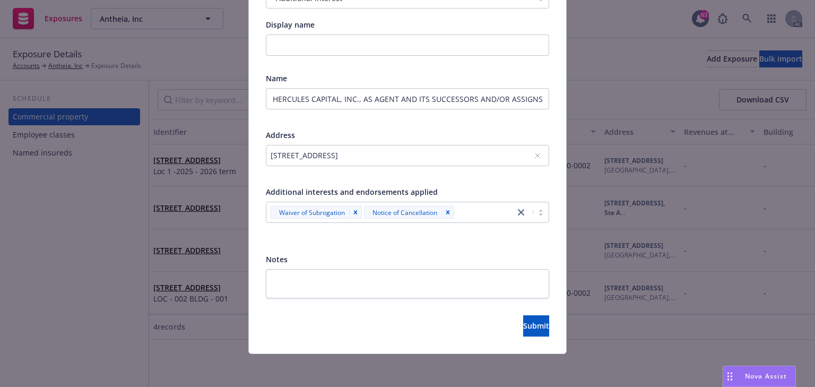
click at [493, 190] on div "Additional interests and endorsements applied" at bounding box center [407, 191] width 283 height 11
click at [523, 320] on span "Submit" at bounding box center [536, 325] width 26 height 10
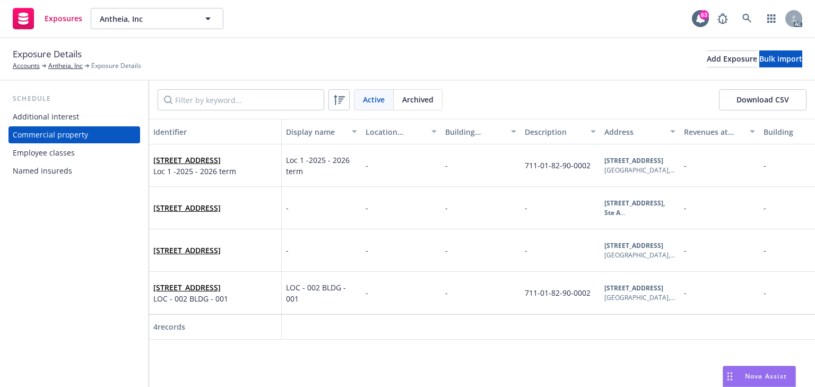
click at [81, 117] on div "Additional interest" at bounding box center [74, 116] width 123 height 17
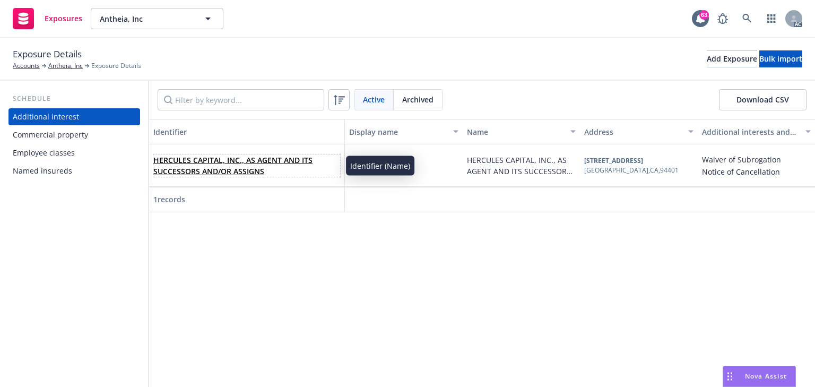
click at [244, 163] on link "HERCULES CAPITAL, INC., AS AGENT AND ITS SUCCESSORS AND/OR ASSIGNS" at bounding box center [232, 165] width 159 height 21
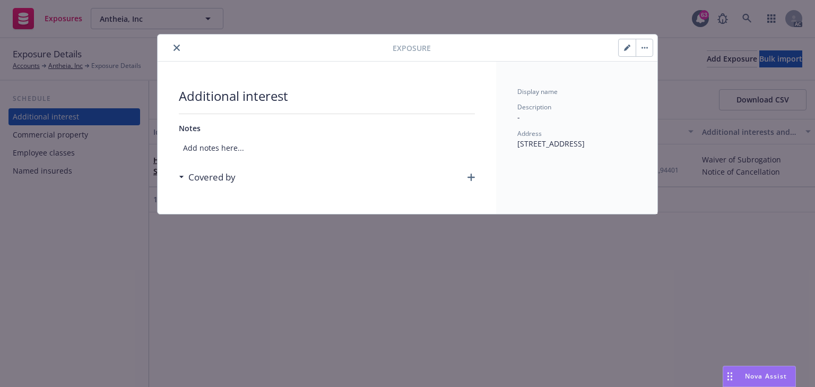
click at [472, 180] on div "Covered by" at bounding box center [327, 177] width 296 height 22
click at [473, 174] on icon "button" at bounding box center [470, 176] width 7 height 7
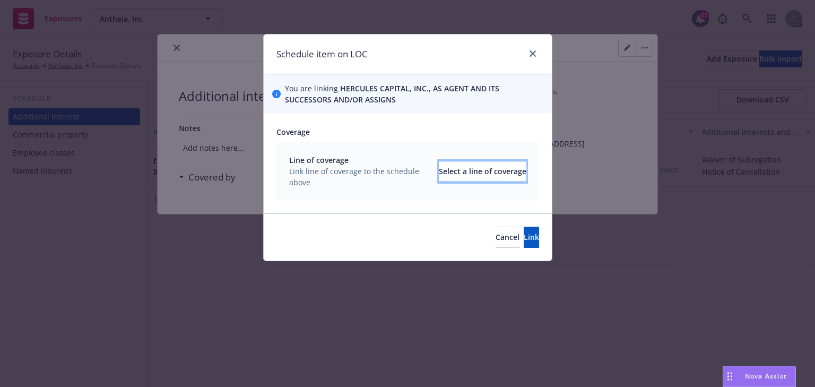
click at [459, 178] on div "Select a line of coverage" at bounding box center [483, 171] width 88 height 20
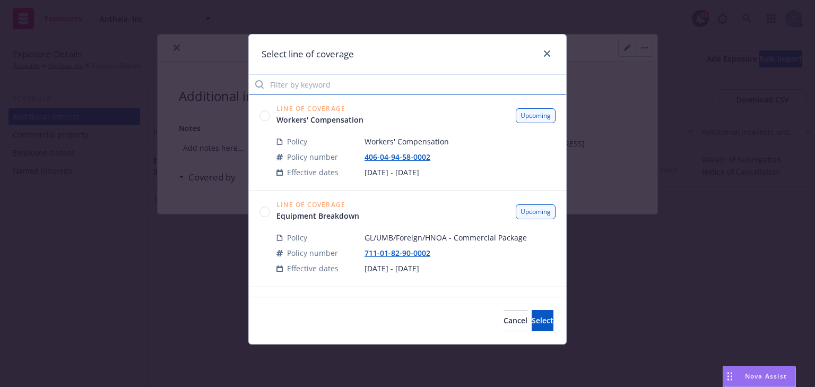
click at [310, 86] on input "Filter by keyword" at bounding box center [407, 84] width 317 height 21
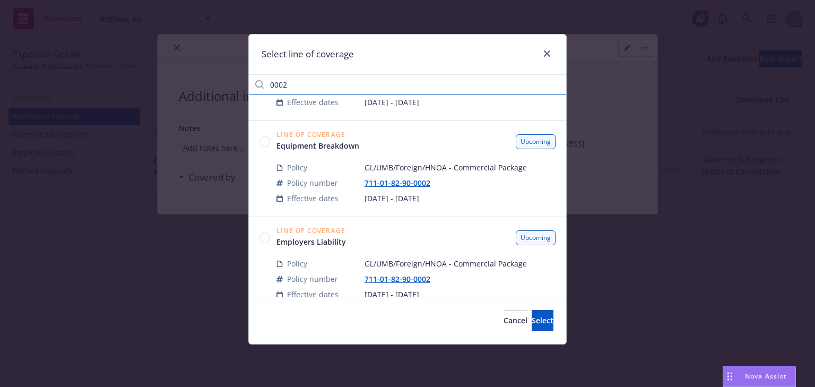
scroll to position [85, 0]
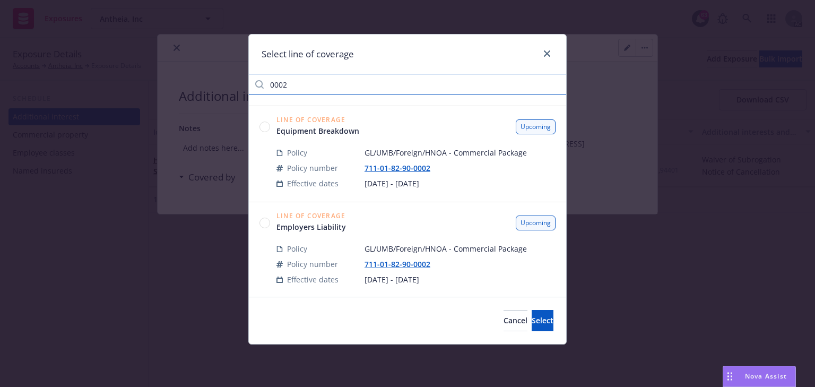
type input "0002"
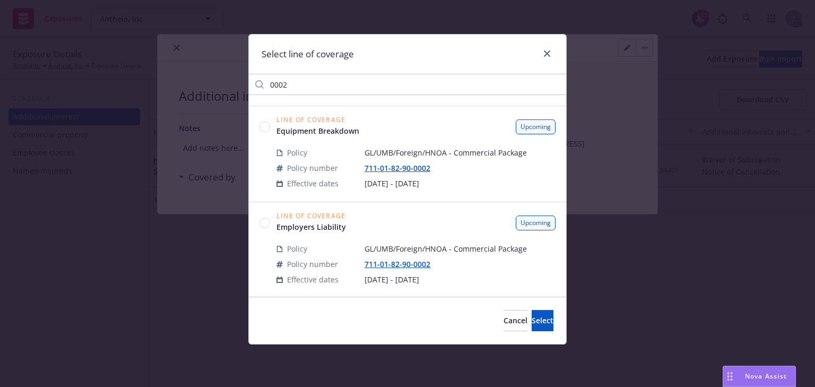
click at [266, 126] on circle at bounding box center [265, 126] width 10 height 10
click at [539, 322] on button "Select" at bounding box center [542, 320] width 22 height 21
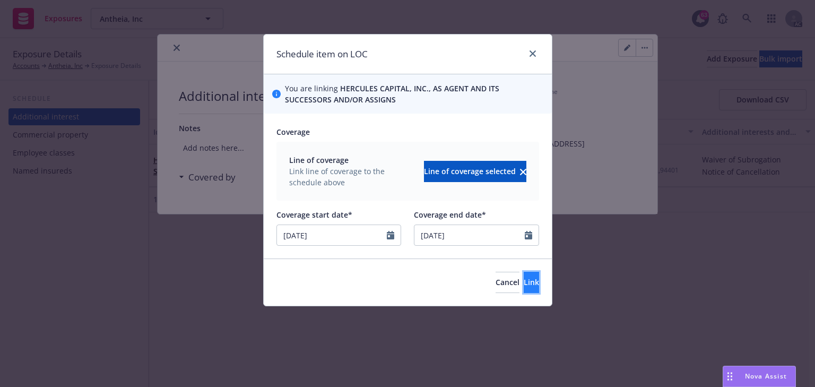
click at [523, 285] on span "Link" at bounding box center [530, 282] width 15 height 10
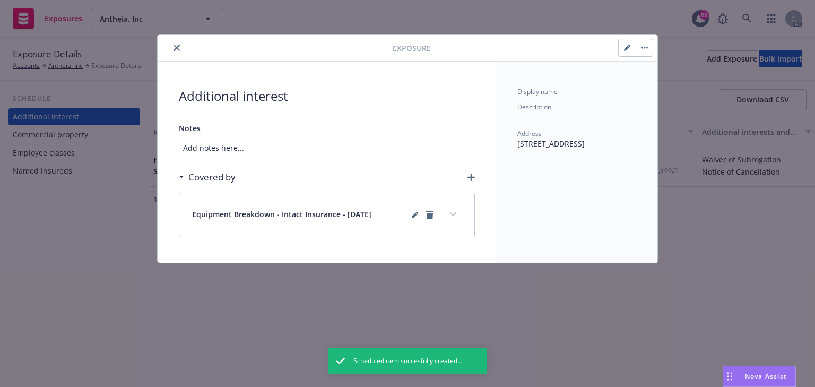
click at [470, 176] on icon "button" at bounding box center [470, 176] width 7 height 7
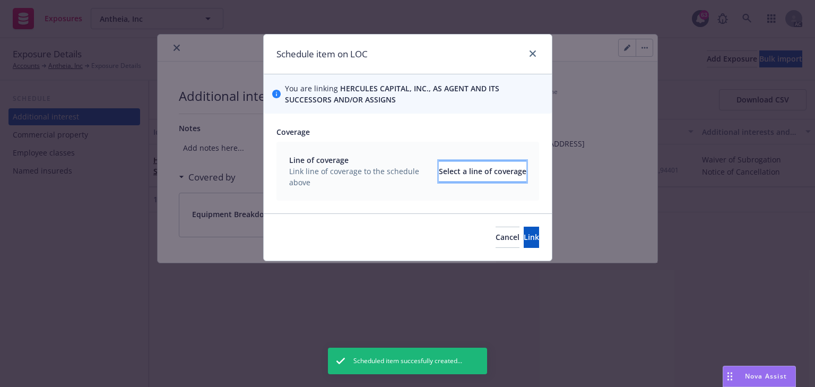
click at [475, 177] on div "Select a line of coverage" at bounding box center [483, 171] width 88 height 20
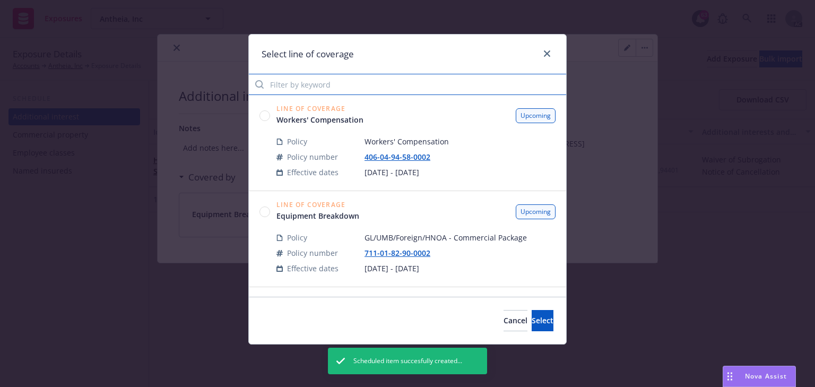
click at [316, 89] on input "Filter by keyword" at bounding box center [407, 84] width 317 height 21
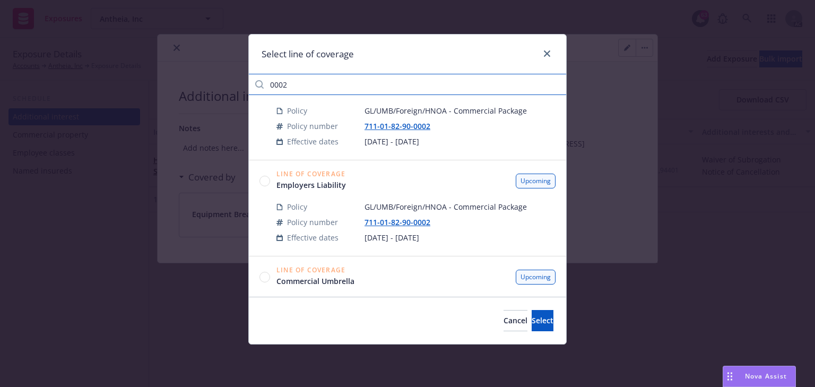
scroll to position [127, 0]
type input "0002"
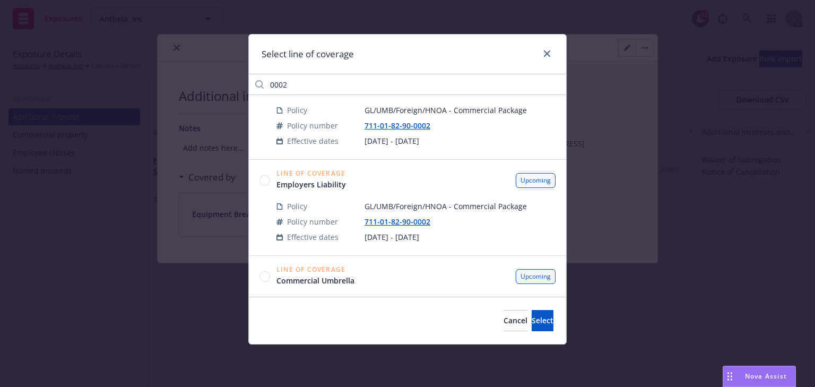
click at [260, 180] on circle at bounding box center [265, 180] width 10 height 10
drag, startPoint x: 442, startPoint y: 220, endPoint x: 347, endPoint y: 218, distance: 94.9
click at [347, 218] on tr "Policy number 711-01-82-90-0002" at bounding box center [415, 221] width 279 height 15
copy tr "711-01-82-90-0002"
click at [531, 315] on span "Select" at bounding box center [542, 320] width 22 height 10
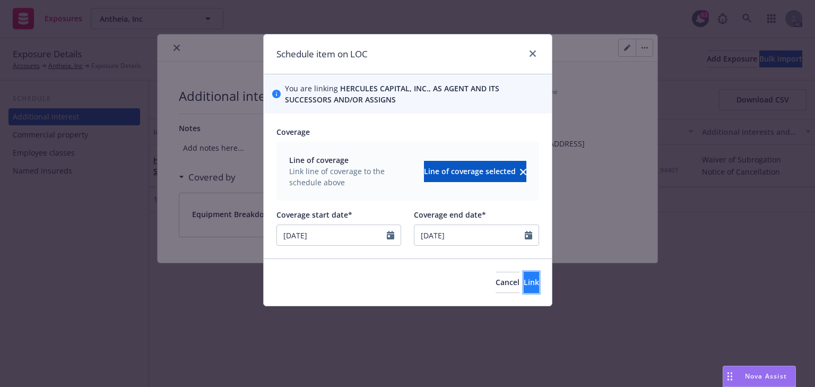
click at [523, 277] on span "Link" at bounding box center [530, 282] width 15 height 10
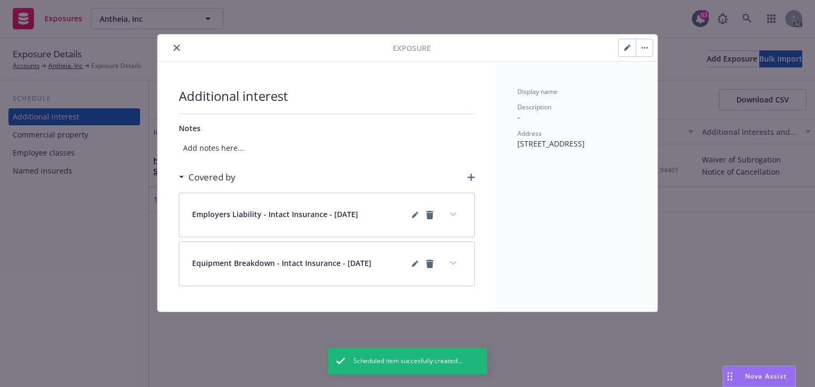
click at [469, 178] on icon "button" at bounding box center [470, 176] width 7 height 7
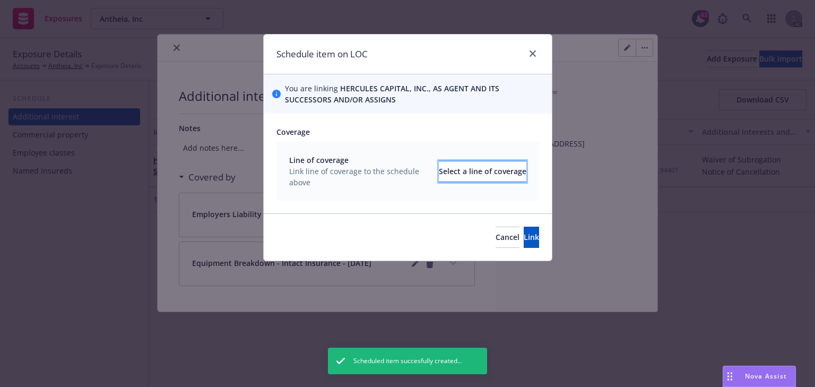
click at [471, 165] on div "Select a line of coverage" at bounding box center [483, 171] width 88 height 20
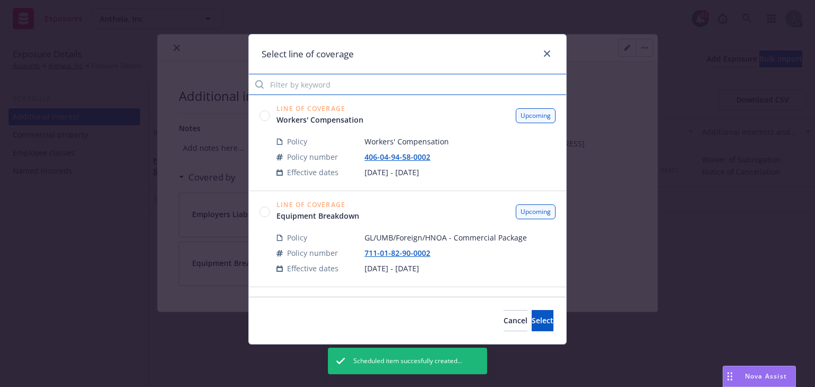
click at [321, 83] on input "Filter by keyword" at bounding box center [407, 84] width 317 height 21
paste input "711-01-82-90-0002"
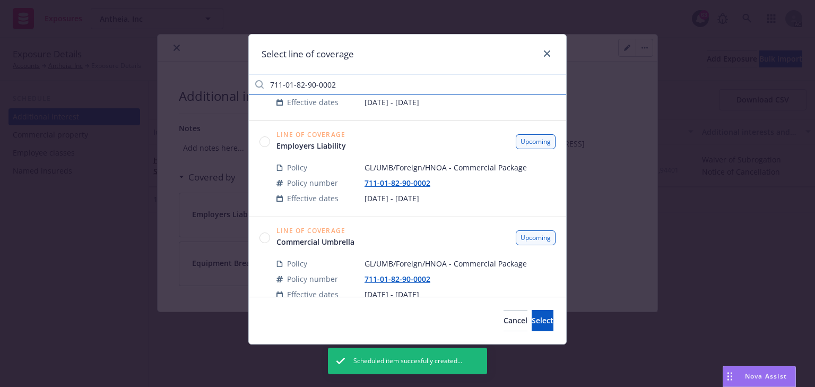
scroll to position [85, 0]
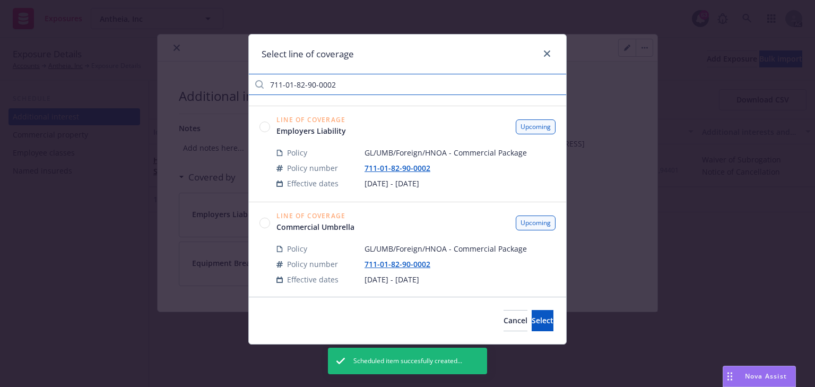
type input "711-01-82-90-0002"
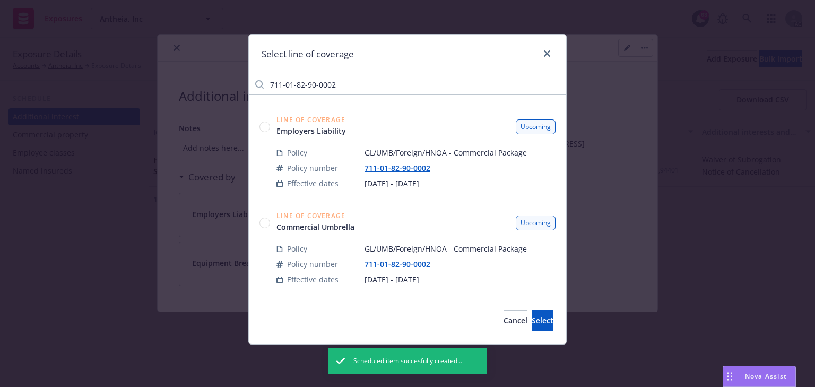
click at [261, 223] on circle at bounding box center [265, 222] width 10 height 10
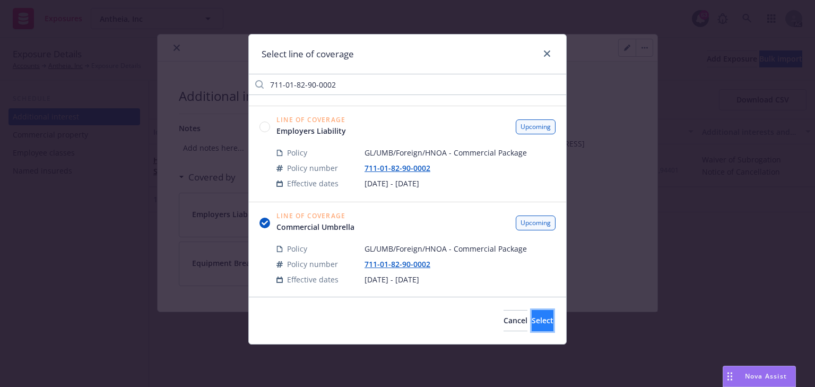
click at [531, 323] on span "Select" at bounding box center [542, 320] width 22 height 10
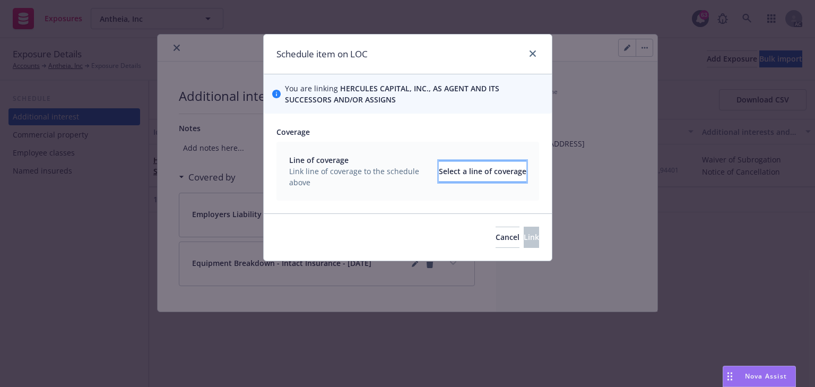
click at [460, 167] on div "Select a line of coverage" at bounding box center [483, 171] width 88 height 20
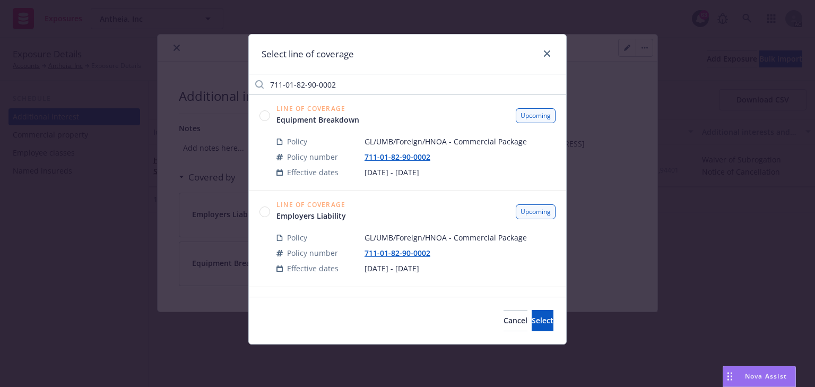
scroll to position [42, 0]
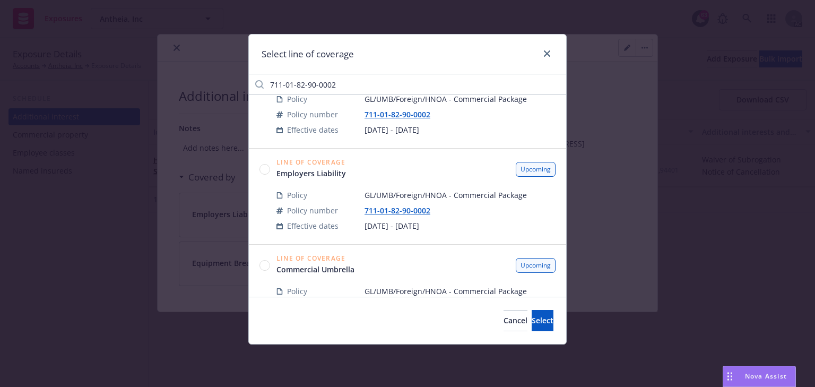
click at [265, 265] on circle at bounding box center [265, 265] width 10 height 10
click at [543, 325] on button "Select" at bounding box center [542, 320] width 22 height 21
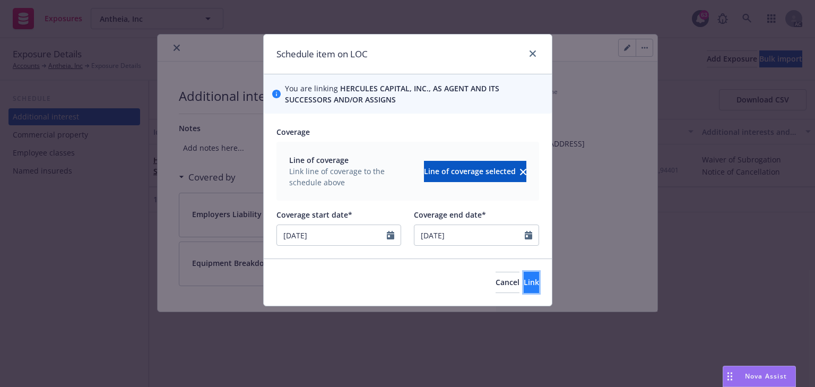
click at [523, 273] on button "Link" at bounding box center [530, 282] width 15 height 21
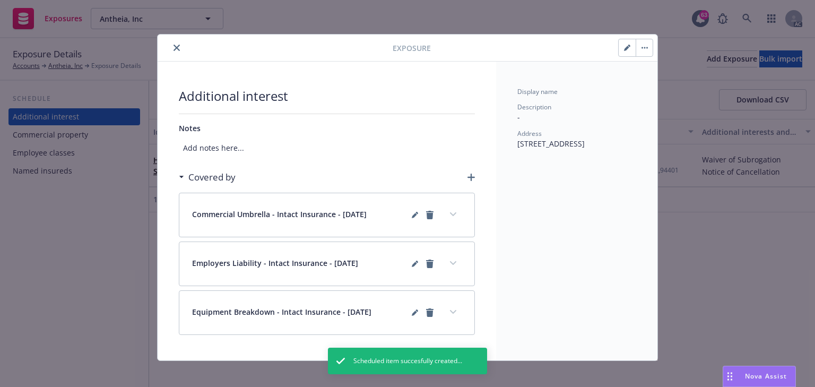
click at [467, 179] on icon "button" at bounding box center [470, 176] width 7 height 7
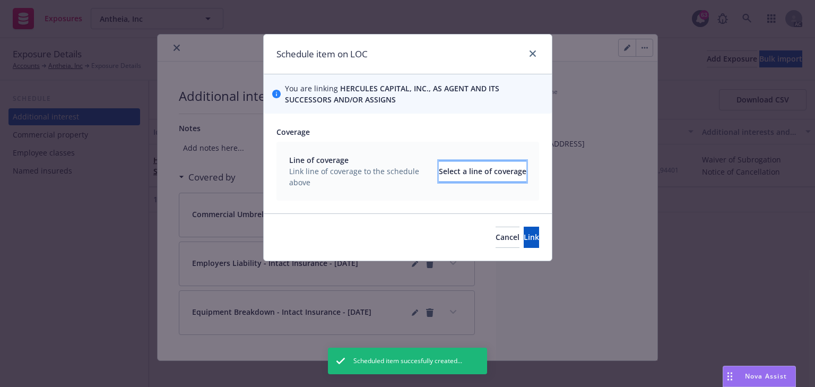
click at [467, 173] on div "Select a line of coverage" at bounding box center [483, 171] width 88 height 20
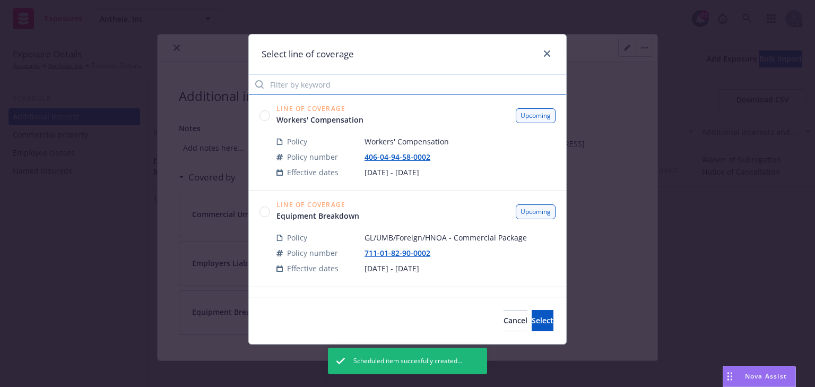
click at [345, 84] on input "Filter by keyword" at bounding box center [407, 84] width 317 height 21
paste input "711-01-82-90-0002"
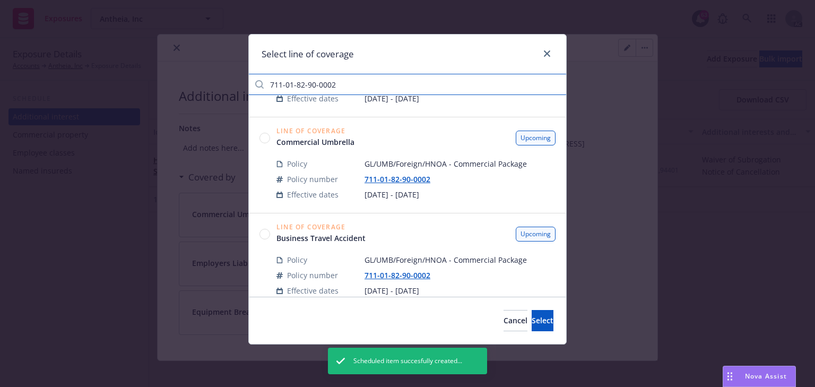
type input "711-01-82-90-0002"
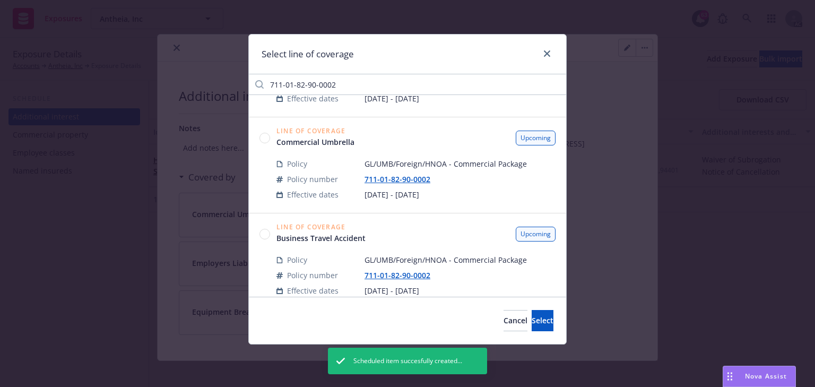
click at [265, 235] on circle at bounding box center [265, 234] width 10 height 10
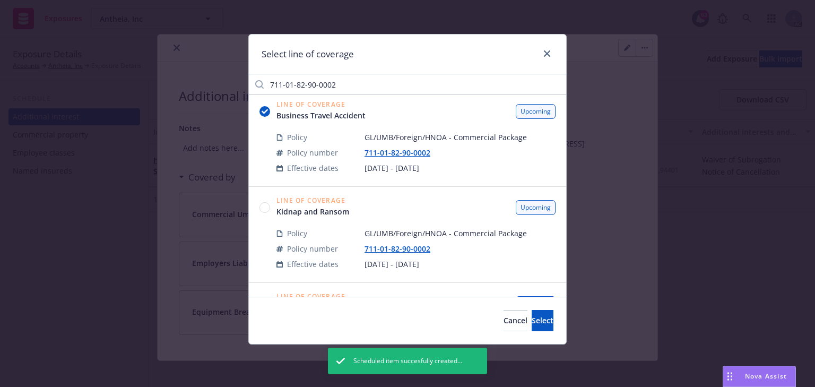
scroll to position [297, 0]
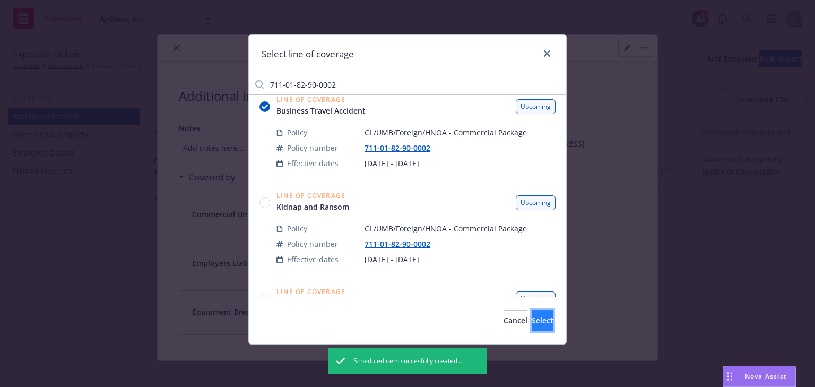
click at [531, 318] on span "Select" at bounding box center [542, 320] width 22 height 10
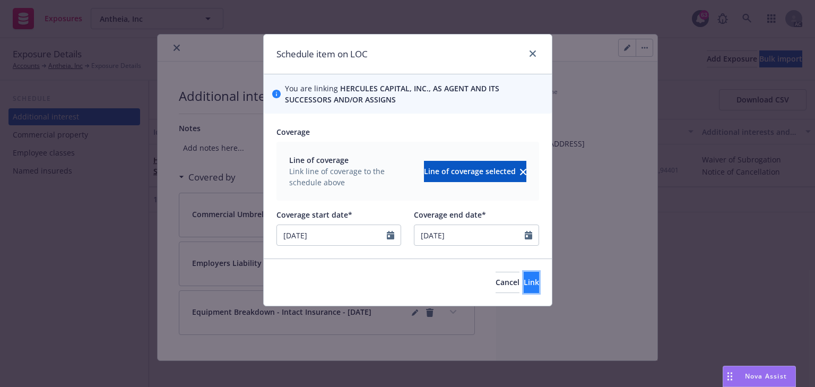
click at [523, 281] on span "Link" at bounding box center [530, 282] width 15 height 10
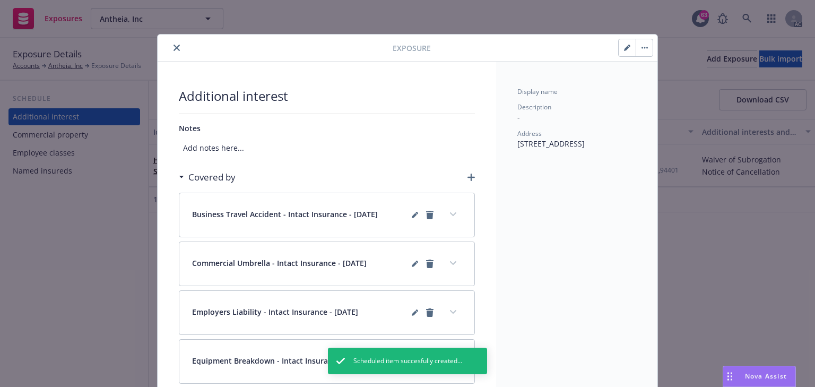
click at [467, 177] on icon "button" at bounding box center [470, 176] width 7 height 7
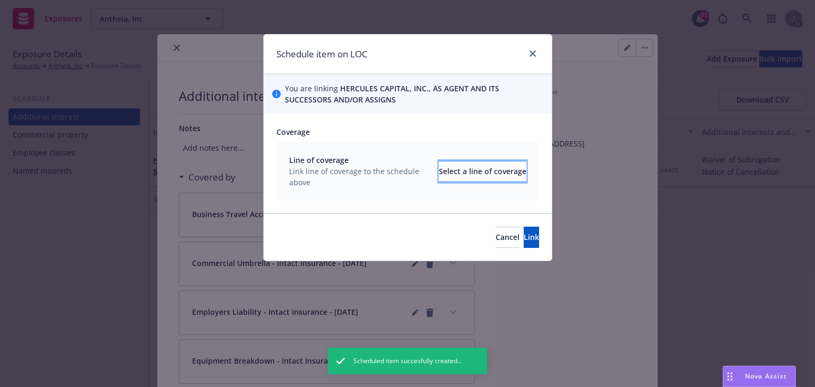
click at [467, 176] on div "Select a line of coverage" at bounding box center [483, 171] width 88 height 20
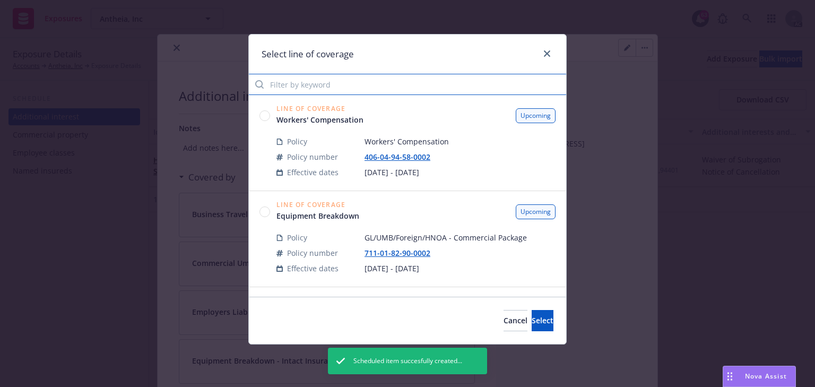
click at [314, 84] on input "Filter by keyword" at bounding box center [407, 84] width 317 height 21
paste input "711-01-82-90-0002"
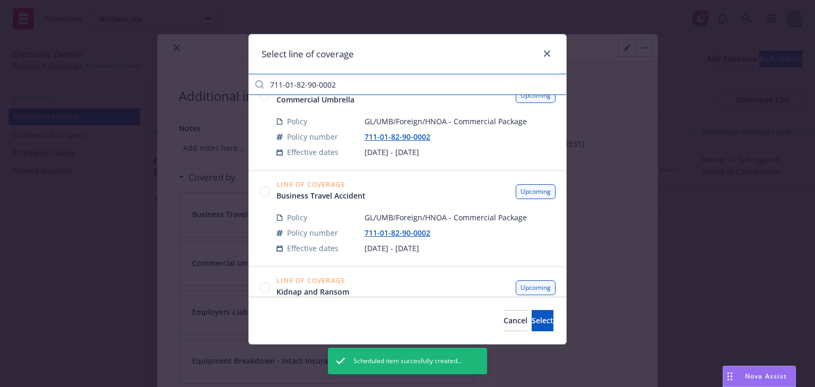
scroll to position [255, 0]
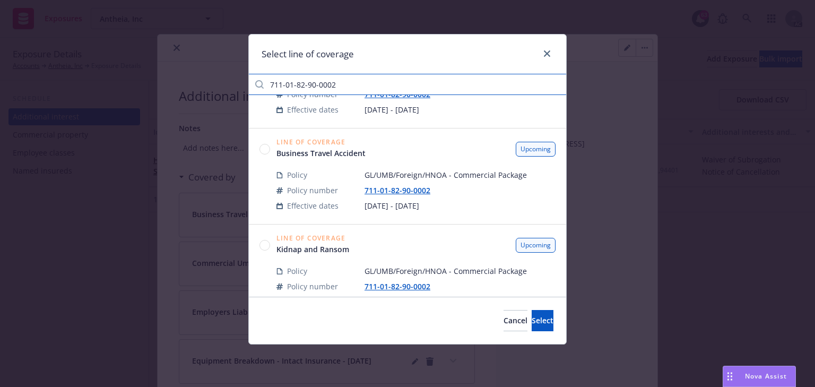
type input "711-01-82-90-0002"
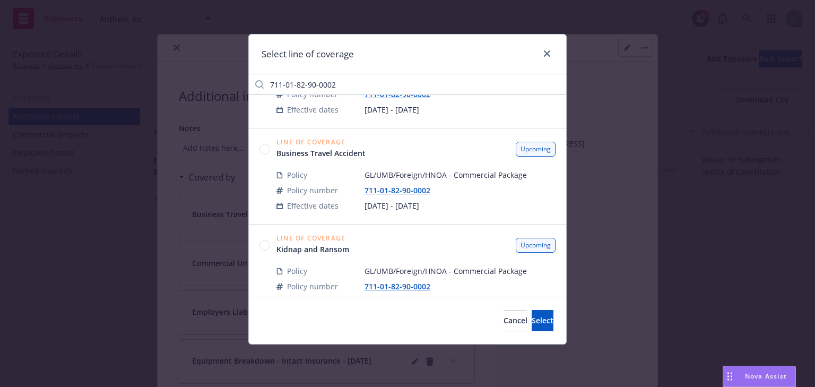
click at [265, 248] on circle at bounding box center [265, 245] width 10 height 10
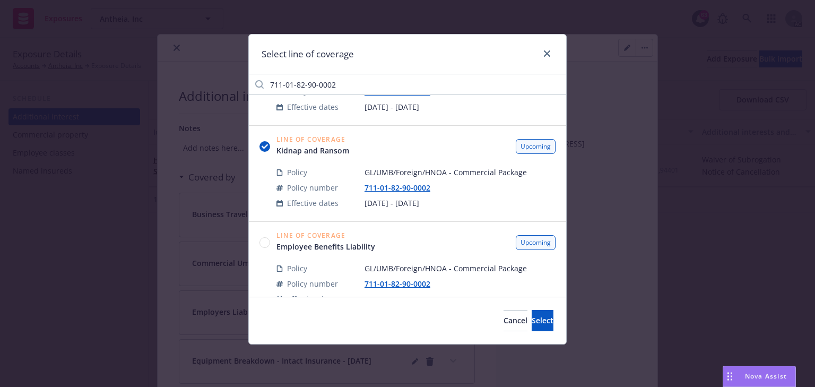
scroll to position [214, 0]
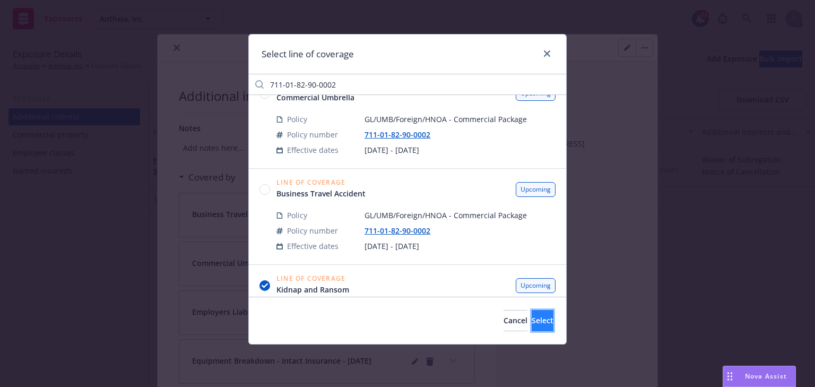
click at [531, 325] on span "Select" at bounding box center [542, 320] width 22 height 10
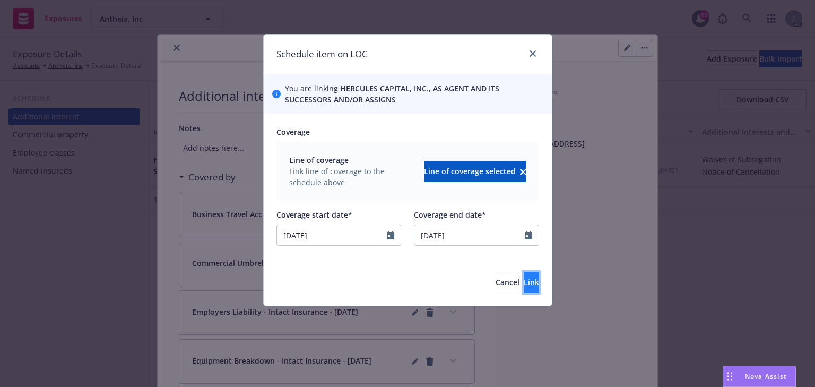
click at [530, 288] on button "Link" at bounding box center [530, 282] width 15 height 21
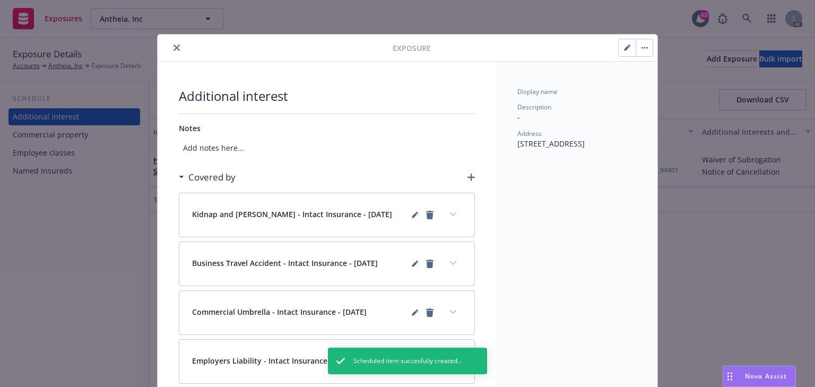
click at [468, 179] on icon "button" at bounding box center [470, 176] width 7 height 7
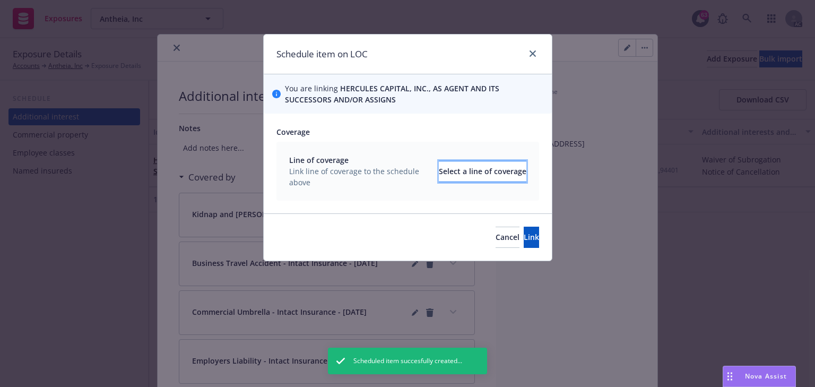
click at [467, 172] on div "Select a line of coverage" at bounding box center [483, 171] width 88 height 20
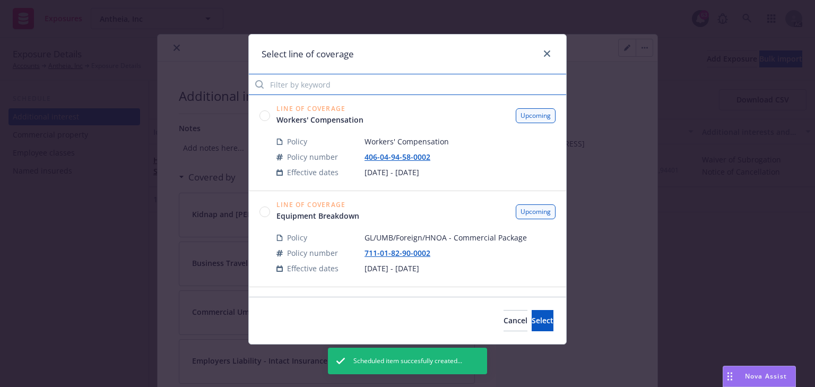
click at [322, 91] on input "Filter by keyword" at bounding box center [407, 84] width 317 height 21
paste input "711-01-82-90-0002"
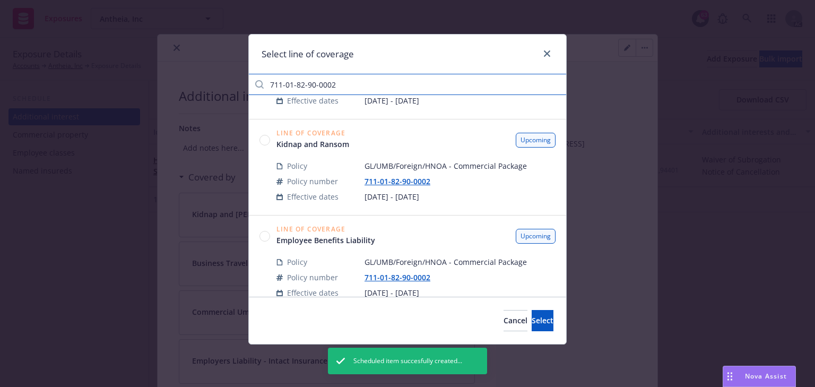
scroll to position [382, 0]
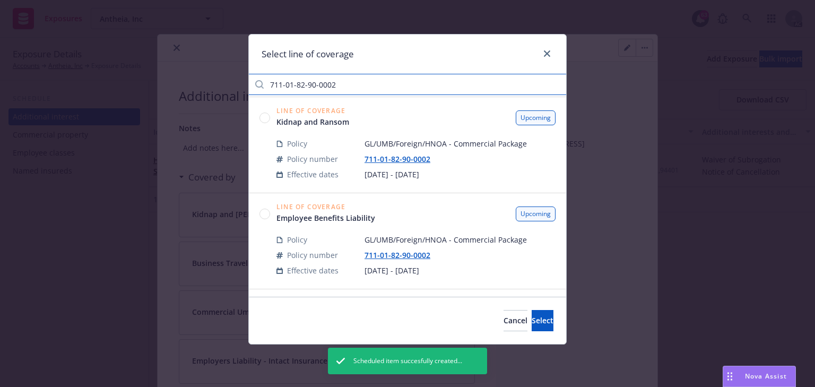
type input "711-01-82-90-0002"
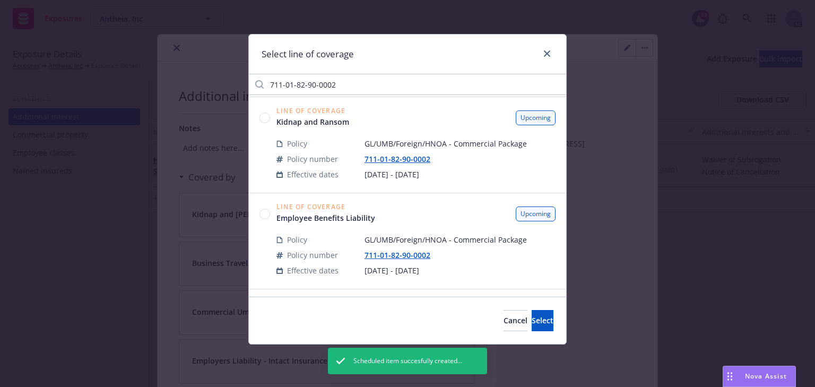
click at [264, 214] on circle at bounding box center [265, 213] width 10 height 10
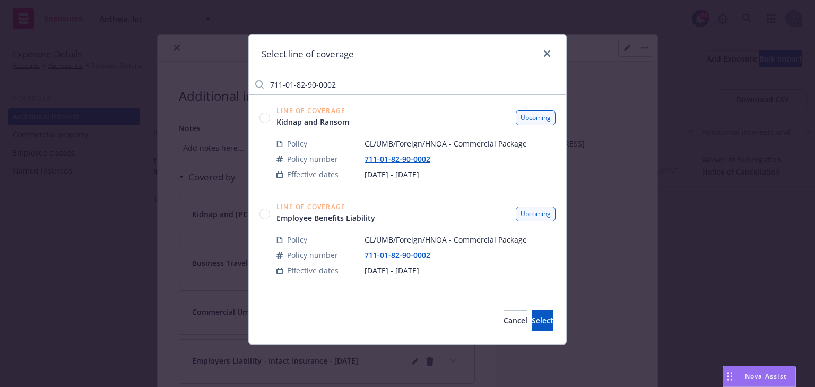
click at [264, 215] on circle at bounding box center [265, 213] width 10 height 10
click at [531, 322] on span "Select" at bounding box center [542, 320] width 22 height 10
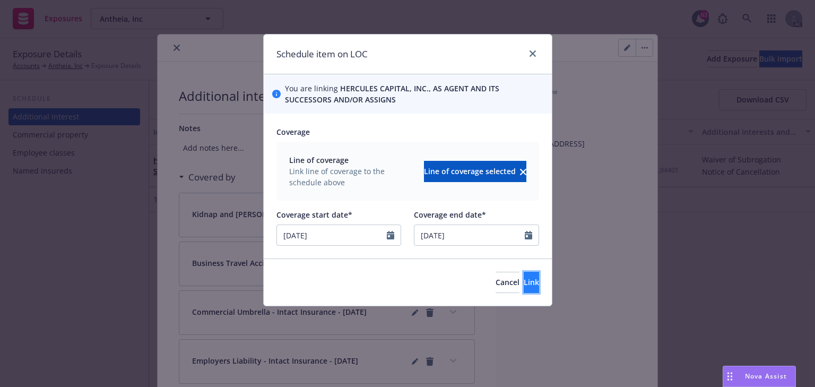
click at [523, 287] on button "Link" at bounding box center [530, 282] width 15 height 21
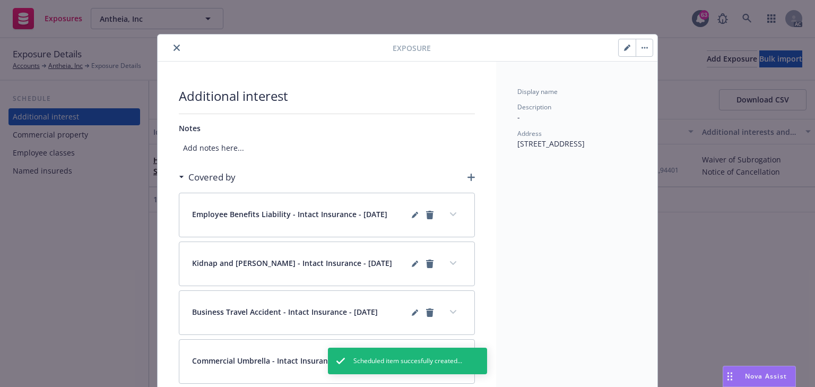
click at [467, 179] on icon "button" at bounding box center [470, 176] width 7 height 7
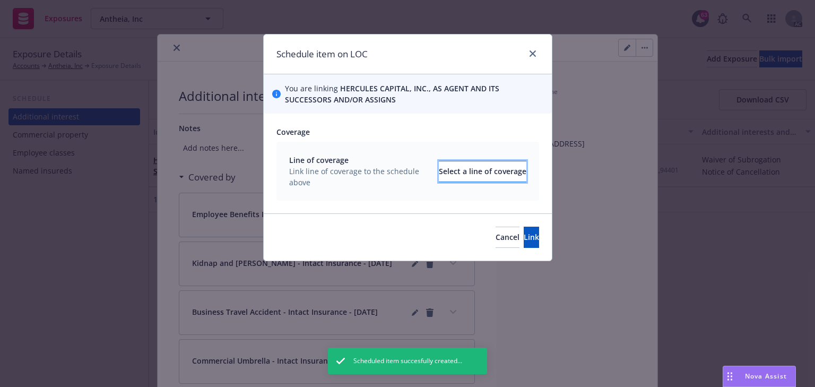
click at [468, 170] on div "Select a line of coverage" at bounding box center [483, 171] width 88 height 20
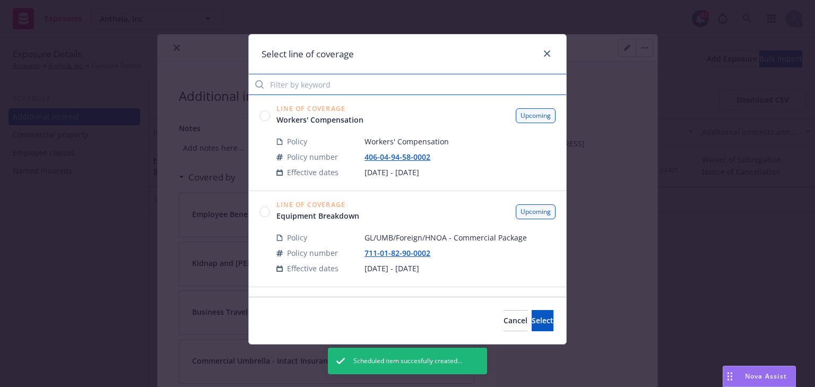
click at [352, 88] on input "Filter by keyword" at bounding box center [407, 84] width 317 height 21
paste input "711-01-82-90-0002"
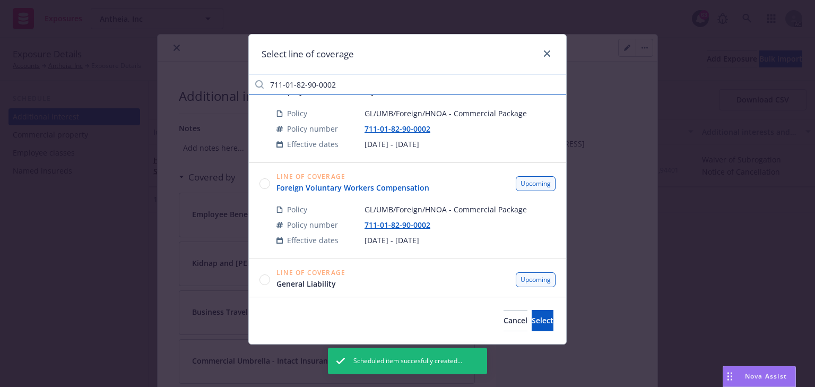
scroll to position [509, 0]
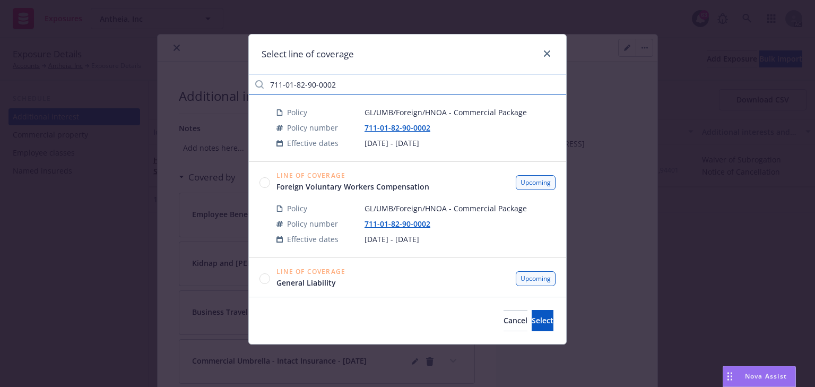
type input "711-01-82-90-0002"
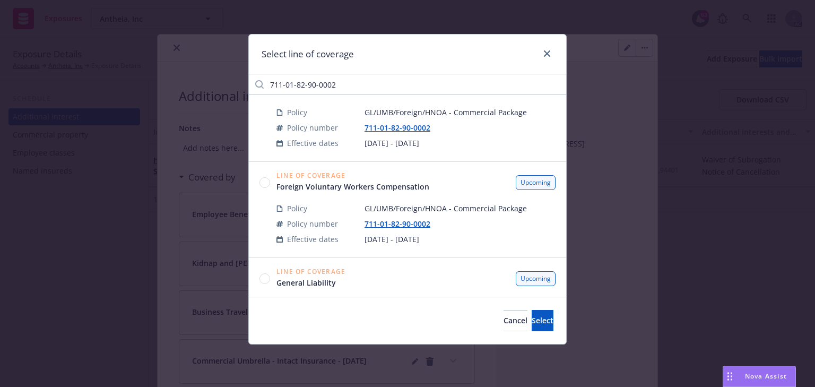
click at [264, 185] on circle at bounding box center [265, 182] width 10 height 10
click at [532, 323] on span "Select" at bounding box center [542, 320] width 22 height 10
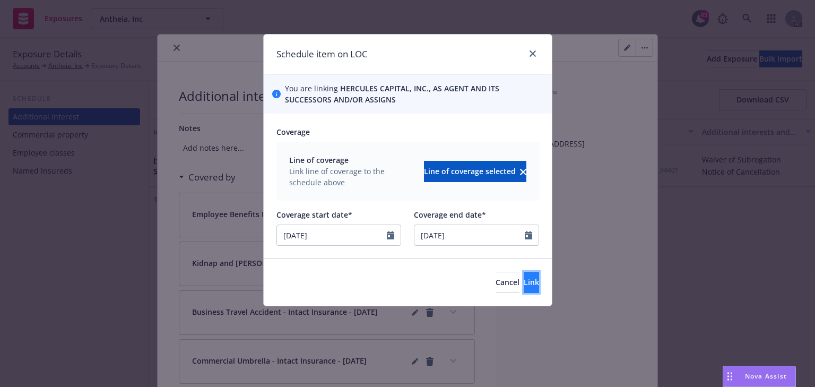
click at [523, 284] on span "Link" at bounding box center [530, 282] width 15 height 10
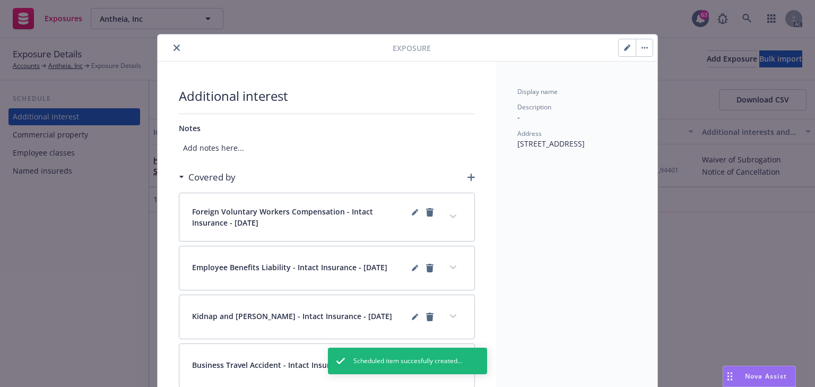
click at [468, 172] on div "Covered by" at bounding box center [327, 177] width 296 height 22
click at [467, 176] on icon "button" at bounding box center [470, 176] width 7 height 7
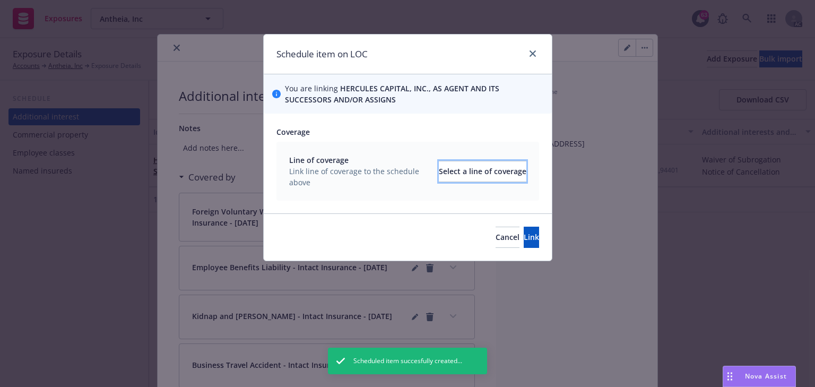
click at [466, 176] on div "Select a line of coverage" at bounding box center [483, 171] width 88 height 20
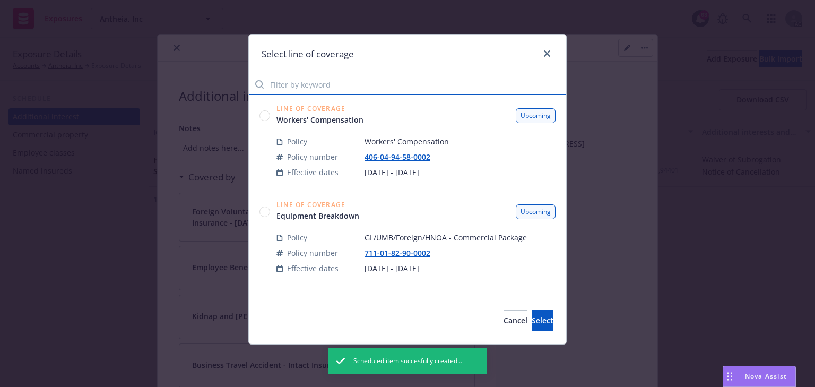
click at [333, 86] on input "Filter by keyword" at bounding box center [407, 84] width 317 height 21
paste input "711-01-82-90-0002"
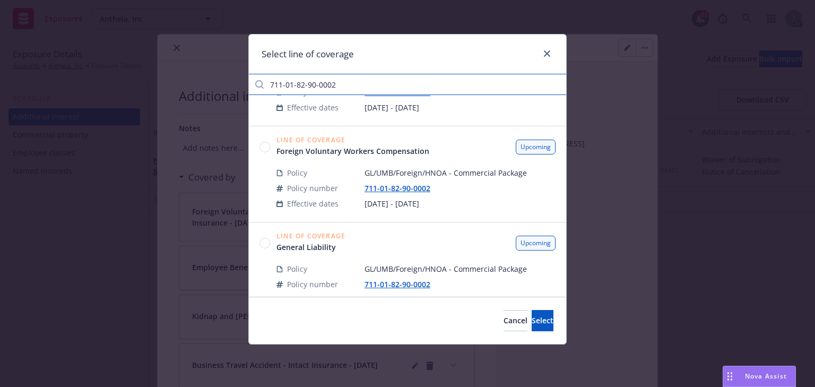
scroll to position [594, 0]
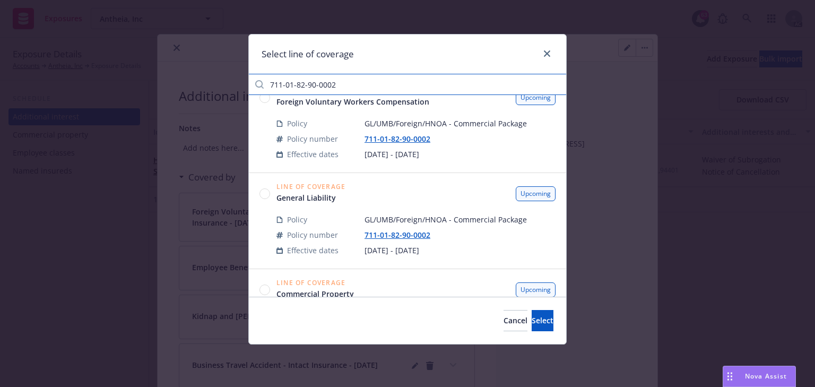
type input "711-01-82-90-0002"
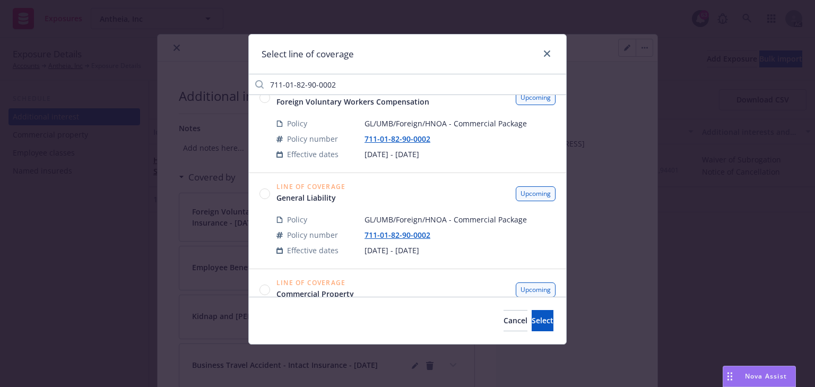
click at [261, 194] on circle at bounding box center [265, 193] width 10 height 10
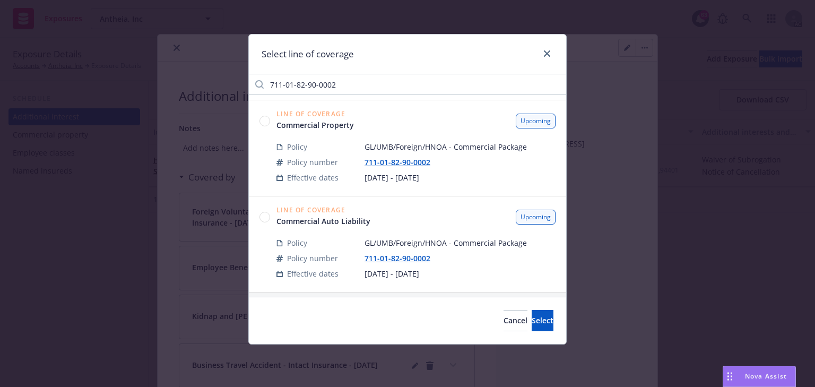
scroll to position [764, 0]
click at [534, 320] on span "Select" at bounding box center [542, 320] width 22 height 10
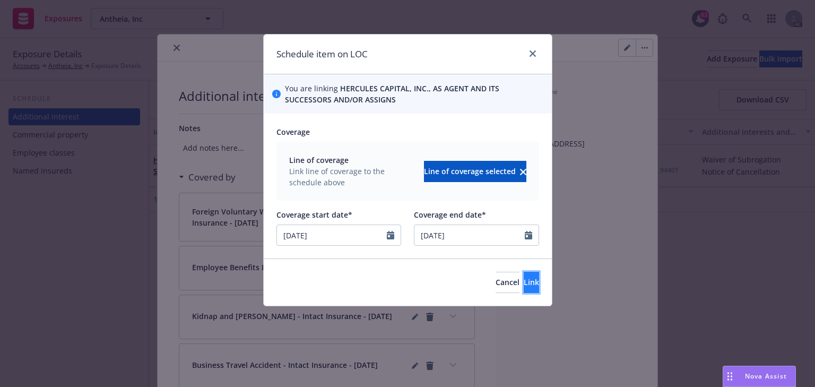
click at [523, 282] on span "Link" at bounding box center [530, 282] width 15 height 10
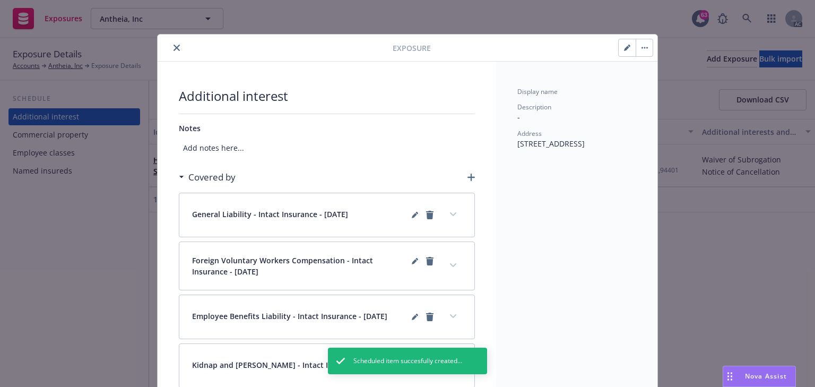
click at [468, 176] on icon "button" at bounding box center [470, 176] width 7 height 7
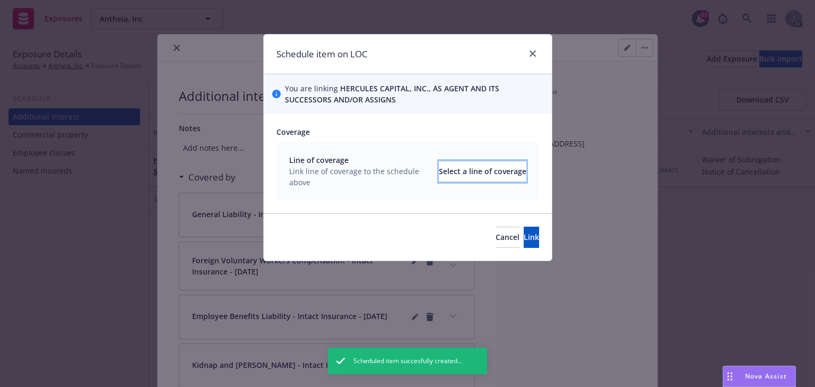
click at [468, 176] on div "Select a line of coverage" at bounding box center [483, 171] width 88 height 20
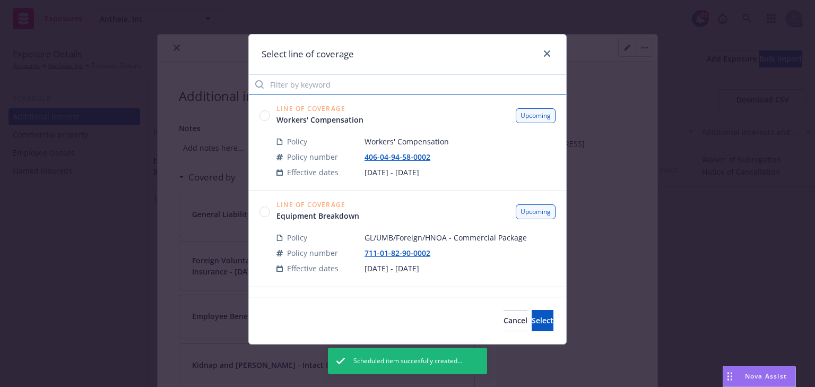
click at [320, 93] on input "Filter by keyword" at bounding box center [407, 84] width 317 height 21
paste input "711-01-82-90-0002"
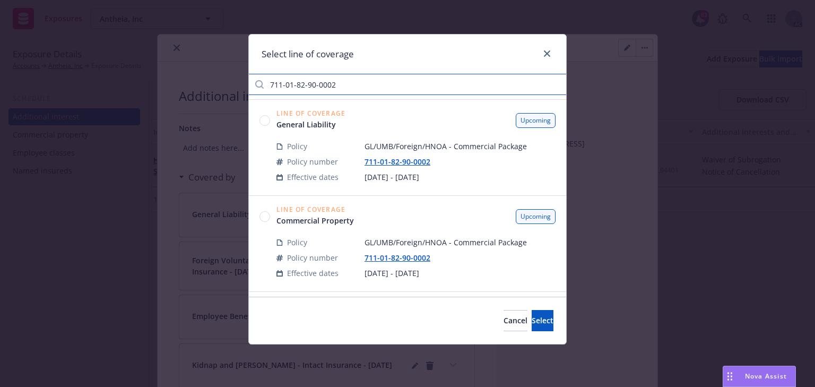
scroll to position [679, 0]
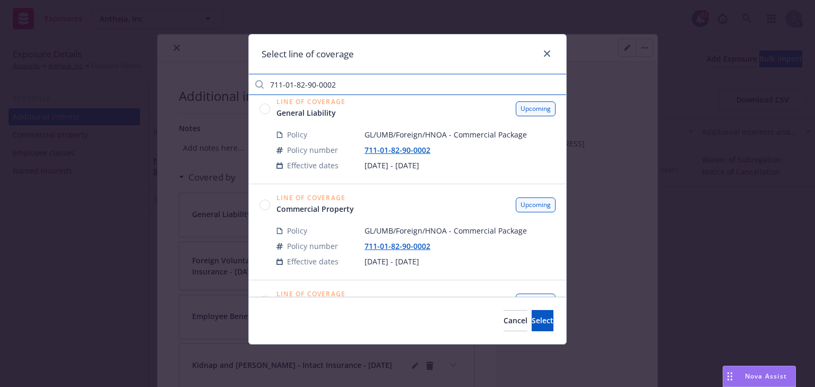
type input "711-01-82-90-0002"
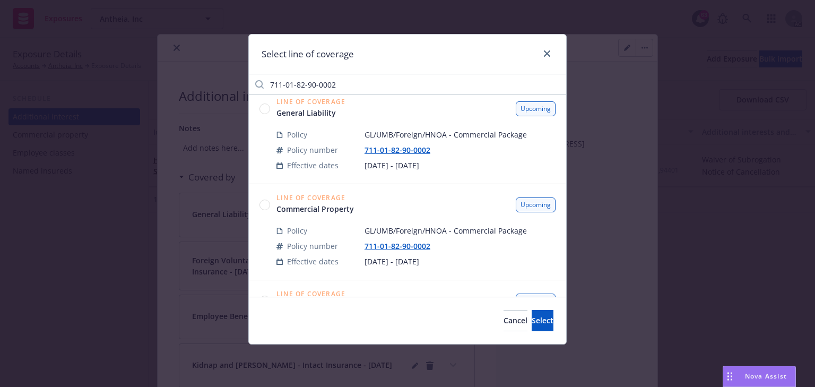
click at [265, 207] on circle at bounding box center [265, 204] width 10 height 10
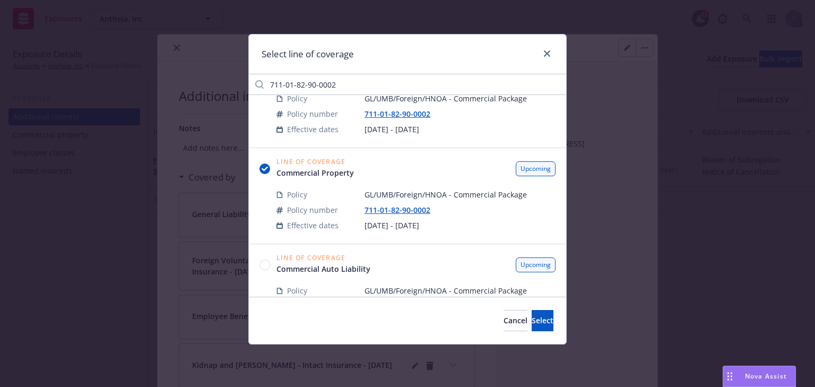
scroll to position [766, 0]
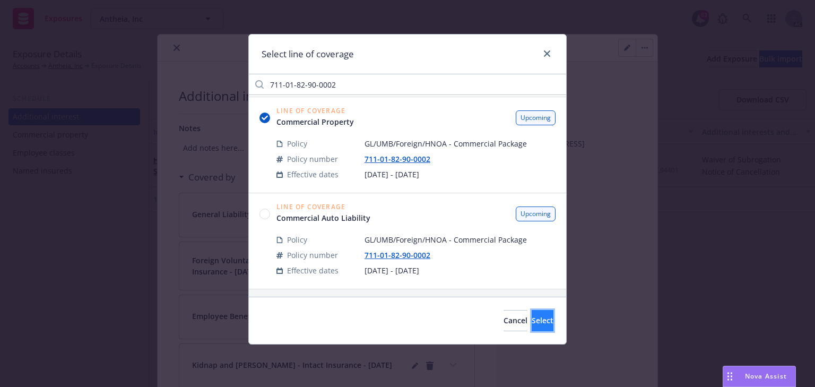
click at [531, 317] on span "Select" at bounding box center [542, 320] width 22 height 10
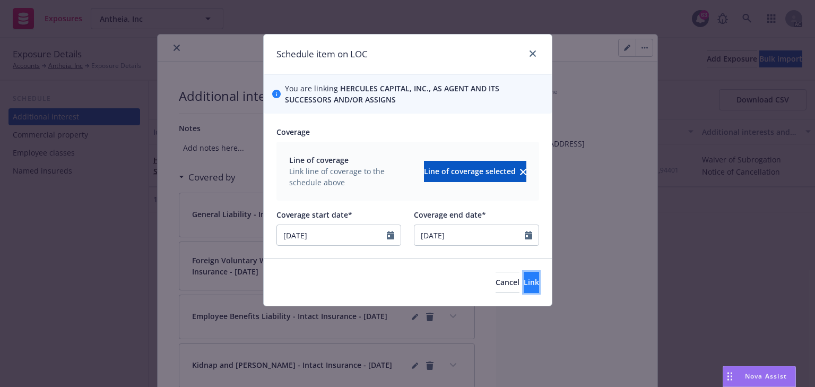
click at [523, 283] on span "Link" at bounding box center [530, 282] width 15 height 10
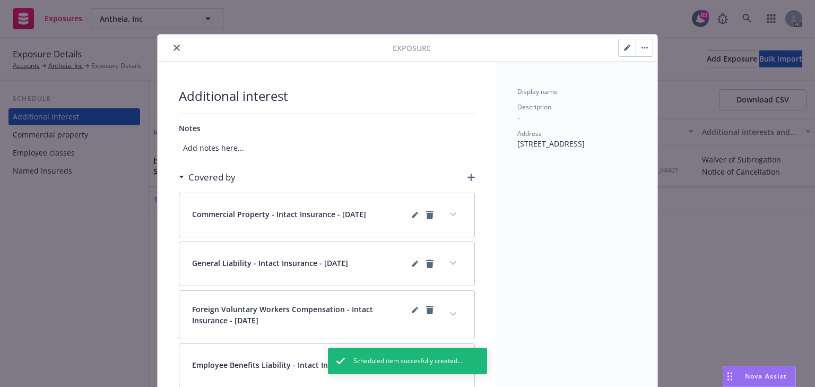
click at [467, 178] on icon "button" at bounding box center [470, 176] width 7 height 7
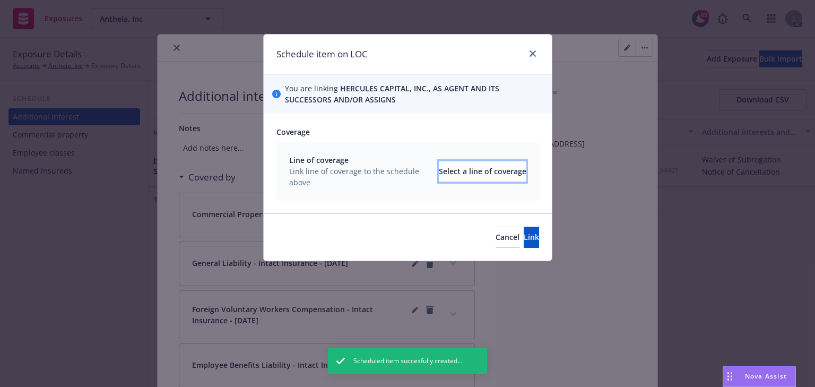
click at [466, 178] on div "Select a line of coverage" at bounding box center [483, 171] width 88 height 20
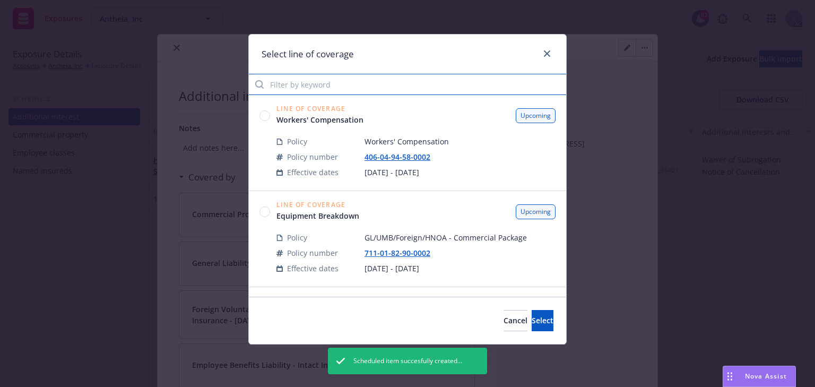
click at [339, 86] on input "Filter by keyword" at bounding box center [407, 84] width 317 height 21
paste input "711-01-82-90-0002"
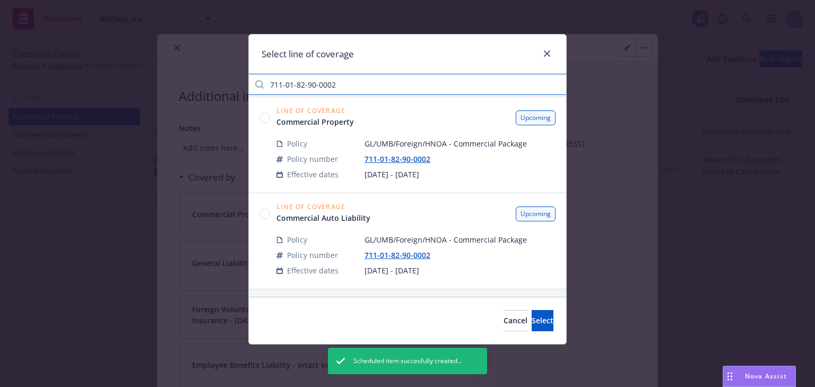
type input "711-01-82-90-0002"
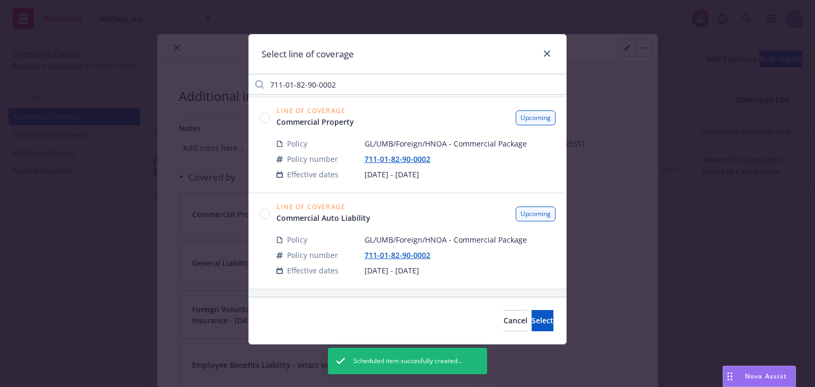
click at [266, 212] on circle at bounding box center [265, 213] width 10 height 10
click at [548, 326] on button "Select" at bounding box center [542, 320] width 22 height 21
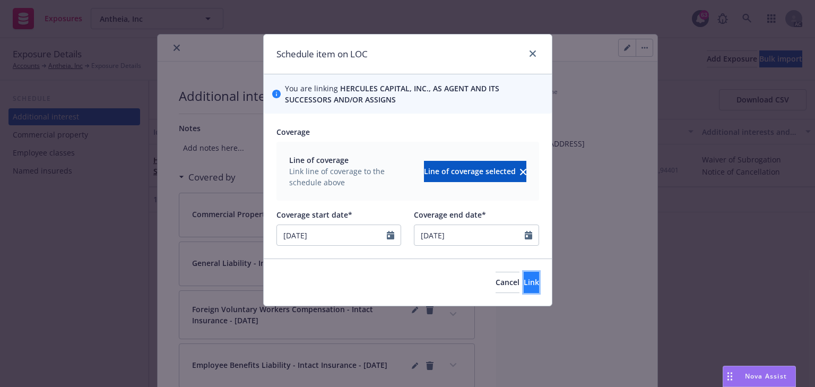
click at [525, 291] on button "Link" at bounding box center [530, 282] width 15 height 21
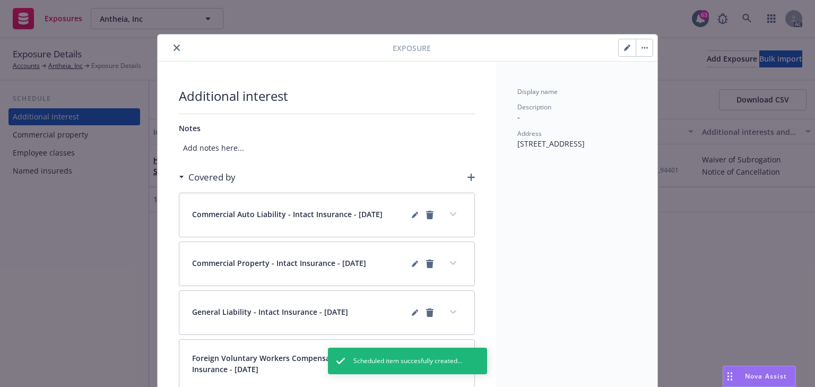
click at [173, 47] on icon "close" at bounding box center [176, 48] width 6 height 6
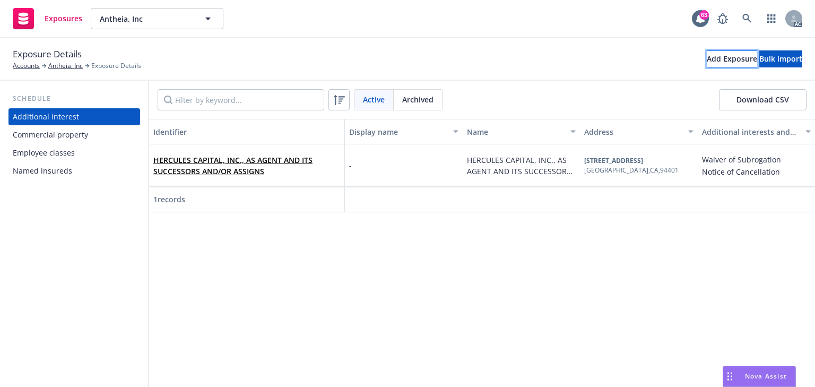
click at [706, 64] on div "Add Exposure" at bounding box center [731, 59] width 50 height 16
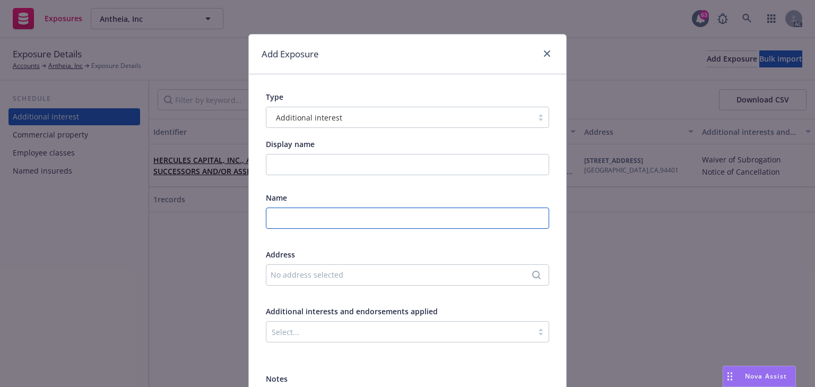
click at [296, 216] on input "text" at bounding box center [407, 217] width 283 height 21
paste input "OXFORD FINANCE, LLC, AS COLLATERAL AGENT ITS SUCCESSORS AND/OR ASSIGNED AGENTS."
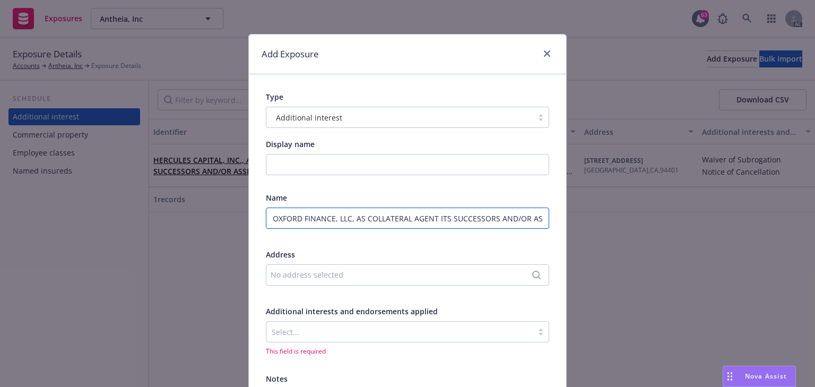
scroll to position [0, 53]
type input "OXFORD FINANCE, LLC, AS COLLATERAL AGENT ITS SUCCESSORS AND/OR ASSIGNED AGENTS."
click at [380, 277] on div "No address selected" at bounding box center [401, 274] width 263 height 11
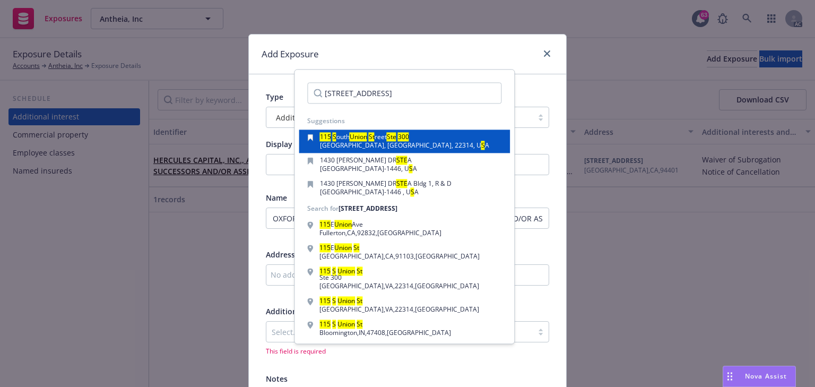
type input "115 S UNION ST STE 300"
click at [380, 142] on span "Alexandria, VA, 22314, U" at bounding box center [400, 145] width 161 height 9
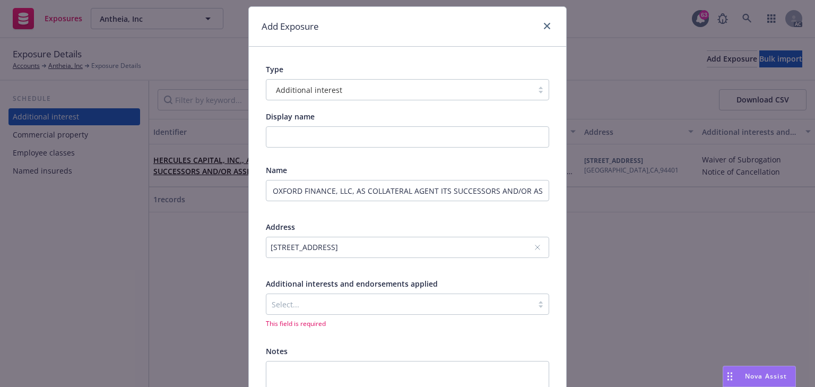
scroll to position [42, 0]
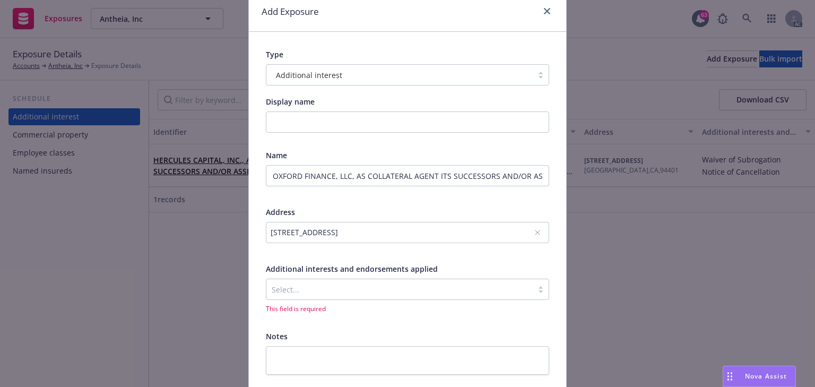
click at [342, 299] on div "Select..." at bounding box center [407, 288] width 283 height 21
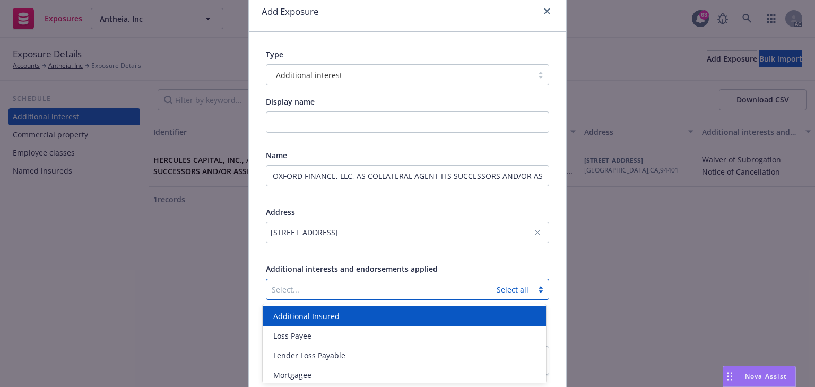
click at [331, 317] on span "Additional Insured" at bounding box center [306, 315] width 66 height 11
click at [487, 258] on div "Name OXFORD FINANCE, LLC, AS COLLATERAL AGENT ITS SUCCESSORS AND/OR ASSIGNED AG…" at bounding box center [407, 232] width 283 height 164
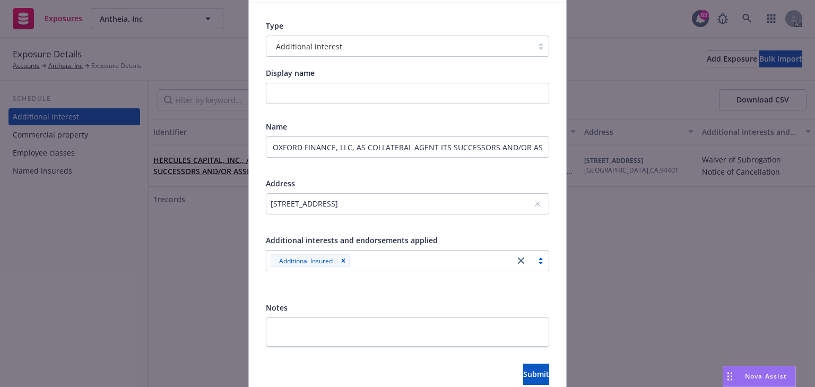
scroll to position [120, 0]
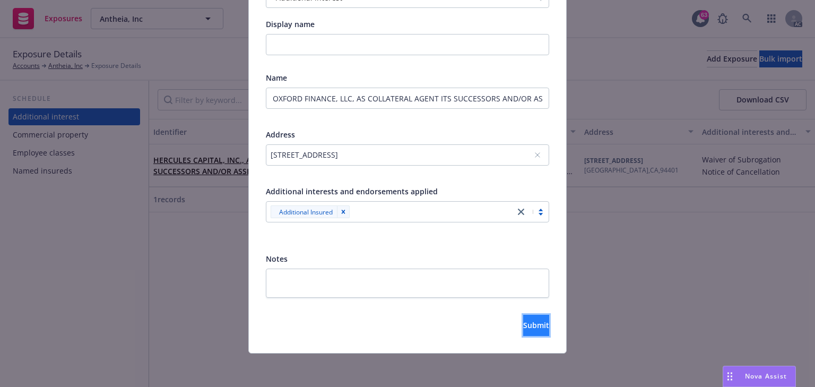
click at [523, 326] on span "Submit" at bounding box center [536, 325] width 26 height 10
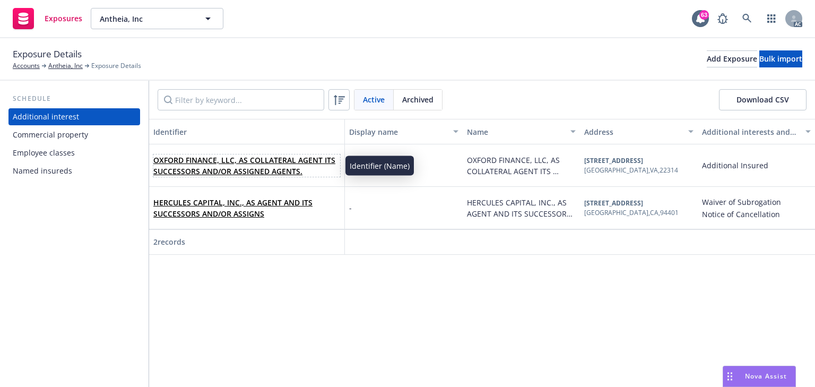
click at [231, 164] on span "OXFORD FINANCE, LLC, AS COLLATERAL AGENT ITS SUCCESSORS AND/OR ASSIGNED AGENTS." at bounding box center [246, 165] width 187 height 22
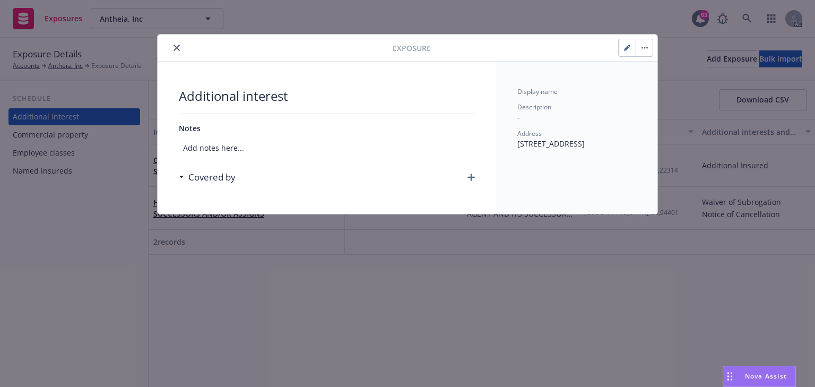
click at [473, 180] on icon "button" at bounding box center [470, 176] width 7 height 7
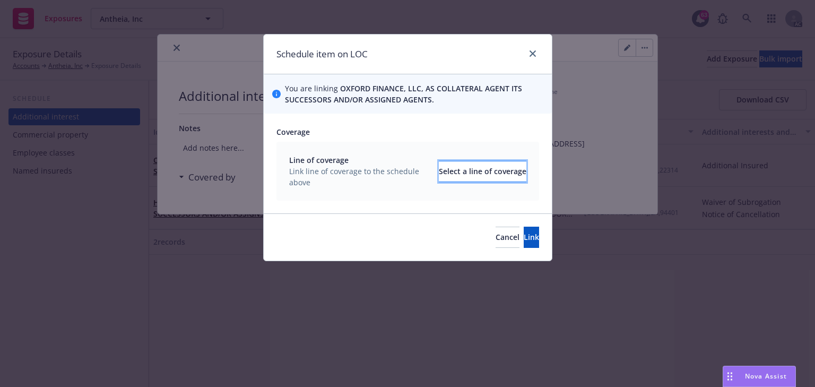
click at [455, 171] on div "Select a line of coverage" at bounding box center [483, 171] width 88 height 20
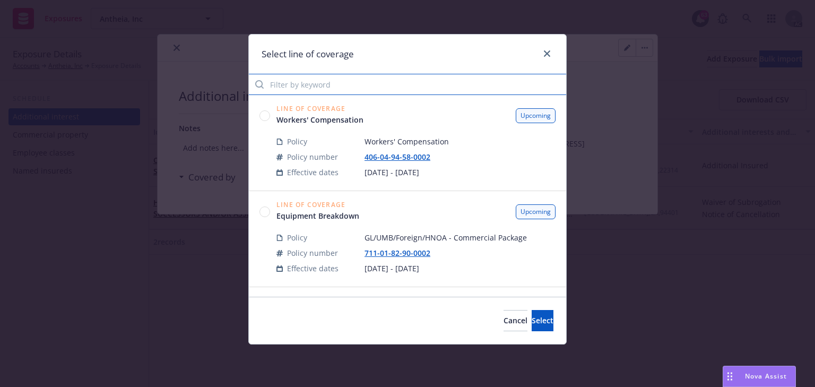
click at [316, 78] on input "Filter by keyword" at bounding box center [407, 84] width 317 height 21
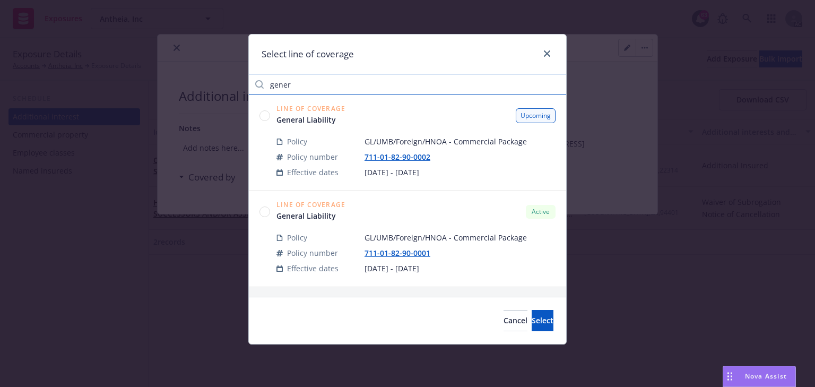
type input "gener"
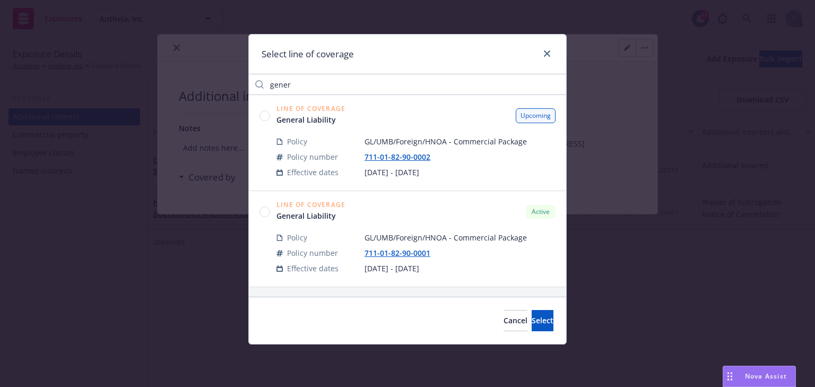
click at [266, 115] on circle at bounding box center [265, 115] width 10 height 10
click at [531, 322] on span "Select" at bounding box center [542, 320] width 22 height 10
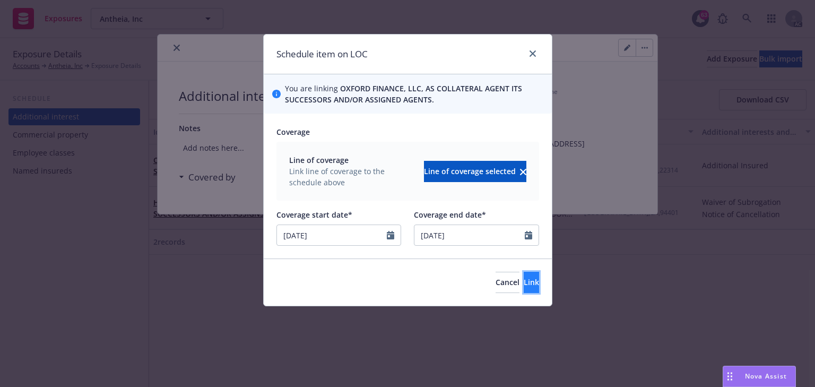
click at [523, 281] on span "Link" at bounding box center [530, 282] width 15 height 10
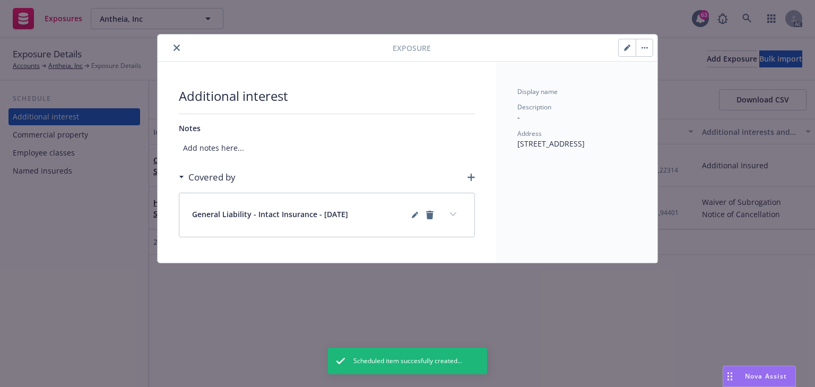
click at [454, 219] on button "expand content" at bounding box center [452, 214] width 17 height 17
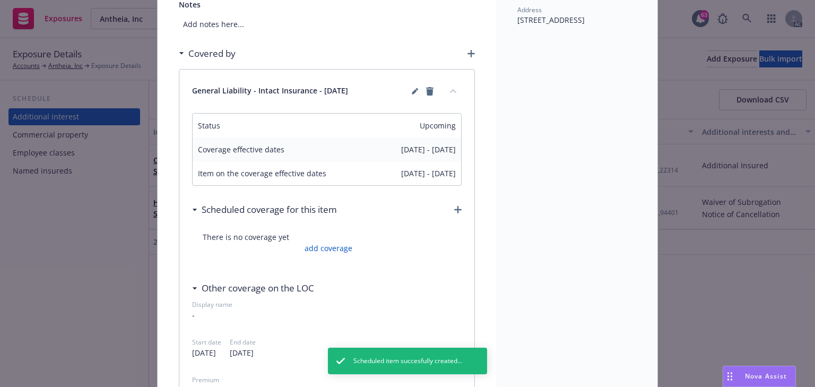
scroll to position [127, 0]
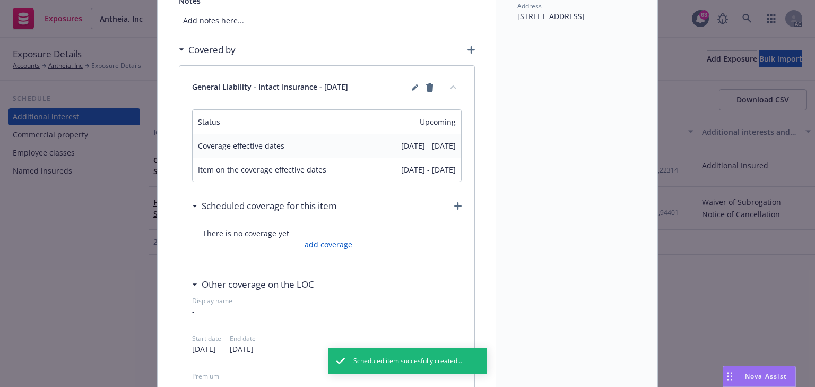
click at [334, 244] on link "add coverage" at bounding box center [327, 244] width 50 height 11
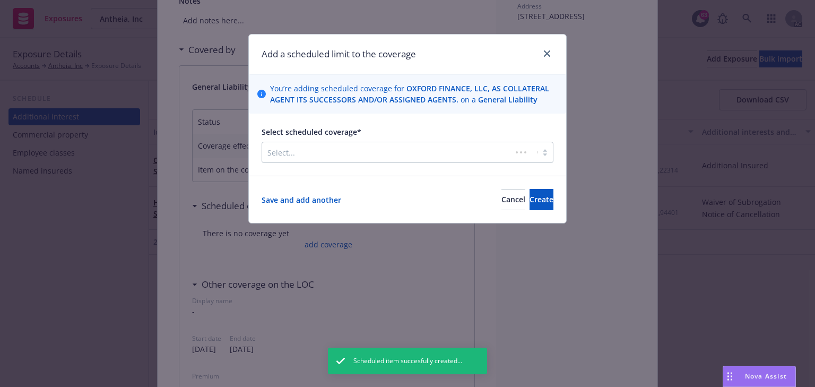
click at [371, 160] on div "Select..." at bounding box center [386, 152] width 249 height 17
click at [501, 206] on button "Cancel" at bounding box center [513, 199] width 24 height 21
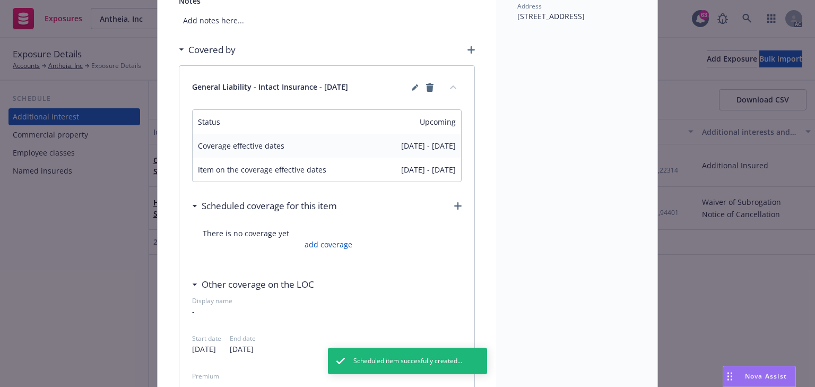
scroll to position [0, 0]
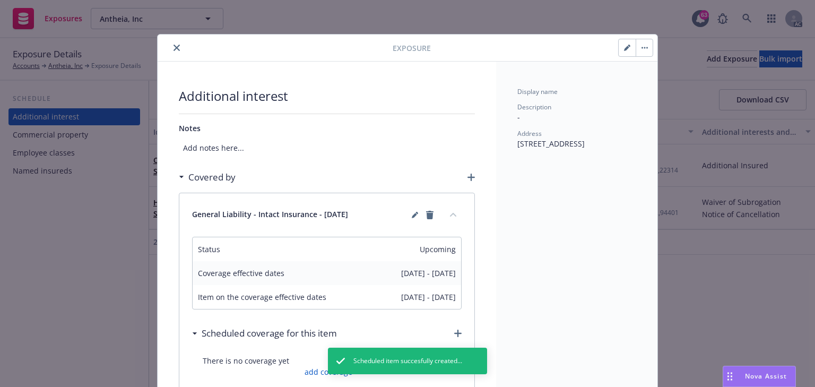
click at [173, 47] on icon "close" at bounding box center [176, 48] width 6 height 6
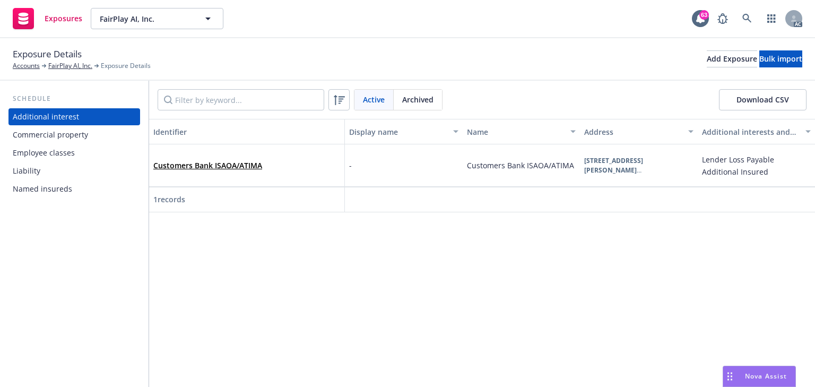
click at [74, 137] on div "Commercial property" at bounding box center [50, 134] width 75 height 17
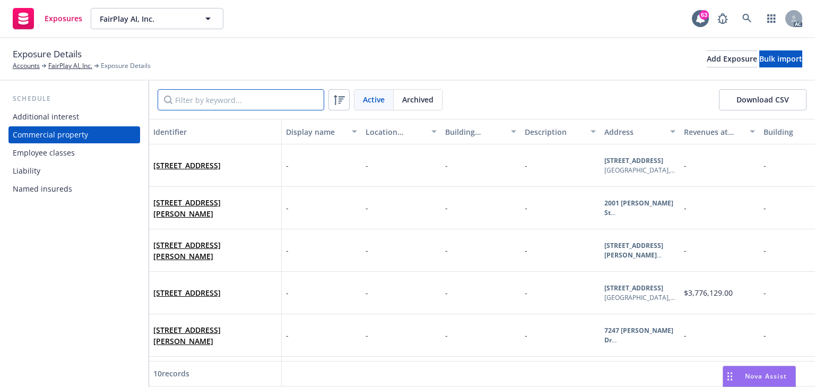
click at [175, 99] on input "Filter by keyword..." at bounding box center [241, 99] width 167 height 21
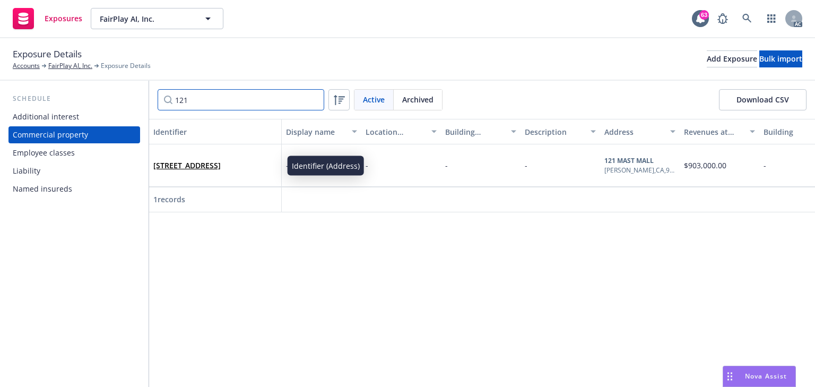
type input "121"
click at [208, 168] on link "[STREET_ADDRESS]" at bounding box center [186, 165] width 67 height 10
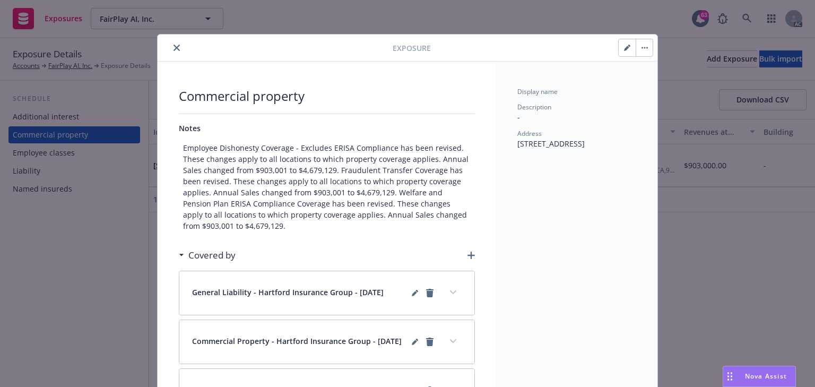
click at [625, 50] on icon "button" at bounding box center [627, 48] width 6 height 6
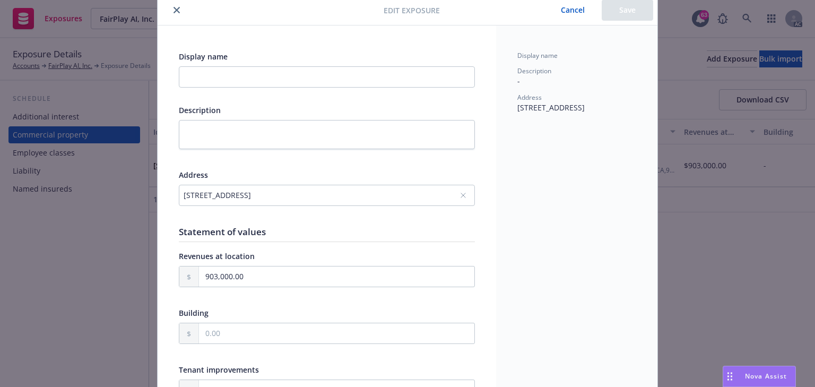
scroll to position [127, 0]
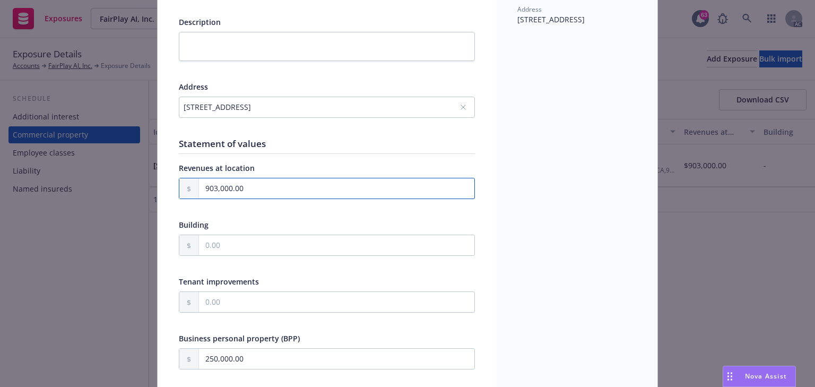
drag, startPoint x: 217, startPoint y: 183, endPoint x: -18, endPoint y: 176, distance: 234.5
click at [0, 176] on html "Exposures FairPlay AI, Inc. FairPlay AI, Inc. 63 AC Exposure Details Accounts F…" at bounding box center [407, 193] width 815 height 387
type textarea "x"
type input "1.00"
type textarea "x"
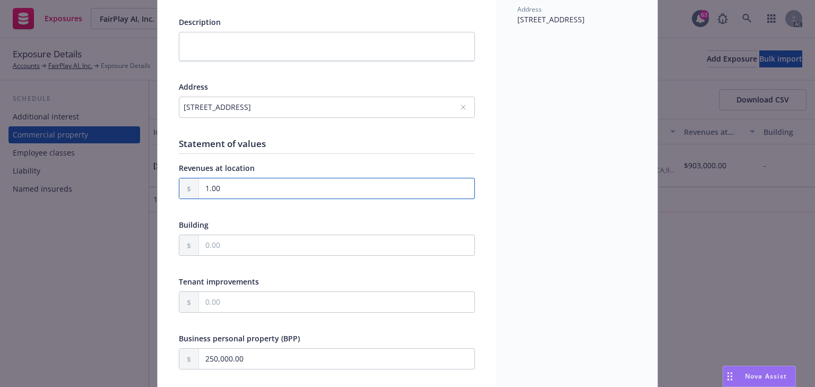
type input "1.00"
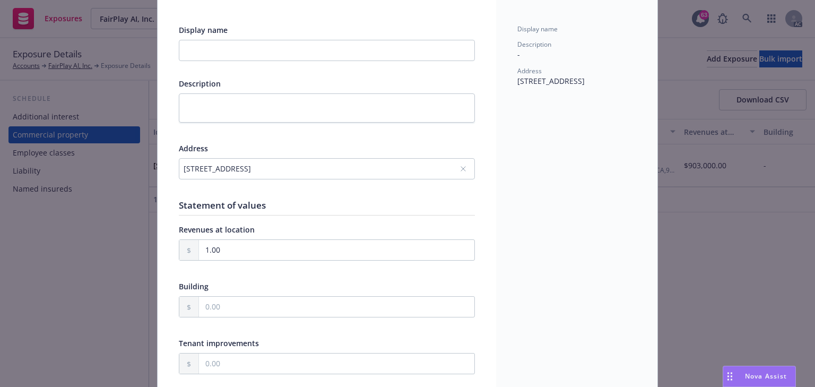
scroll to position [0, 0]
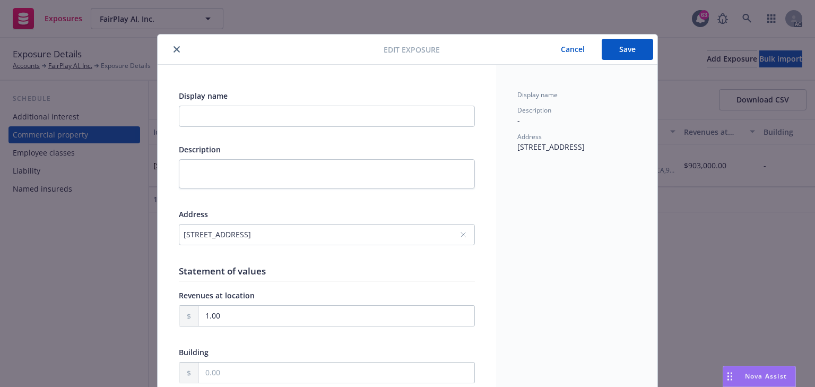
click at [624, 57] on button "Save" at bounding box center [626, 49] width 51 height 21
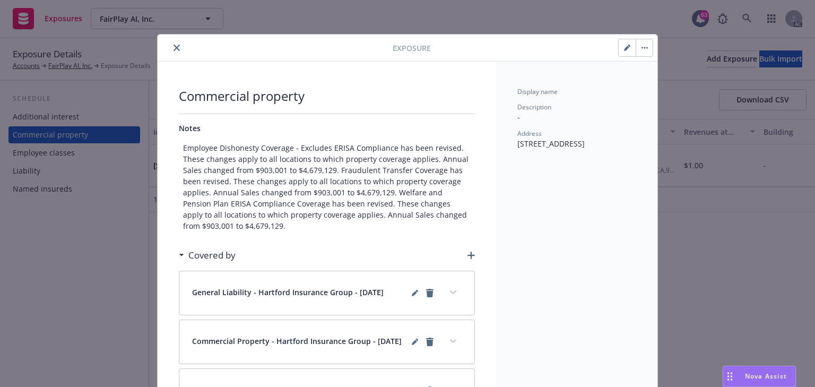
click at [618, 47] on button "button" at bounding box center [626, 47] width 17 height 17
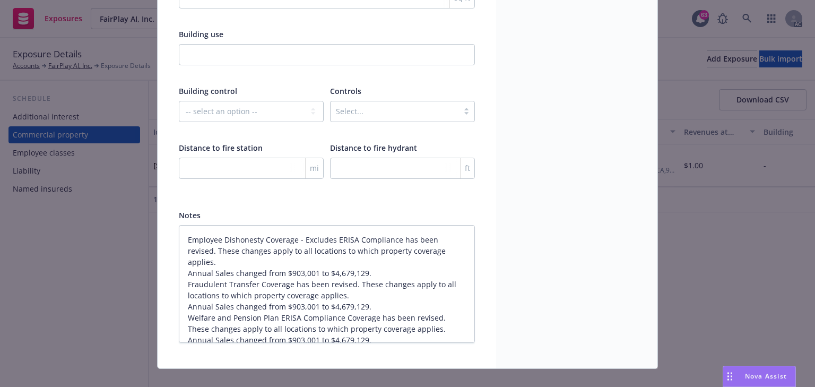
scroll to position [1773, 0]
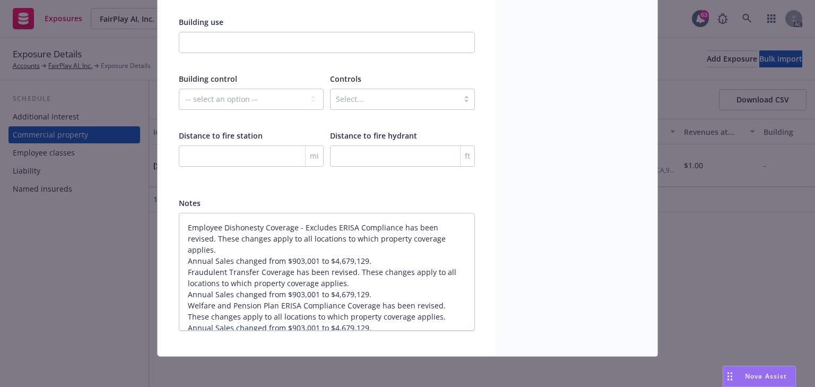
type textarea "x"
click at [277, 261] on textarea "Employee Dishonesty Coverage - Excludes ERISA Compliance has been revised. Thes…" at bounding box center [327, 272] width 296 height 118
paste textarea "Annual Sales changed from $4,679,129 to $2,212,075. Fraudulent Transfer Coverag…"
type textarea "Employee Dishonesty Coverage - Excludes ERISA Compliance has been revised. Thes…"
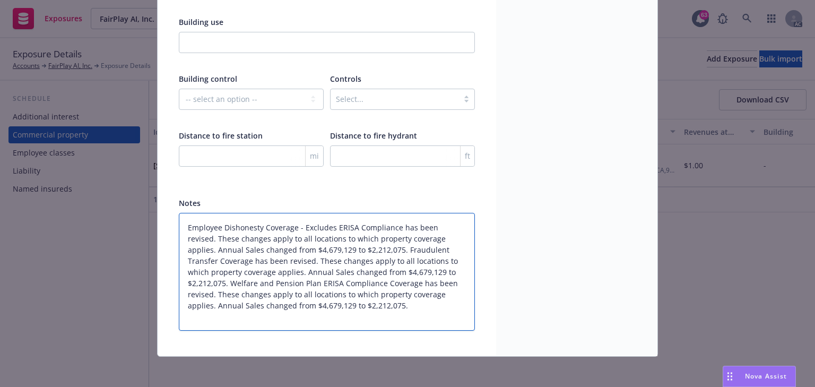
scroll to position [1762, 0]
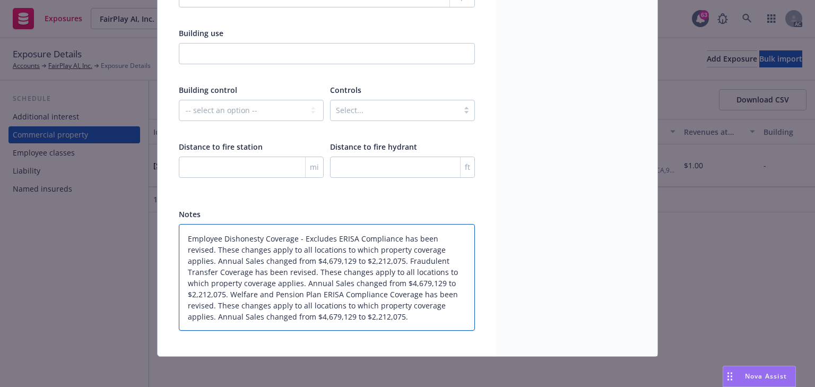
click at [344, 257] on textarea "Employee Dishonesty Coverage - Excludes ERISA Compliance has been revised. Thes…" at bounding box center [327, 277] width 296 height 107
type textarea "x"
type textarea "Employee Dishonesty Coverage - Excludes ERISA Compliance has been revised. Thes…"
type textarea "x"
type textarea "Employee Dishonesty Coverage - Excludes ERISA Compliance has been revised. Thes…"
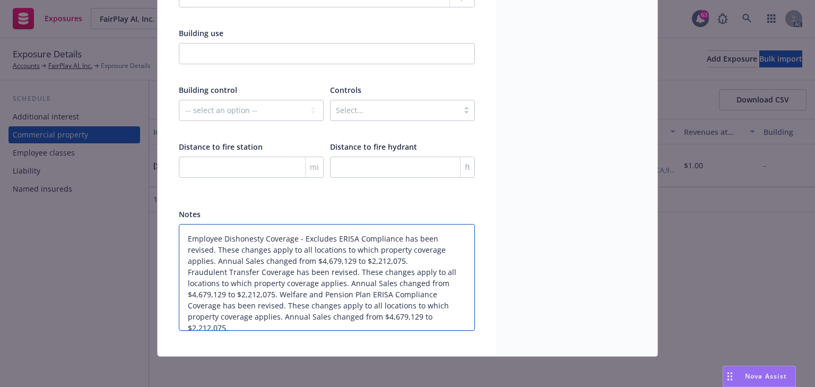
click at [275, 290] on textarea "Employee Dishonesty Coverage - Excludes ERISA Compliance has been revised. Thes…" at bounding box center [327, 277] width 296 height 107
type textarea "x"
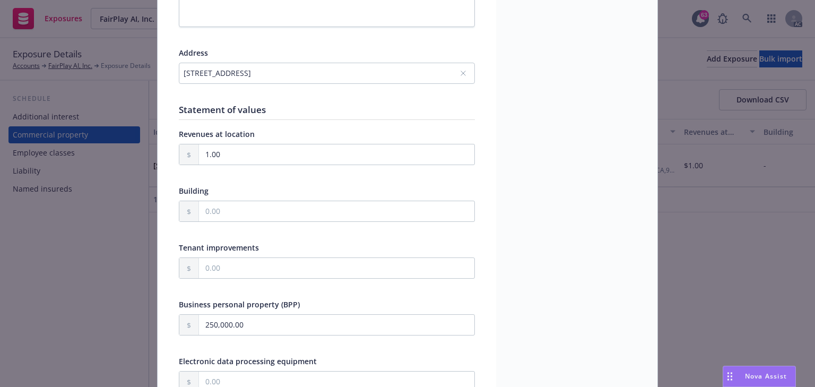
scroll to position [0, 0]
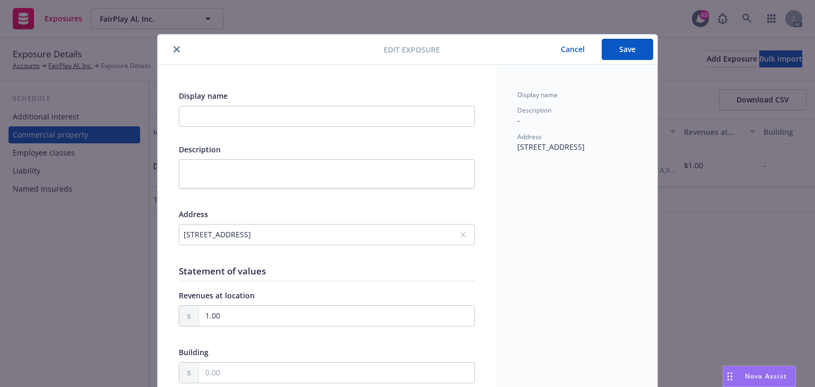
type textarea "Employee Dishonesty Coverage - Excludes ERISA Compliance has been revised. Thes…"
click at [619, 57] on button "Save" at bounding box center [626, 49] width 51 height 21
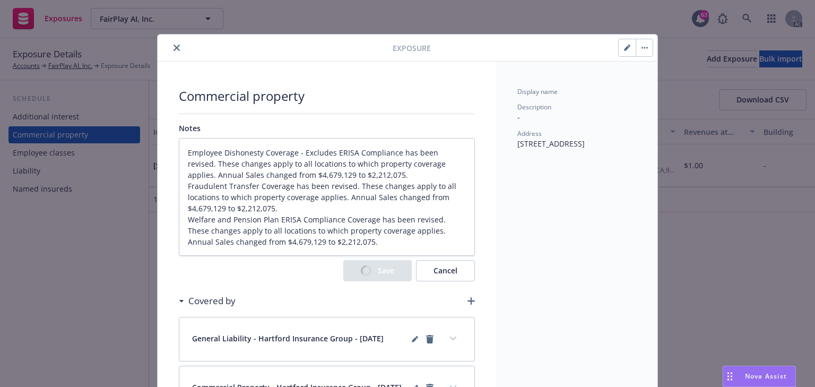
type textarea "x"
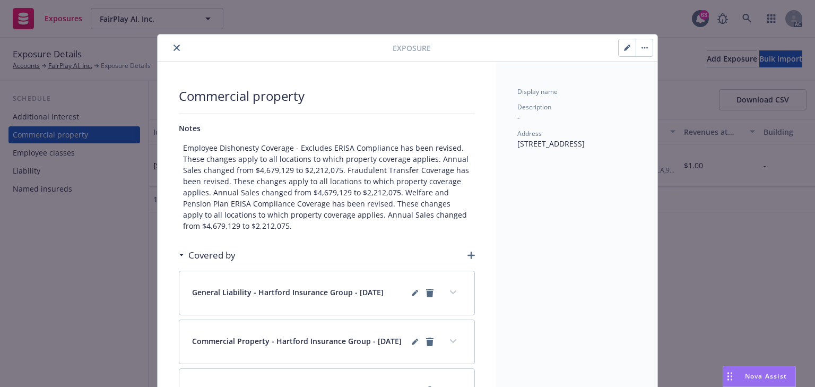
click at [176, 46] on button "close" at bounding box center [176, 47] width 13 height 13
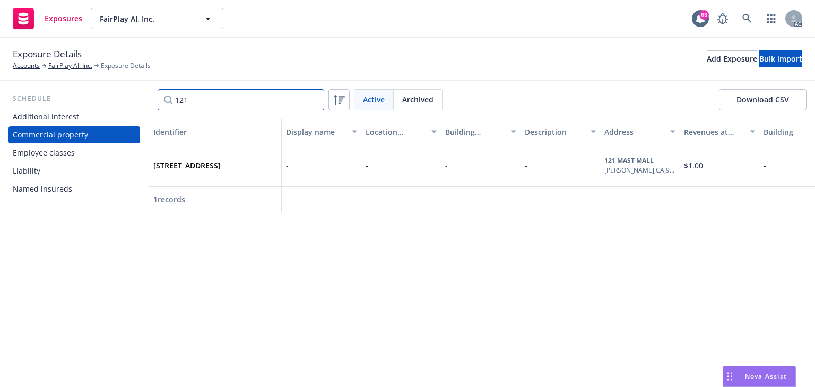
drag, startPoint x: 221, startPoint y: 99, endPoint x: 95, endPoint y: 98, distance: 125.2
click at [102, 98] on div "Schedule Additional interest Commercial property Employee classes Liability Nam…" at bounding box center [407, 234] width 815 height 306
type input "1316"
click at [180, 160] on link "[STREET_ADDRESS]" at bounding box center [186, 165] width 67 height 10
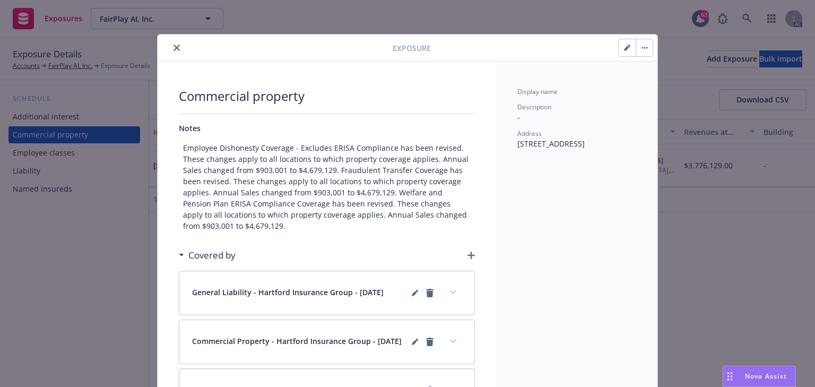
click at [625, 46] on icon "button" at bounding box center [627, 48] width 6 height 6
type textarea "x"
select select "MASONRY_NON_COMBUSTIBLE"
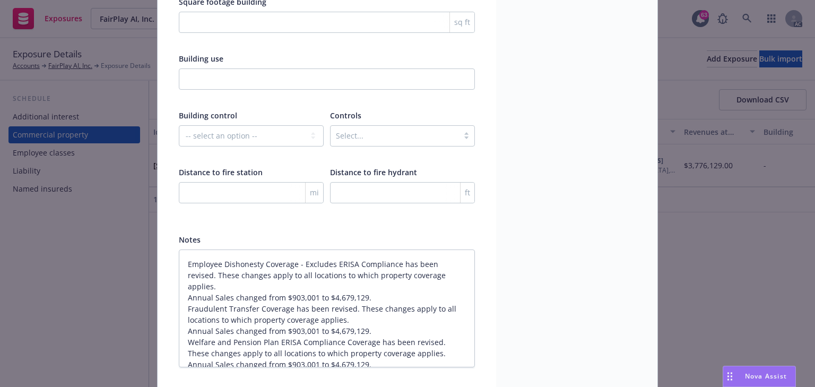
scroll to position [1773, 0]
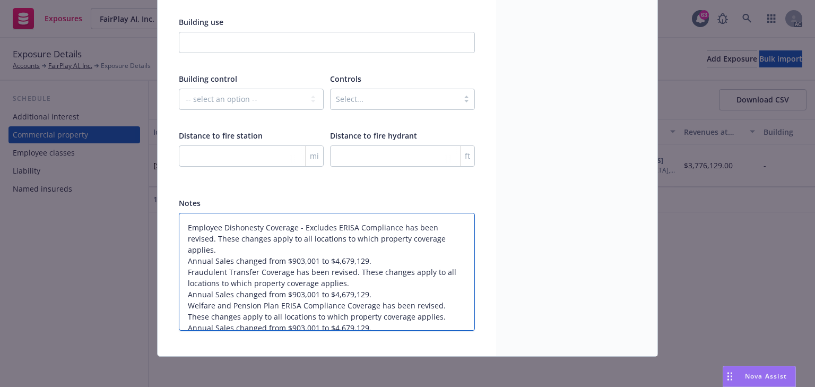
click at [300, 285] on textarea "Employee Dishonesty Coverage - Excludes ERISA Compliance has been revised. Thes…" at bounding box center [327, 272] width 296 height 118
paste textarea "Annual Sales changed from $4,679,129 to $2,212,075. Fraudulent Transfer Coverag…"
type textarea "Employee Dishonesty Coverage - Excludes ERISA Compliance has been revised. Thes…"
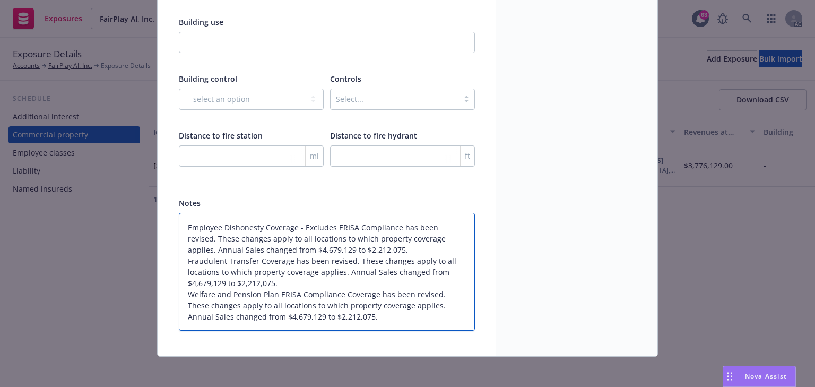
type textarea "x"
type textarea "Employee Dishonesty Coverage - Excludes ERISA Compliance has been revised. Thes…"
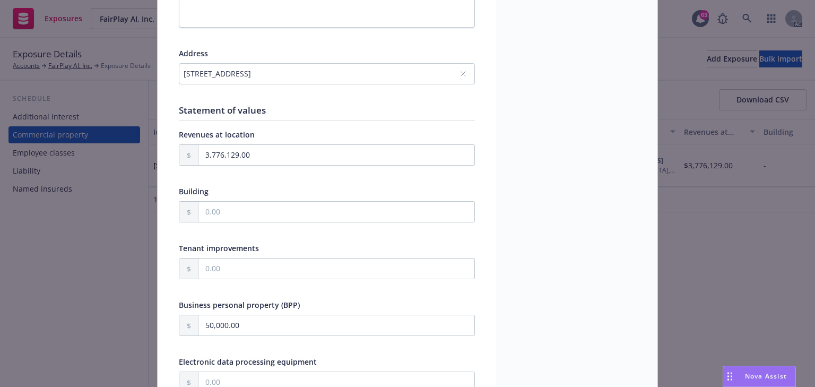
scroll to position [0, 0]
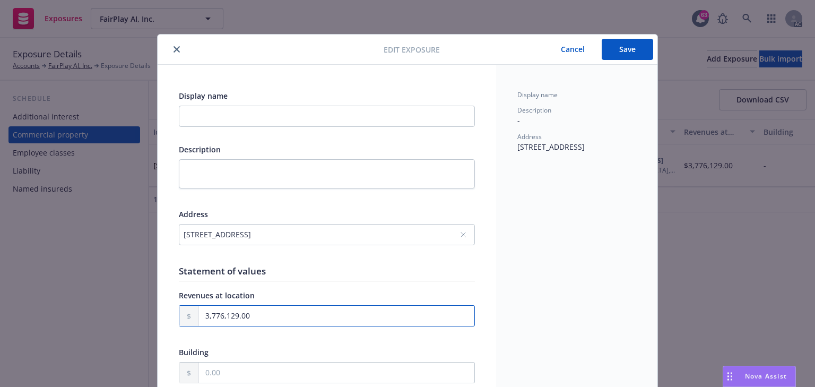
drag, startPoint x: 257, startPoint y: 312, endPoint x: 145, endPoint y: 314, distance: 111.4
click at [145, 314] on div "Edit exposure Cancel Save Display name Description Address [STREET_ADDRESS] Sta…" at bounding box center [407, 193] width 815 height 387
paste input "2,212,074"
type textarea "x"
type input "2,212,074.00"
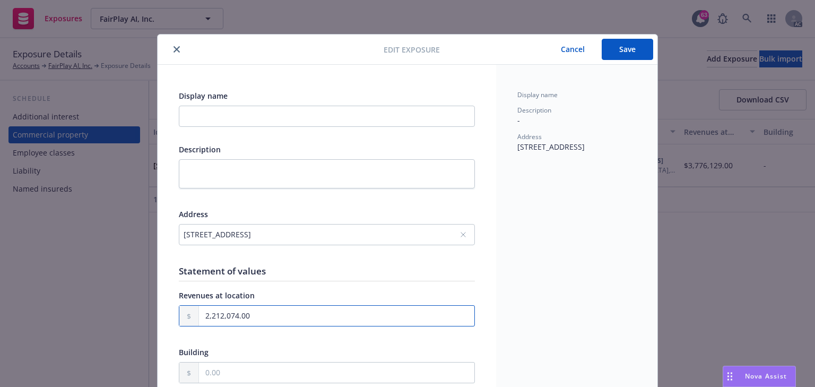
type textarea "x"
type input "2,212,074.00"
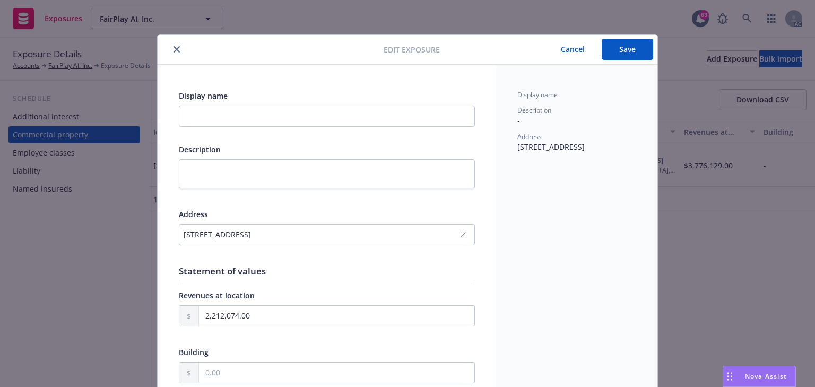
click at [617, 53] on button "Save" at bounding box center [626, 49] width 51 height 21
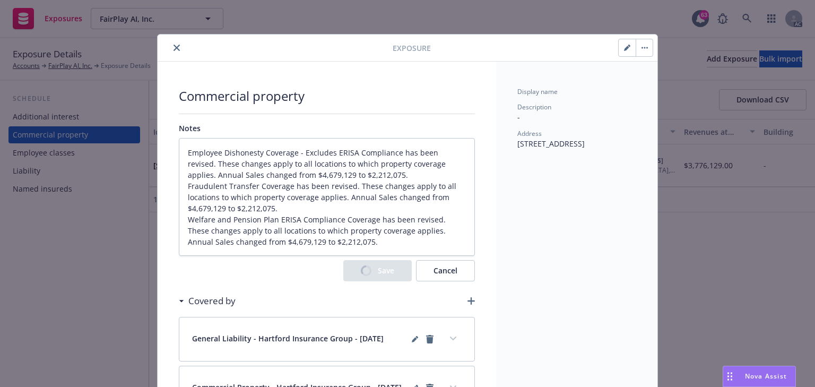
type textarea "x"
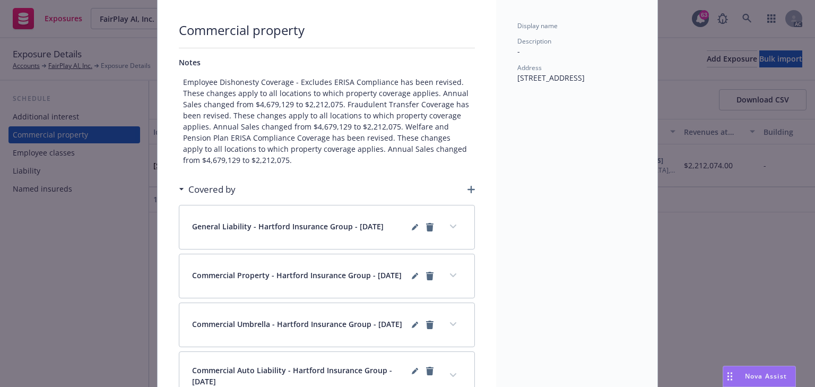
scroll to position [146, 0]
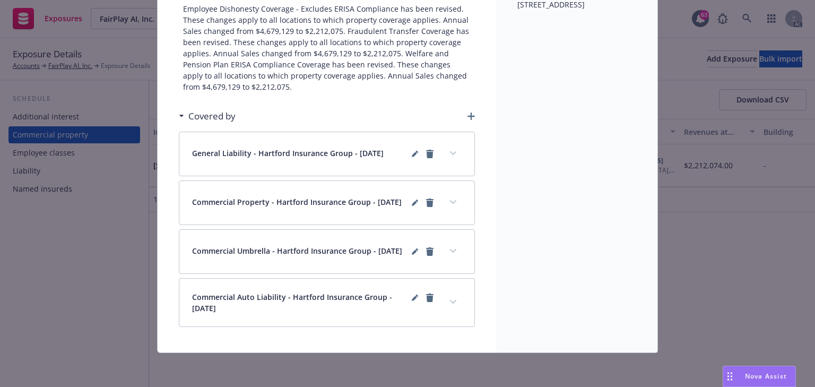
click at [448, 149] on button "expand content" at bounding box center [452, 153] width 17 height 17
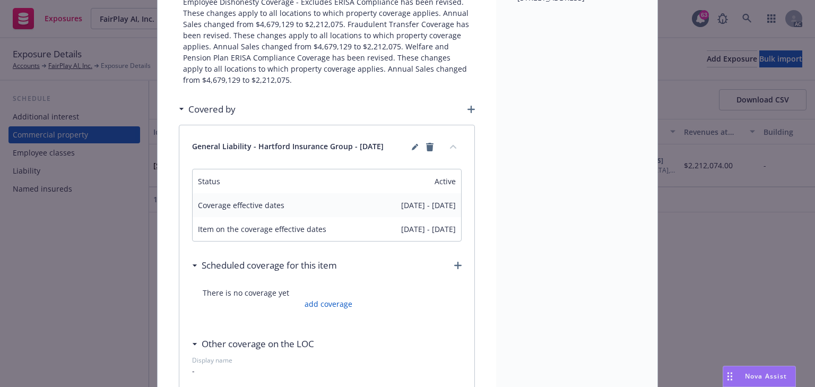
click at [448, 149] on button "collapse content" at bounding box center [452, 146] width 17 height 17
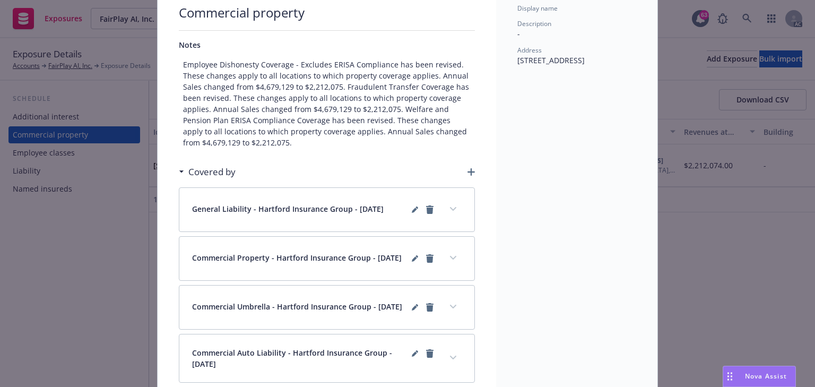
scroll to position [0, 0]
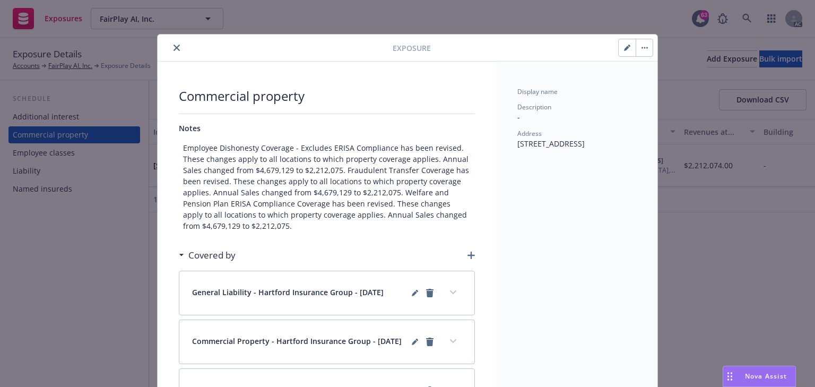
click at [173, 47] on icon "close" at bounding box center [176, 48] width 6 height 6
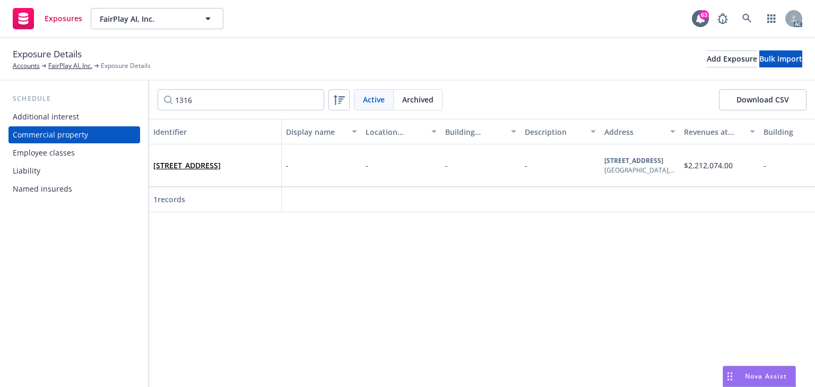
click at [45, 172] on div "Liability" at bounding box center [74, 170] width 123 height 17
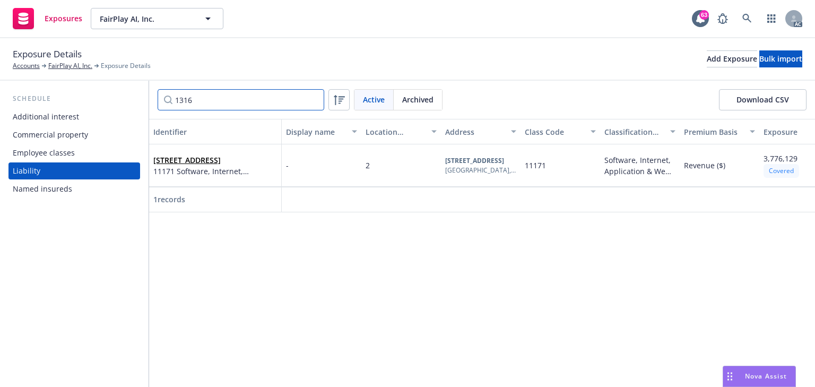
drag, startPoint x: 205, startPoint y: 102, endPoint x: 86, endPoint y: 105, distance: 118.3
click at [119, 102] on div "Schedule Additional interest Commercial property Employee classes Liability Nam…" at bounding box center [407, 234] width 815 height 306
type input "121"
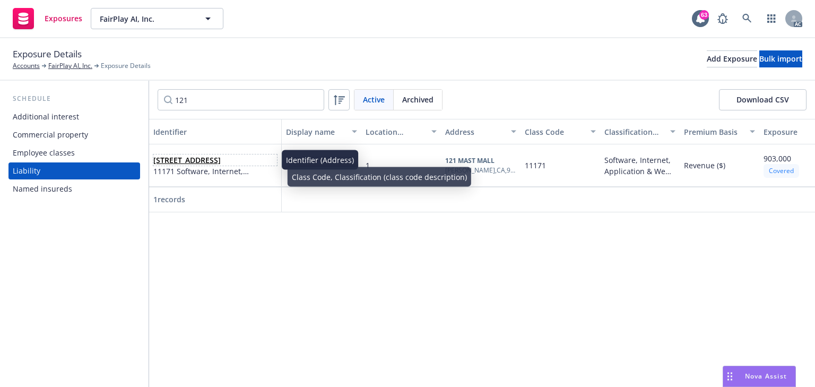
click at [188, 161] on link "[STREET_ADDRESS]" at bounding box center [186, 160] width 67 height 10
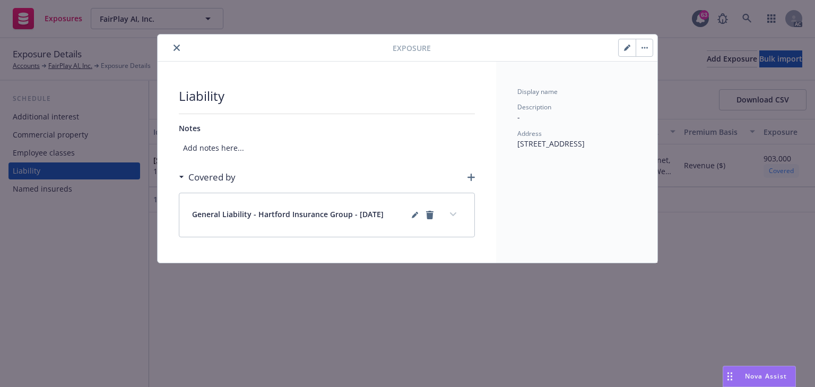
click at [626, 51] on button "button" at bounding box center [626, 47] width 17 height 17
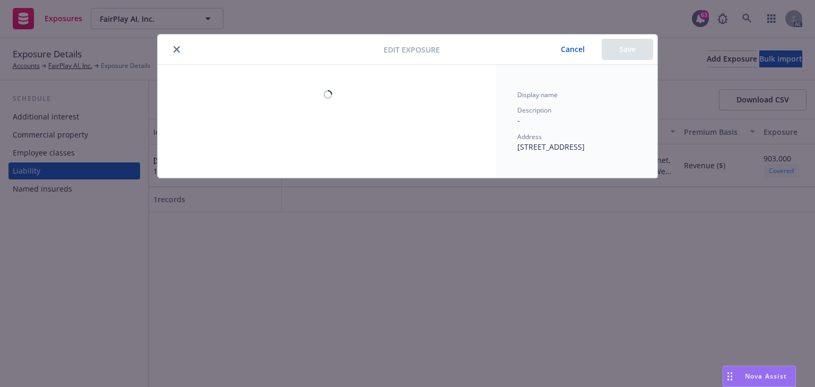
select select "REVENUE"
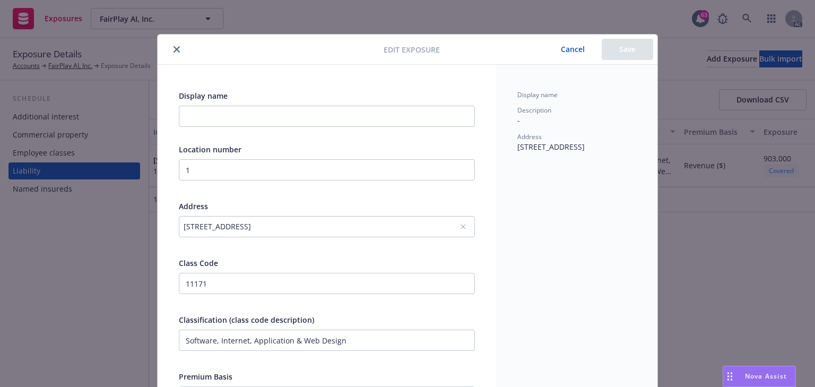
scroll to position [170, 0]
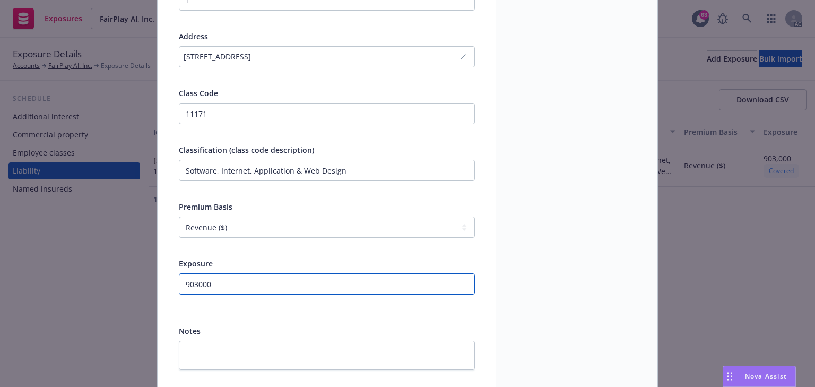
drag, startPoint x: 251, startPoint y: 282, endPoint x: -72, endPoint y: 275, distance: 323.0
click at [0, 275] on html "Exposures FairPlay AI, Inc. FairPlay AI, Inc. 63 AC Exposure Details Accounts F…" at bounding box center [407, 193] width 815 height 387
type input "1"
click at [600, 275] on div "Display name Description - Address [STREET_ADDRESS]" at bounding box center [576, 145] width 161 height 500
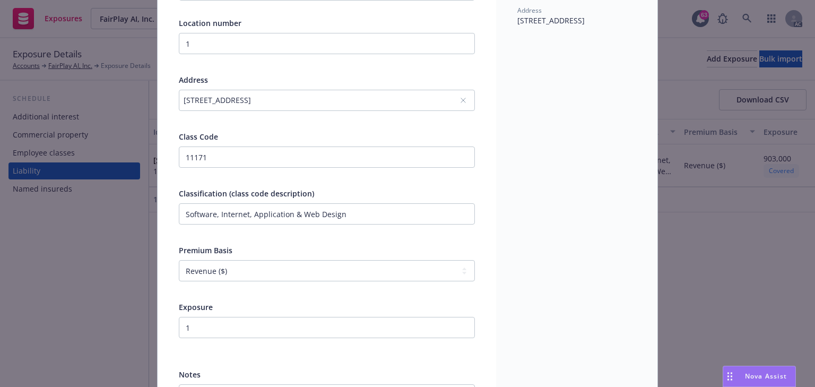
scroll to position [0, 0]
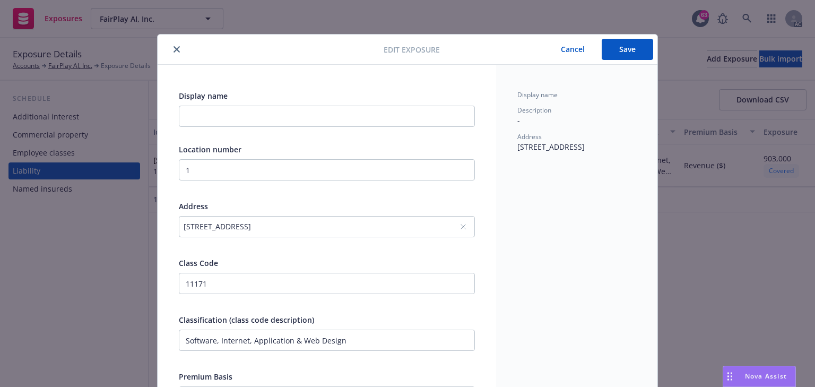
click at [629, 57] on button "Save" at bounding box center [626, 49] width 51 height 21
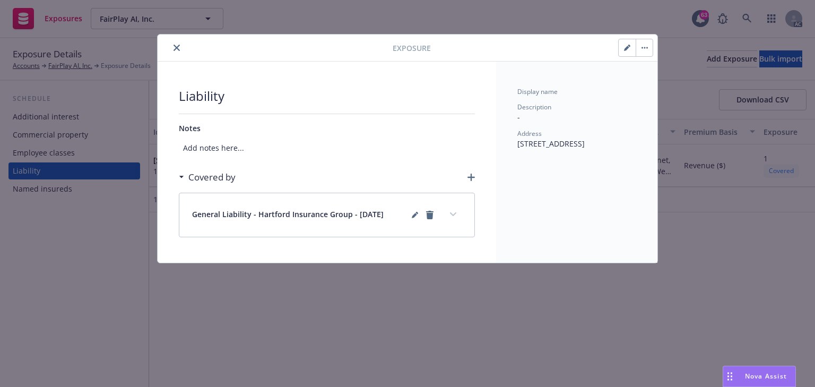
click at [452, 209] on button "expand content" at bounding box center [452, 214] width 17 height 17
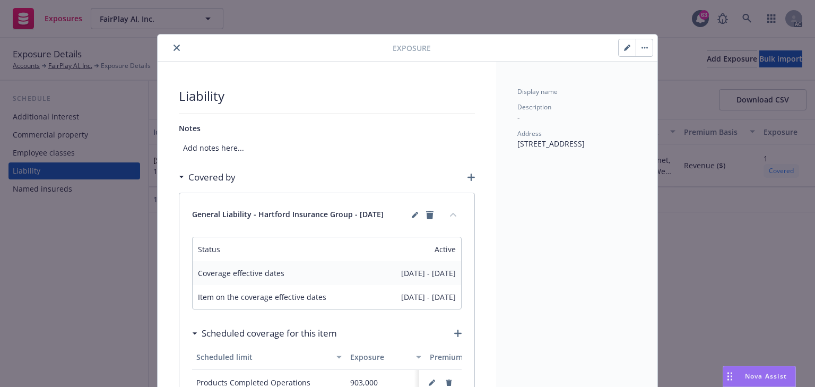
click at [452, 213] on icon "collapse content" at bounding box center [453, 214] width 6 height 4
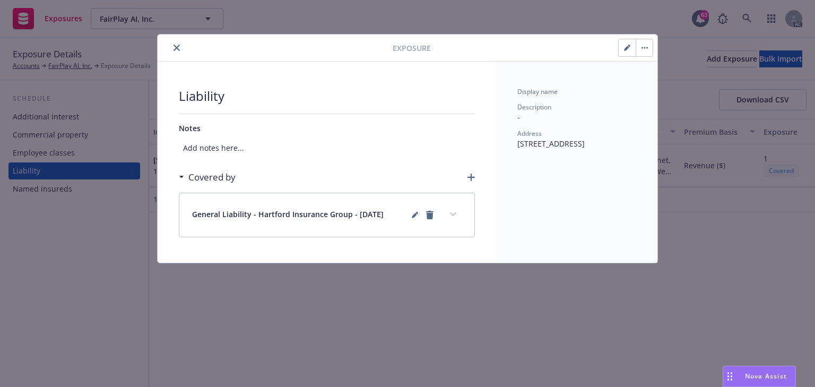
click at [452, 213] on icon "expand content" at bounding box center [453, 214] width 6 height 4
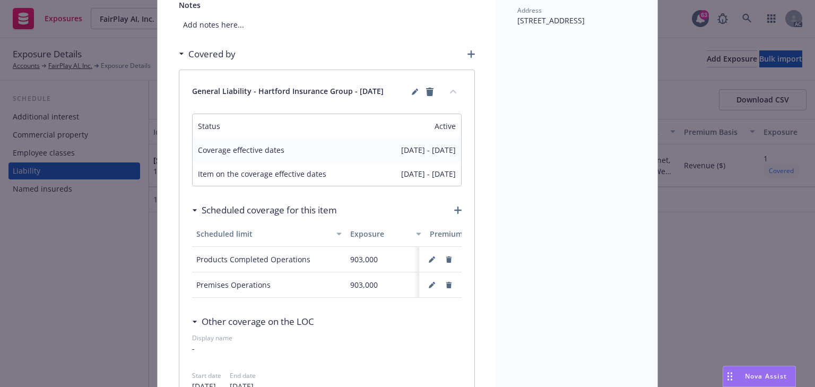
scroll to position [127, 0]
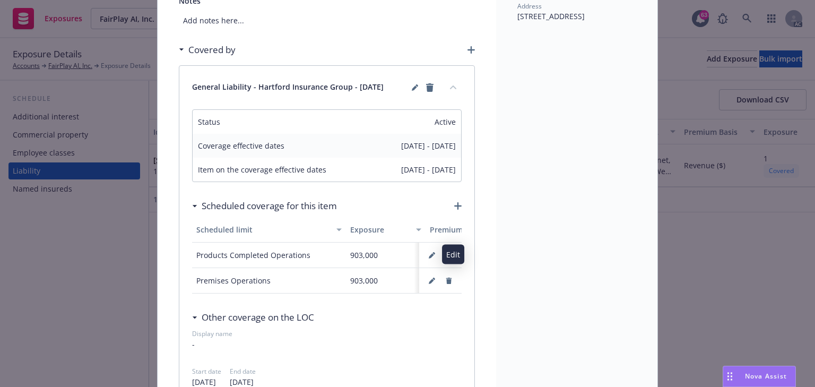
click at [432, 252] on button "button" at bounding box center [431, 255] width 17 height 17
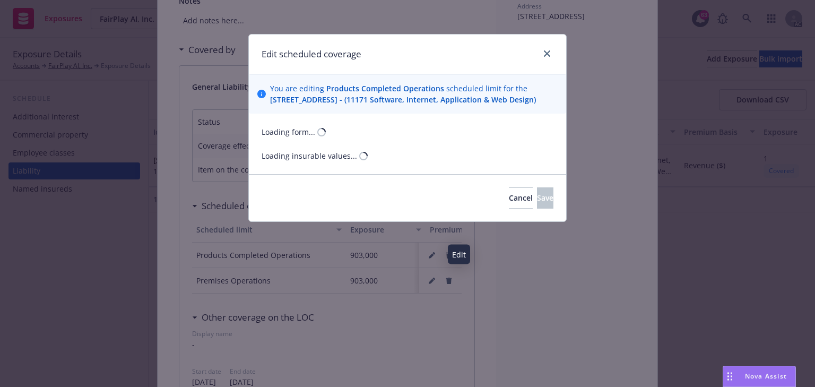
select select "REVENUE"
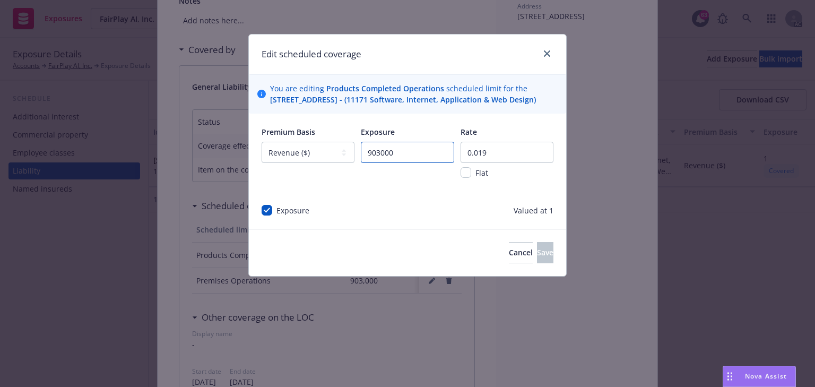
drag, startPoint x: 368, startPoint y: 167, endPoint x: 320, endPoint y: 169, distance: 47.8
click at [320, 169] on div "Premium Basis -- select an option -- Revenue ($) Payroll ($) Square footage Hea…" at bounding box center [407, 159] width 292 height 66
type input "1"
drag, startPoint x: 515, startPoint y: 151, endPoint x: 323, endPoint y: 185, distance: 195.6
click at [328, 182] on div "Premium Basis -- select an option -- Revenue ($) Payroll ($) Square footage Hea…" at bounding box center [407, 159] width 292 height 66
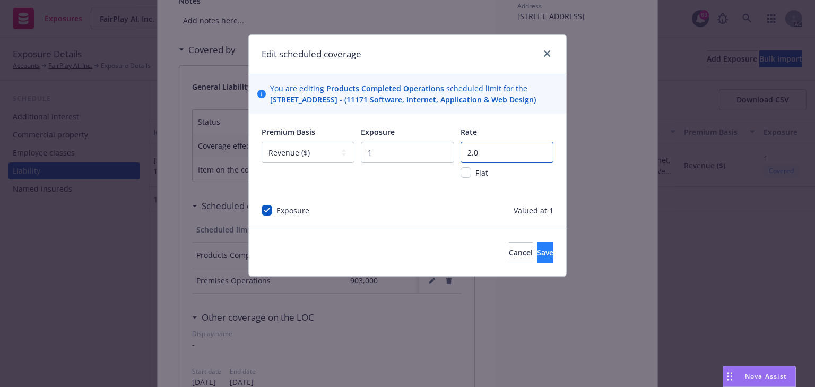
type input "2.0"
click at [537, 257] on span "Save" at bounding box center [545, 252] width 16 height 10
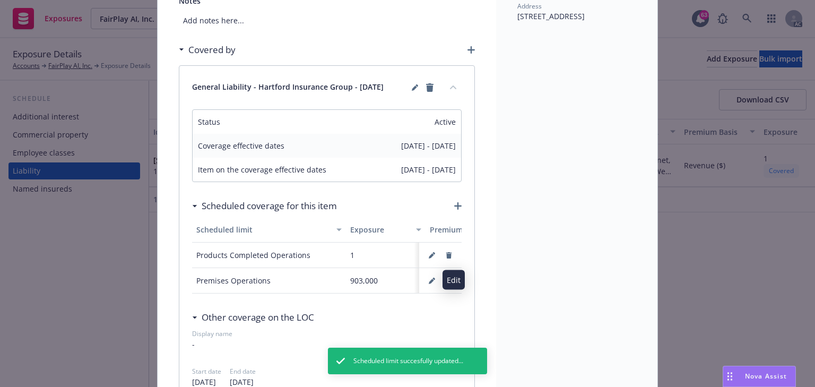
click at [428, 277] on icon "button" at bounding box center [431, 280] width 6 height 6
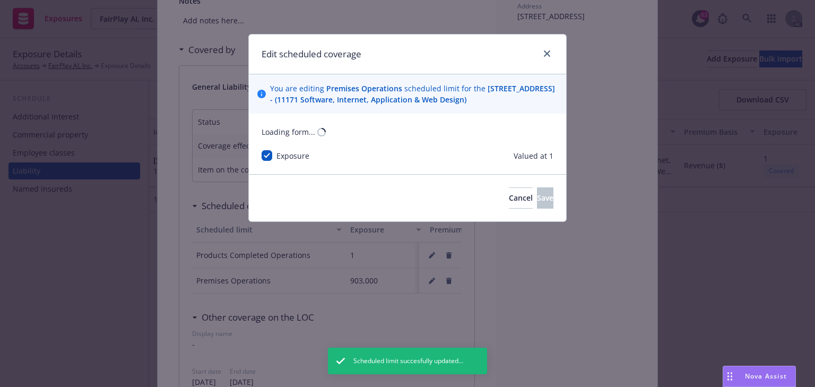
select select "REVENUE"
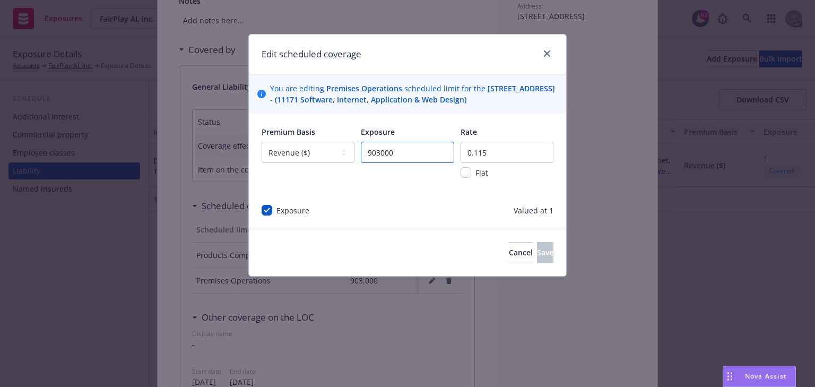
drag, startPoint x: 377, startPoint y: 160, endPoint x: 258, endPoint y: 161, distance: 118.8
click at [257, 161] on div "Premium Basis -- select an option -- Revenue ($) Payroll ($) Square footage Hea…" at bounding box center [407, 170] width 317 height 115
type input "1"
click at [537, 257] on span "Save" at bounding box center [545, 252] width 16 height 10
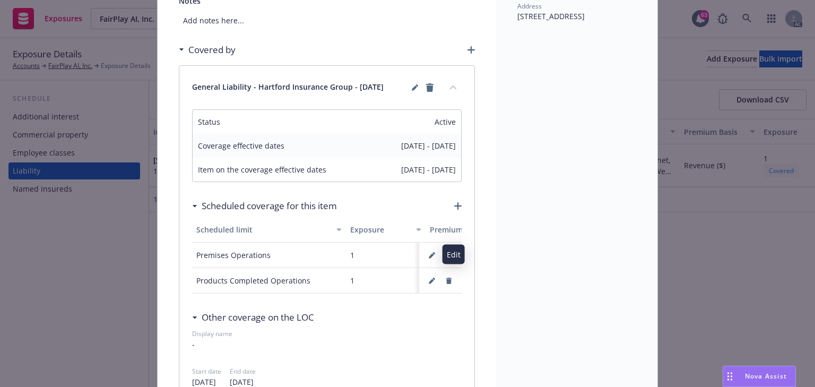
click at [433, 253] on button "button" at bounding box center [431, 255] width 17 height 17
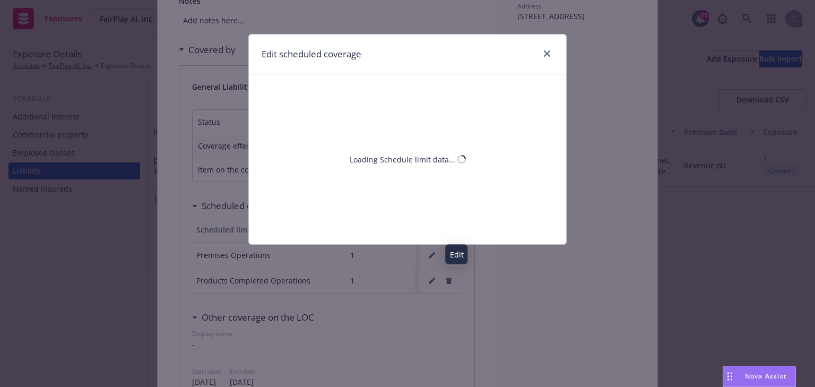
select select "REVENUE"
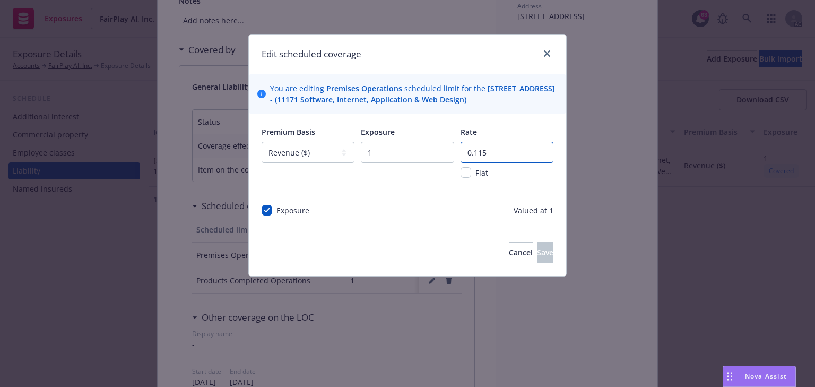
click at [500, 163] on input "0.115" at bounding box center [506, 152] width 93 height 21
type input "0.001"
click at [537, 257] on span "Save" at bounding box center [545, 252] width 16 height 10
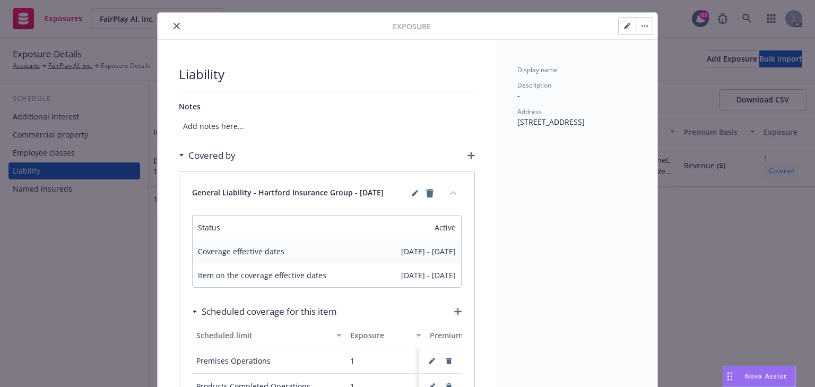
scroll to position [0, 0]
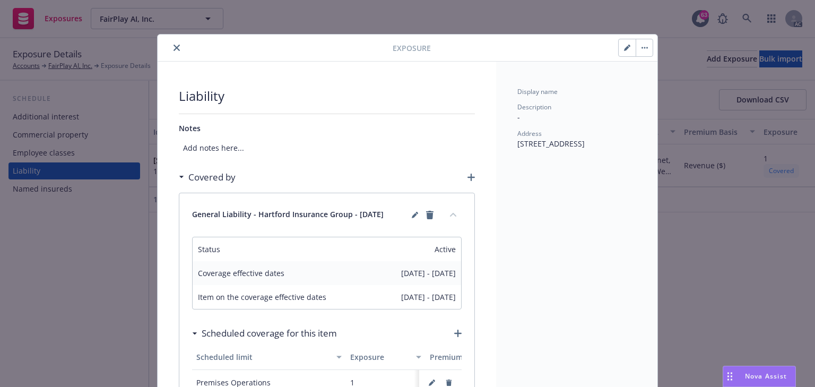
click at [173, 47] on icon "close" at bounding box center [176, 48] width 6 height 6
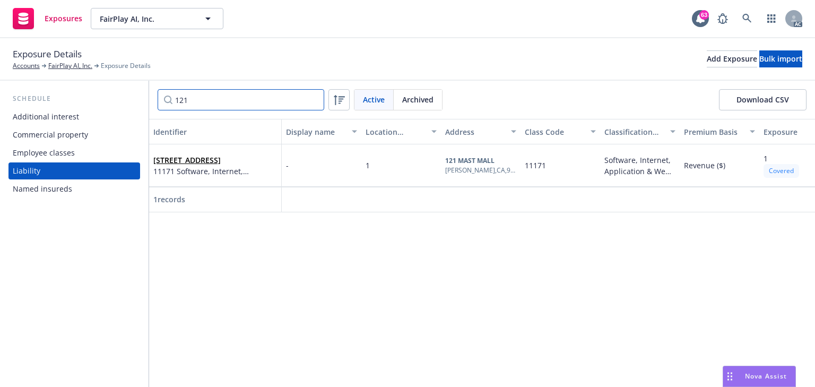
drag, startPoint x: 209, startPoint y: 109, endPoint x: 88, endPoint y: 106, distance: 120.9
click at [104, 108] on div "Schedule Additional interest Commercial property Employee classes Liability Nam…" at bounding box center [407, 234] width 815 height 306
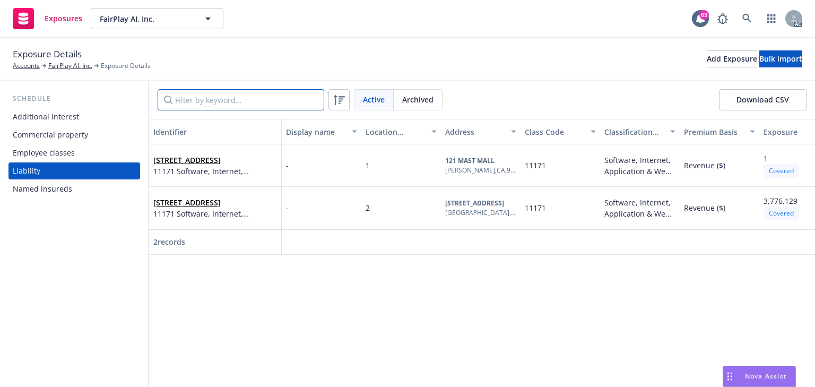
scroll to position [0, 23]
